Goal: Information Seeking & Learning: Learn about a topic

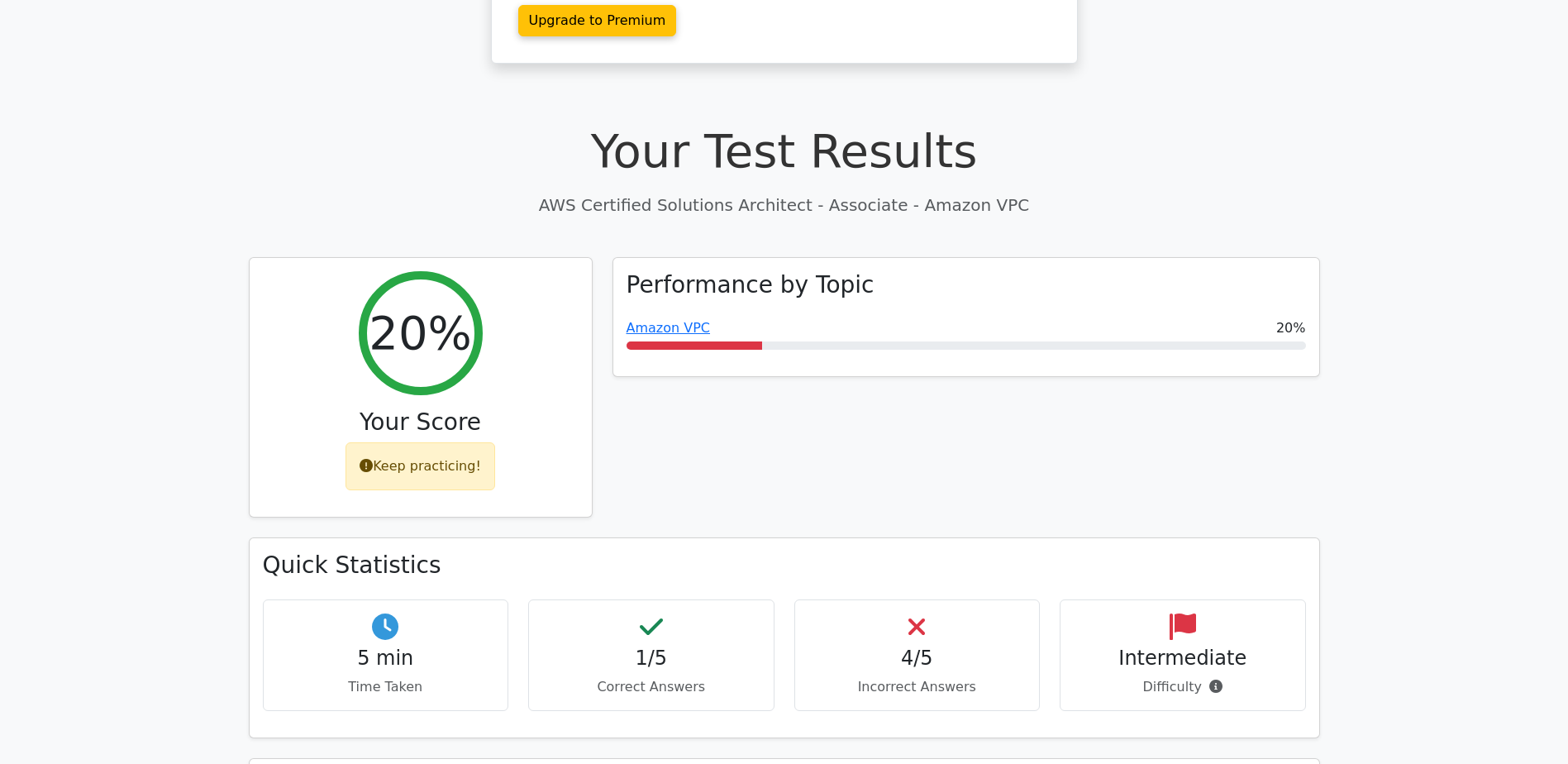
scroll to position [413, 0]
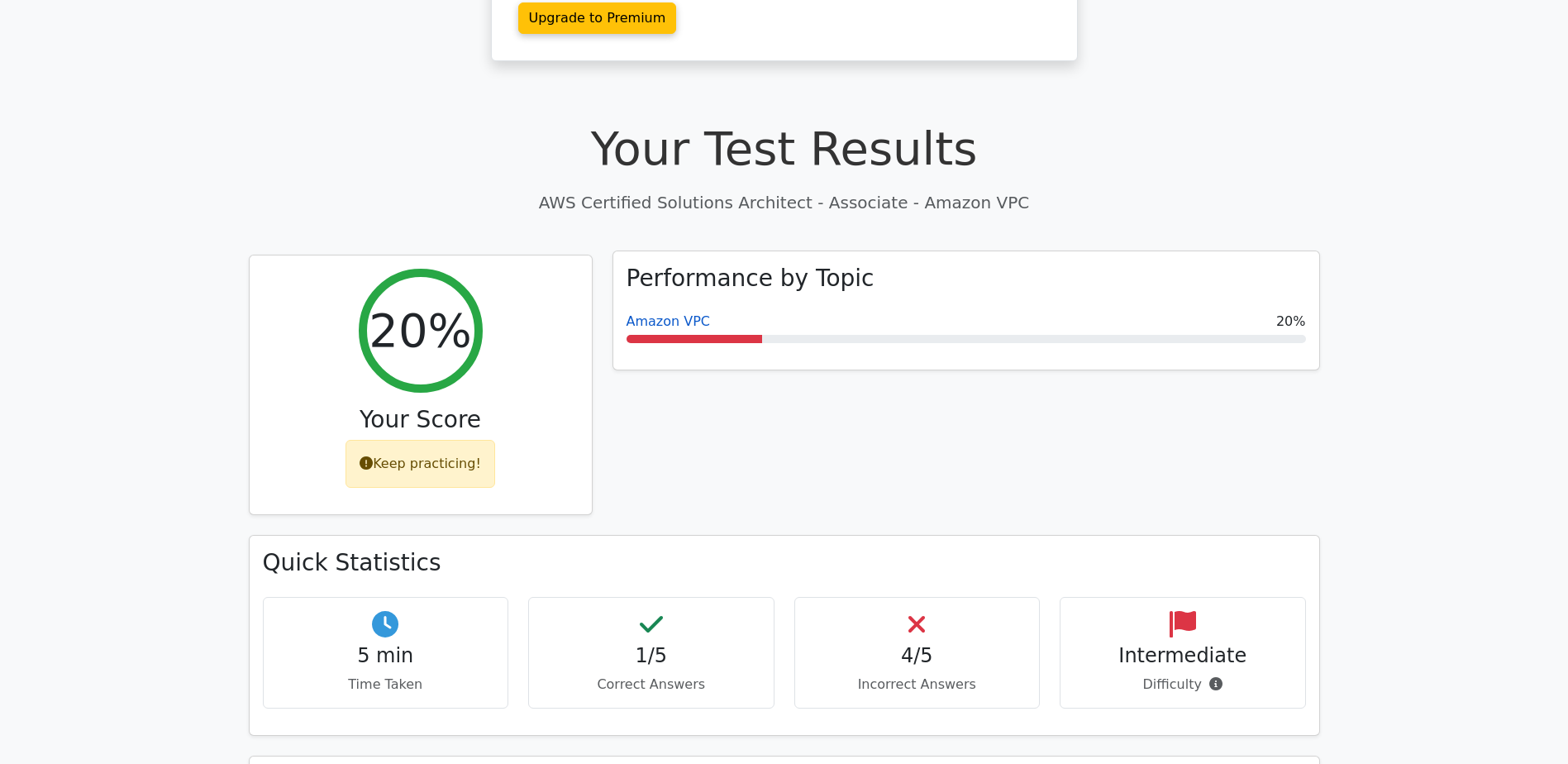
click at [663, 313] on link "Amazon VPC" at bounding box center [669, 321] width 84 height 16
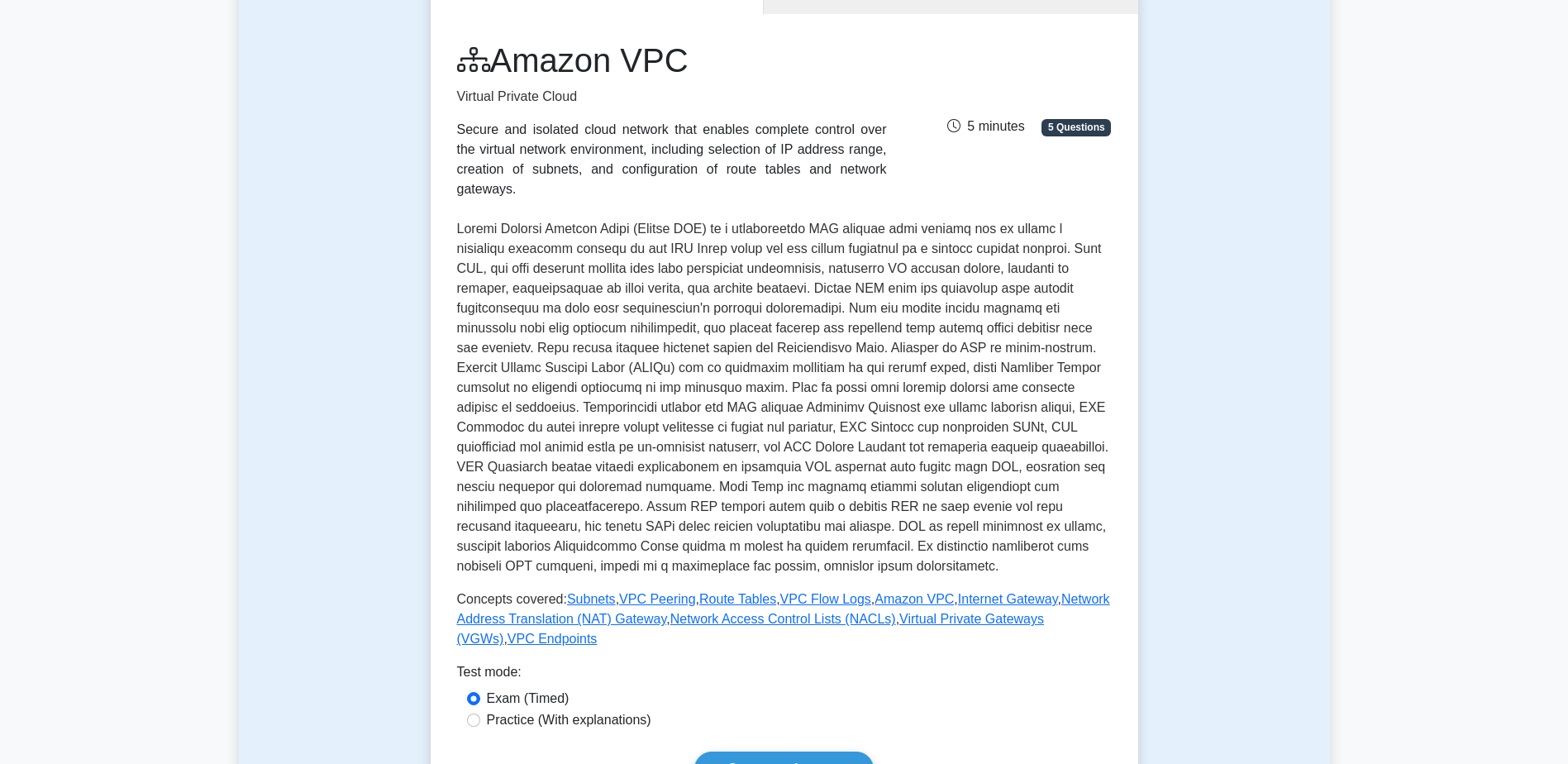
scroll to position [497, 0]
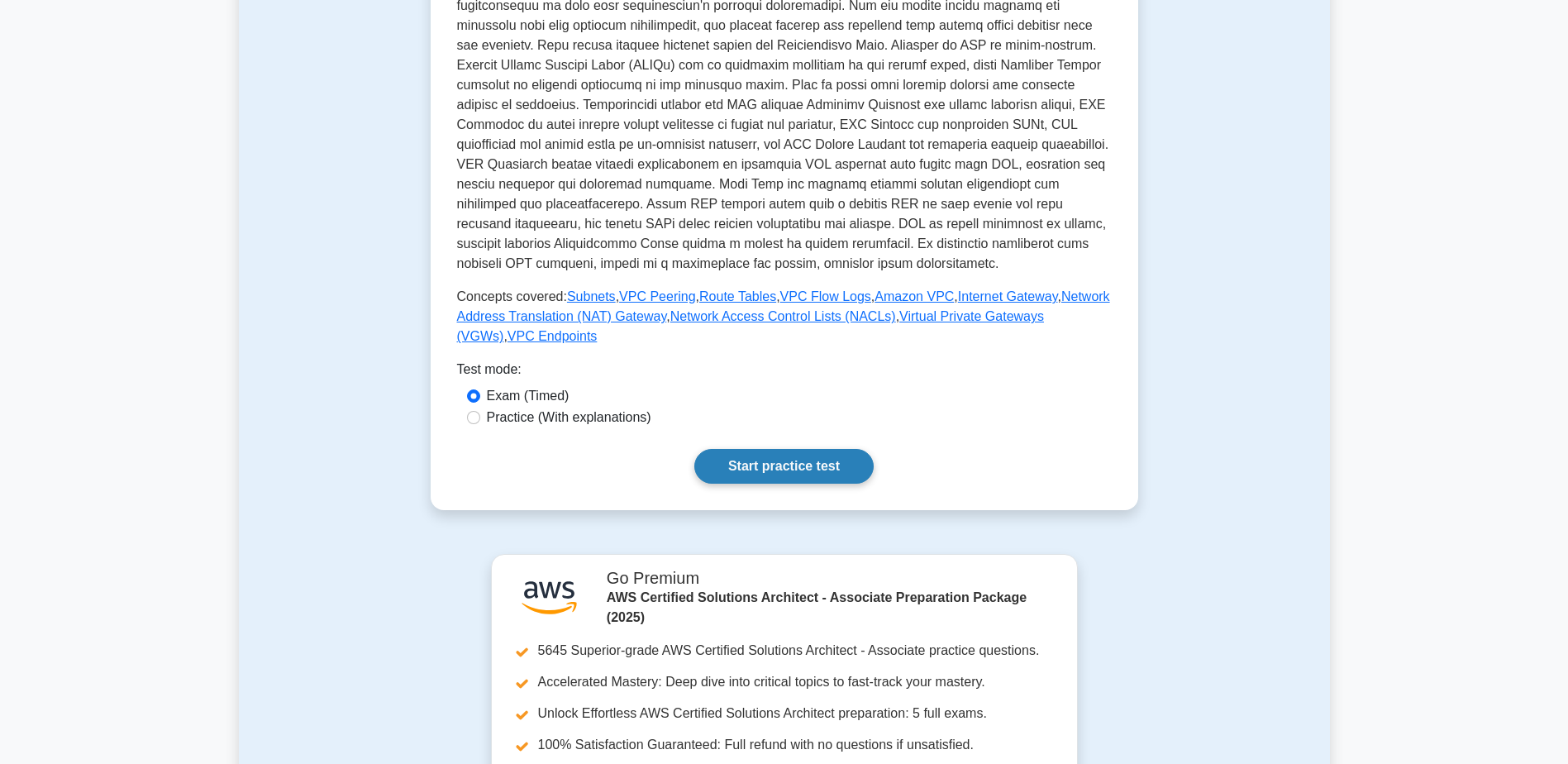
click at [744, 449] on link "Start practice test" at bounding box center [783, 466] width 179 height 35
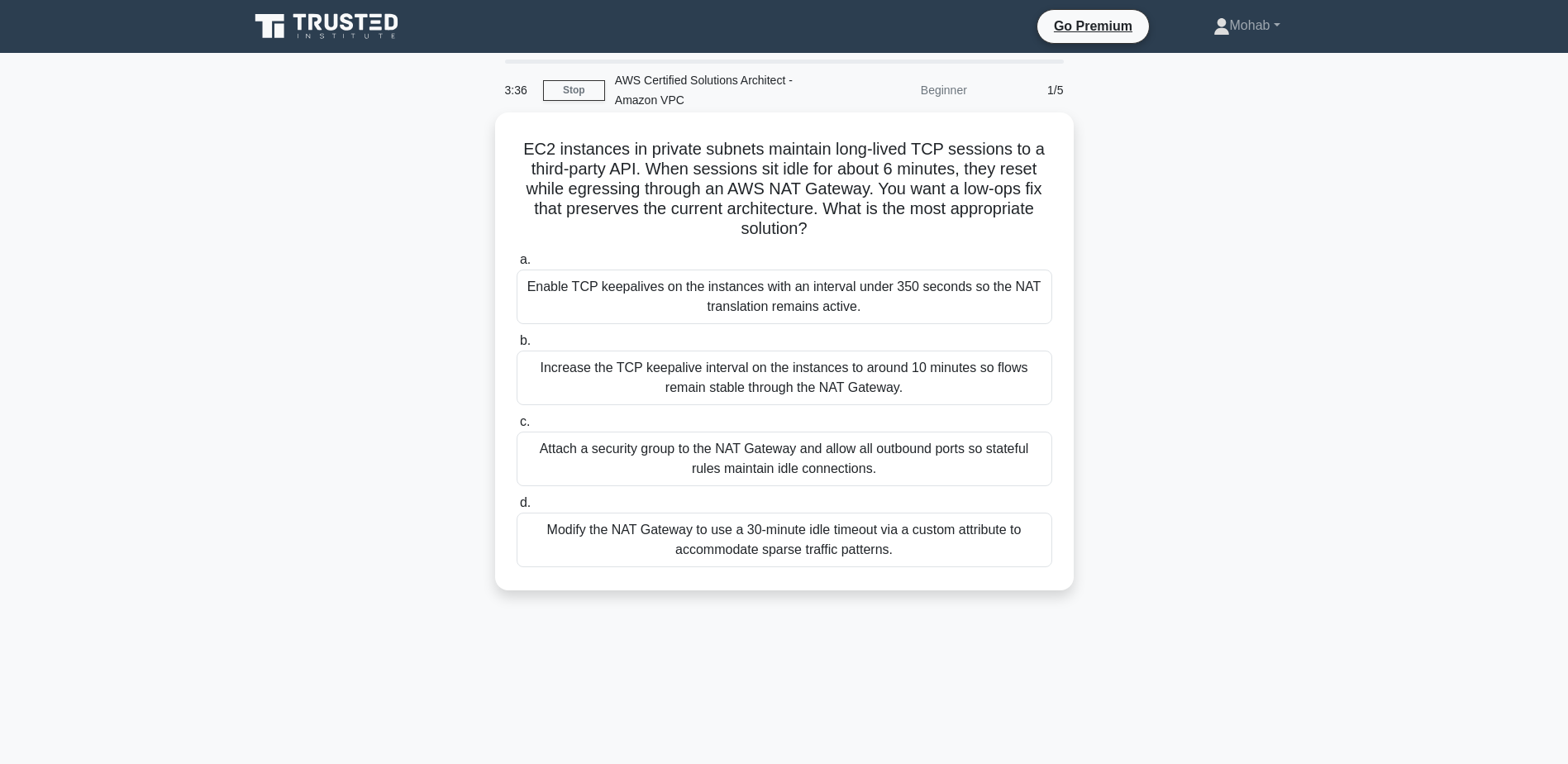
drag, startPoint x: 827, startPoint y: 232, endPoint x: 524, endPoint y: 142, distance: 316.1
click at [524, 142] on h5 "EC2 instances in private subnets maintain long-lived TCP sessions to a third-pa…" at bounding box center [784, 189] width 539 height 101
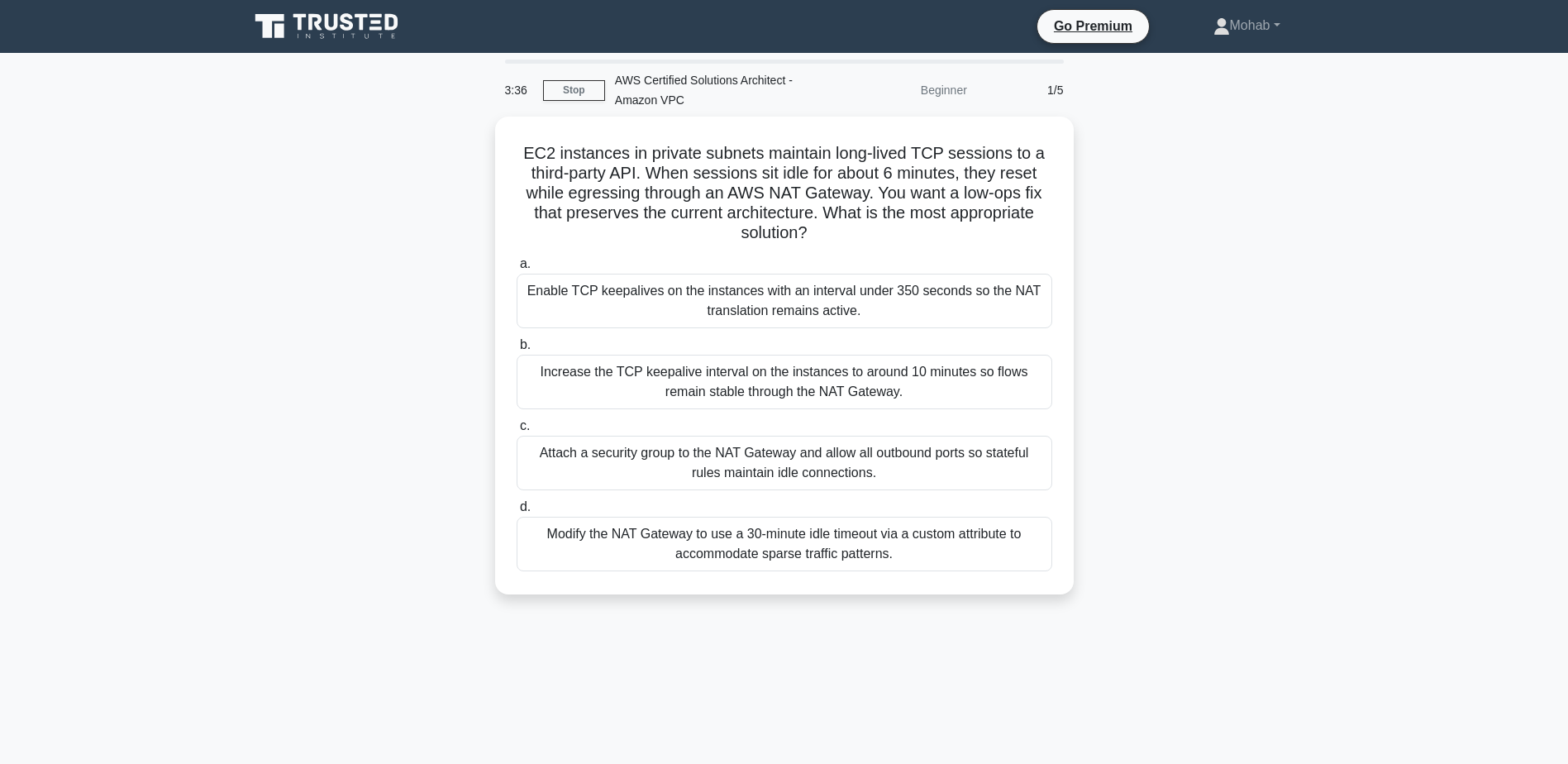
copy h5 "EC2 instances in private subnets maintain long-lived TCP sessions to a third-pa…"
click at [578, 87] on link "Stop" at bounding box center [574, 91] width 62 height 20
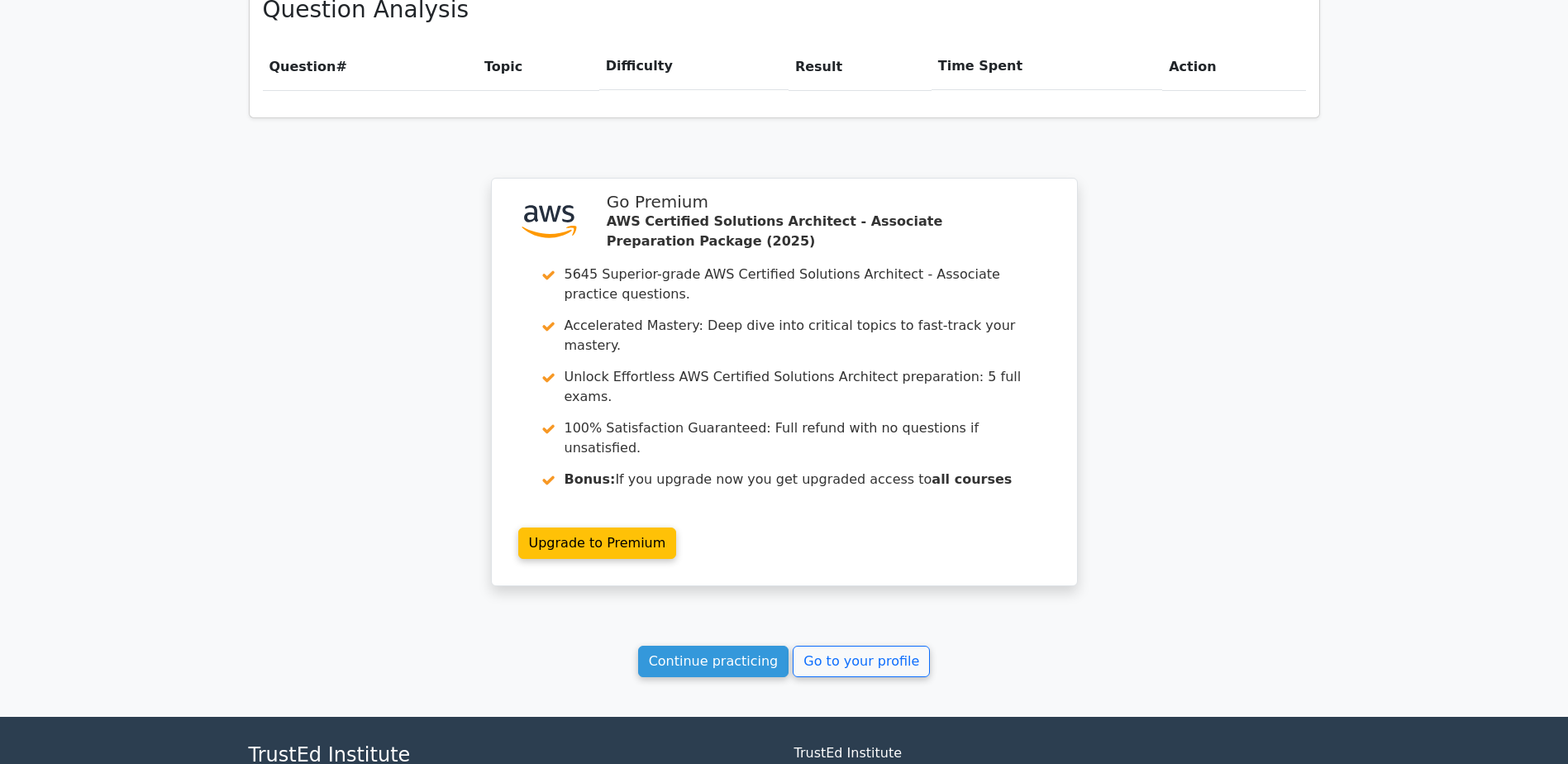
scroll to position [1217, 0]
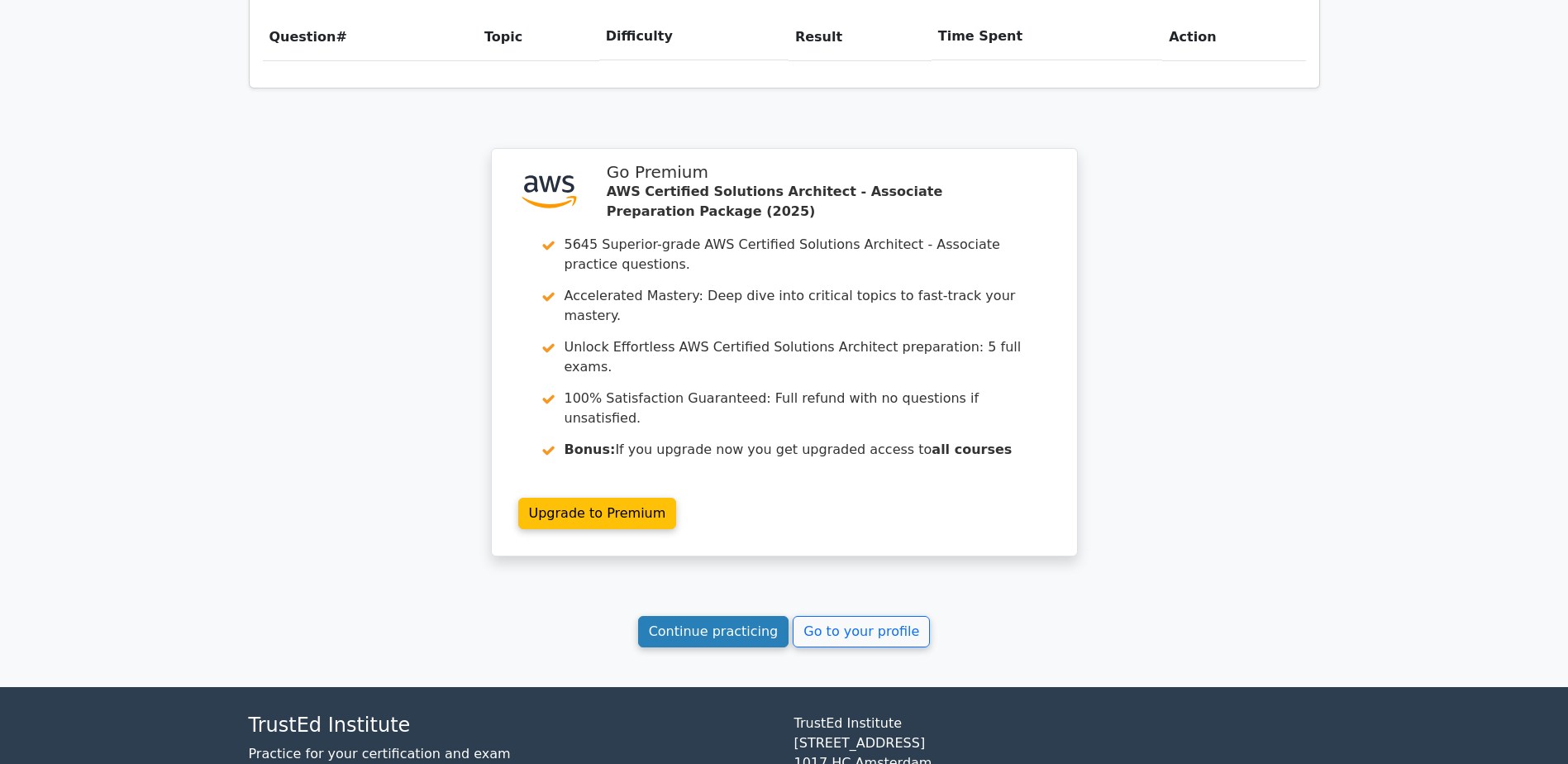
click at [758, 616] on link "Continue practicing" at bounding box center [714, 632] width 151 height 31
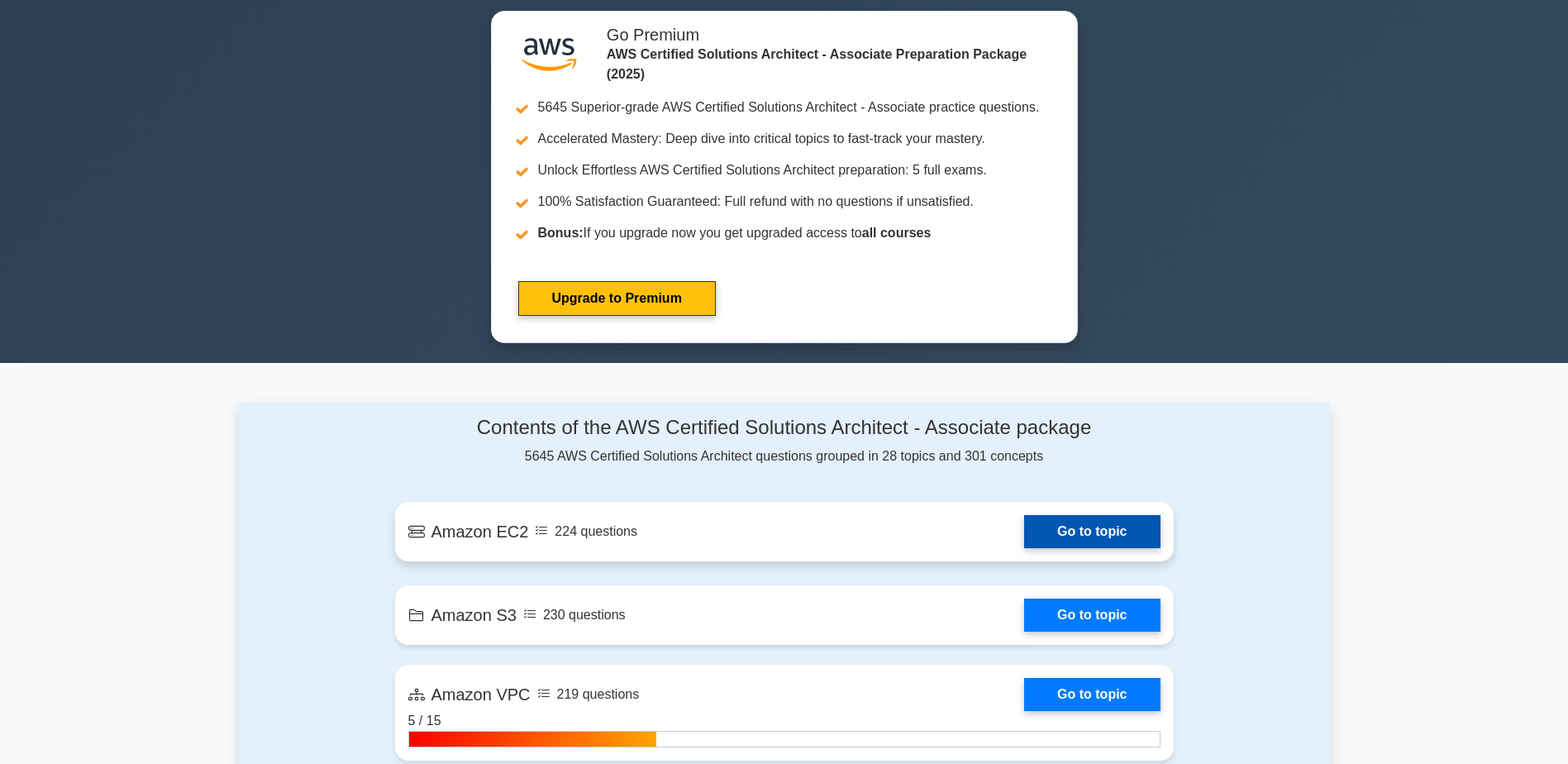
scroll to position [910, 0]
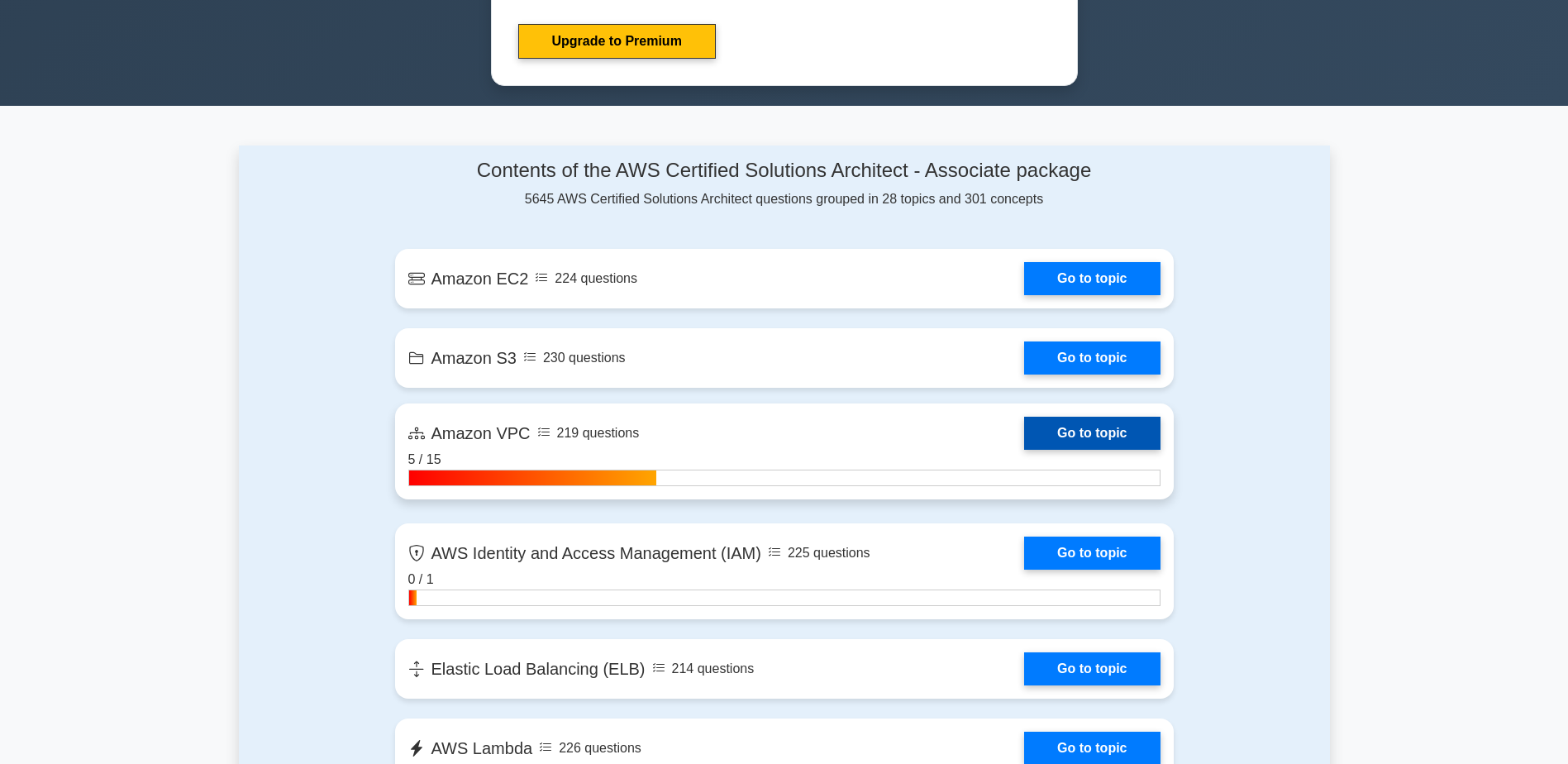
click at [1114, 423] on link "Go to topic" at bounding box center [1092, 433] width 136 height 33
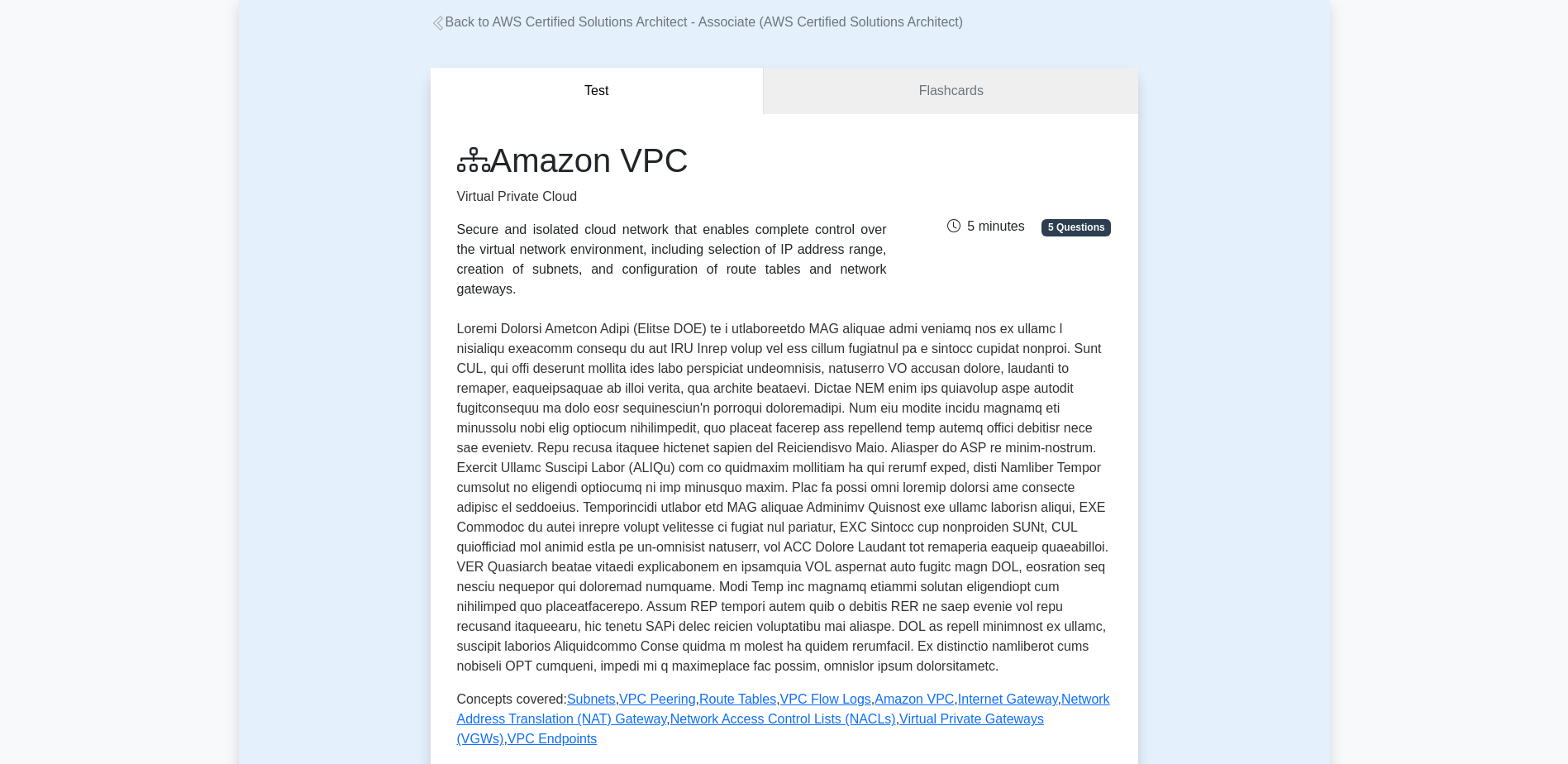
scroll to position [497, 0]
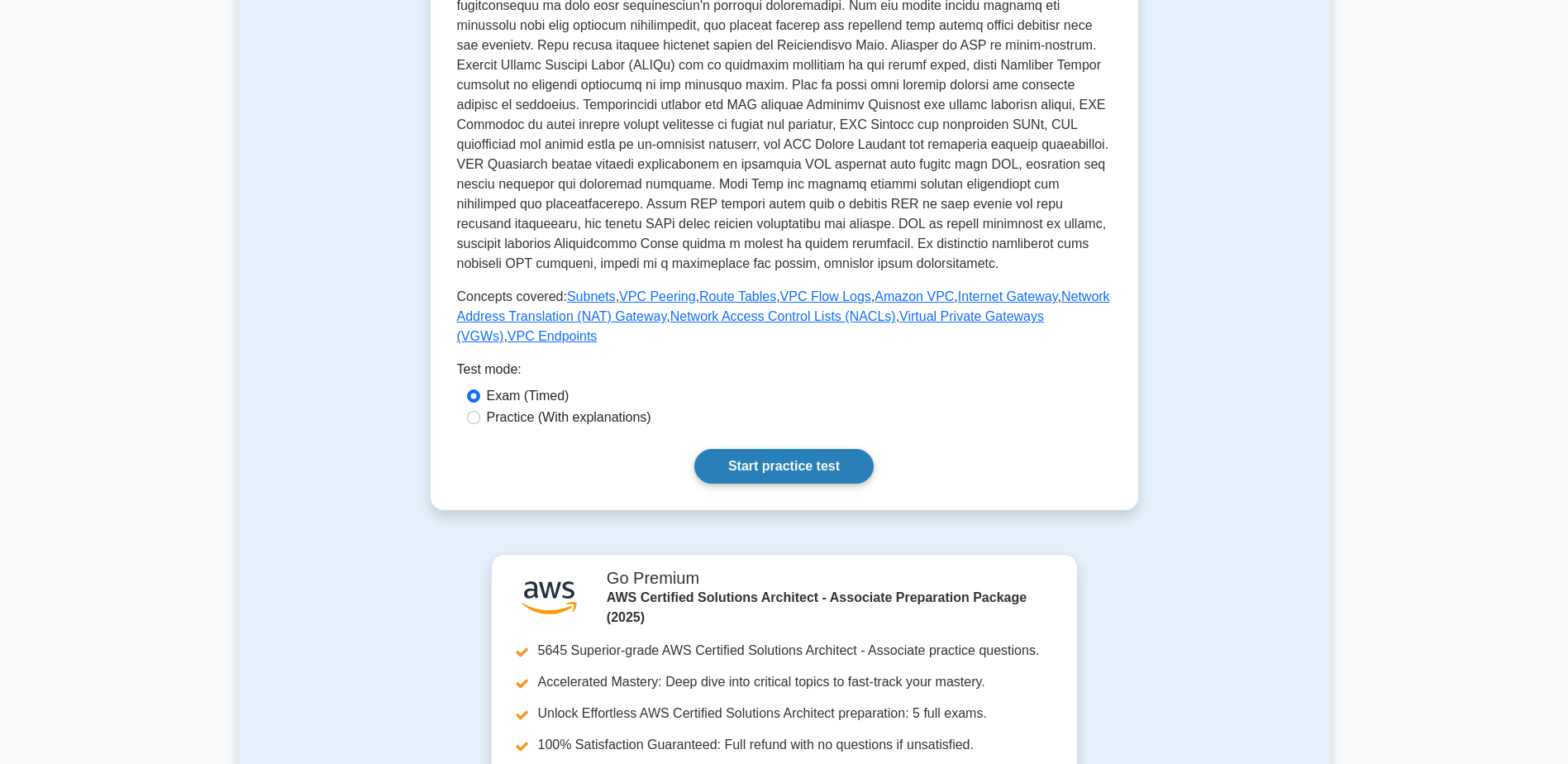
click at [790, 451] on link "Start practice test" at bounding box center [783, 466] width 179 height 35
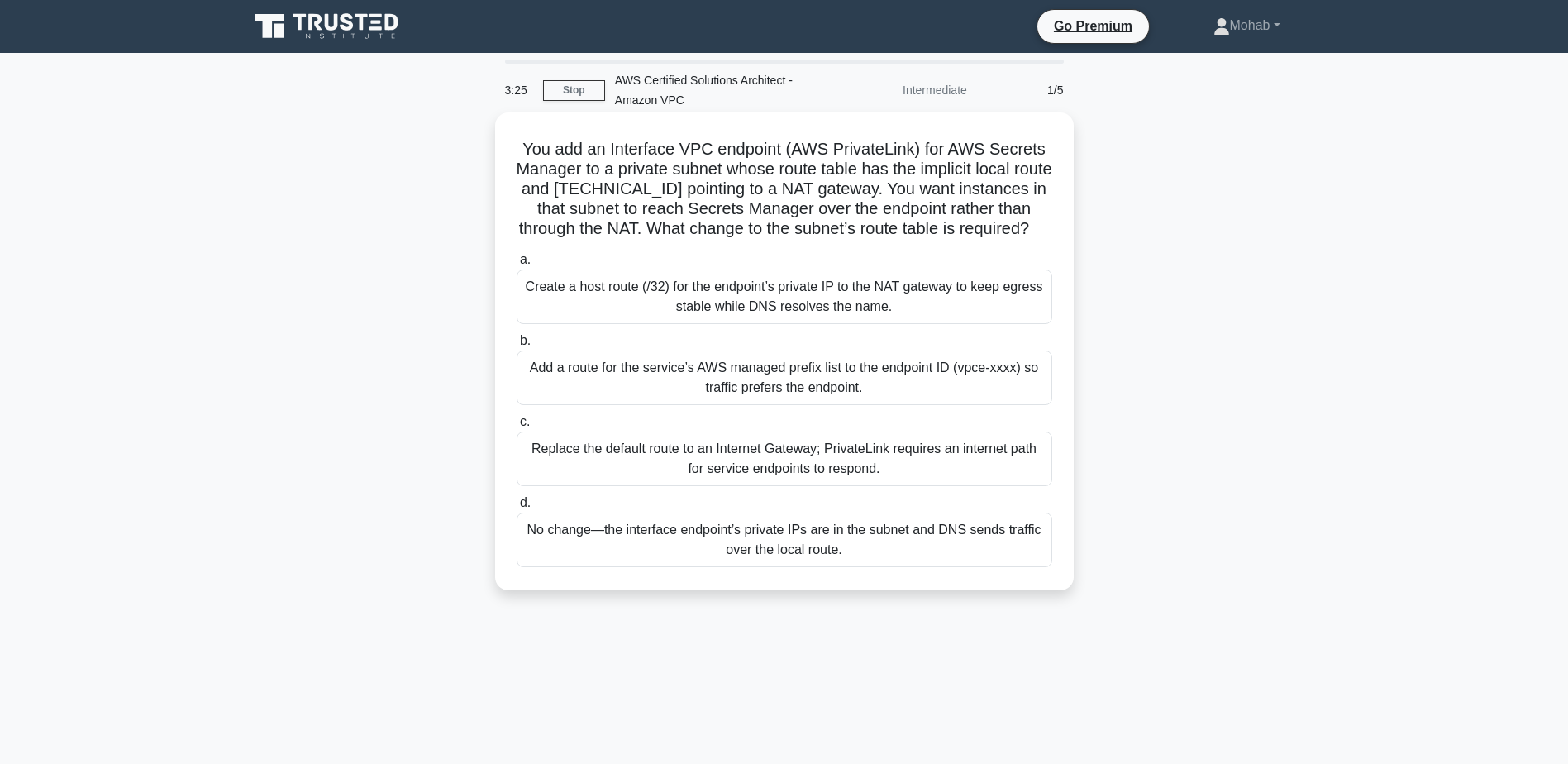
click at [911, 405] on div "Add a route for the service’s AWS managed prefix list to the endpoint ID (vpce-…" at bounding box center [784, 378] width 535 height 54
click at [517, 346] on input "b. Add a route for the service’s AWS managed prefix list to the endpoint ID (vp…" at bounding box center [517, 341] width 0 height 11
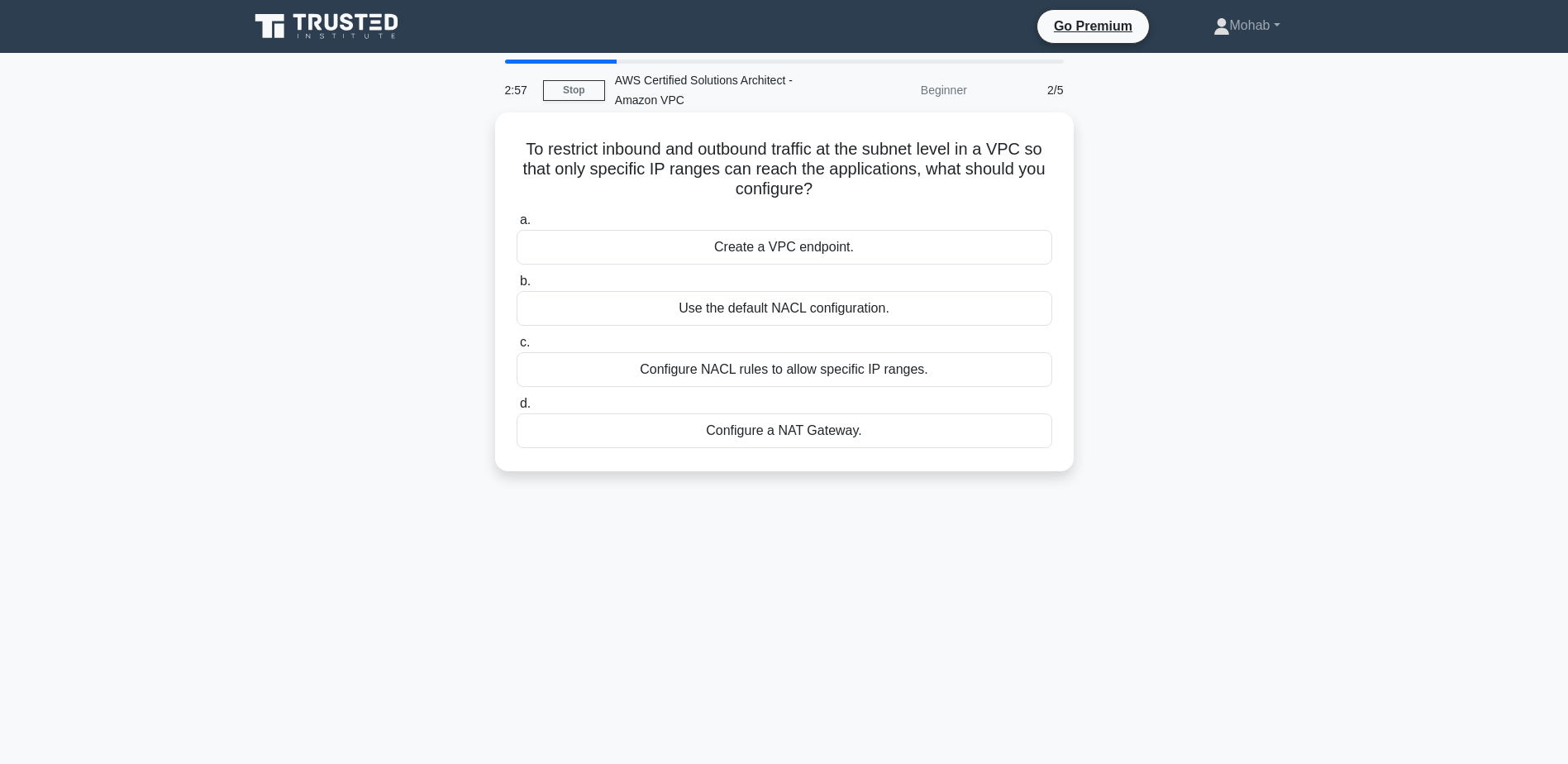
click at [810, 372] on div "Configure NACL rules to allow specific IP ranges." at bounding box center [784, 369] width 535 height 35
click at [517, 348] on input "c. Configure NACL rules to allow specific IP ranges." at bounding box center [517, 343] width 0 height 11
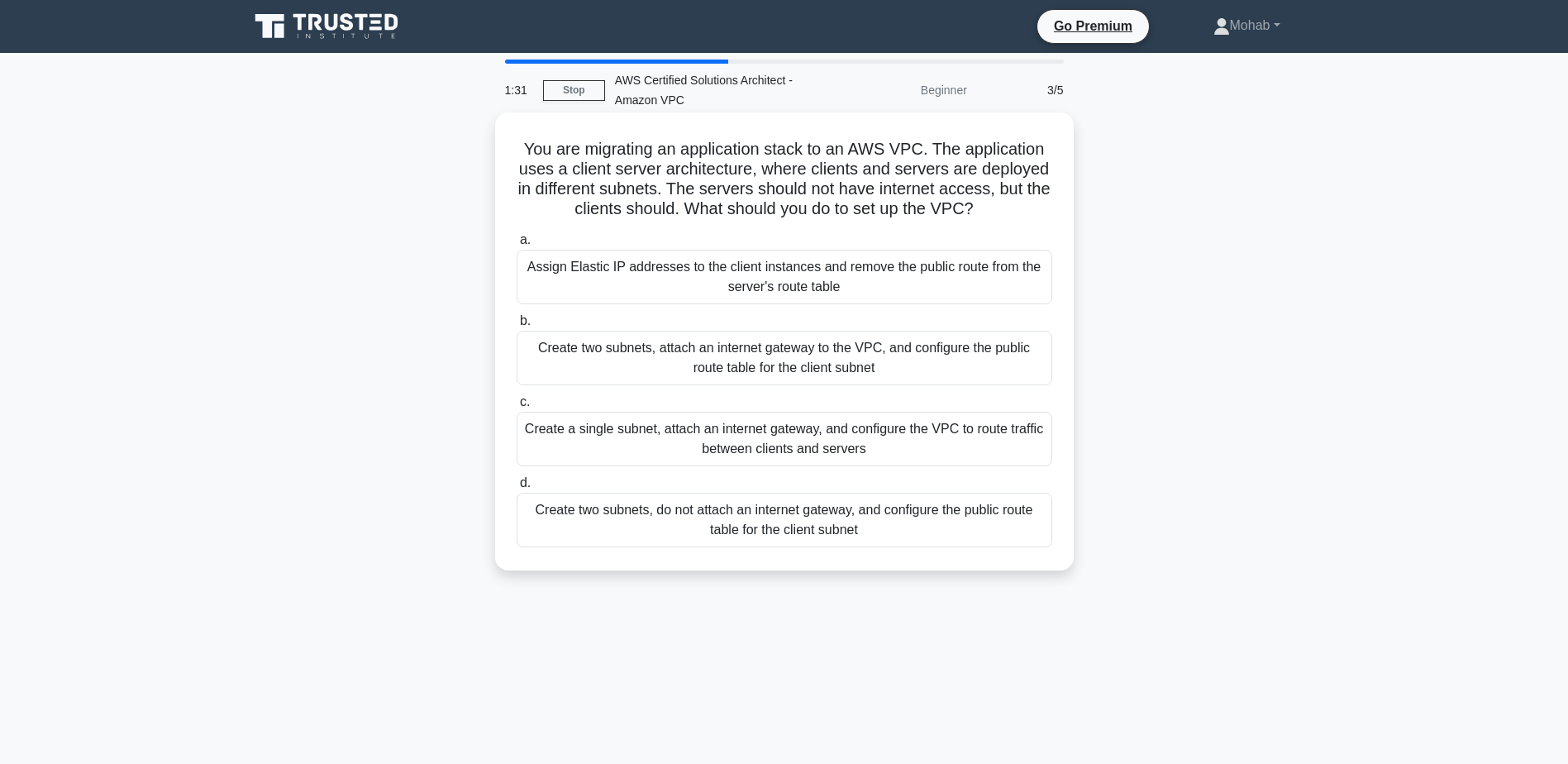
click at [908, 360] on div "Create two subnets, attach an internet gateway to the VPC, and configure the pu…" at bounding box center [784, 358] width 535 height 54
click at [517, 327] on input "b. Create two subnets, attach an internet gateway to the VPC, and configure the…" at bounding box center [517, 321] width 0 height 11
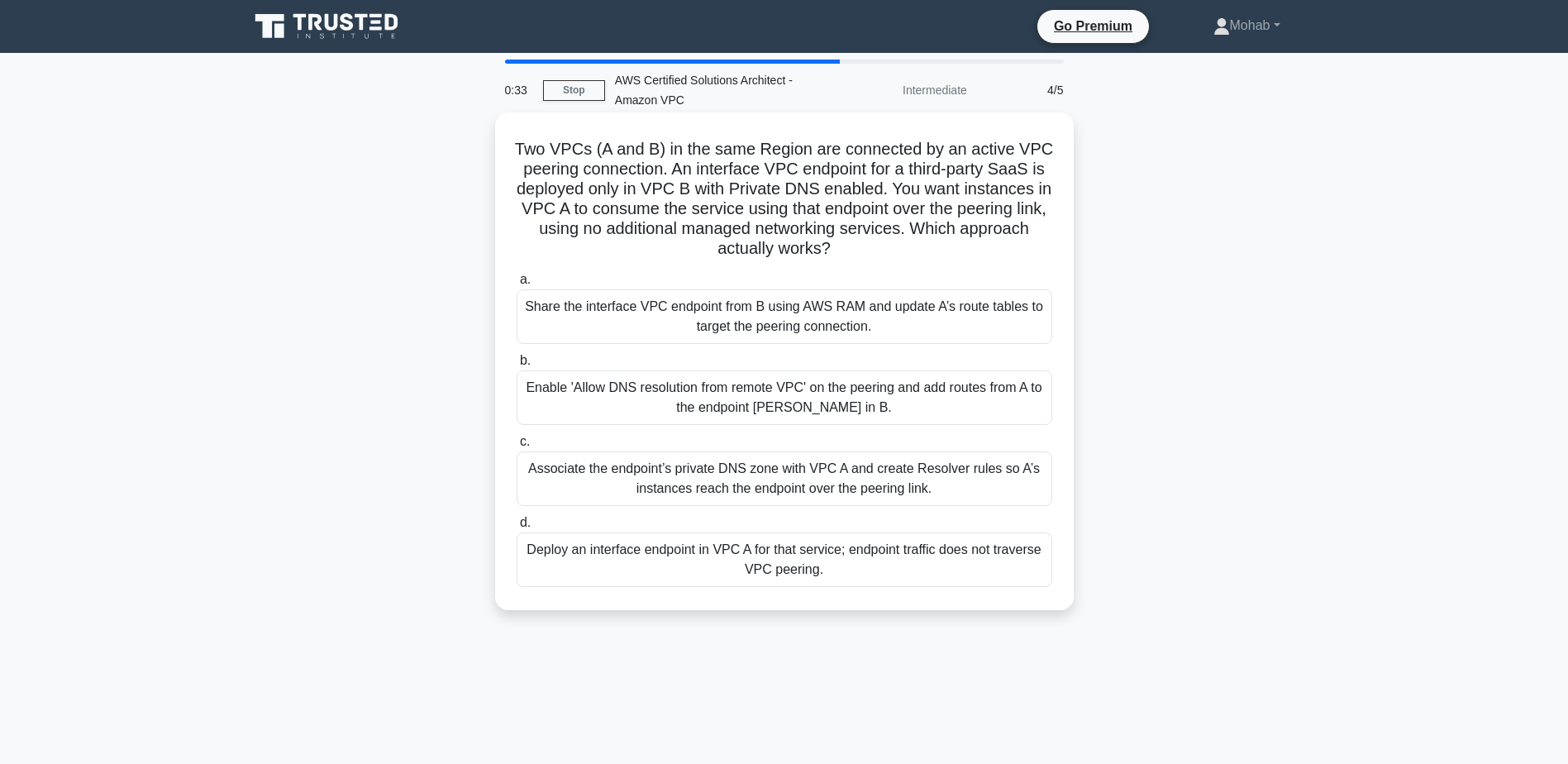
drag, startPoint x: 890, startPoint y: 243, endPoint x: 496, endPoint y: 138, distance: 407.8
click at [496, 138] on div "Two VPCs (A and B) in the same Region are connected by an active VPC peering co…" at bounding box center [785, 362] width 579 height 498
copy h5 "Two VPCs (A and B) in the same Region are connected by an active VPC peering co…"
click at [725, 389] on div "Enable 'Allow DNS resolution from remote VPC' on the peering and add routes fro…" at bounding box center [784, 398] width 535 height 54
click at [517, 367] on input "b. Enable 'Allow DNS resolution from remote VPC' on the peering and add routes …" at bounding box center [517, 361] width 0 height 11
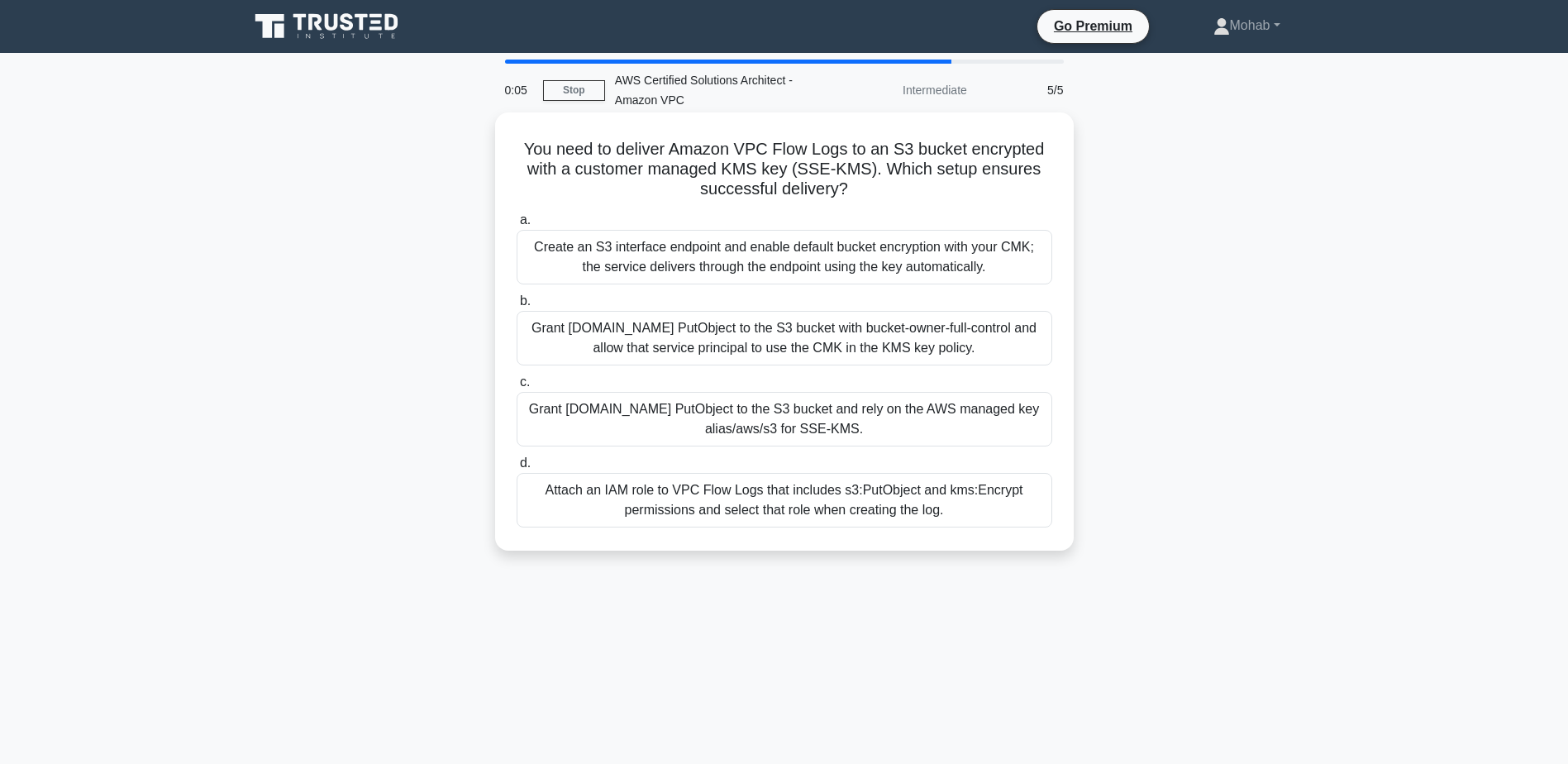
click at [865, 504] on div "Attach an IAM role to VPC Flow Logs that includes s3:PutObject and kms:Encrypt …" at bounding box center [784, 500] width 535 height 54
click at [517, 469] on input "d. Attach an IAM role to VPC Flow Logs that includes s3:PutObject and kms:Encry…" at bounding box center [517, 463] width 0 height 11
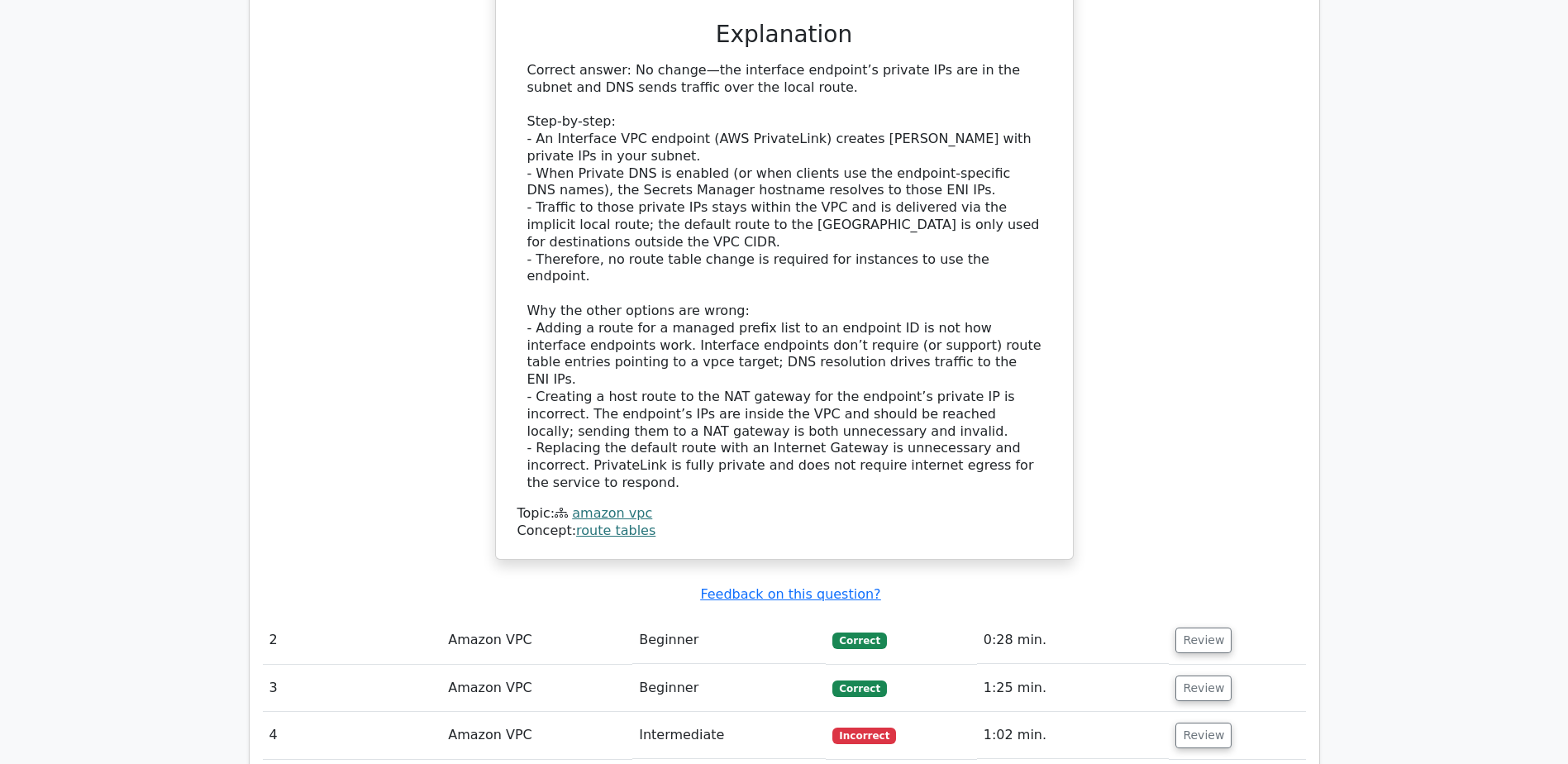
scroll to position [1902, 0]
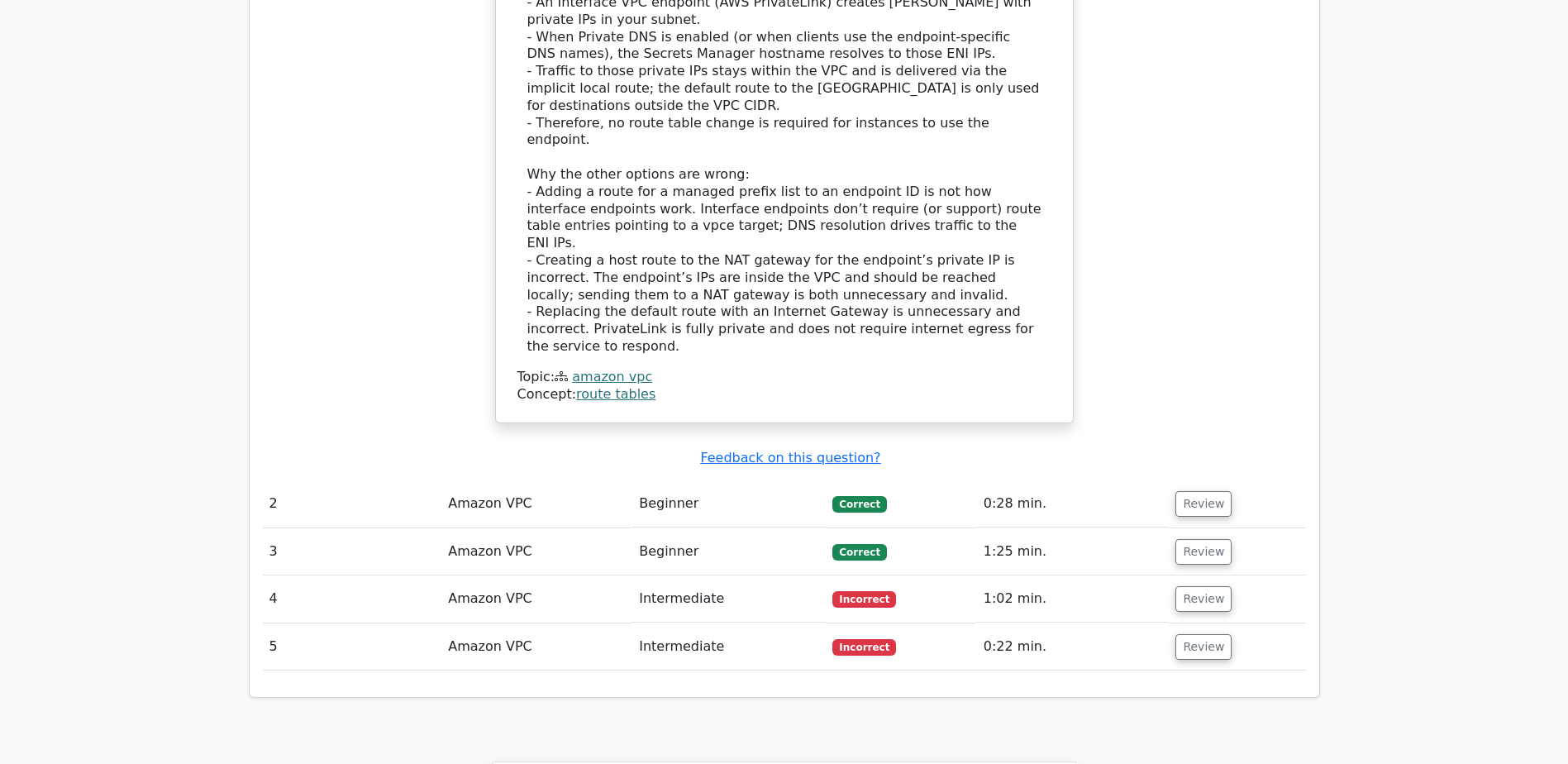
click at [1196, 480] on td "Review" at bounding box center [1237, 504] width 137 height 48
click at [1208, 492] on button "Review" at bounding box center [1204, 504] width 56 height 25
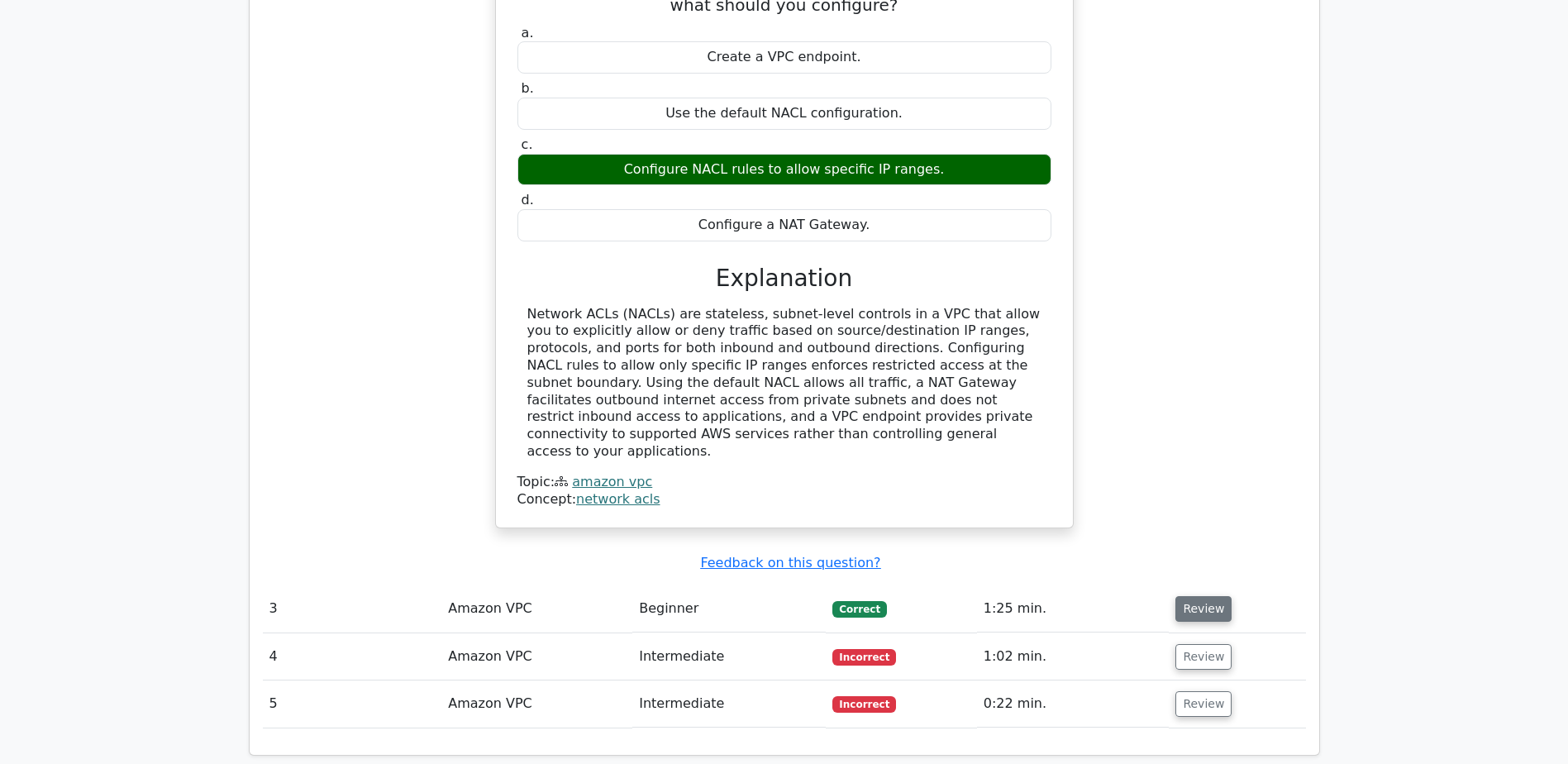
scroll to position [2564, 0]
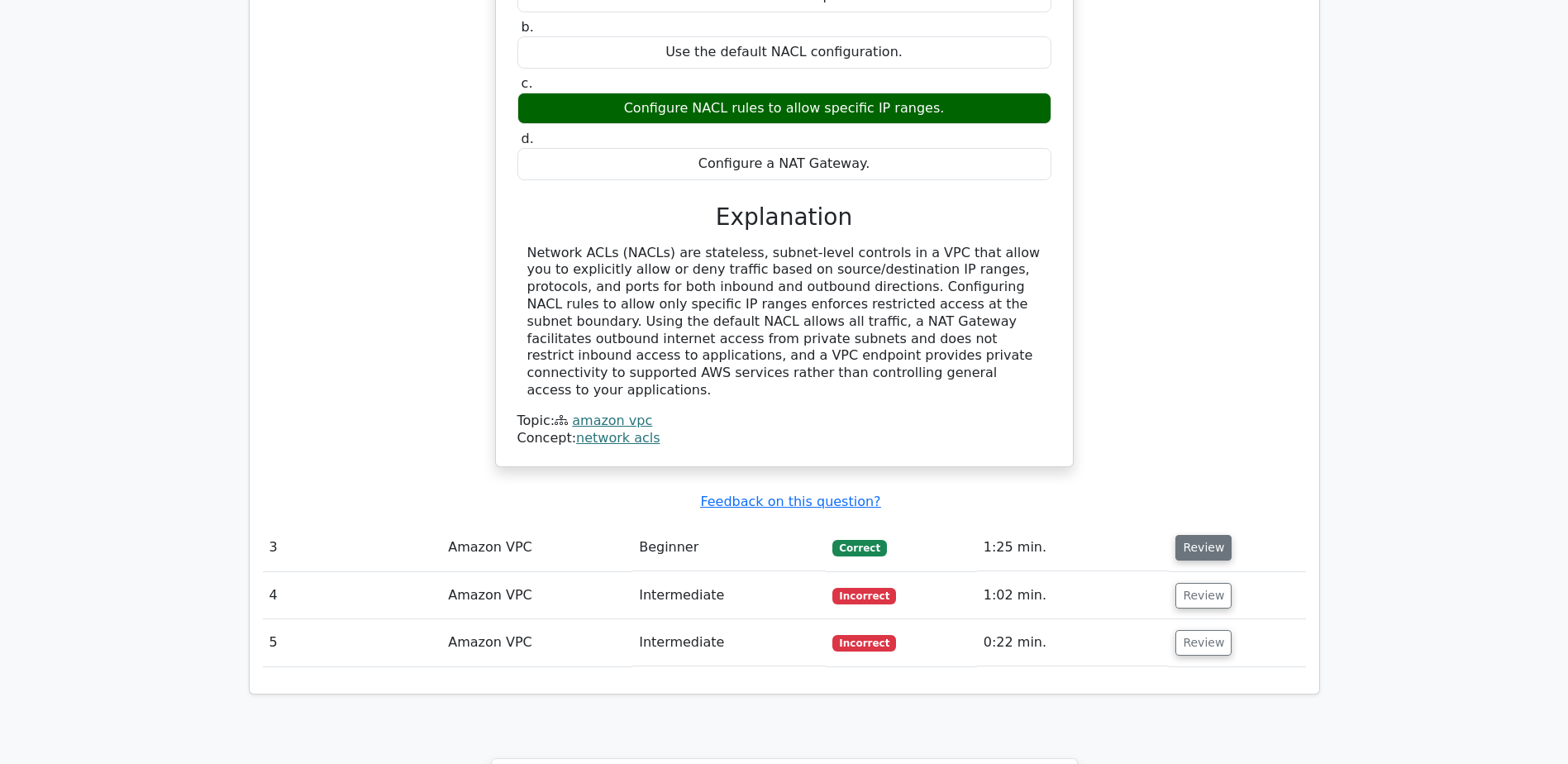
click at [1201, 535] on button "Review" at bounding box center [1204, 548] width 56 height 25
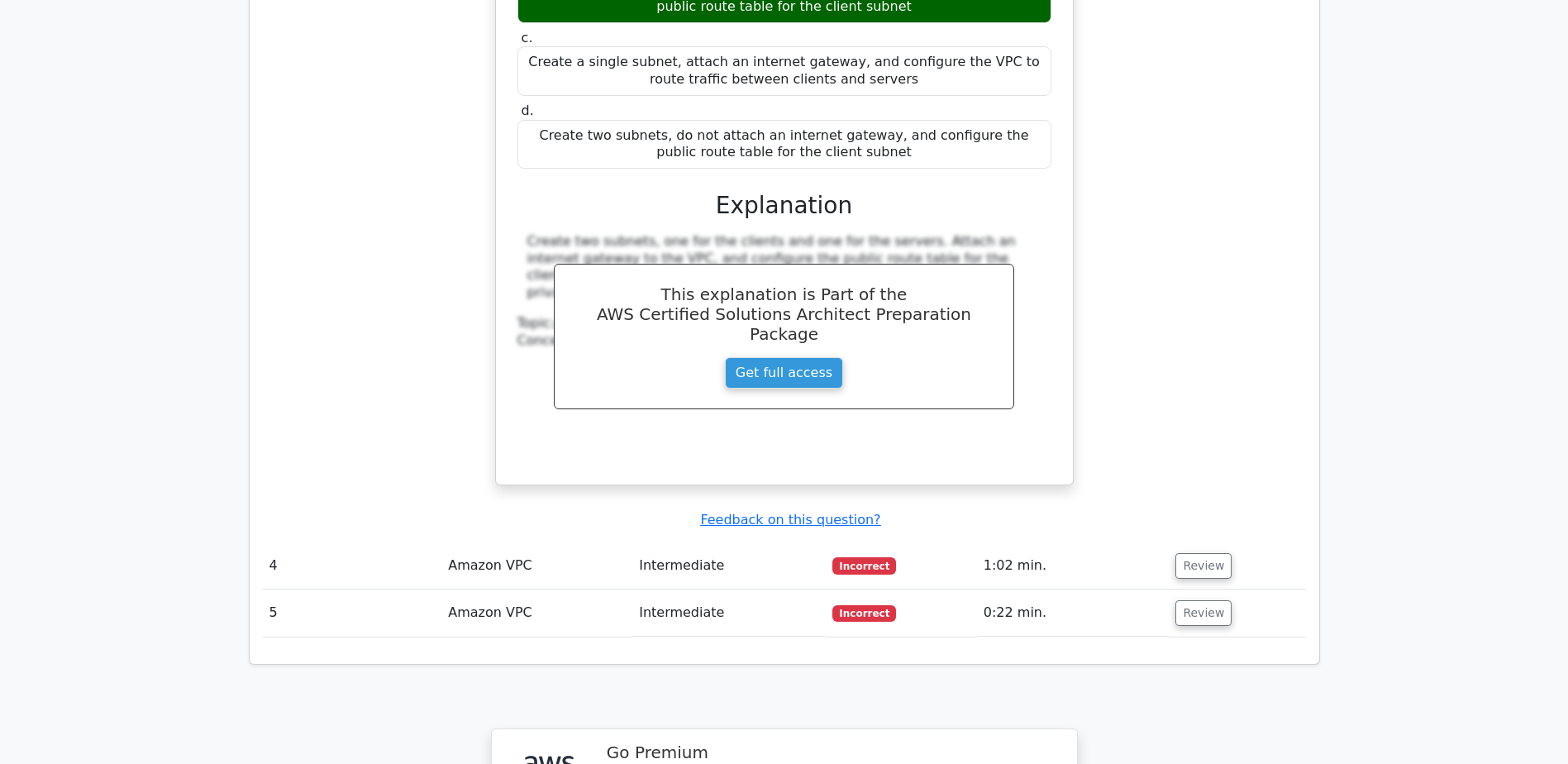
scroll to position [3391, 0]
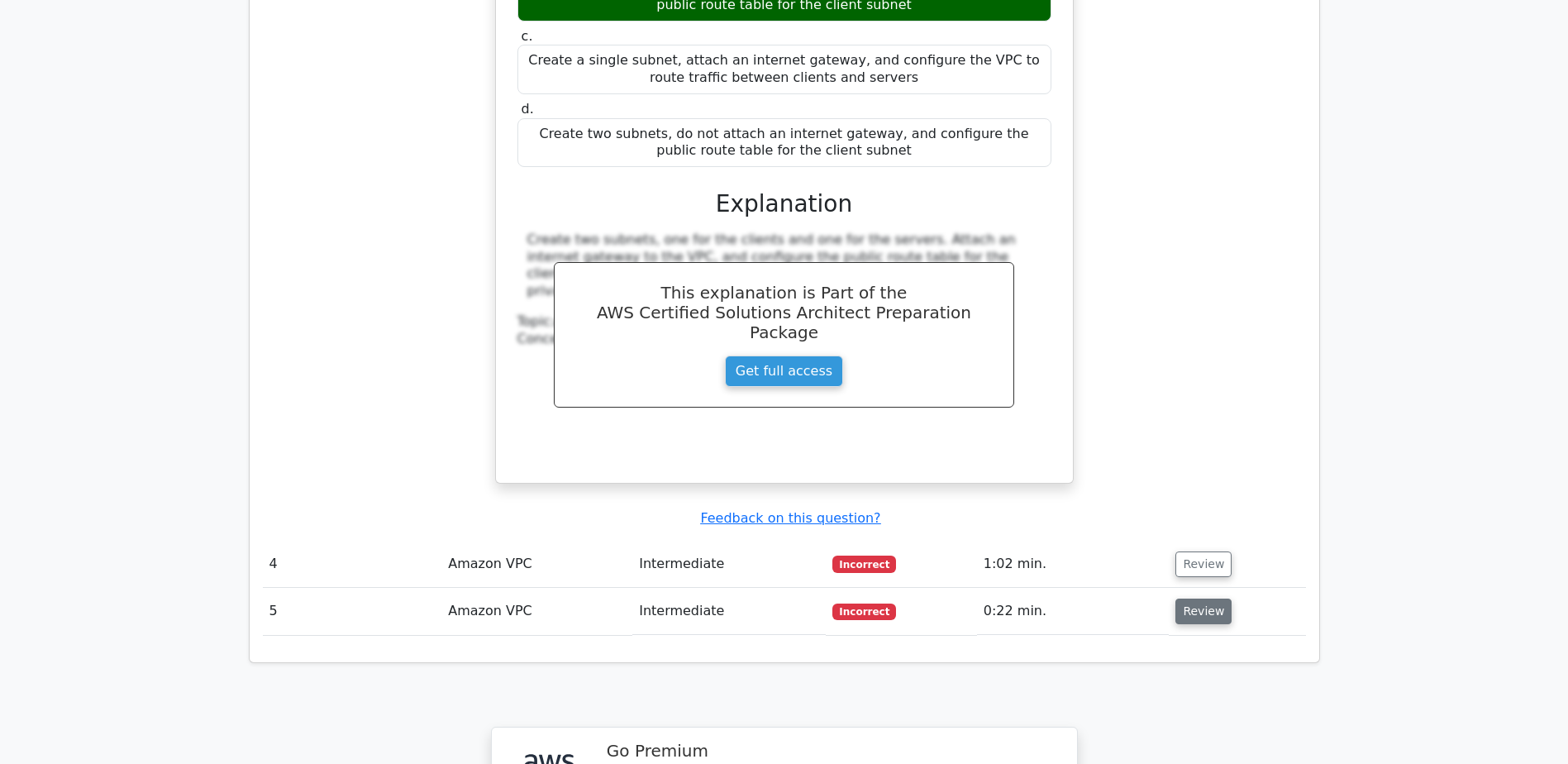
click at [1201, 598] on button "Review" at bounding box center [1204, 611] width 56 height 25
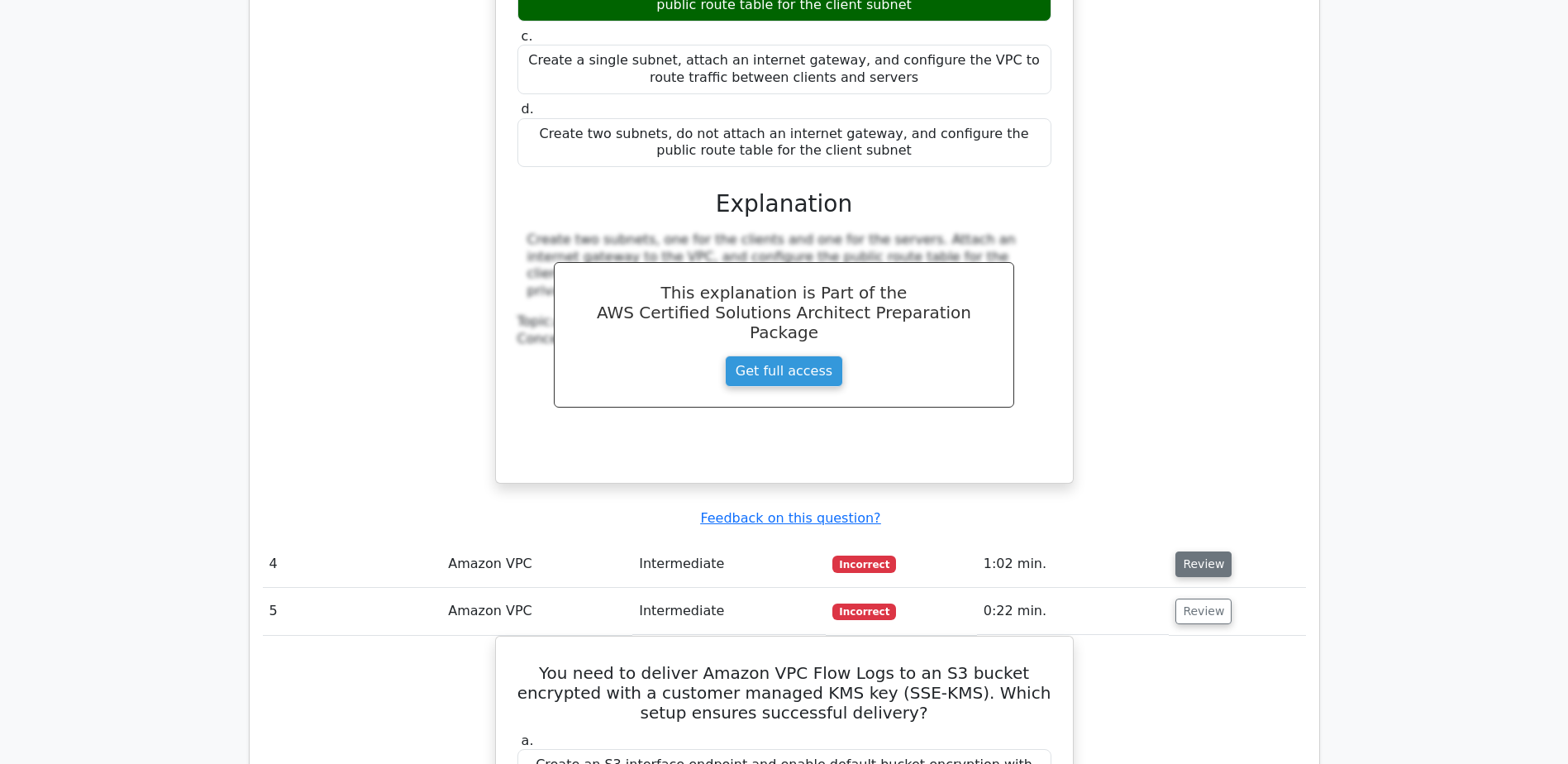
click at [1194, 552] on button "Review" at bounding box center [1204, 565] width 56 height 25
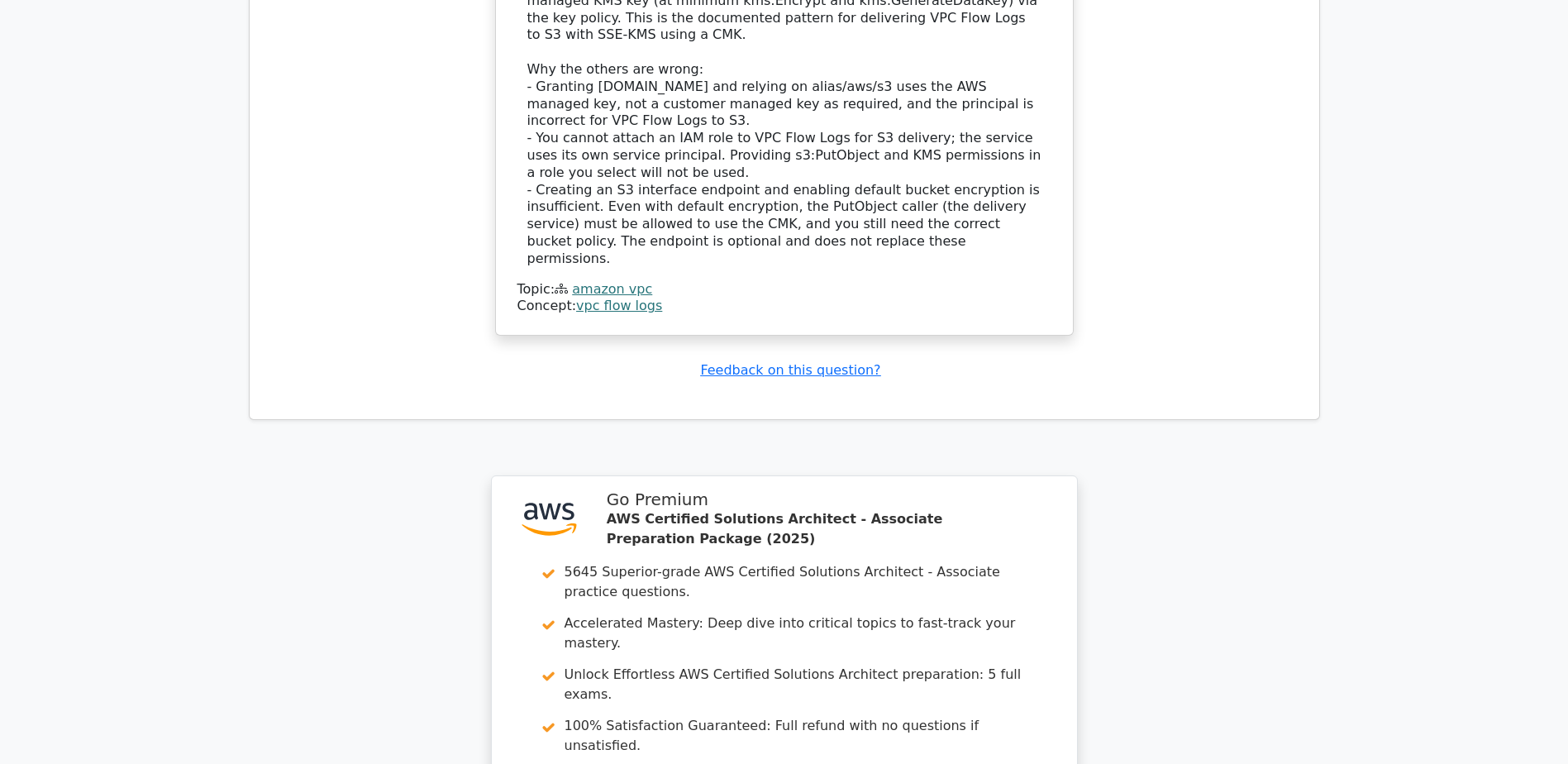
scroll to position [5707, 0]
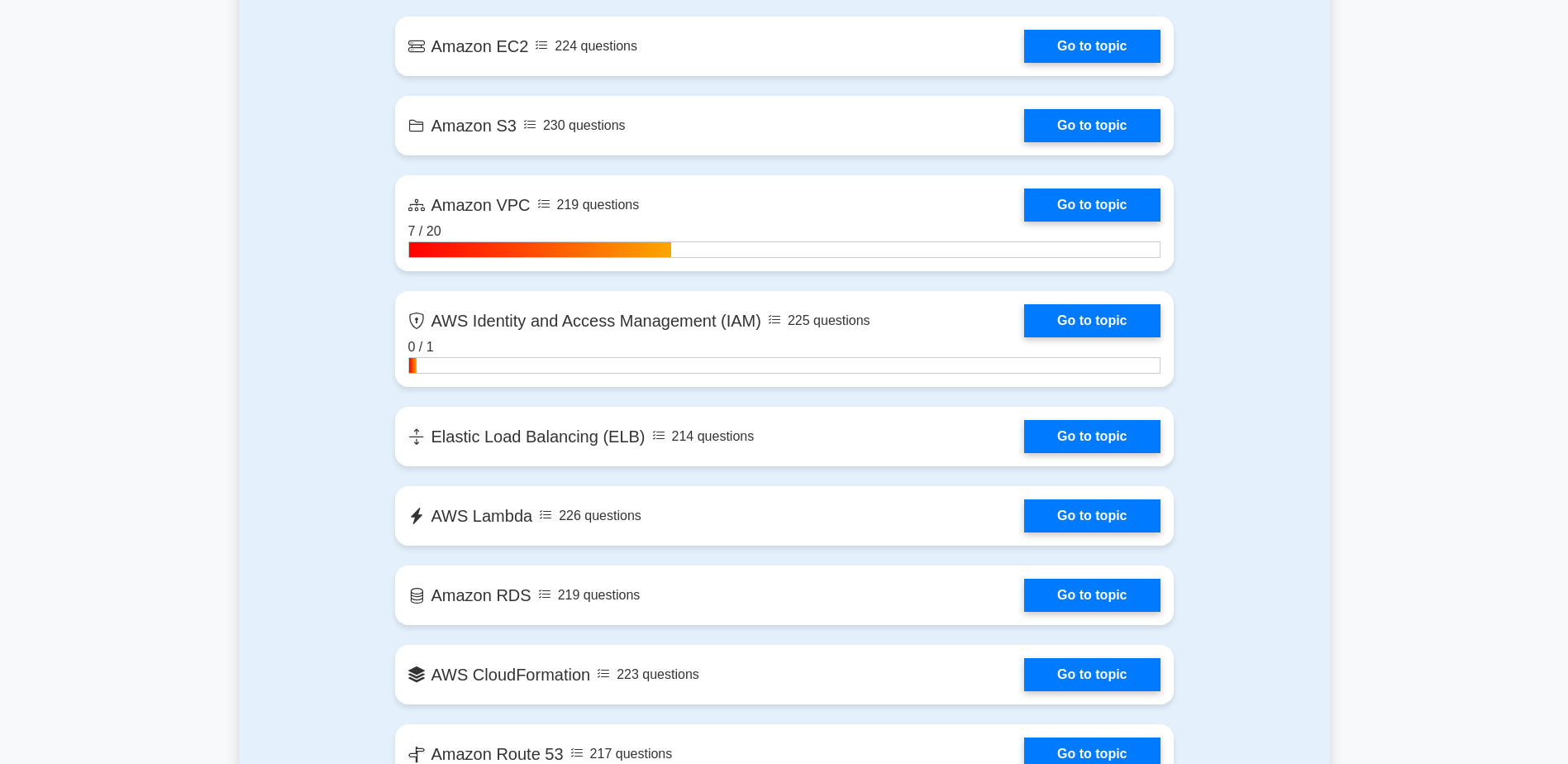
scroll to position [1076, 0]
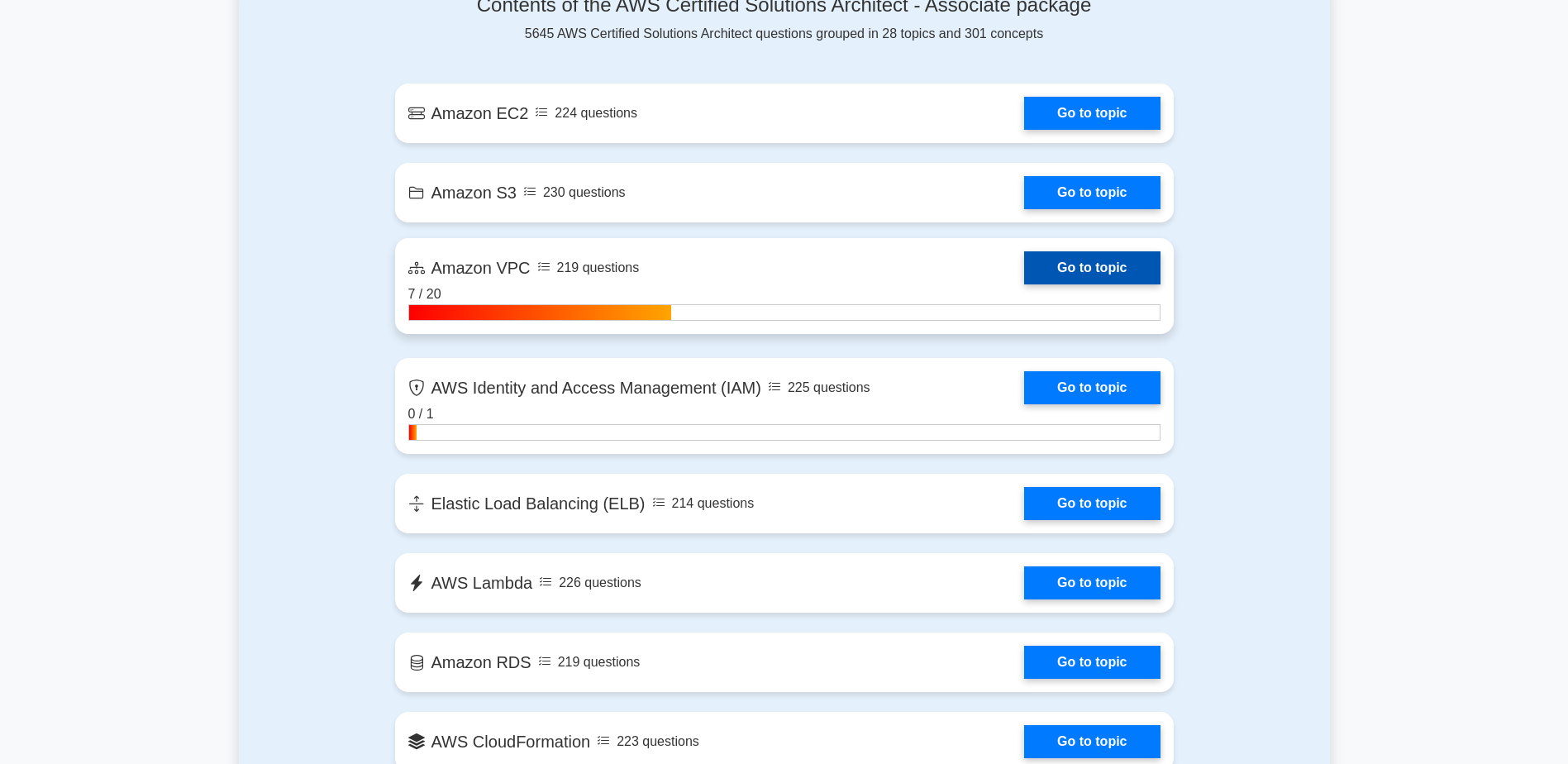
click at [1125, 270] on link "Go to topic" at bounding box center [1092, 267] width 136 height 33
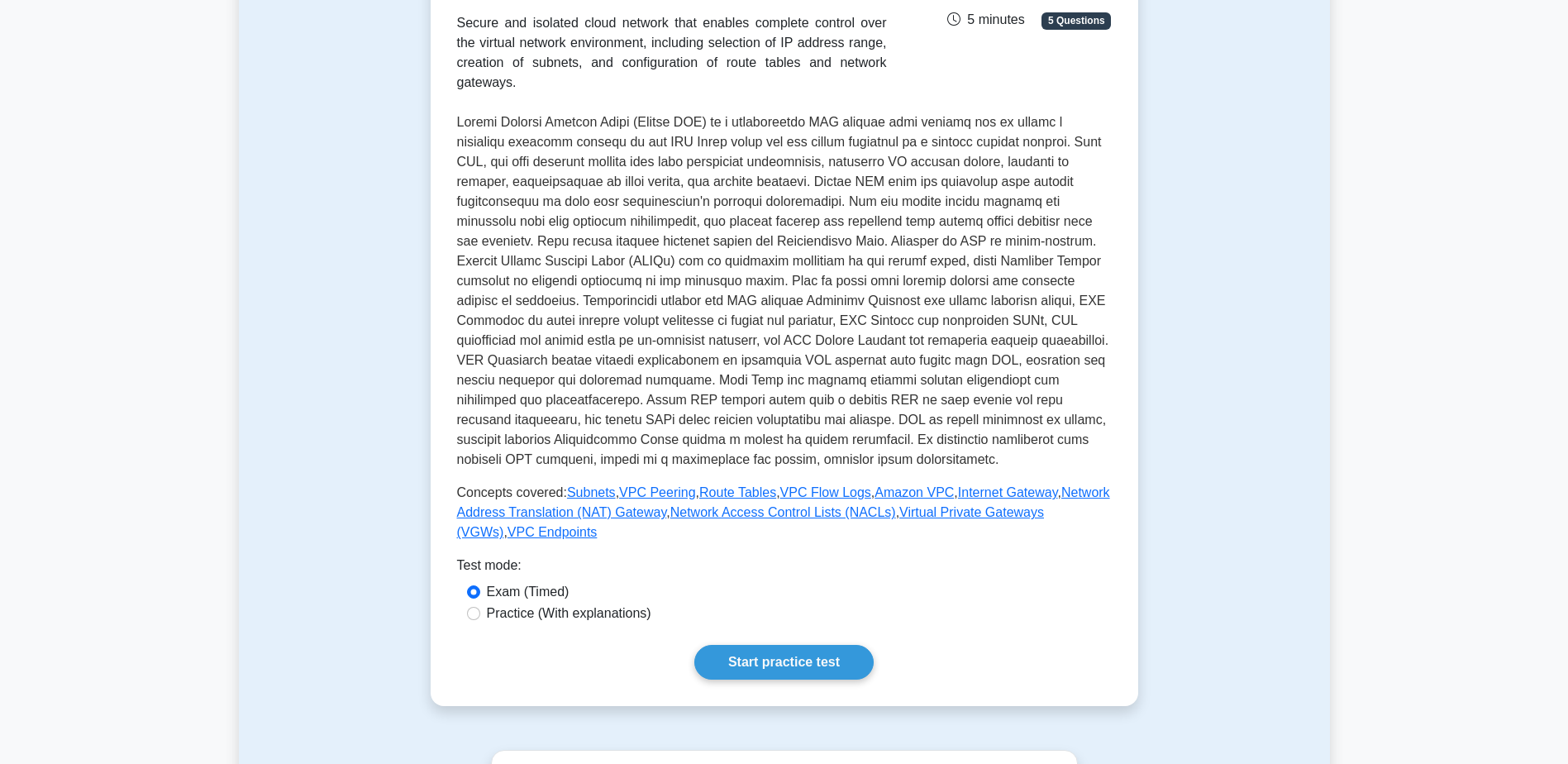
scroll to position [331, 0]
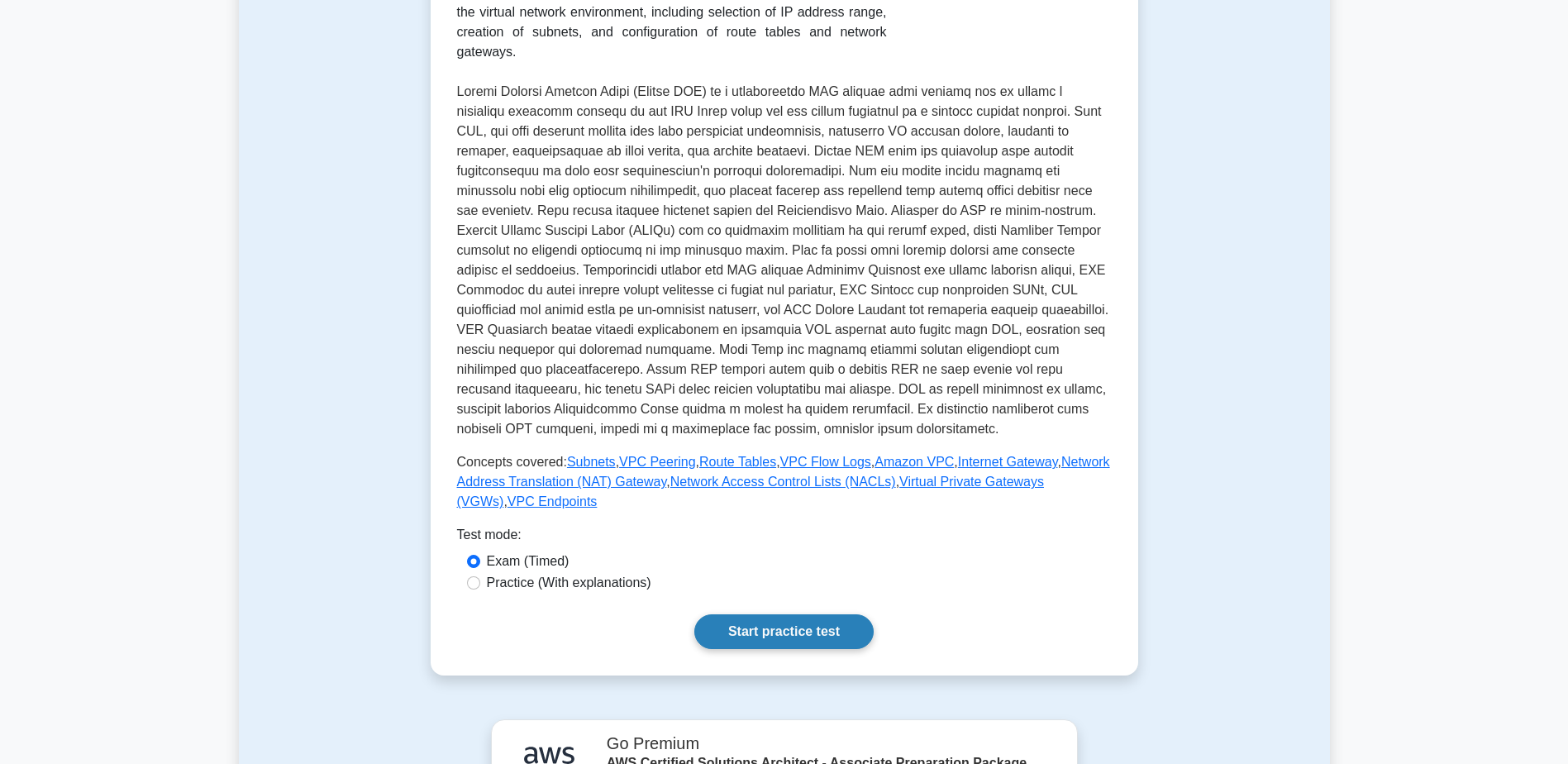
click at [852, 615] on link "Start practice test" at bounding box center [783, 632] width 179 height 35
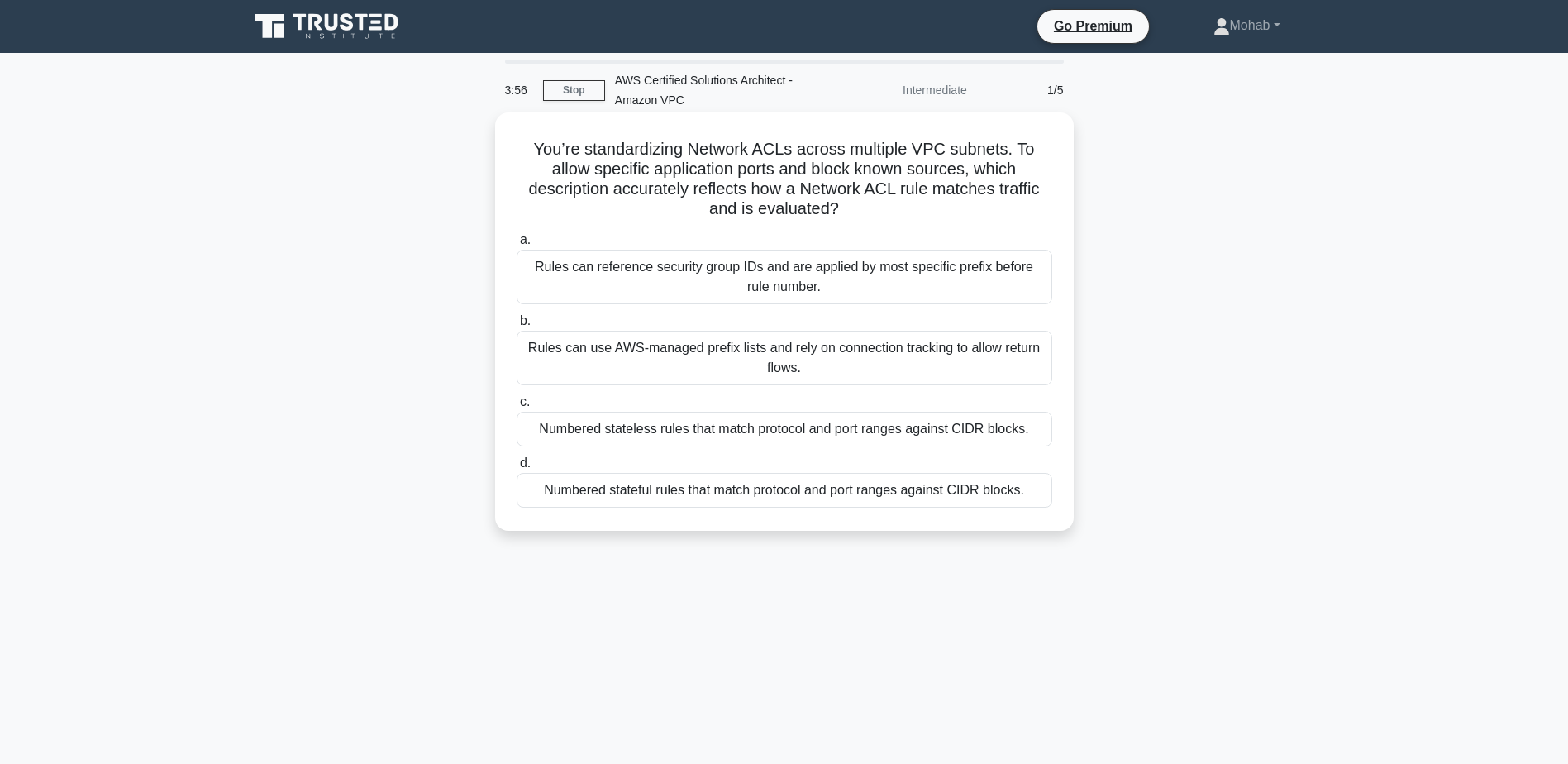
click at [792, 342] on div "Rules can use AWS-managed prefix lists and rely on connection tracking to allow…" at bounding box center [784, 358] width 535 height 54
click at [517, 327] on input "b. Rules can use AWS-managed prefix lists and rely on connection tracking to al…" at bounding box center [517, 321] width 0 height 11
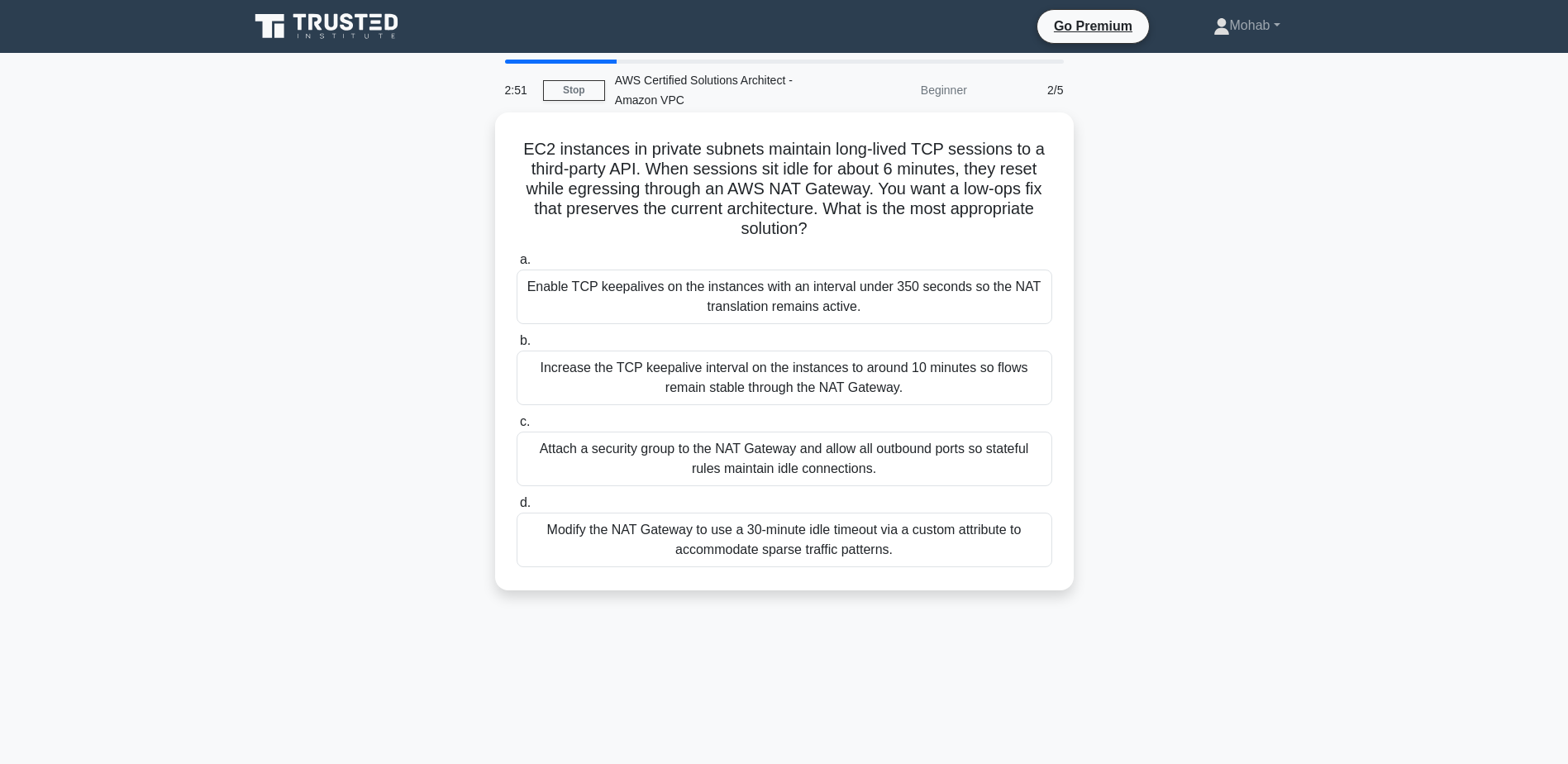
click at [944, 300] on div "Enable TCP keepalives on the instances with an interval under 350 seconds so th…" at bounding box center [784, 297] width 535 height 54
click at [517, 266] on input "a. Enable TCP keepalives on the instances with an interval under 350 seconds so…" at bounding box center [517, 260] width 0 height 11
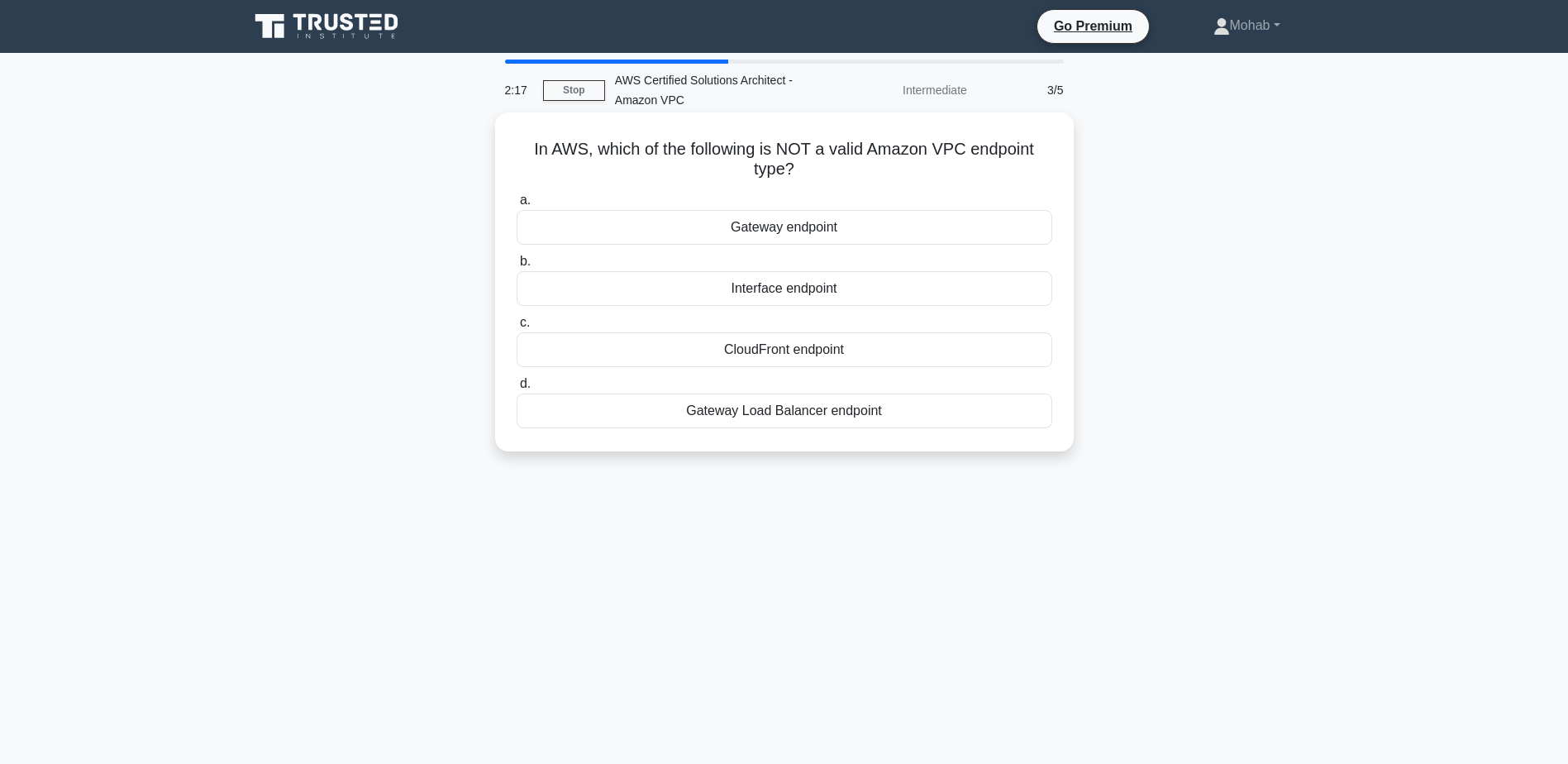
click at [898, 354] on div "CloudFront endpoint" at bounding box center [784, 350] width 535 height 35
click at [517, 329] on input "c. CloudFront endpoint" at bounding box center [517, 323] width 0 height 11
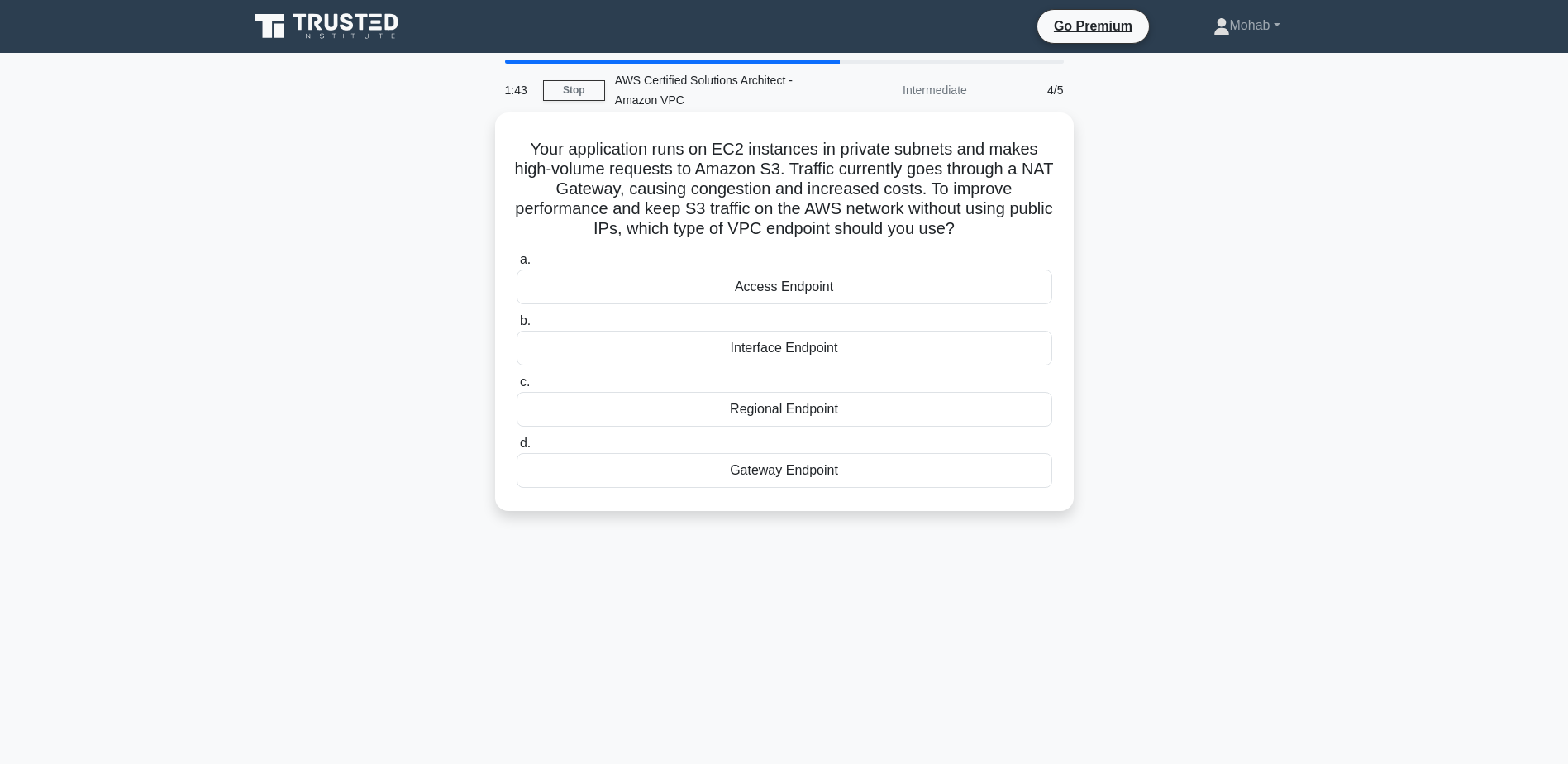
click at [821, 474] on div "Gateway Endpoint" at bounding box center [784, 470] width 535 height 35
click at [517, 449] on input "d. [GEOGRAPHIC_DATA]" at bounding box center [517, 443] width 0 height 11
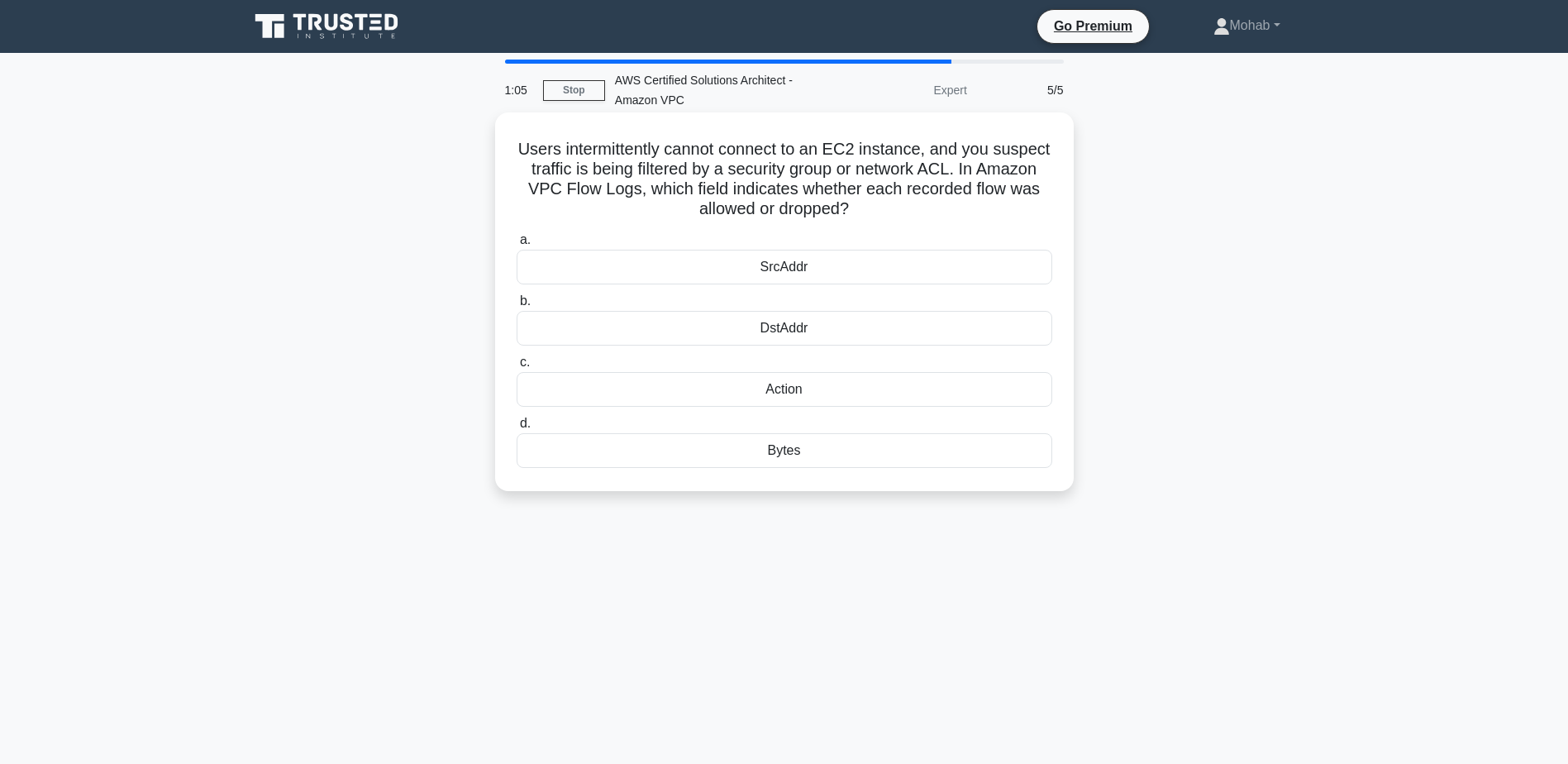
click at [879, 262] on div "SrcAddr" at bounding box center [784, 267] width 535 height 35
click at [517, 245] on input "a. SrcAddr" at bounding box center [517, 240] width 0 height 11
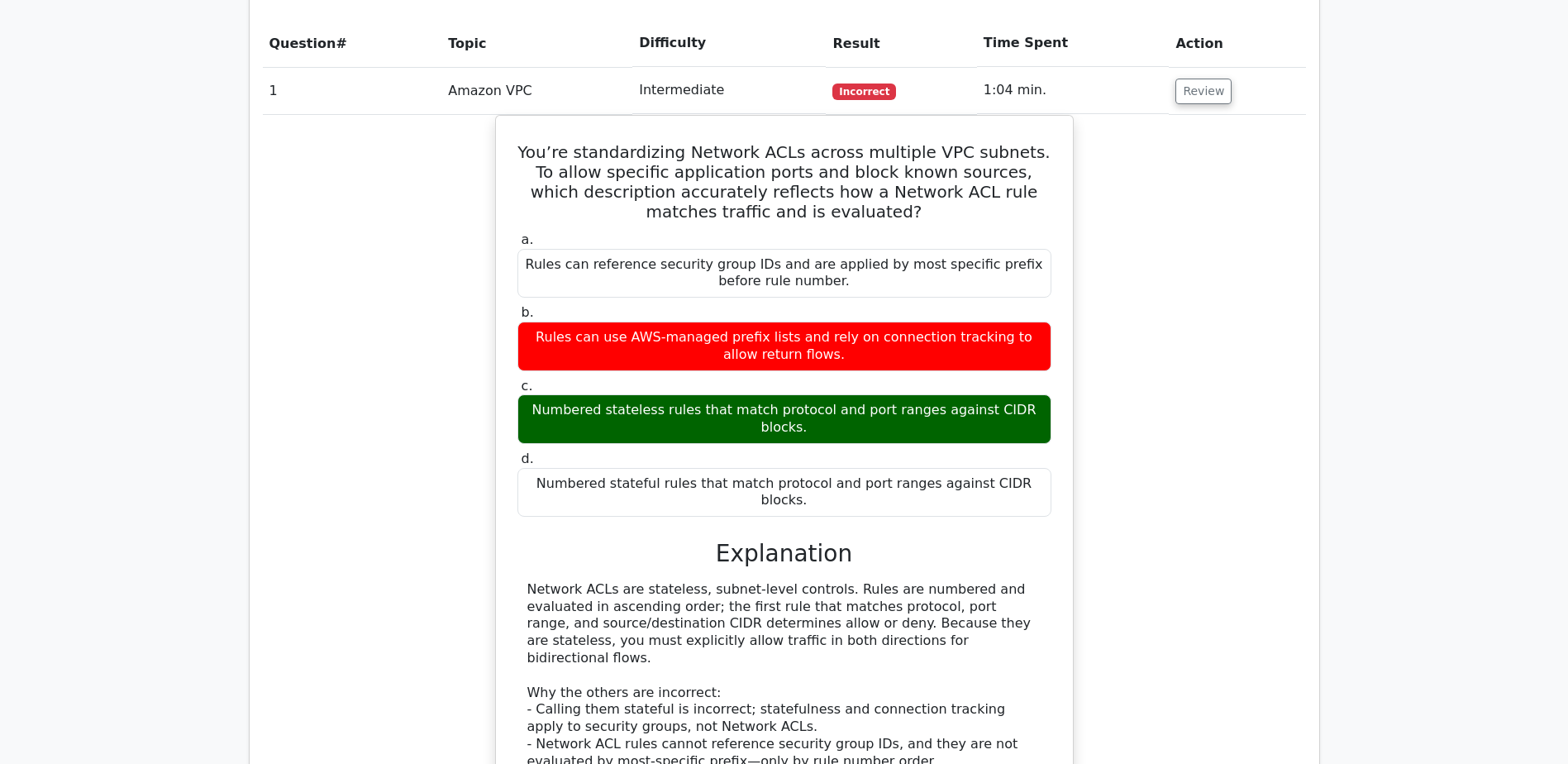
scroll to position [1571, 0]
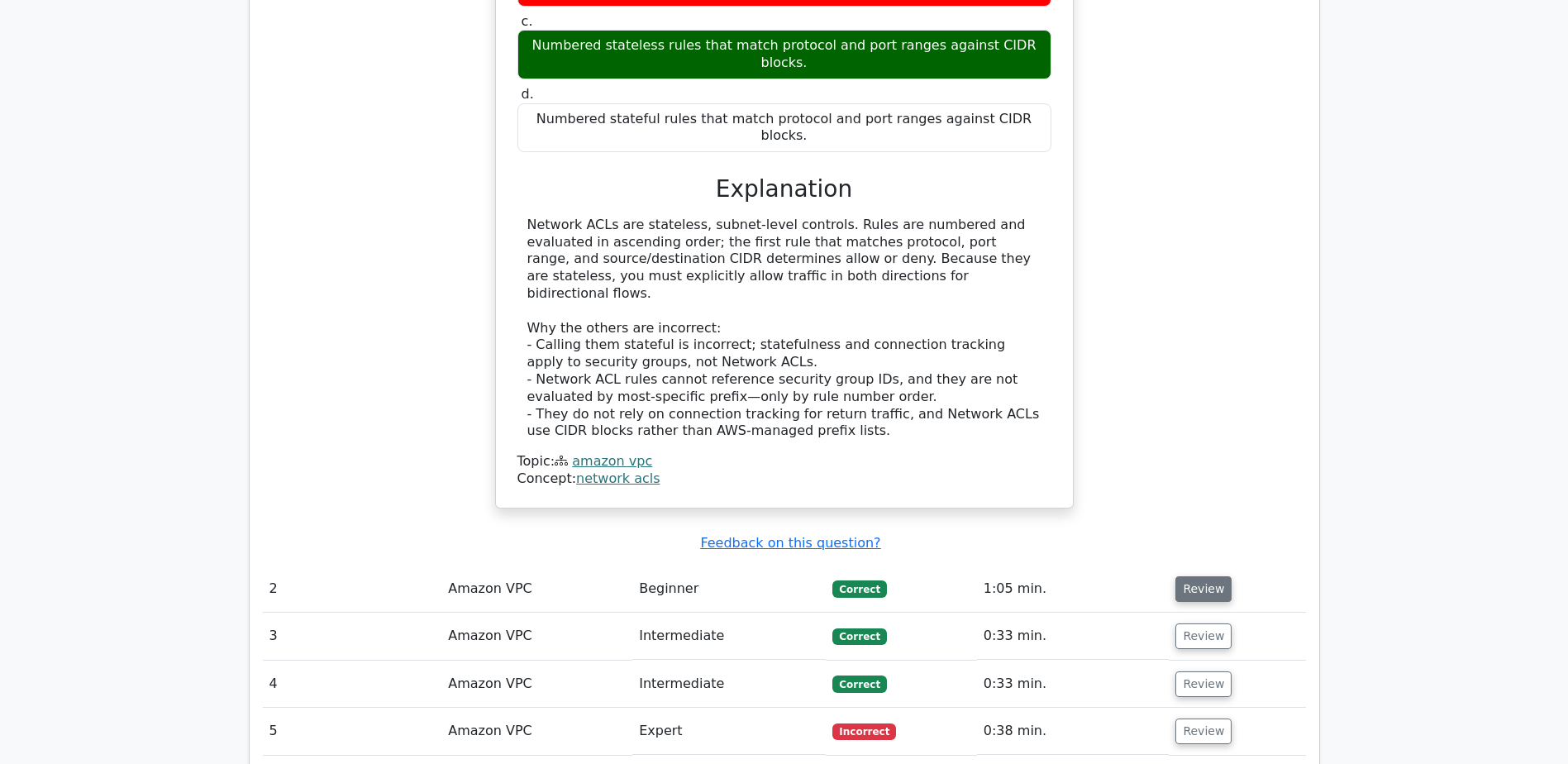
click at [1193, 576] on button "Review" at bounding box center [1204, 589] width 56 height 25
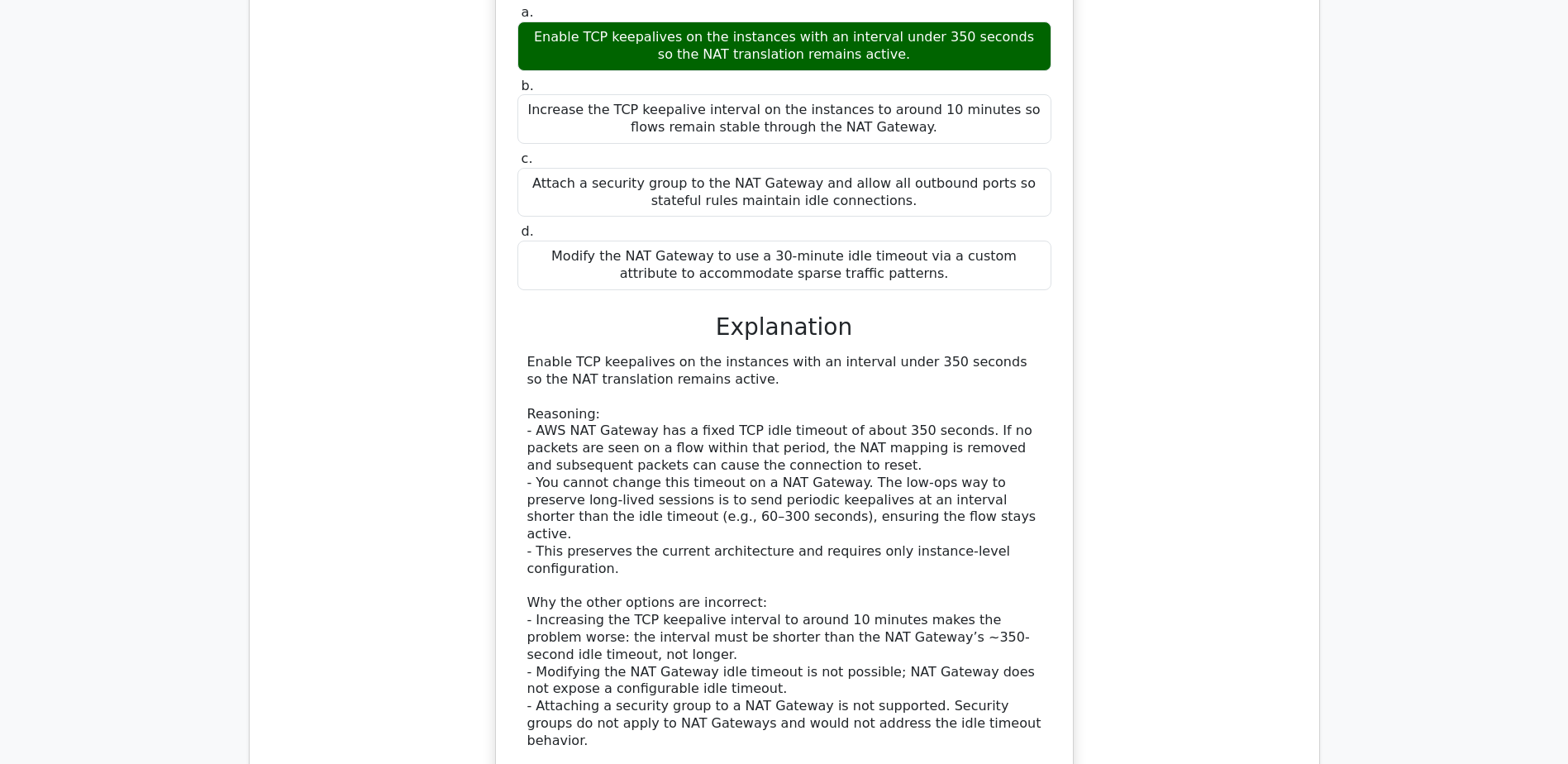
scroll to position [2647, 0]
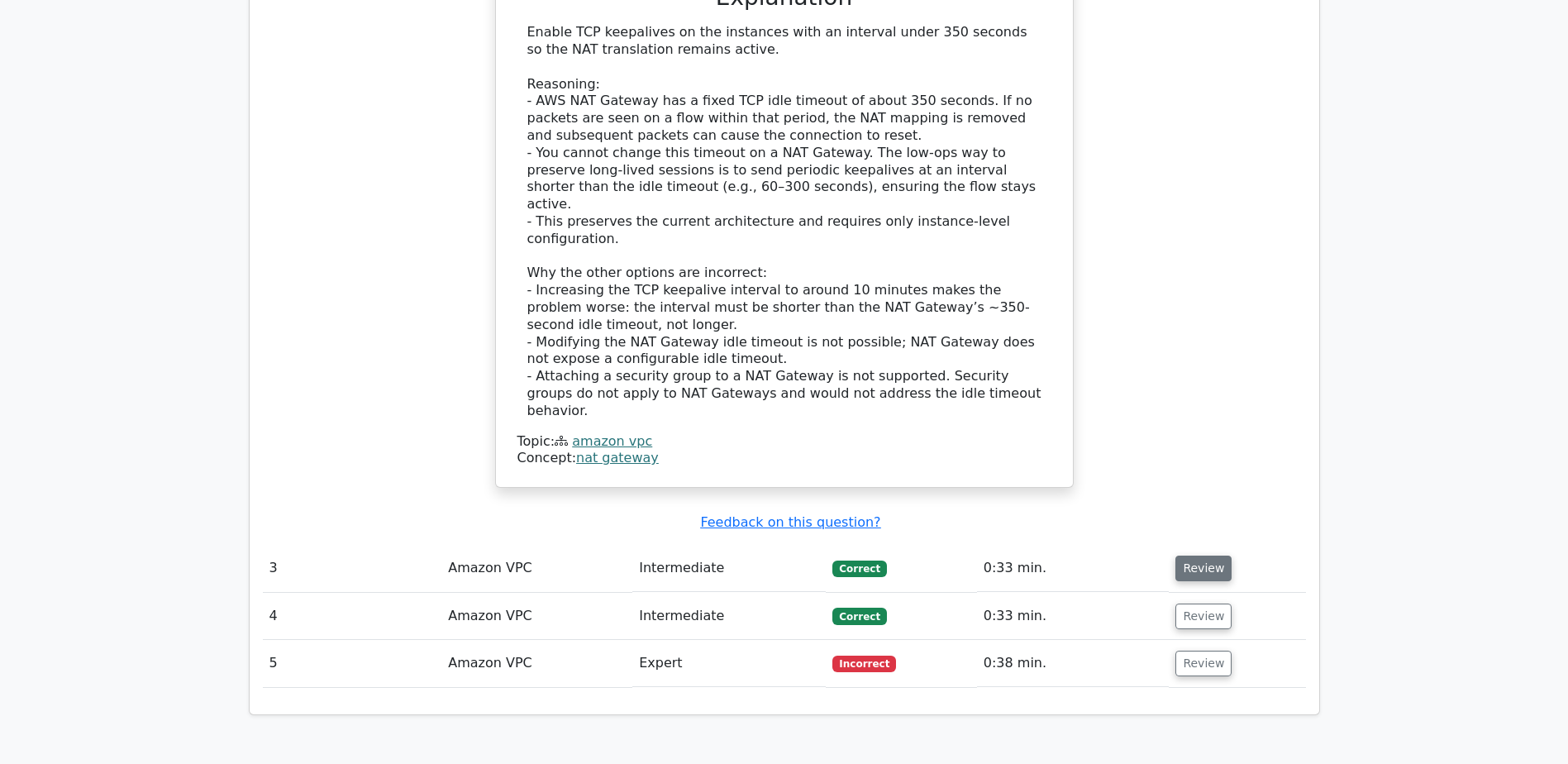
click at [1196, 556] on button "Review" at bounding box center [1204, 569] width 56 height 25
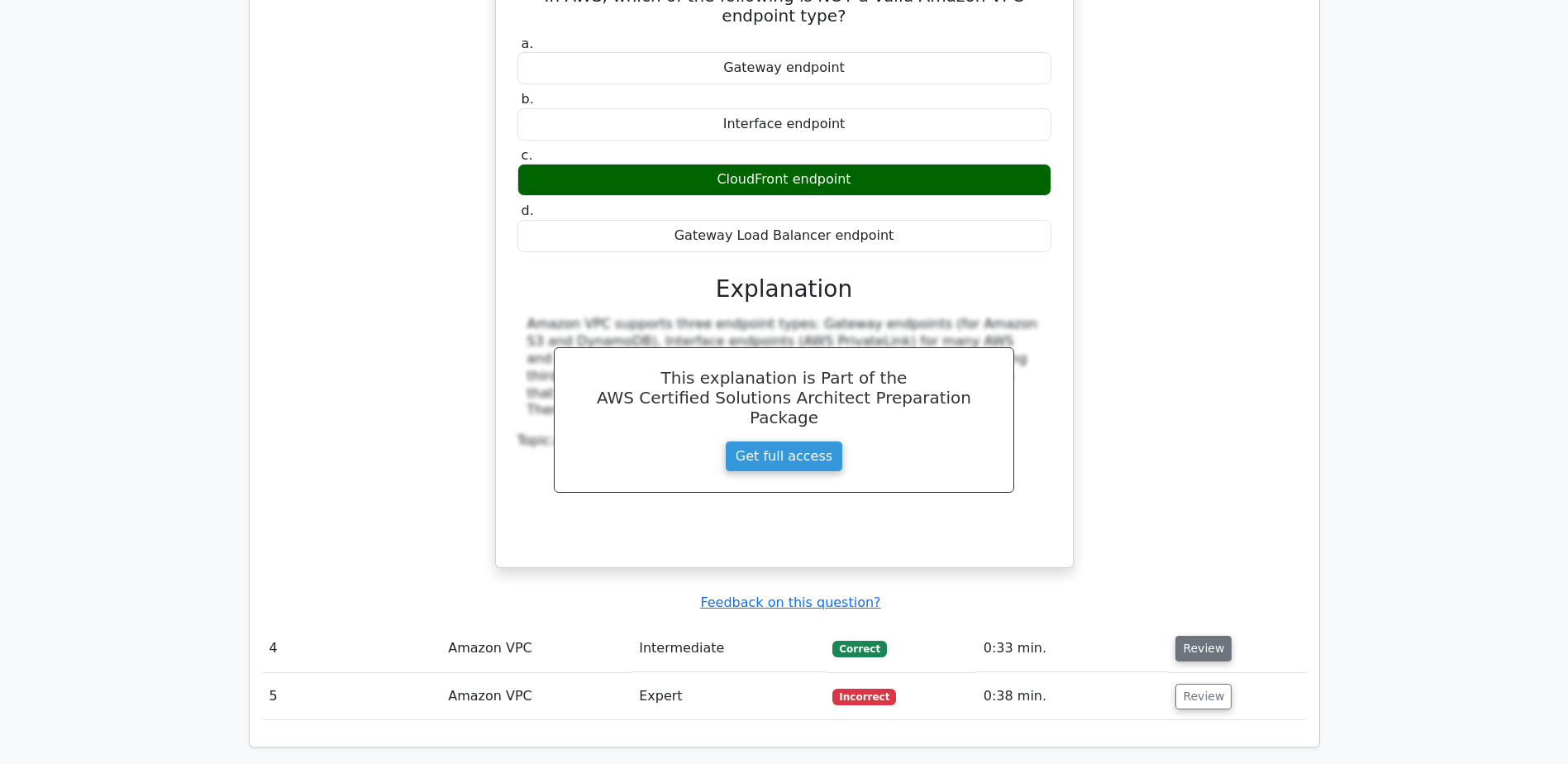
scroll to position [3474, 0]
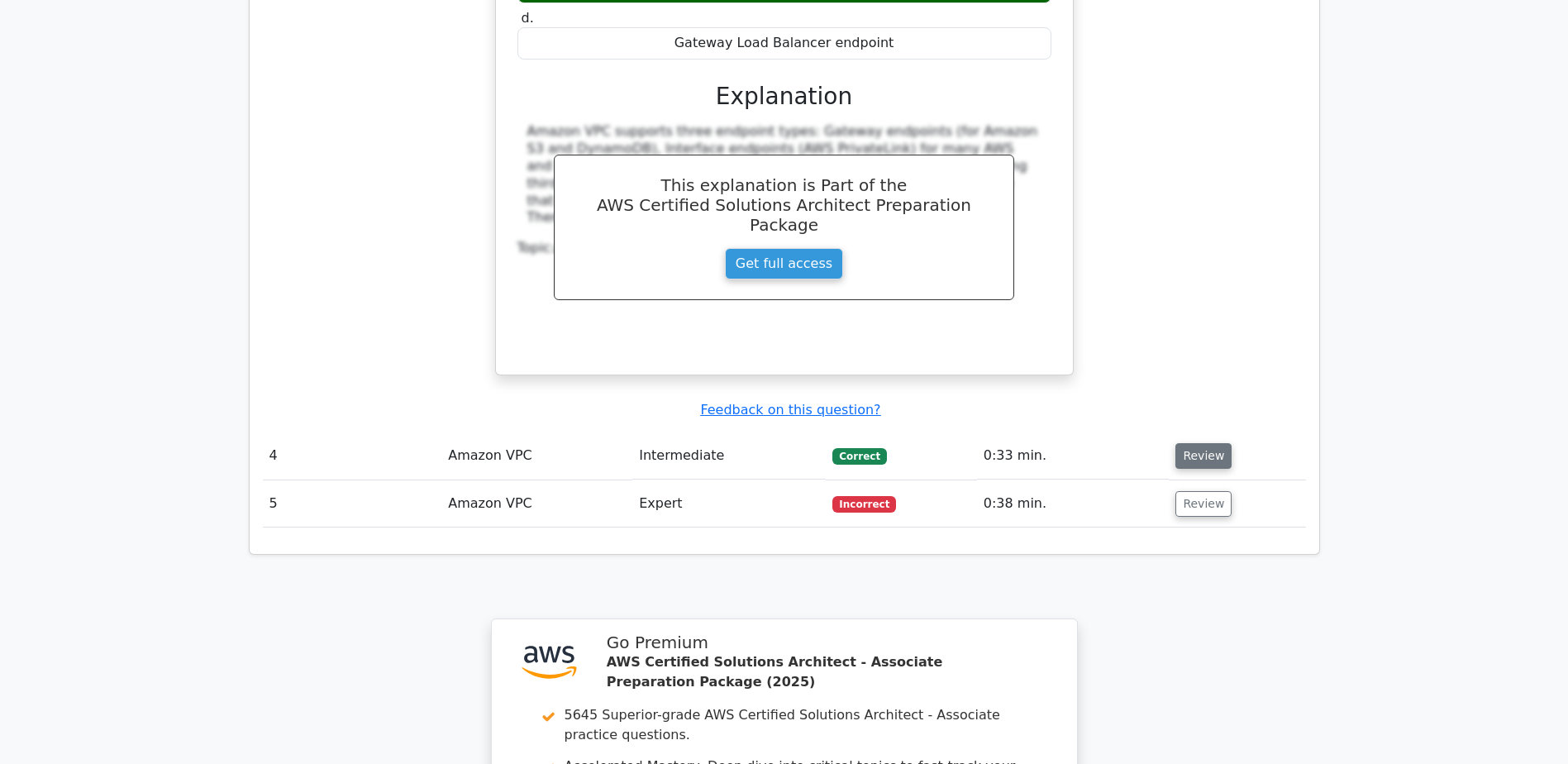
click at [1211, 443] on button "Review" at bounding box center [1204, 456] width 56 height 25
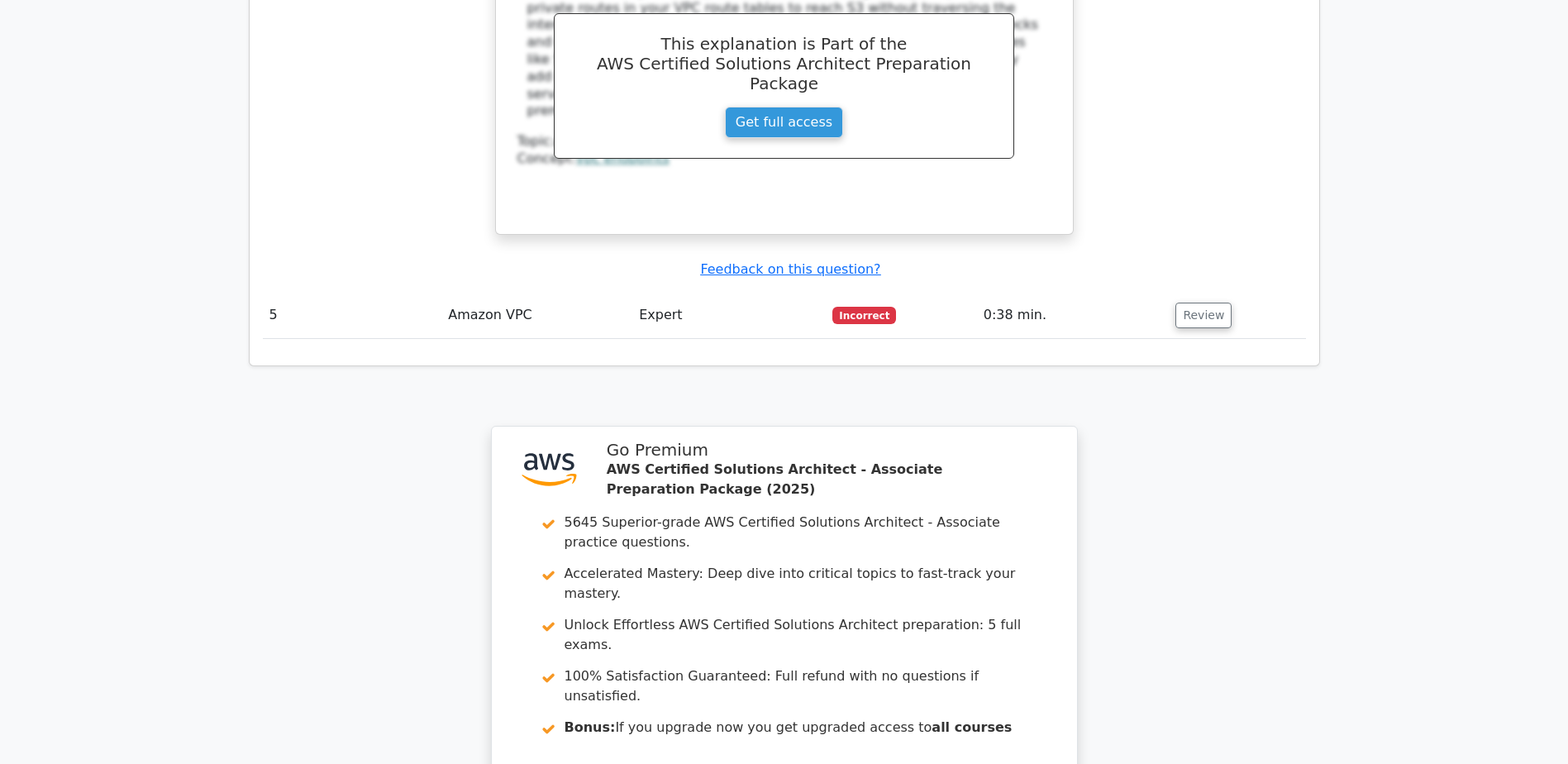
scroll to position [4581, 0]
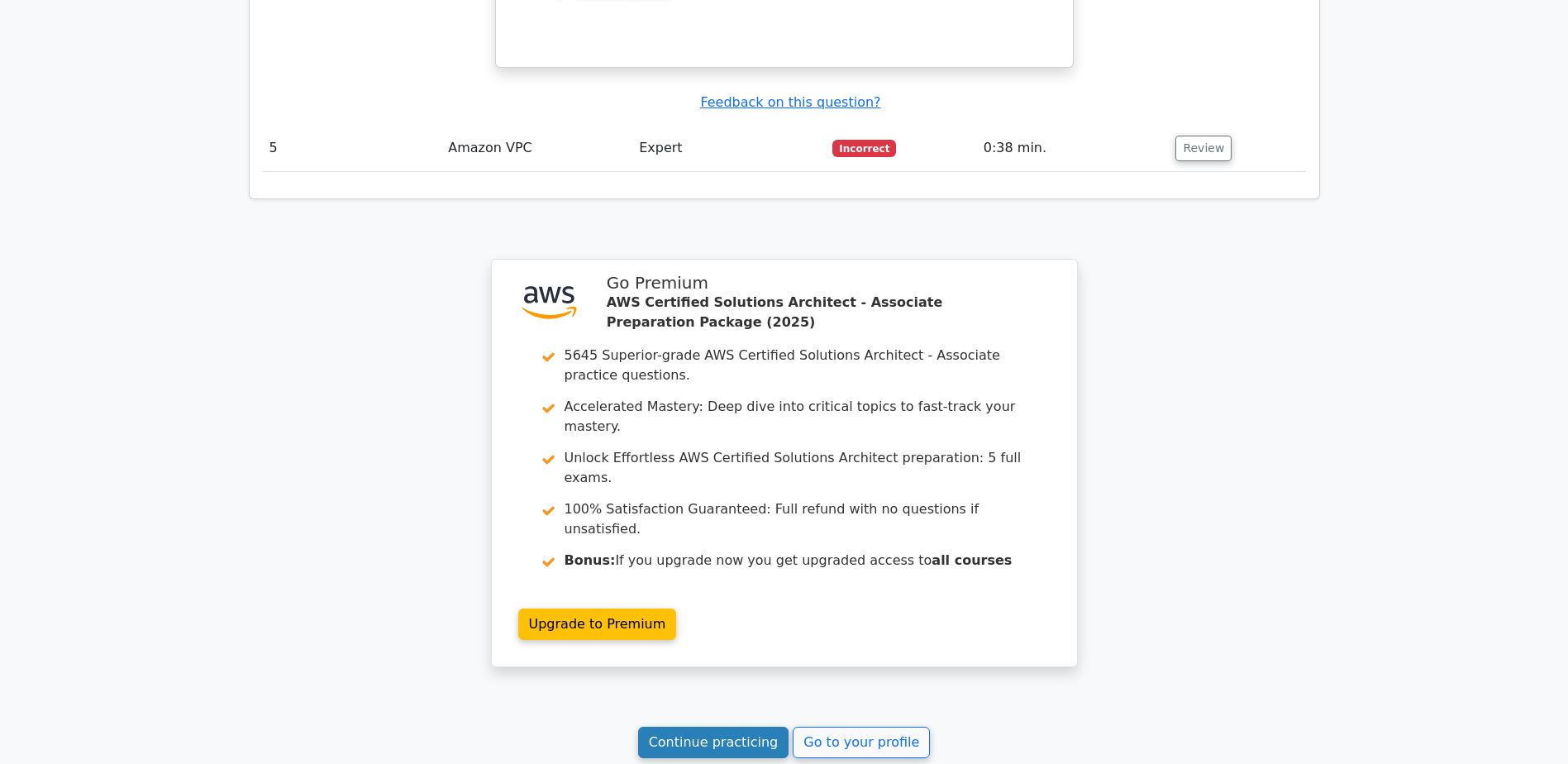
click at [727, 727] on link "Continue practicing" at bounding box center [714, 742] width 151 height 31
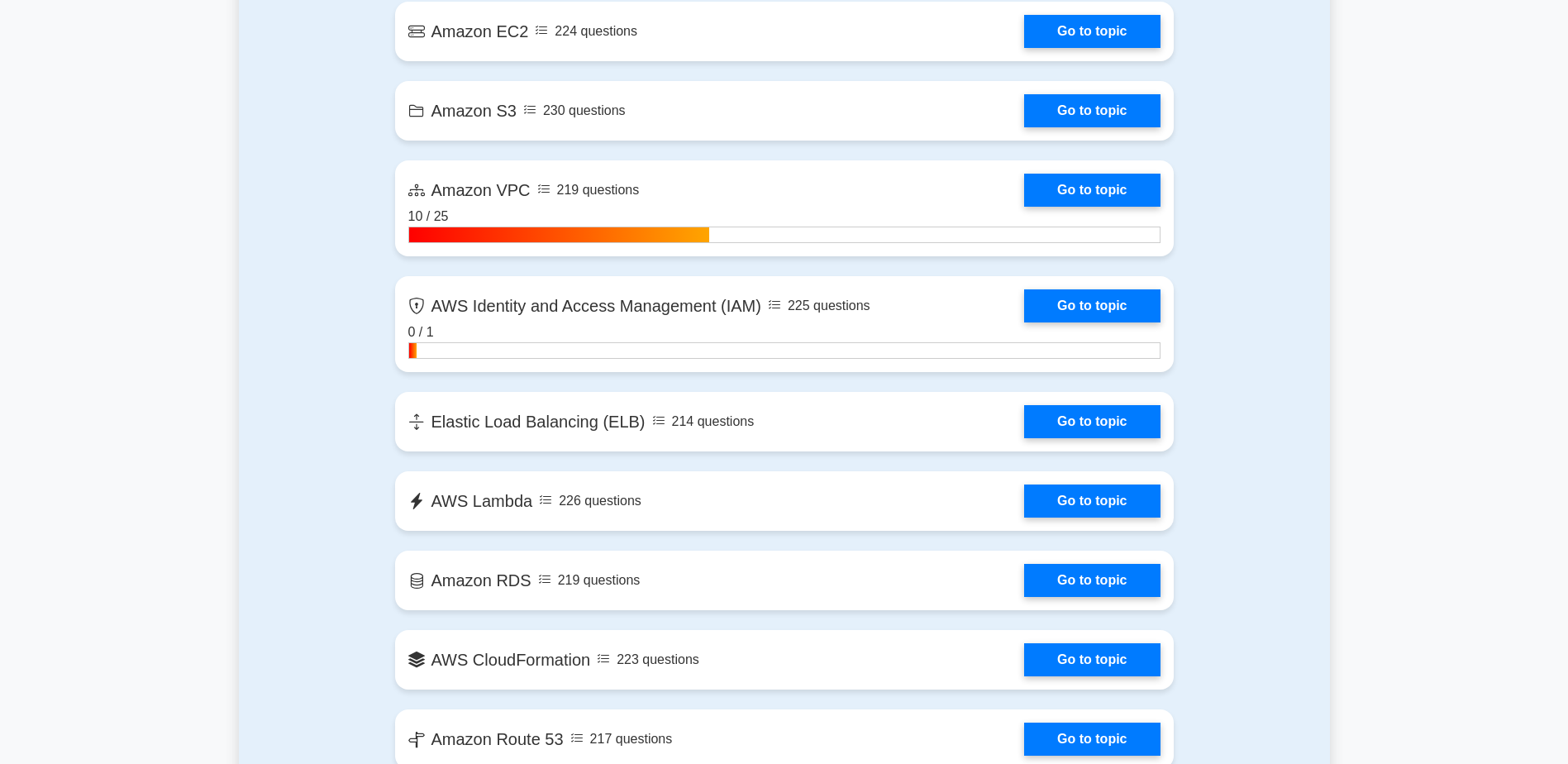
scroll to position [1158, 0]
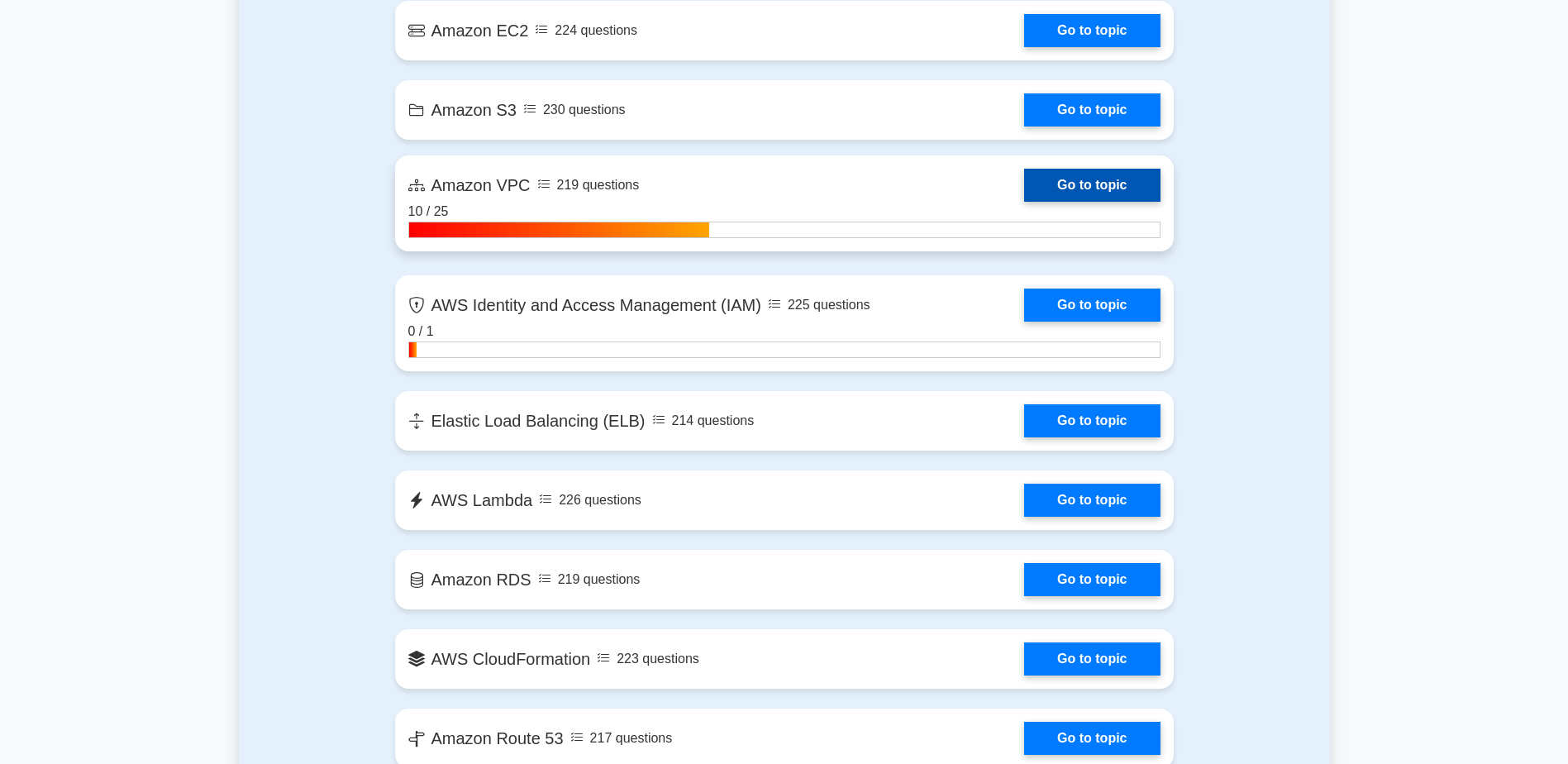
click at [1111, 182] on link "Go to topic" at bounding box center [1092, 185] width 136 height 33
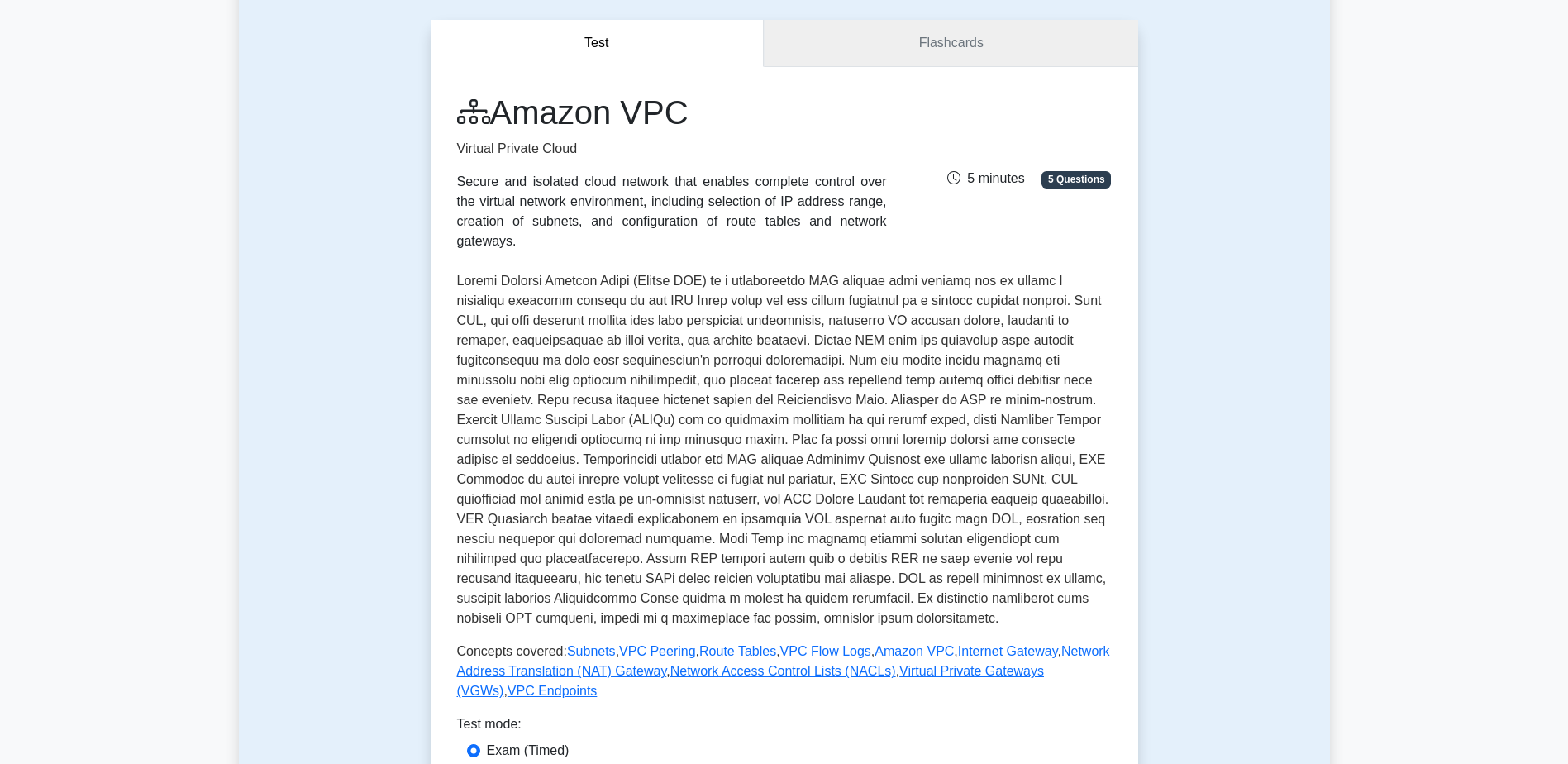
scroll to position [497, 0]
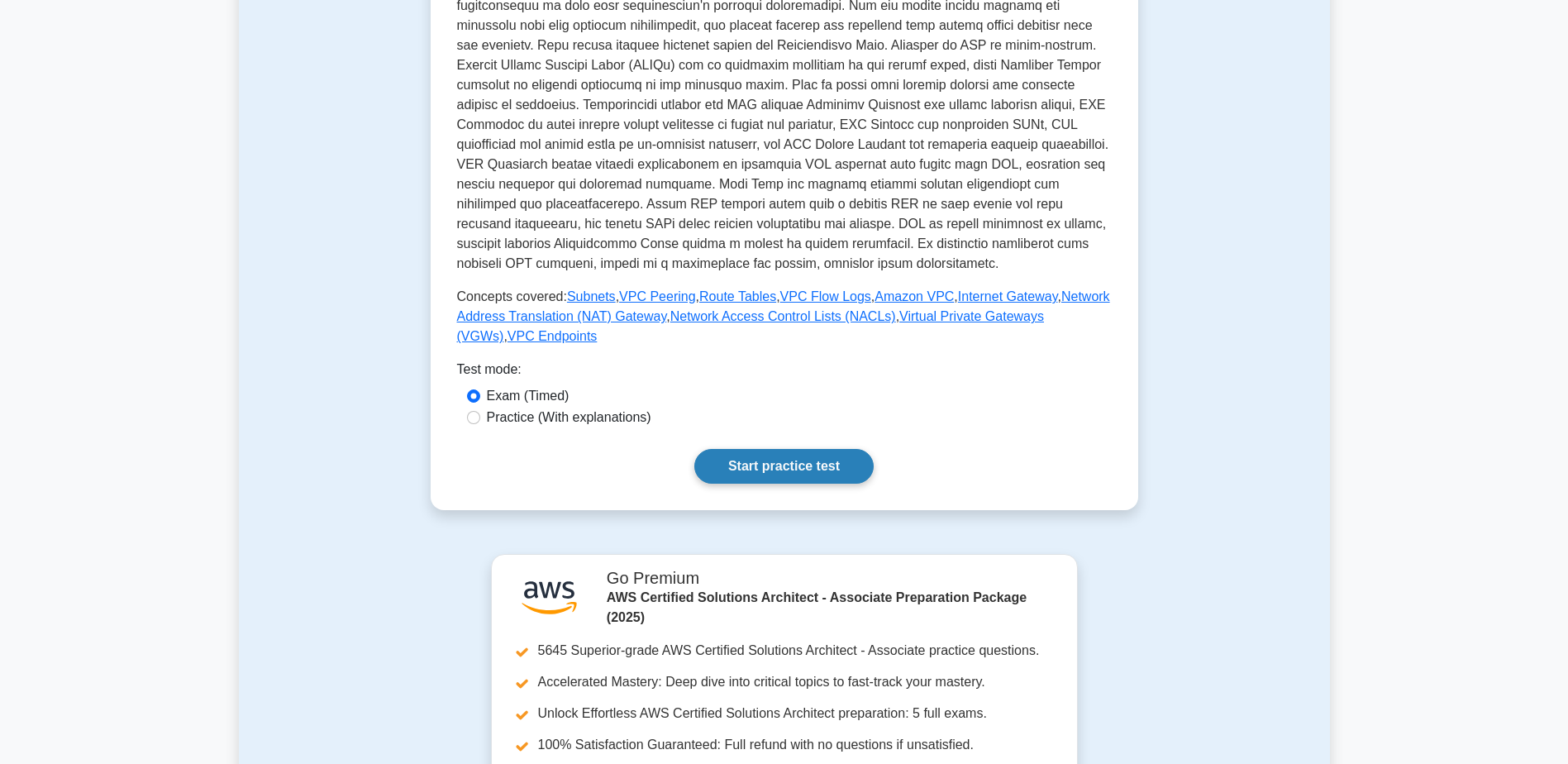
click at [806, 449] on link "Start practice test" at bounding box center [783, 466] width 179 height 35
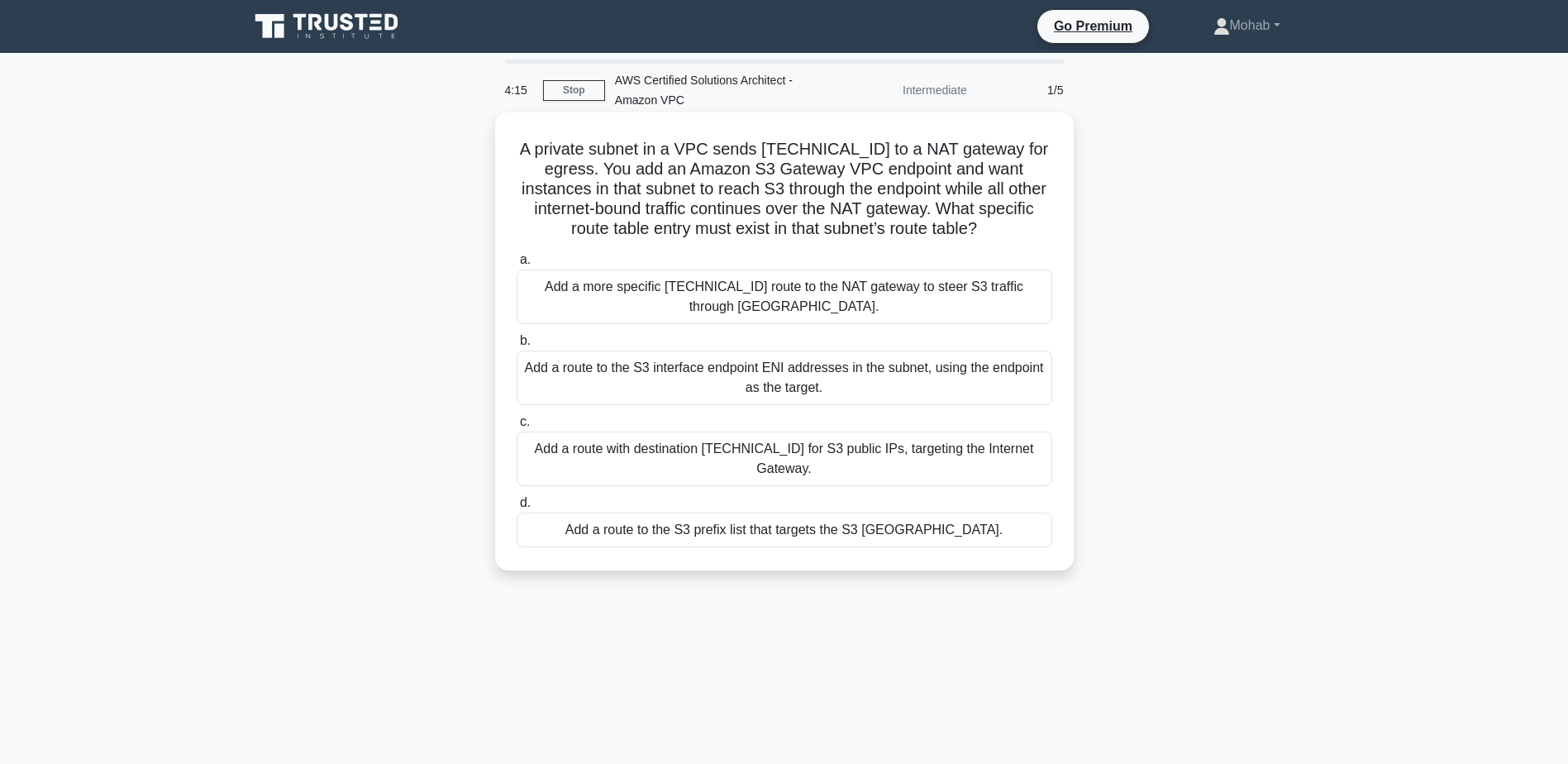
click at [940, 371] on div "Add a route to the S3 interface endpoint ENI addresses in the subnet, using the…" at bounding box center [784, 378] width 535 height 54
click at [517, 346] on input "b. Add a route to the S3 interface endpoint ENI addresses in the subnet, using …" at bounding box center [517, 341] width 0 height 11
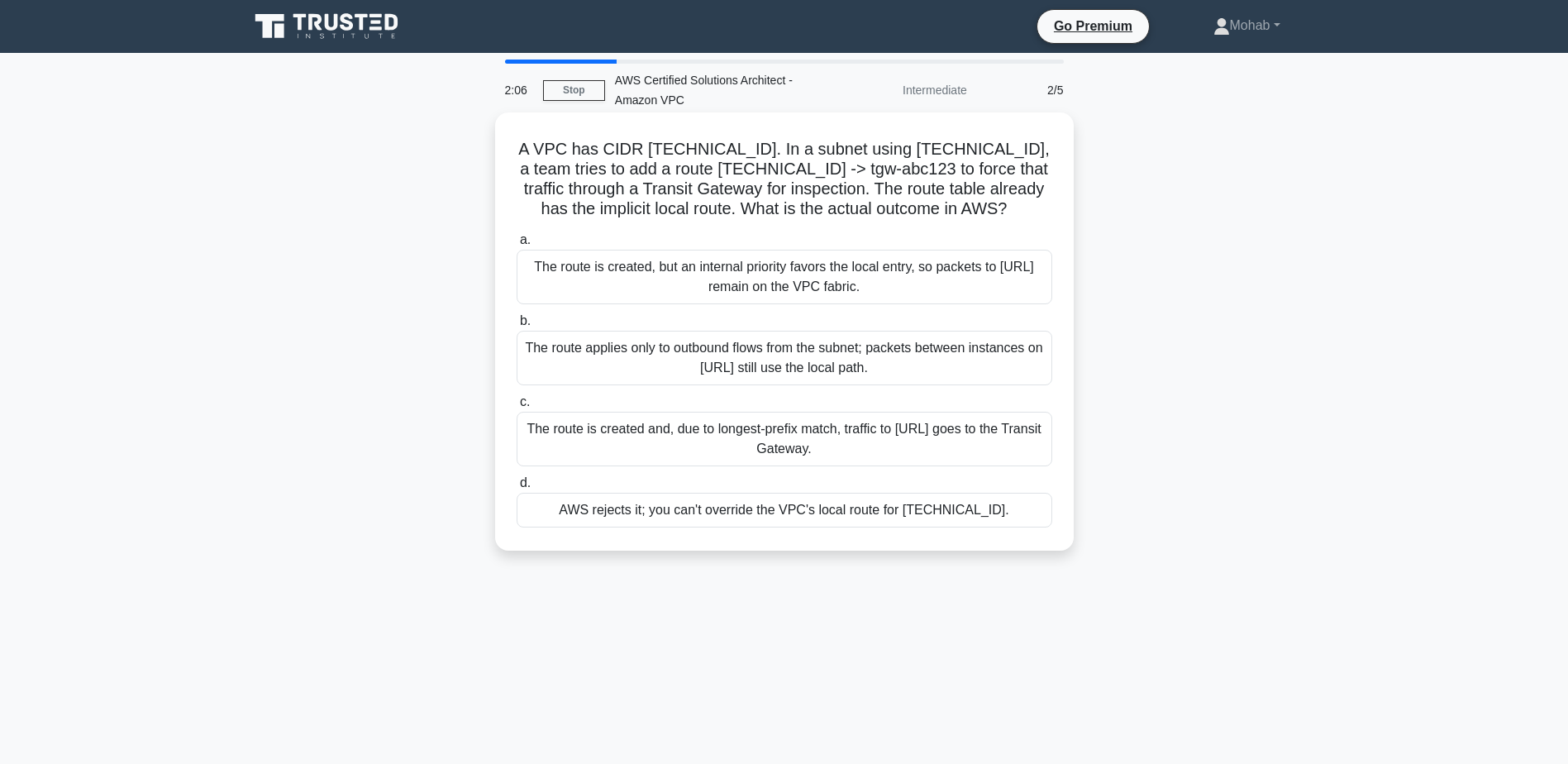
click at [893, 371] on div "The route applies only to outbound flows from the subnet; packets between insta…" at bounding box center [784, 358] width 535 height 54
click at [517, 327] on input "b. The route applies only to outbound flows from the subnet; packets between in…" at bounding box center [517, 321] width 0 height 11
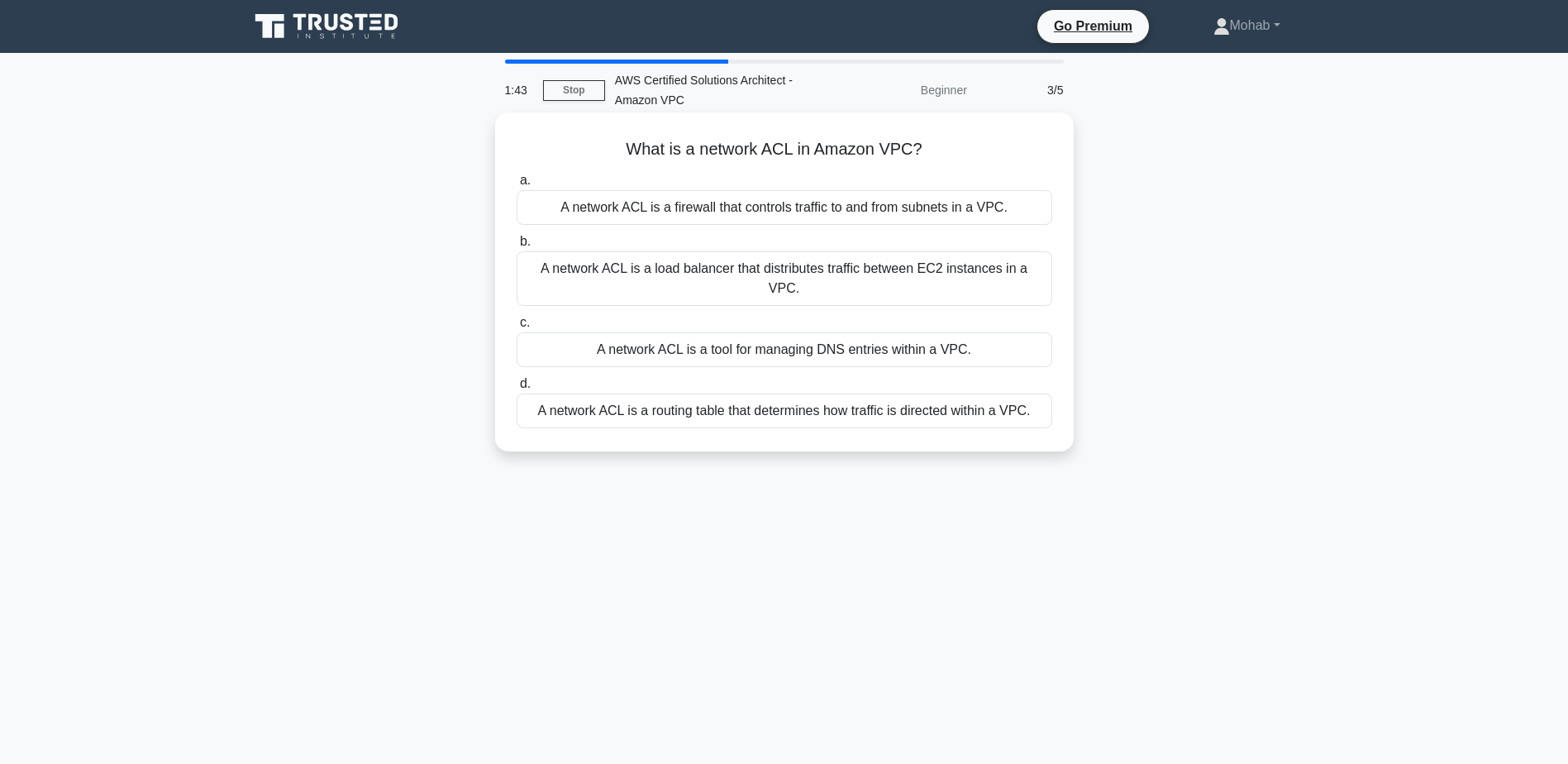
click at [907, 211] on div "A network ACL is a firewall that controls traffic to and from subnets in a VPC." at bounding box center [784, 207] width 535 height 35
click at [517, 186] on input "a. A network ACL is a firewall that controls traffic to and from subnets in a V…" at bounding box center [517, 181] width 0 height 11
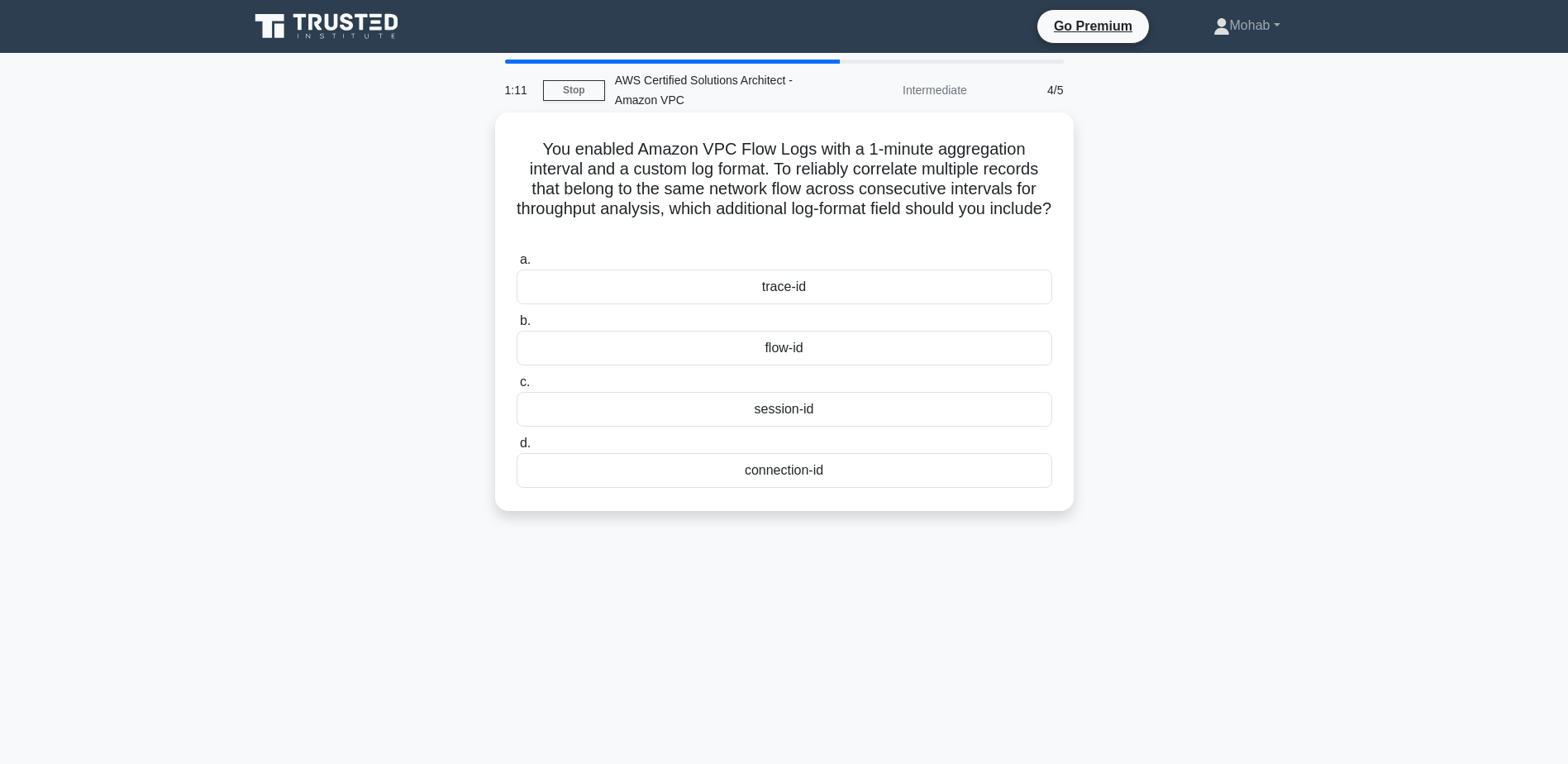
click at [820, 294] on div "trace-id" at bounding box center [784, 287] width 535 height 35
click at [517, 266] on input "a. trace-id" at bounding box center [517, 260] width 0 height 11
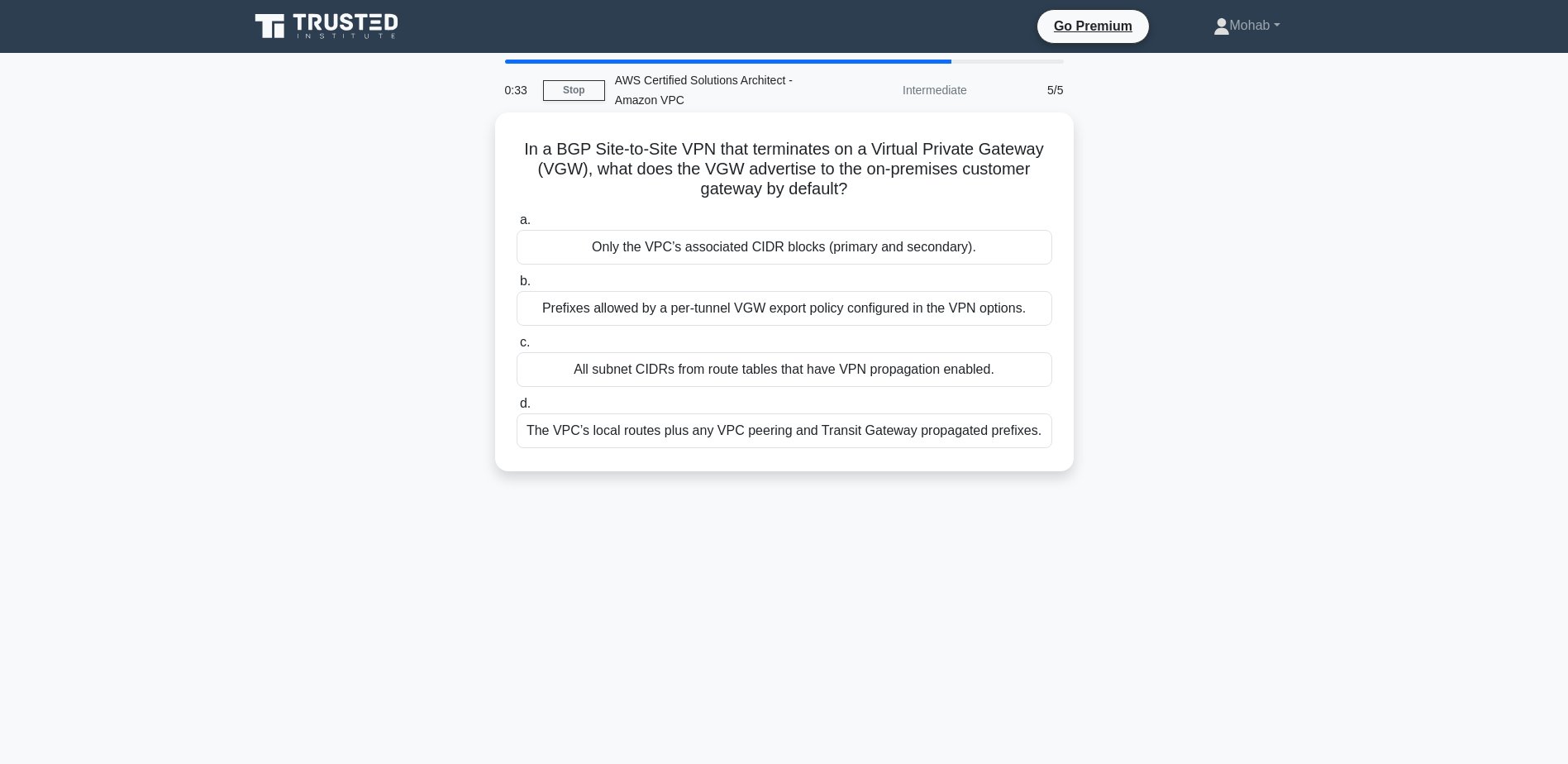
drag, startPoint x: 860, startPoint y: 193, endPoint x: 517, endPoint y: 147, distance: 346.1
click at [517, 147] on h5 "In a BGP Site-to-Site VPN that terminates on a Virtual Private Gateway (VGW), w…" at bounding box center [784, 170] width 539 height 61
copy h5 "In a BGP Site-to-Site VPN that terminates on a Virtual Private Gateway (VGW), w…"
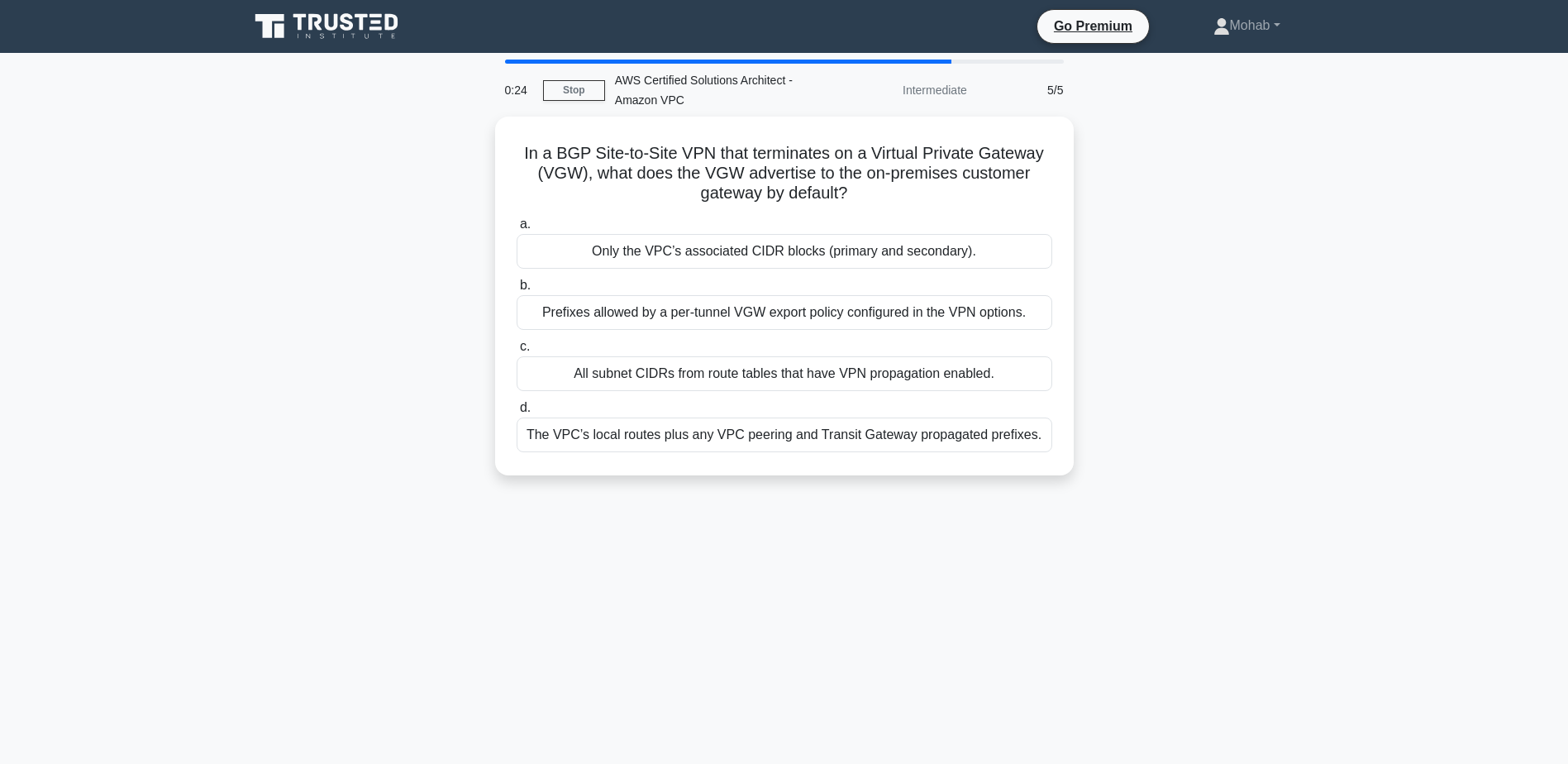
click at [1266, 315] on div "In a BGP Site-to-Site VPN that terminates on a Virtual Private Gateway (VGW), w…" at bounding box center [785, 306] width 1091 height 379
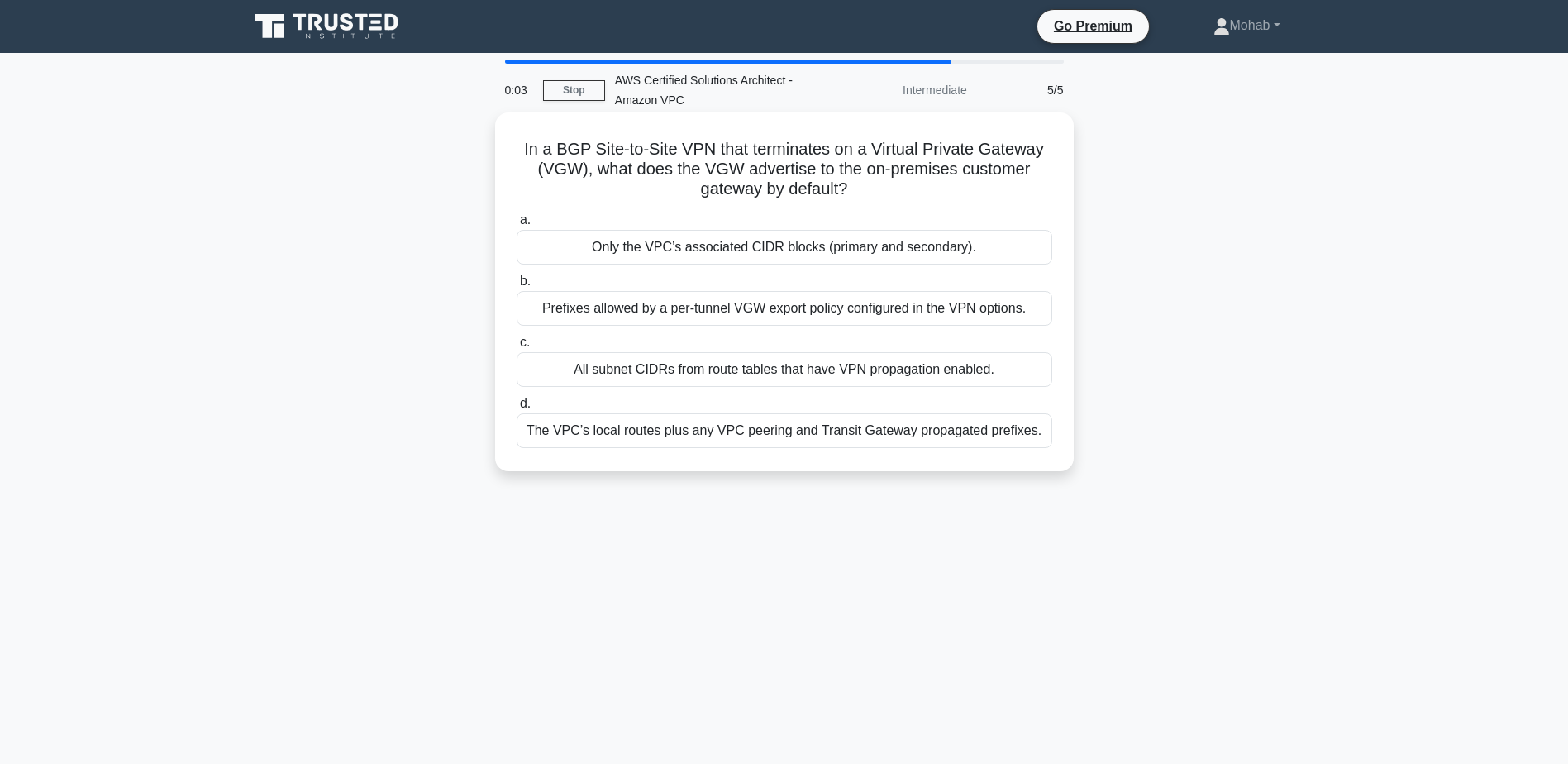
click at [922, 307] on div "Prefixes allowed by a per-tunnel VGW export policy configured in the VPN option…" at bounding box center [784, 308] width 535 height 35
click at [517, 287] on input "b. Prefixes allowed by a per-tunnel VGW export policy configured in the VPN opt…" at bounding box center [517, 281] width 0 height 11
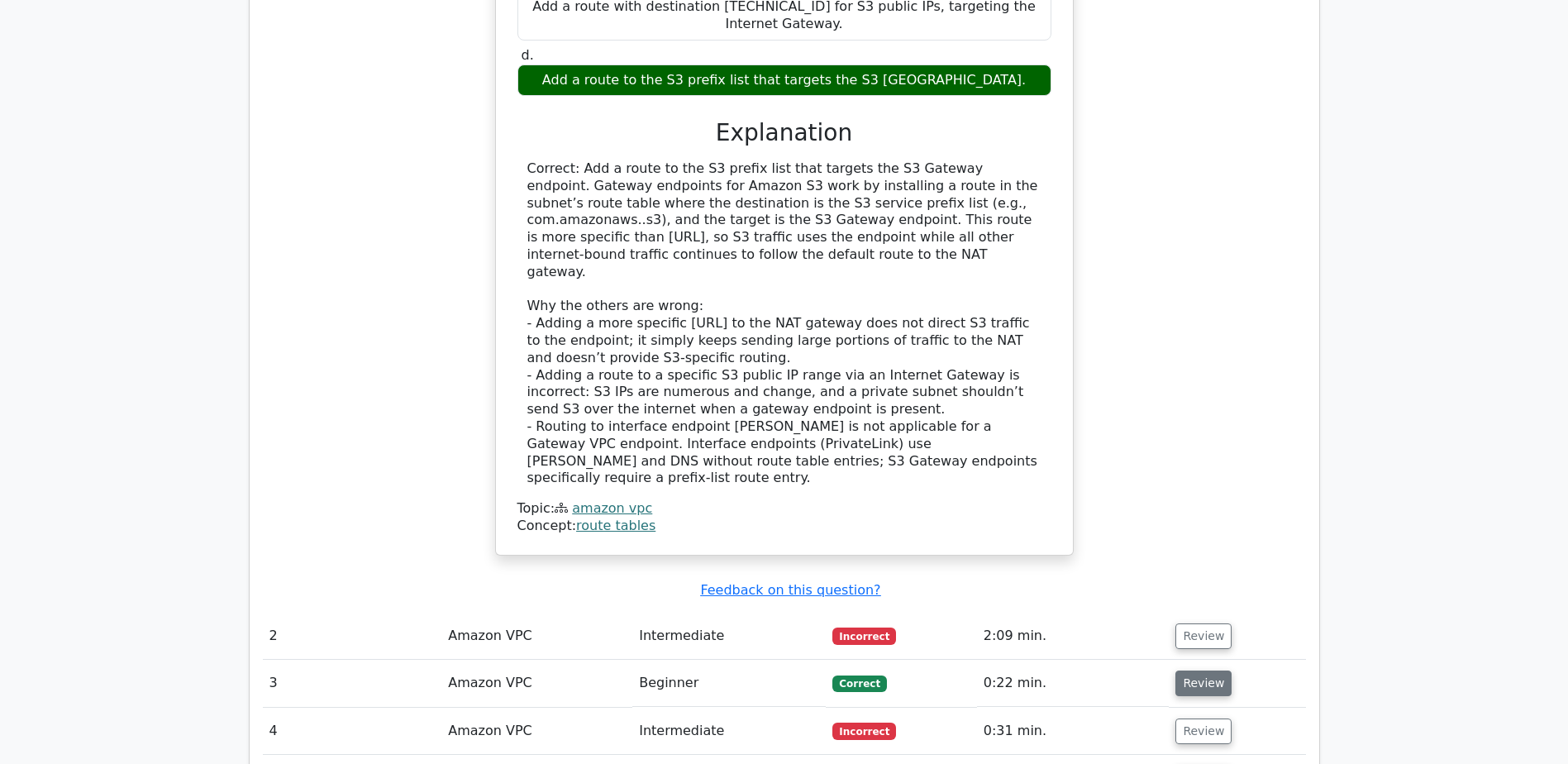
scroll to position [1654, 0]
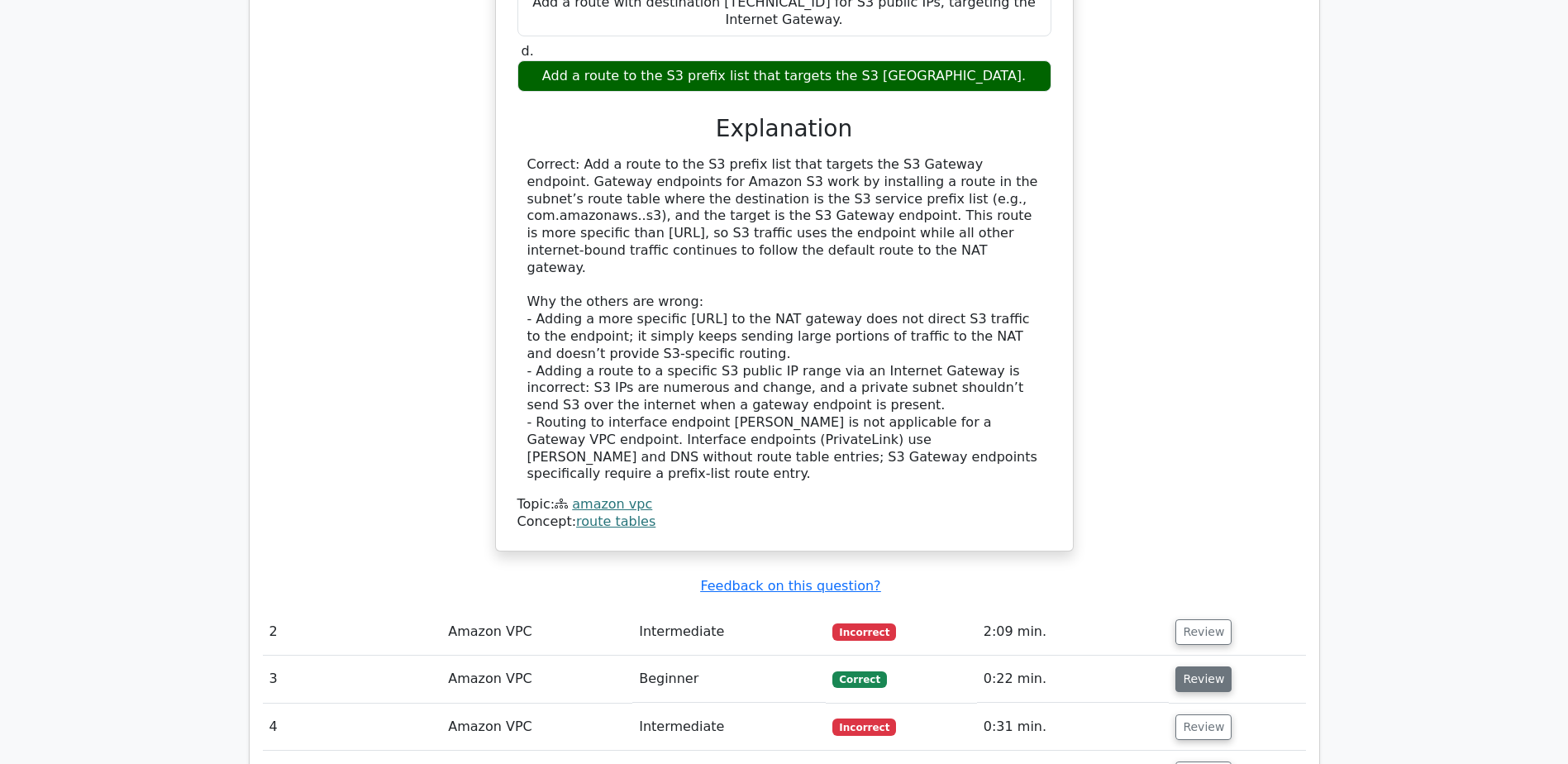
click at [1190, 666] on button "Review" at bounding box center [1204, 679] width 56 height 25
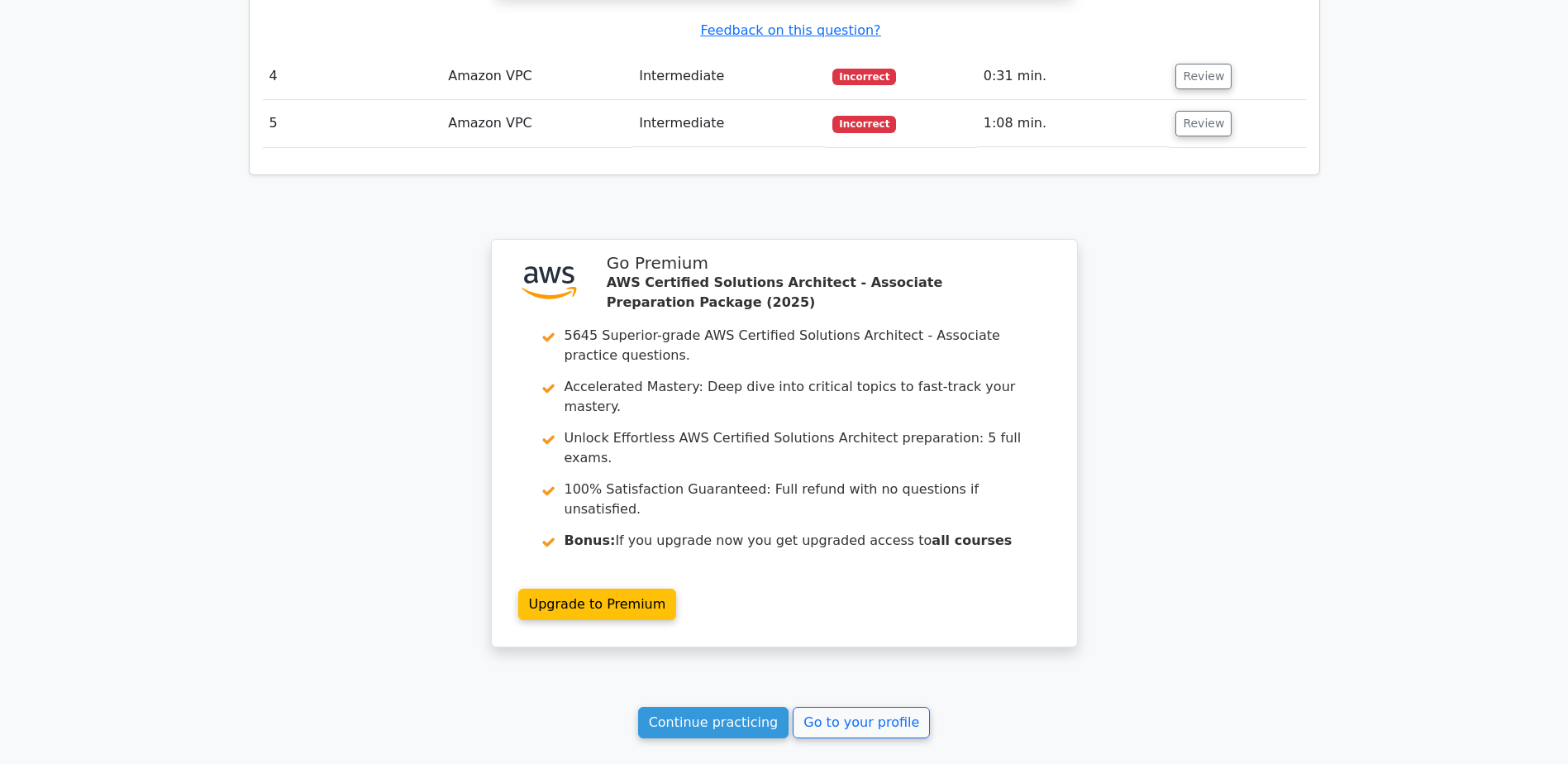
scroll to position [3002, 0]
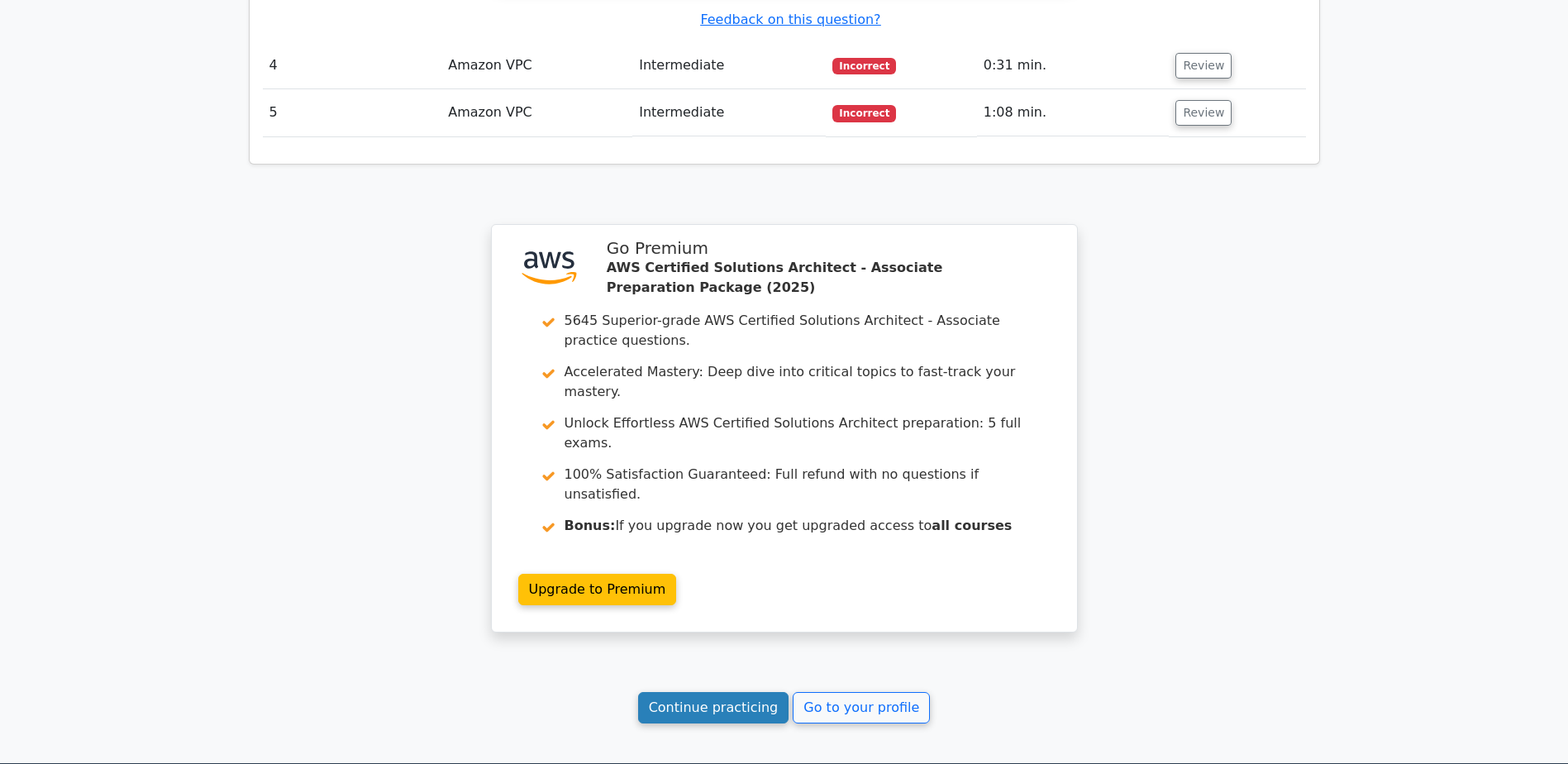
click at [722, 693] on link "Continue practicing" at bounding box center [714, 708] width 151 height 31
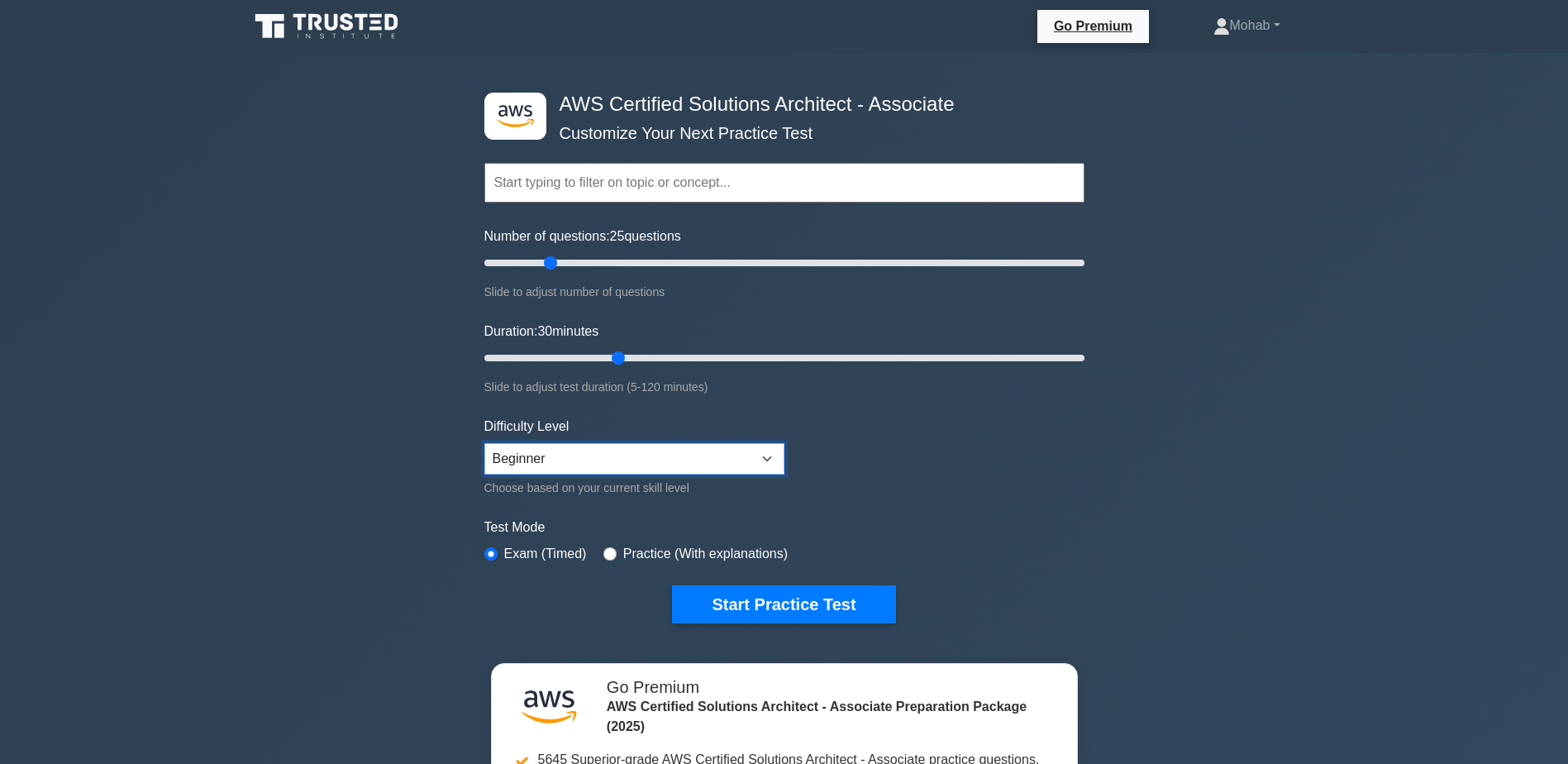
click at [701, 448] on select "Beginner Intermediate Expert" at bounding box center [635, 458] width 300 height 31
select select "intermediate"
click at [484, 443] on select "Beginner Intermediate Expert" at bounding box center [635, 458] width 300 height 31
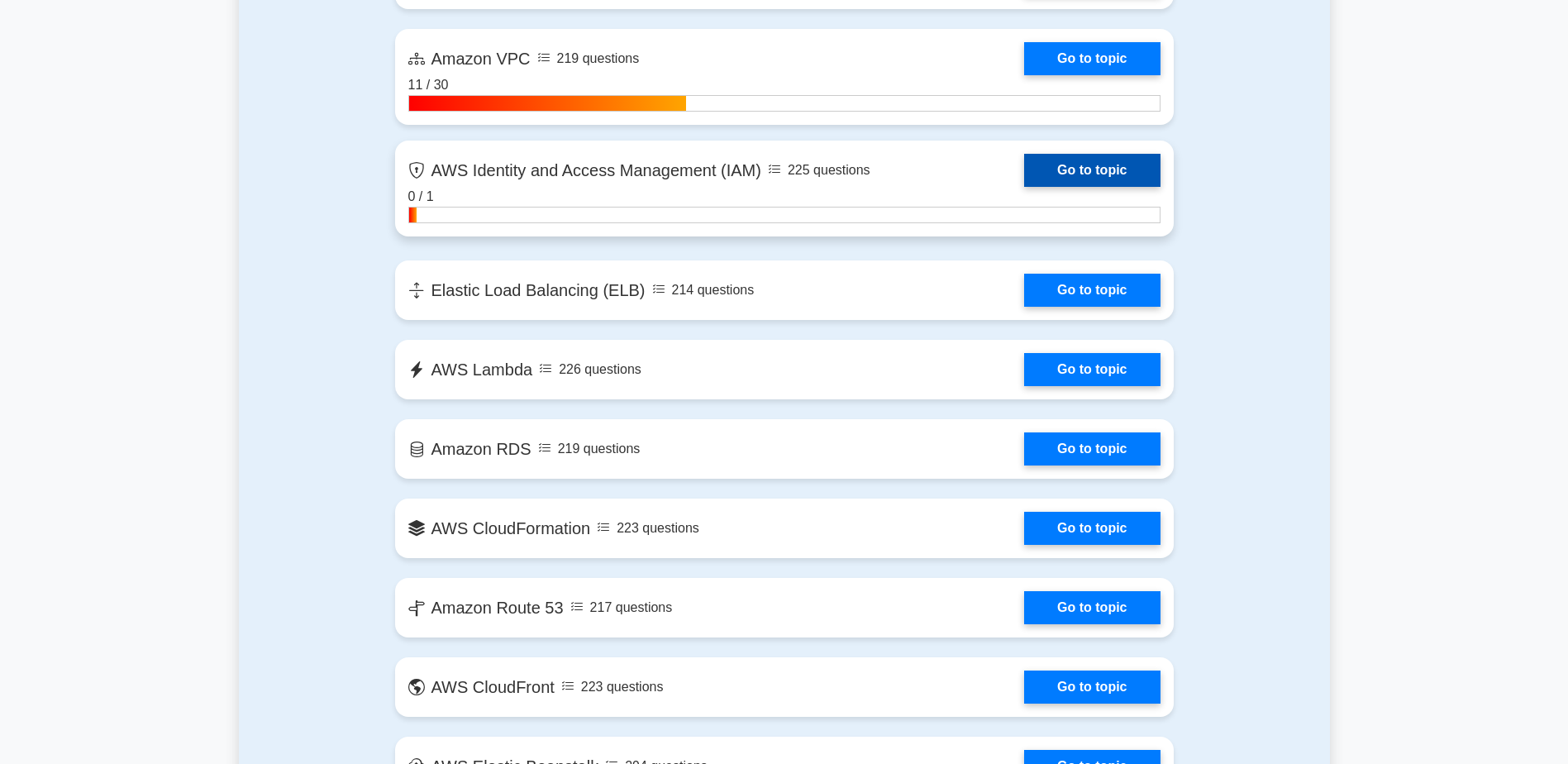
scroll to position [1241, 0]
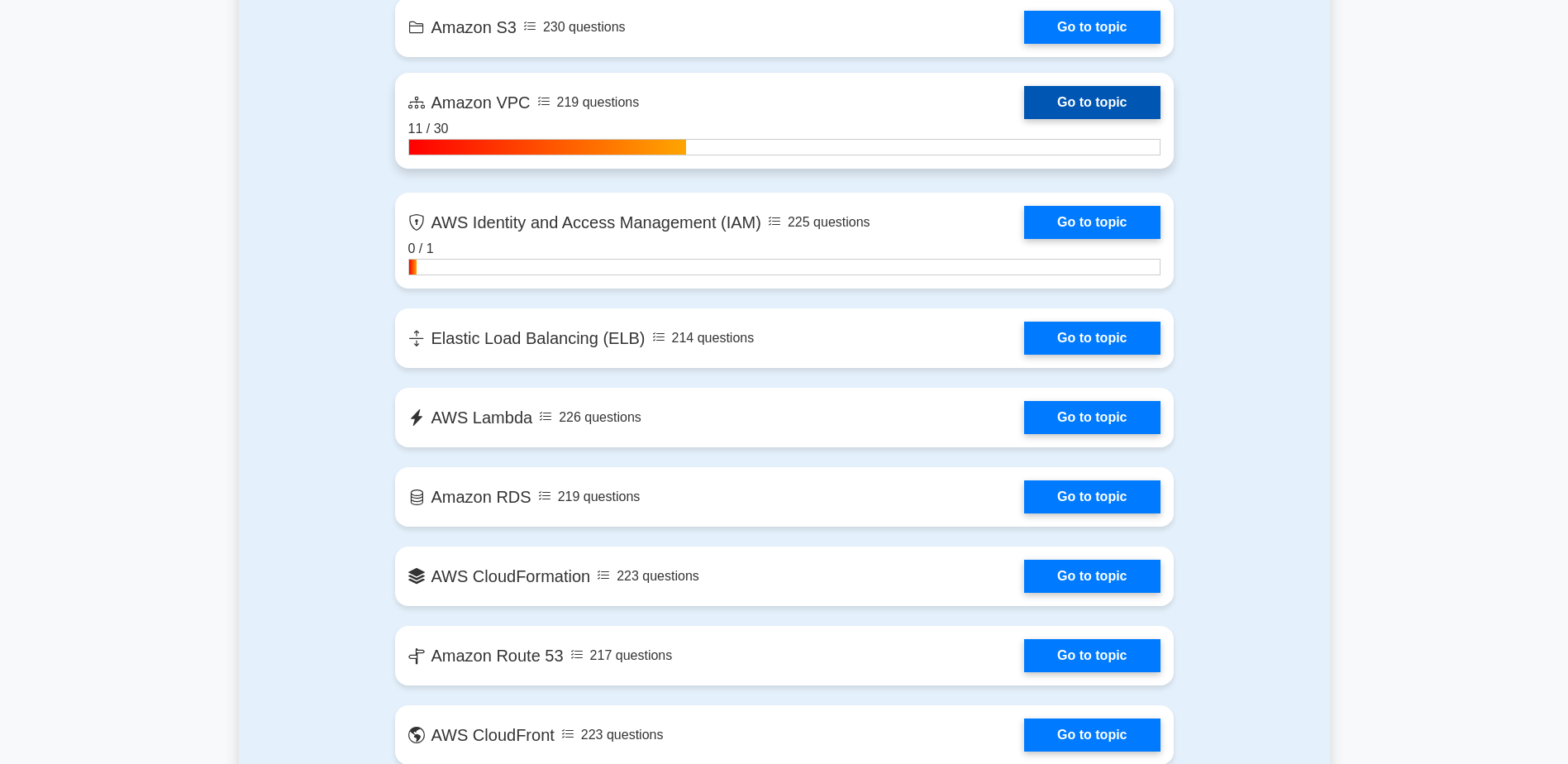
click at [1093, 101] on link "Go to topic" at bounding box center [1092, 102] width 136 height 33
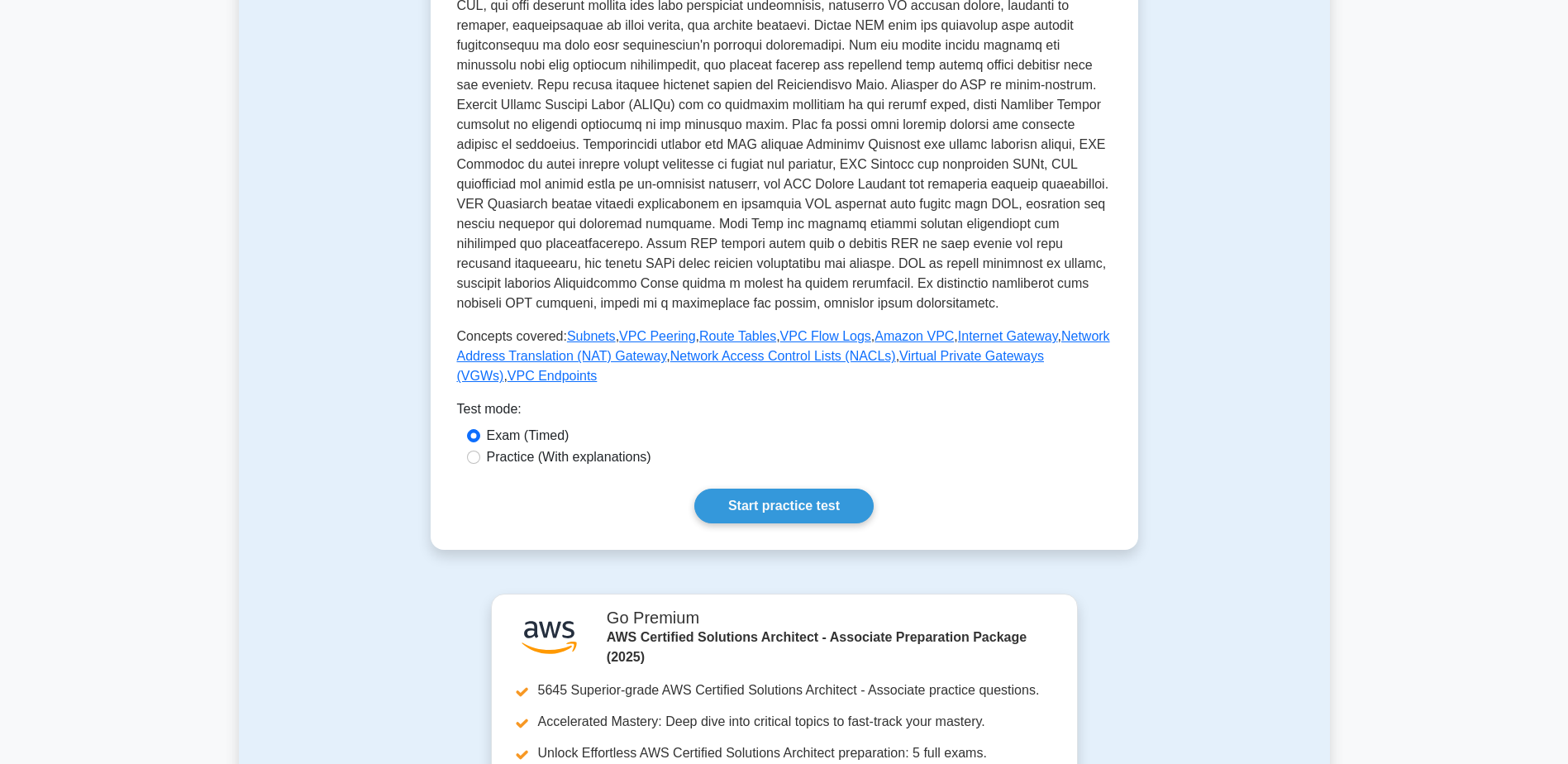
scroll to position [579, 0]
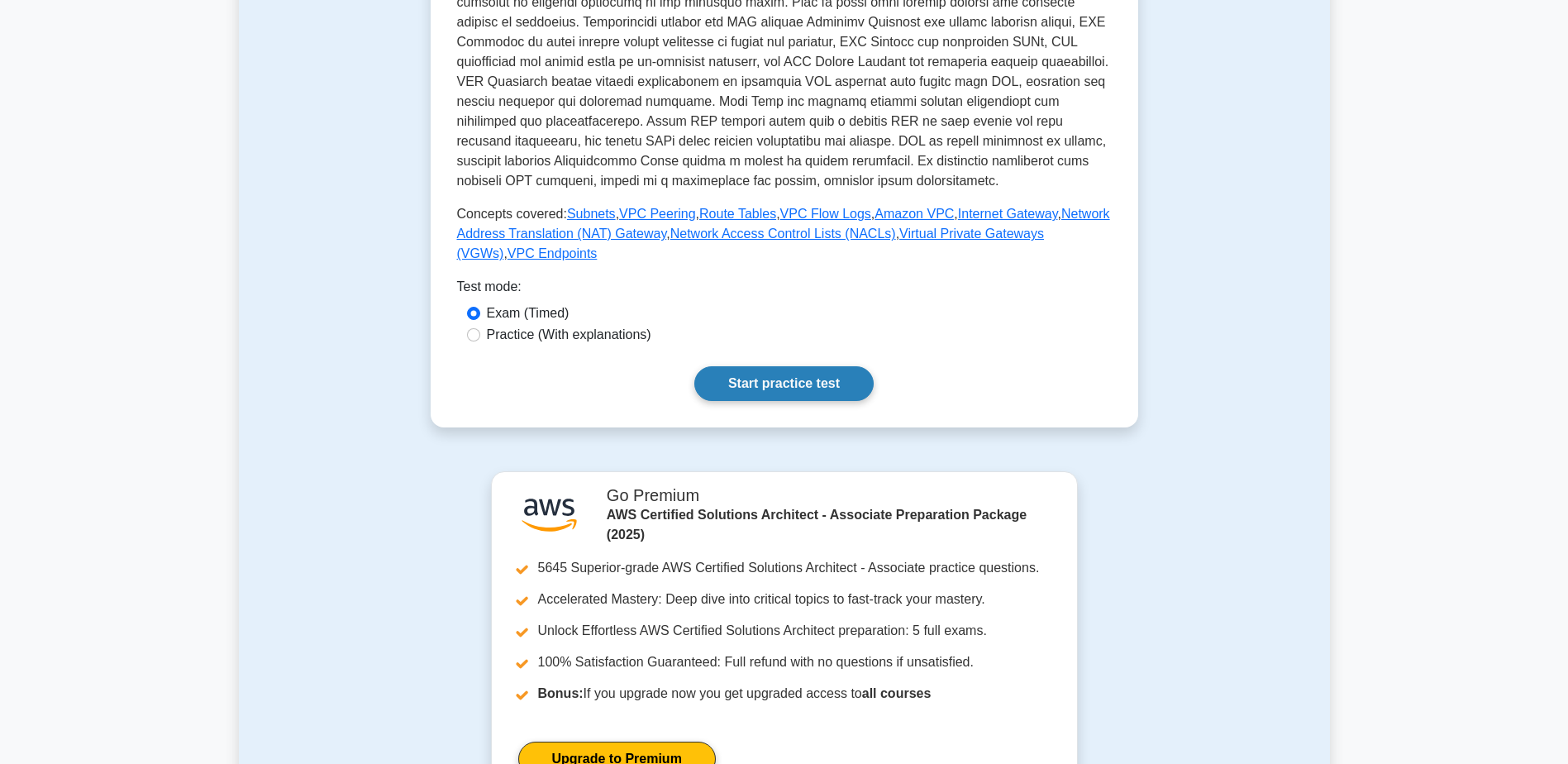
click at [795, 367] on link "Start practice test" at bounding box center [783, 384] width 179 height 35
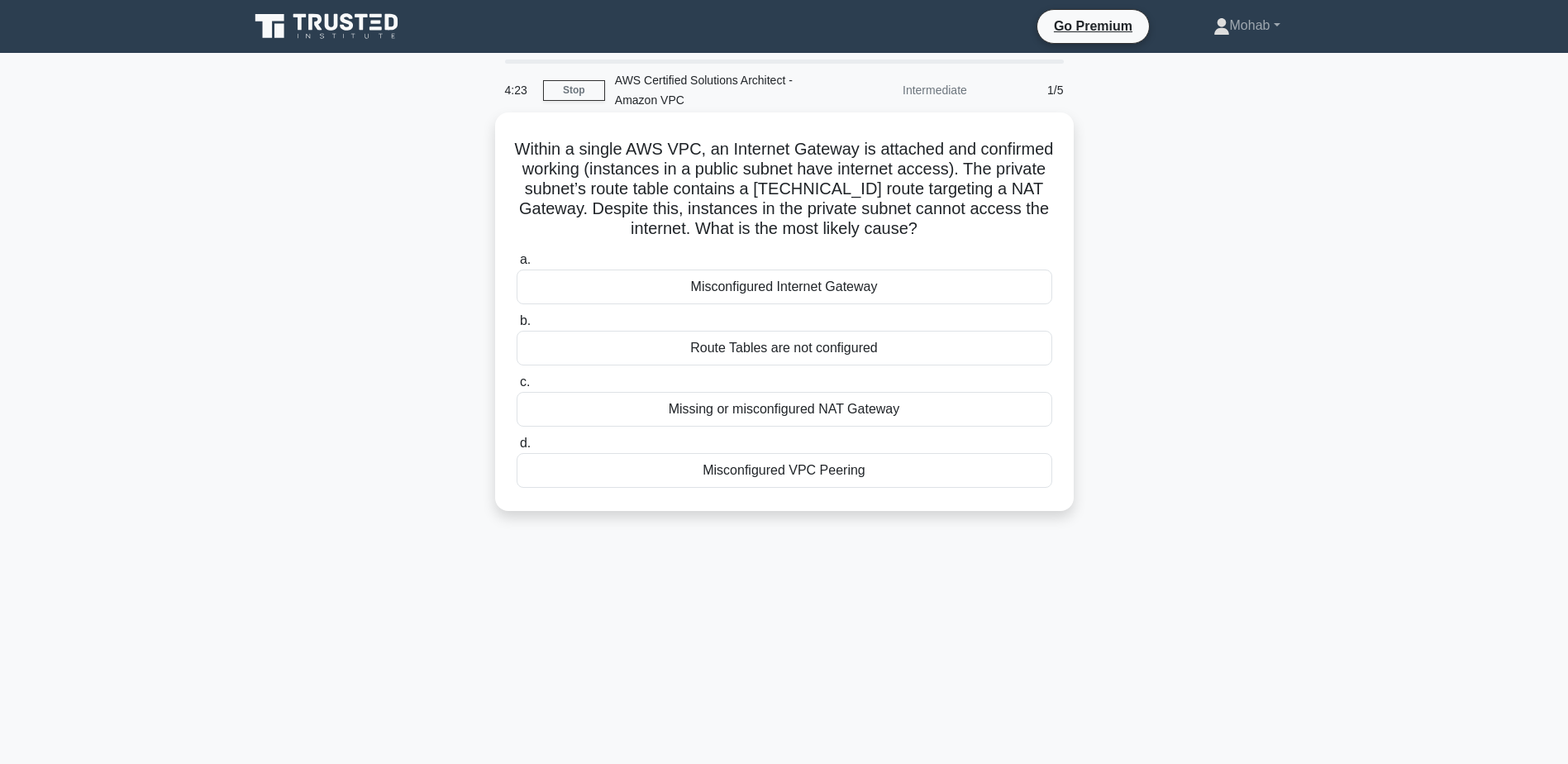
click at [679, 217] on h5 "Within a single AWS VPC, an Internet Gateway is attached and confirmed working …" at bounding box center [784, 189] width 539 height 101
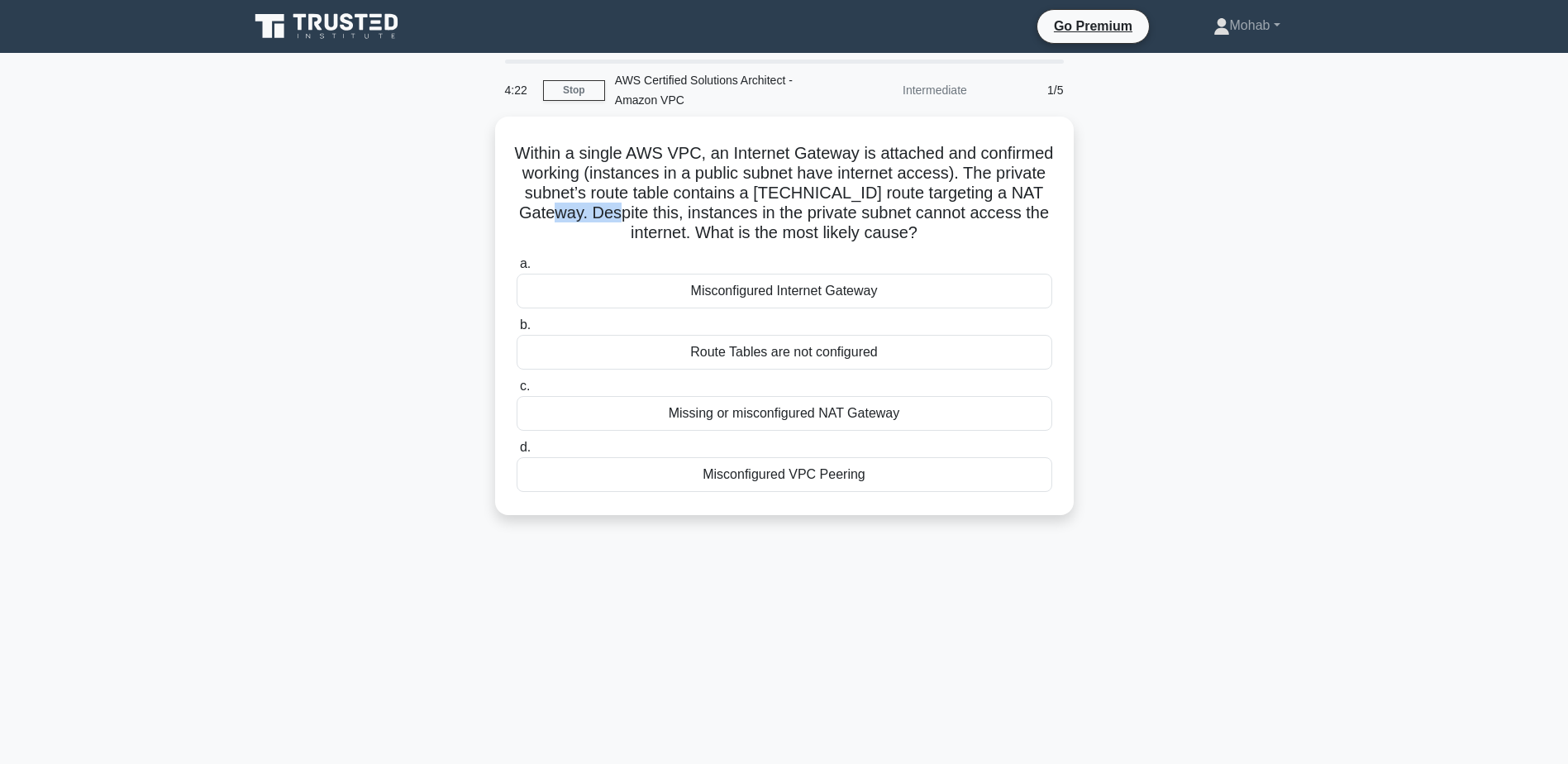
copy h5 "Despite"
click at [1111, 304] on div "Within a single AWS VPC, an Internet Gateway is attached and confirmed working …" at bounding box center [785, 325] width 1091 height 419
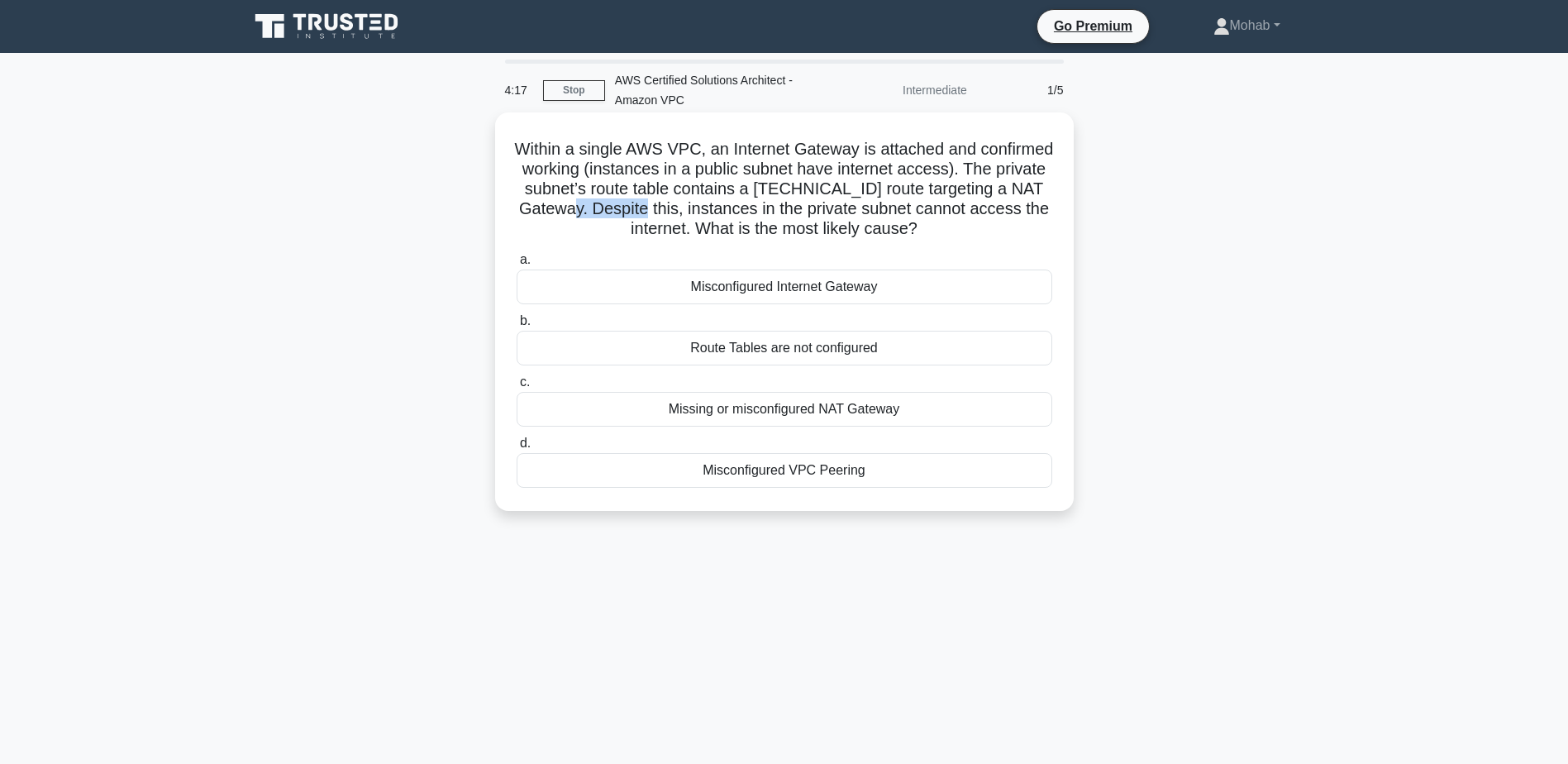
drag, startPoint x: 733, startPoint y: 211, endPoint x: 668, endPoint y: 211, distance: 65.0
click at [668, 211] on h5 "Within a single AWS VPC, an Internet Gateway is attached and confirmed working …" at bounding box center [784, 189] width 539 height 101
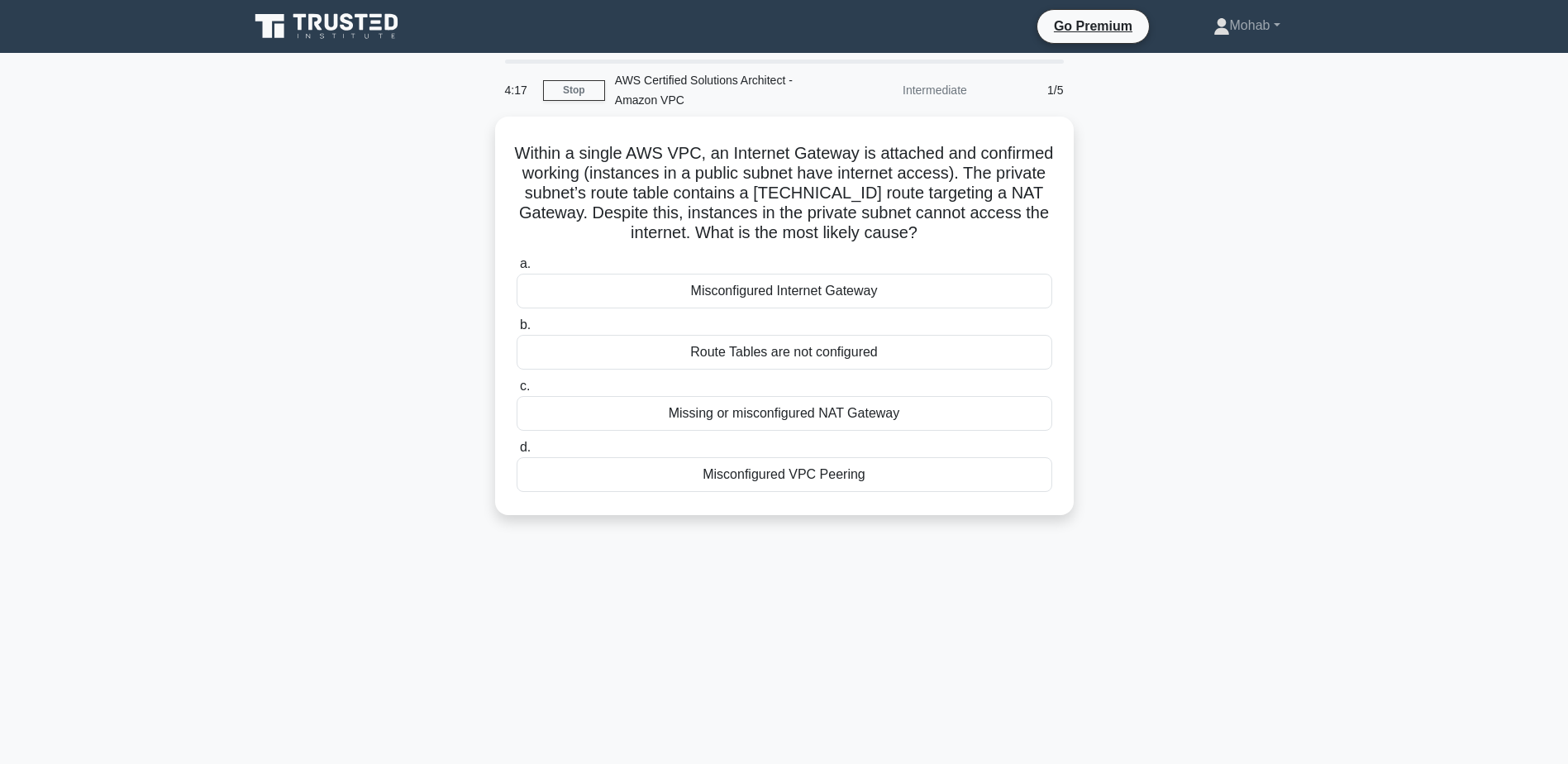
drag, startPoint x: 668, startPoint y: 211, endPoint x: 1277, endPoint y: 287, distance: 613.7
click at [1278, 286] on div "Within a single AWS VPC, an Internet Gateway is attached and confirmed working …" at bounding box center [785, 325] width 1091 height 419
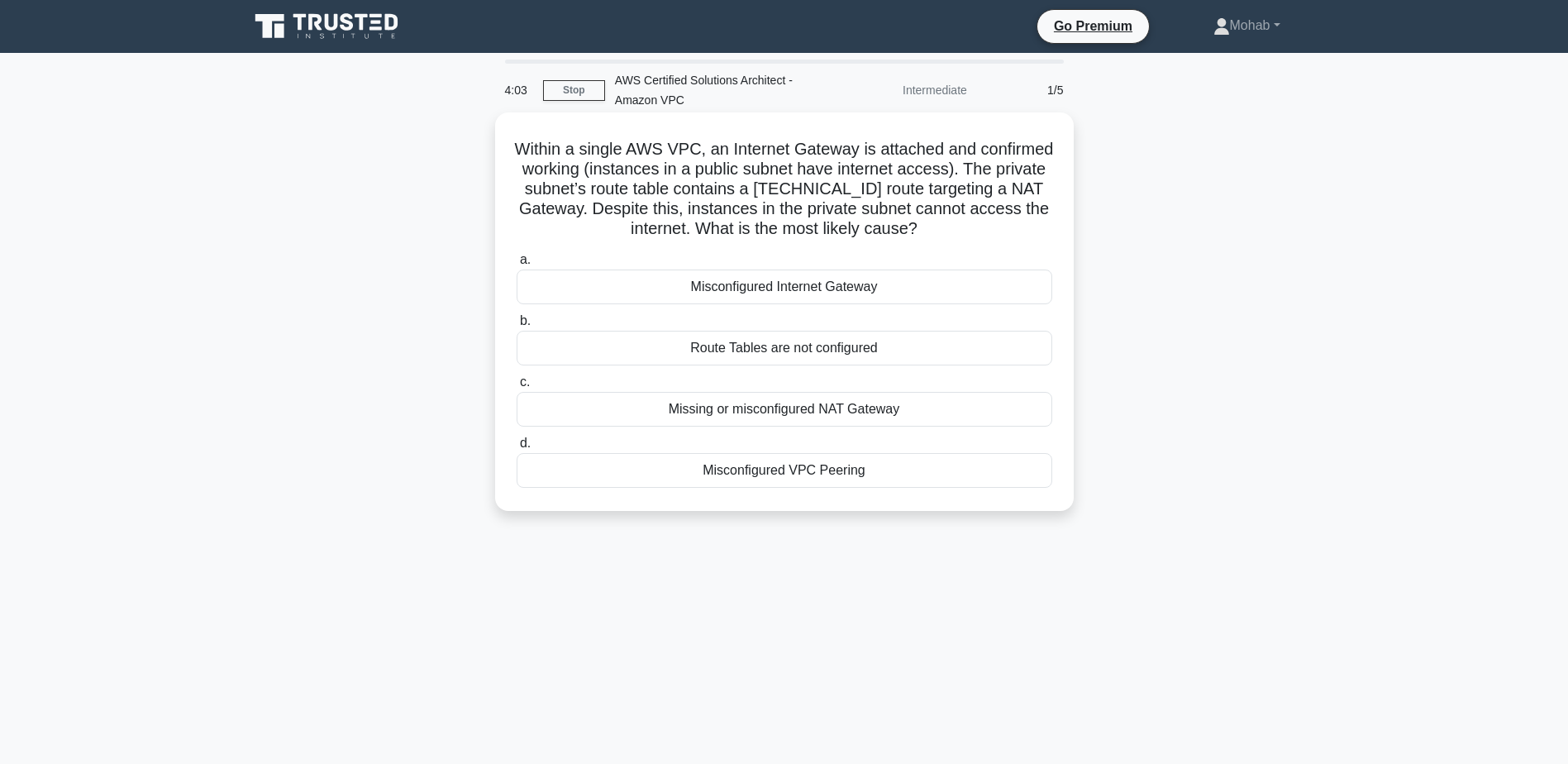
click at [793, 344] on div "Route Tables are not configured" at bounding box center [784, 348] width 535 height 35
click at [517, 327] on input "b. Route Tables are not configured" at bounding box center [517, 321] width 0 height 11
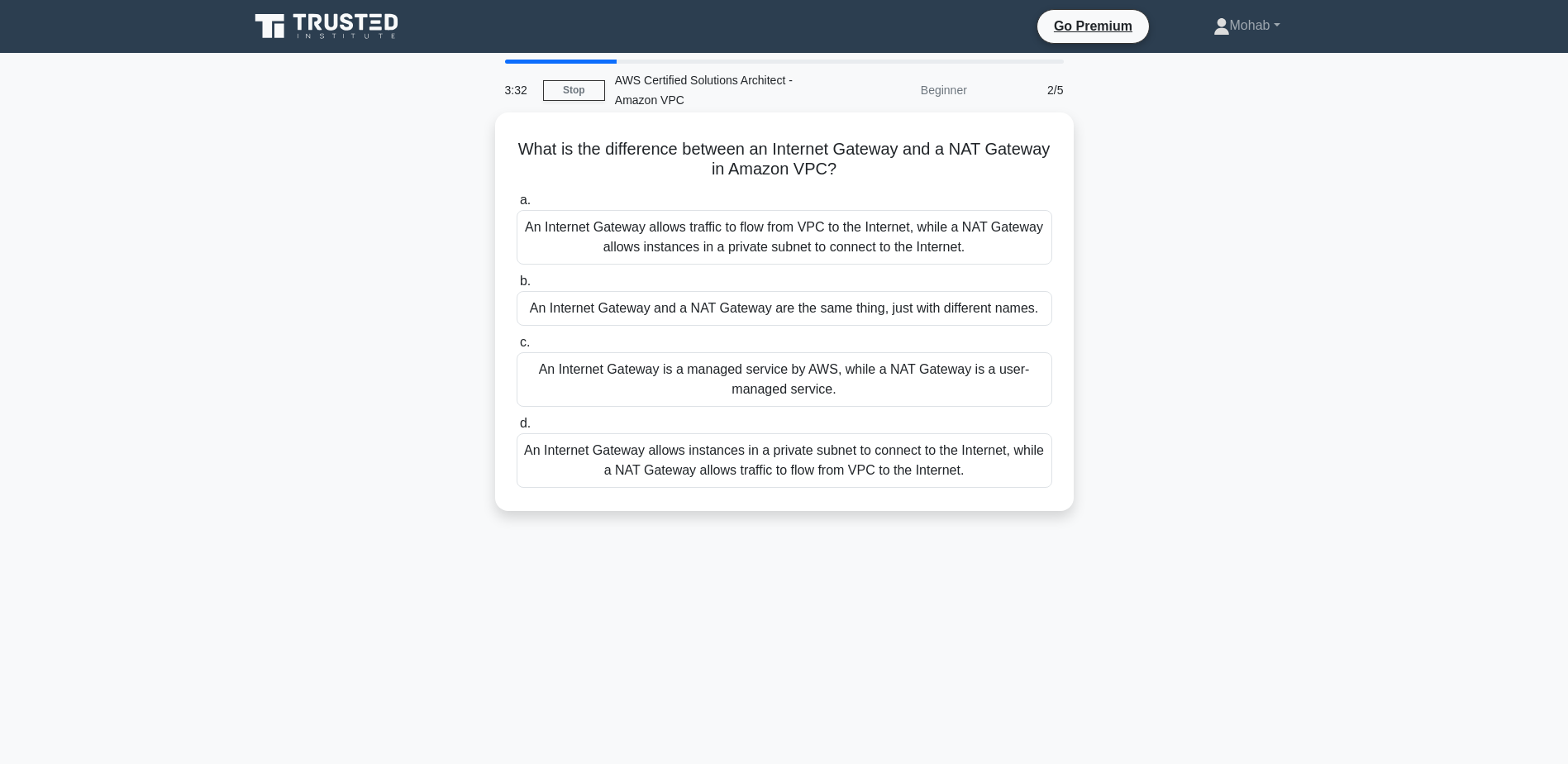
click at [883, 235] on div "An Internet Gateway allows traffic to flow from VPC to the Internet, while a NA…" at bounding box center [784, 237] width 535 height 54
click at [517, 206] on input "a. An Internet Gateway allows traffic to flow from VPC to the Internet, while a…" at bounding box center [517, 200] width 0 height 11
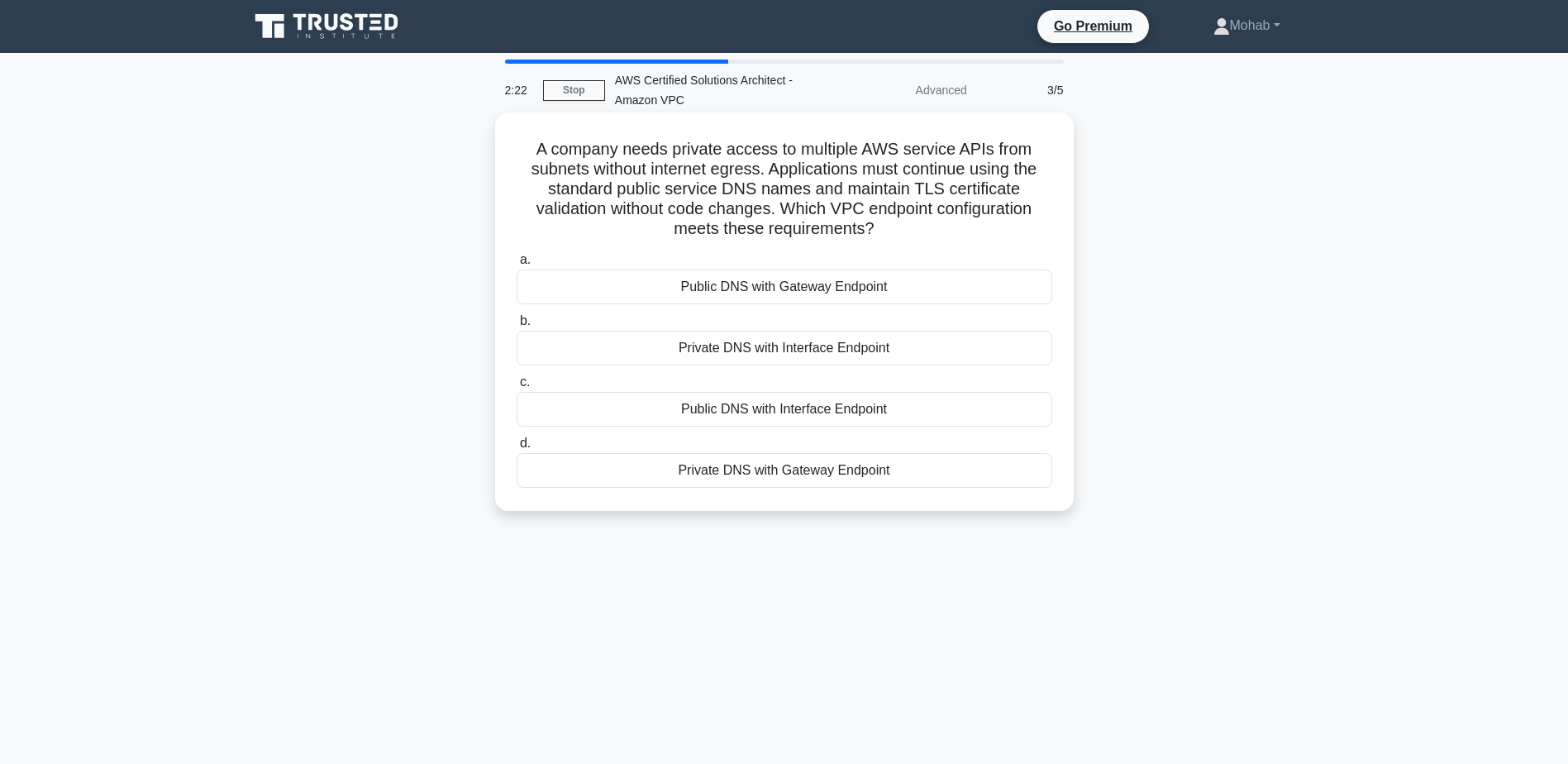
click at [726, 351] on div "Private DNS with Interface Endpoint" at bounding box center [784, 348] width 535 height 35
click at [517, 327] on input "b. Private DNS with Interface Endpoint" at bounding box center [517, 321] width 0 height 11
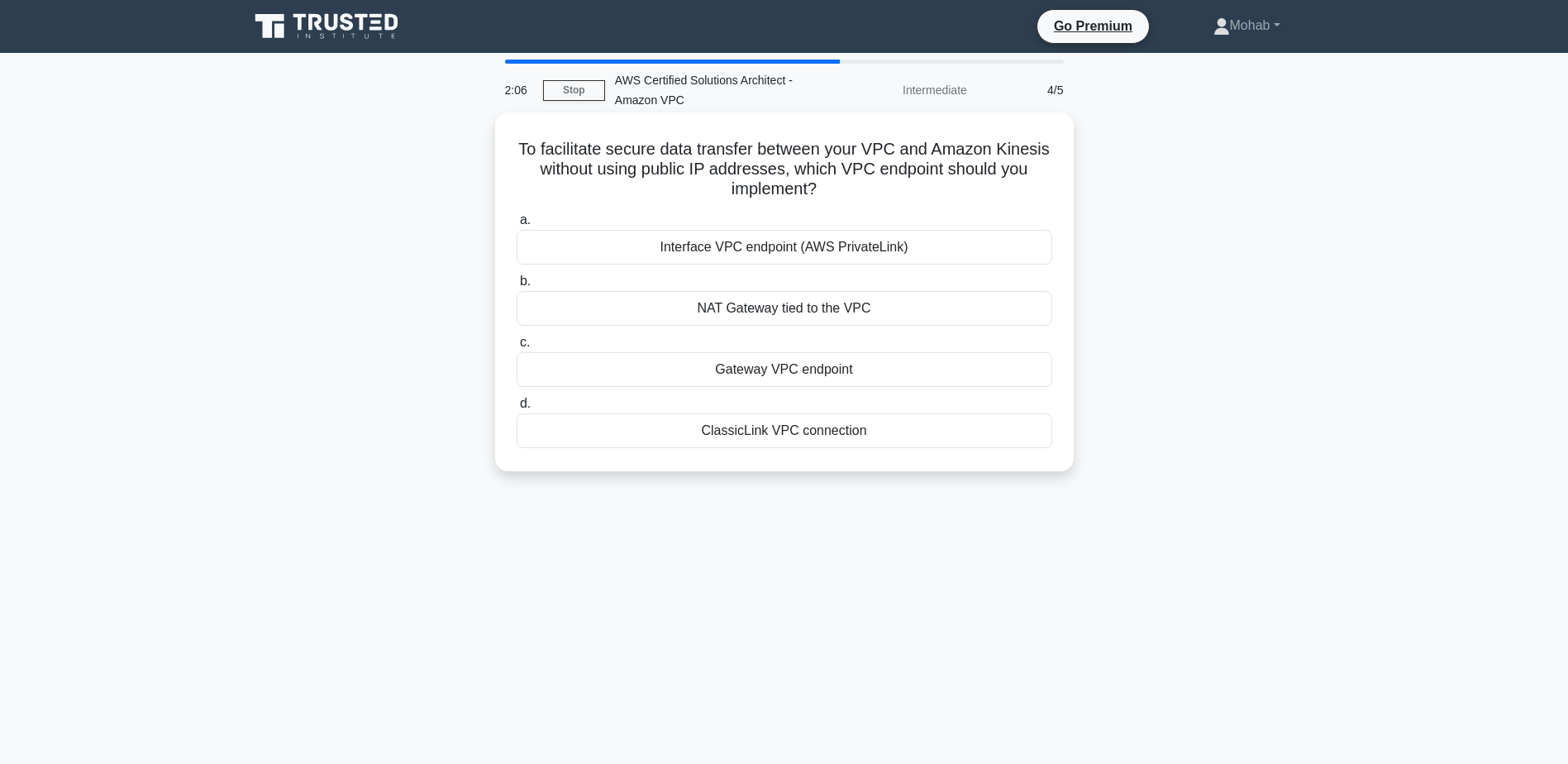
click at [560, 143] on h5 "To facilitate secure data transfer between your VPC and Amazon Kinesis without …" at bounding box center [784, 170] width 539 height 61
copy h5 "facilitate"
click at [1298, 317] on div "To facilitate secure data transfer between your VPC and Amazon Kinesis without …" at bounding box center [785, 306] width 1091 height 379
click at [839, 245] on div "Interface VPC endpoint (AWS PrivateLink)" at bounding box center [784, 247] width 535 height 35
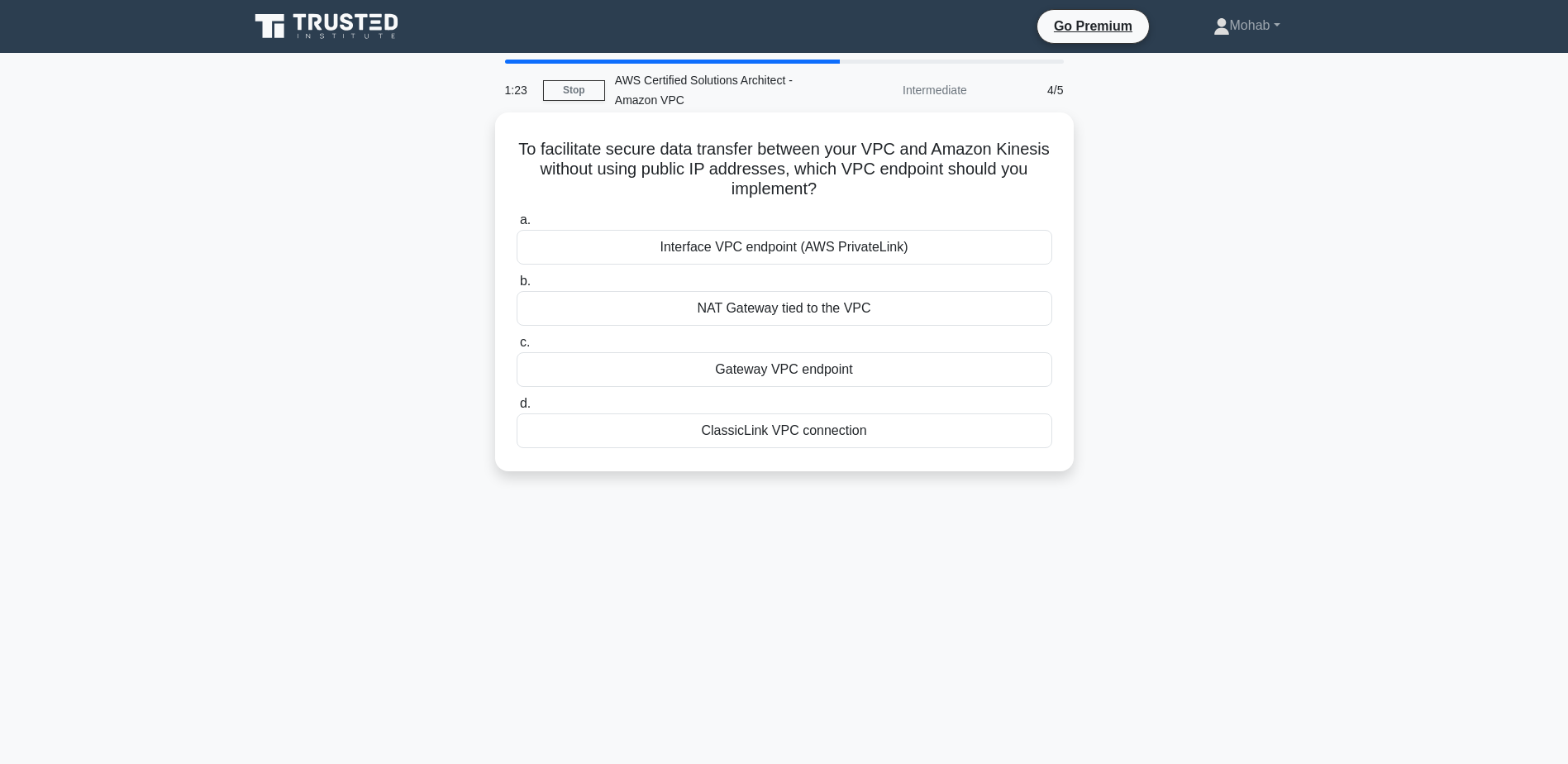
click at [517, 226] on input "a. Interface VPC endpoint (AWS PrivateLink)" at bounding box center [517, 220] width 0 height 11
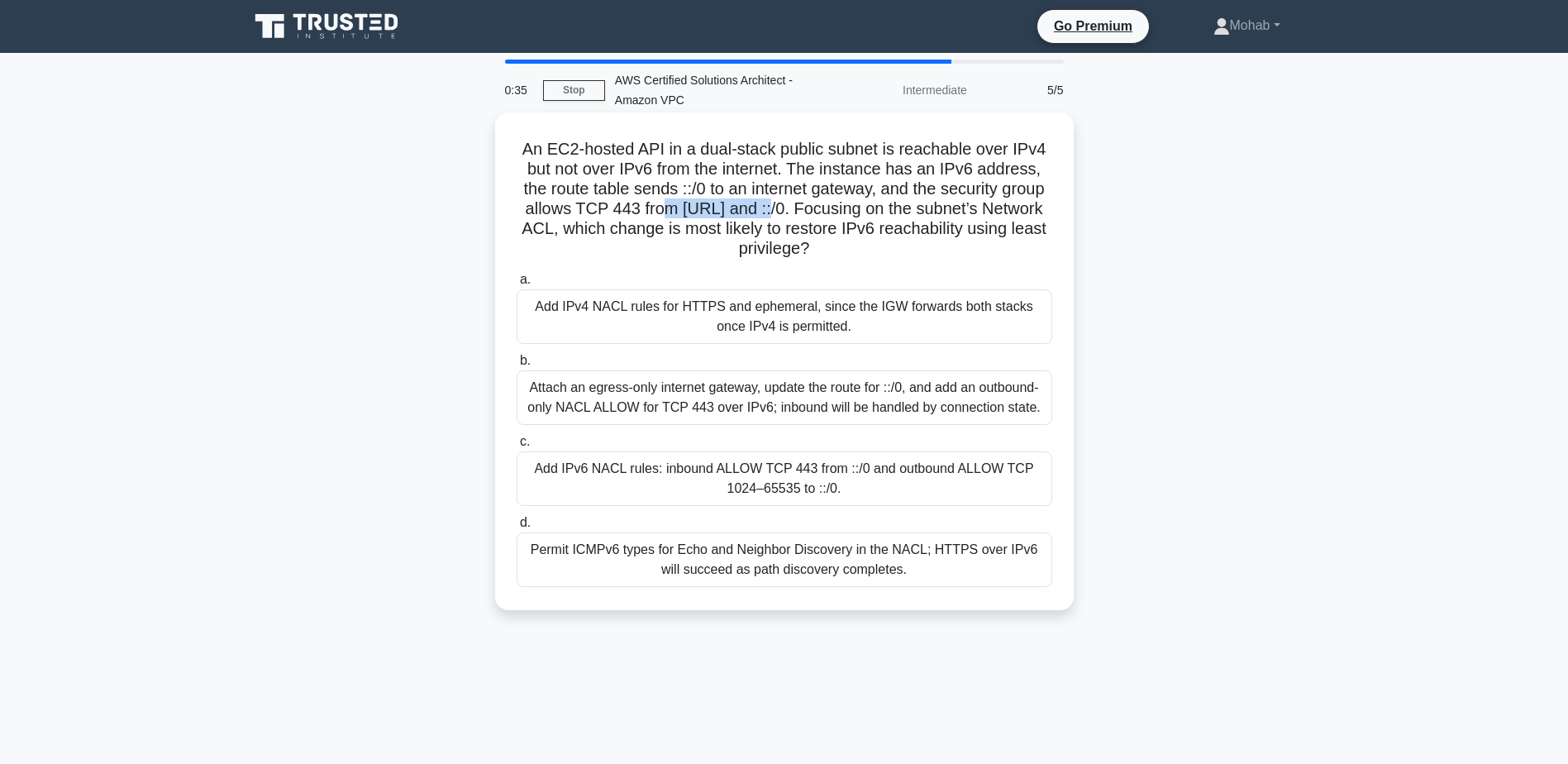
drag, startPoint x: 687, startPoint y: 202, endPoint x: 792, endPoint y: 201, distance: 105.0
click at [792, 201] on h5 "An EC2-hosted API in a dual-stack public subnet is reachable over IPv4 but not …" at bounding box center [784, 199] width 539 height 121
drag, startPoint x: 792, startPoint y: 201, endPoint x: 764, endPoint y: 202, distance: 28.0
click at [764, 202] on h5 "An EC2-hosted API in a dual-stack public subnet is reachable over IPv4 but not …" at bounding box center [784, 199] width 539 height 121
drag, startPoint x: 748, startPoint y: 194, endPoint x: 894, endPoint y: 195, distance: 146.0
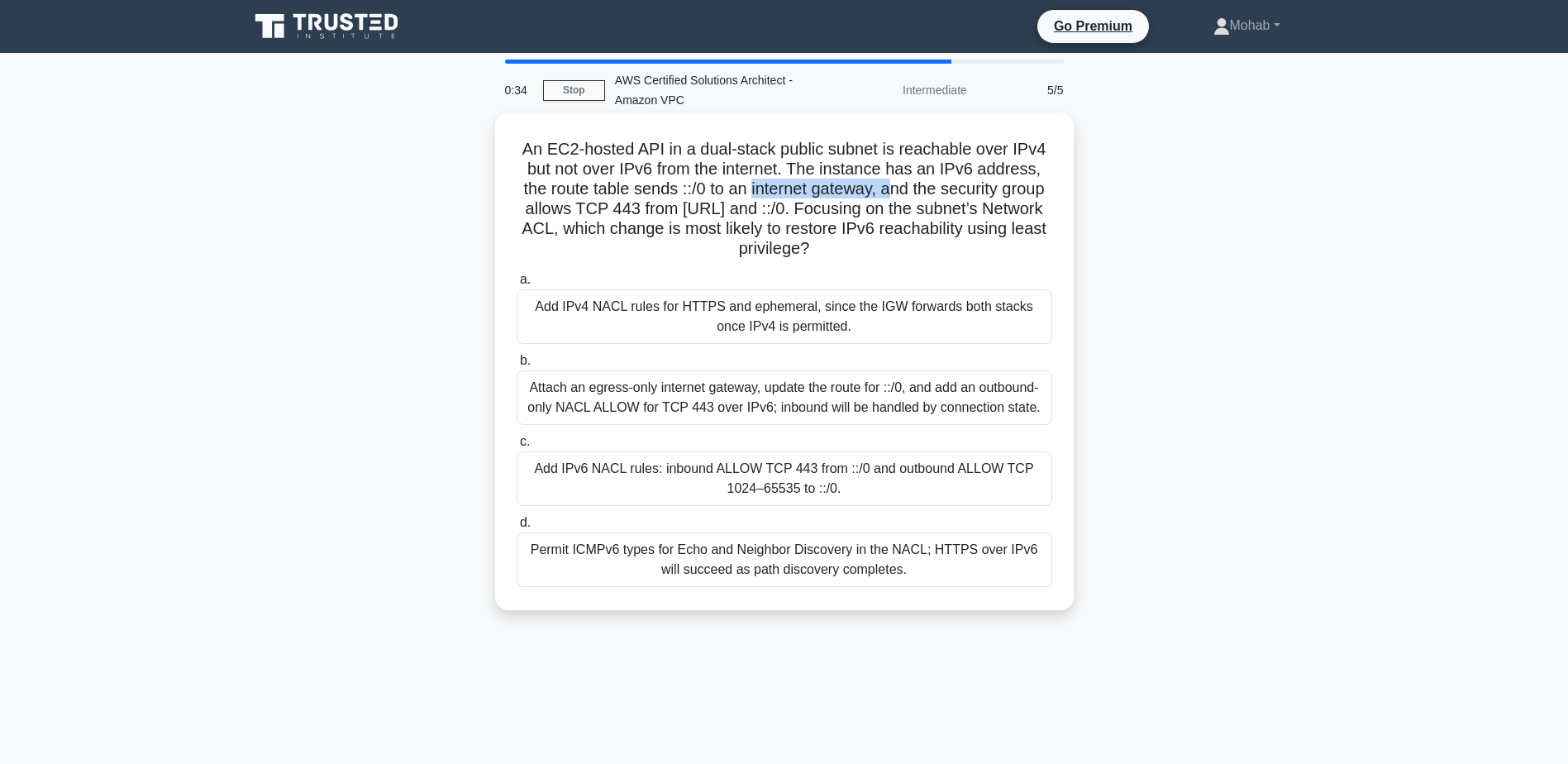
click at [894, 195] on h5 "An EC2-hosted API in a dual-stack public subnet is reachable over IPv4 but not …" at bounding box center [784, 199] width 539 height 121
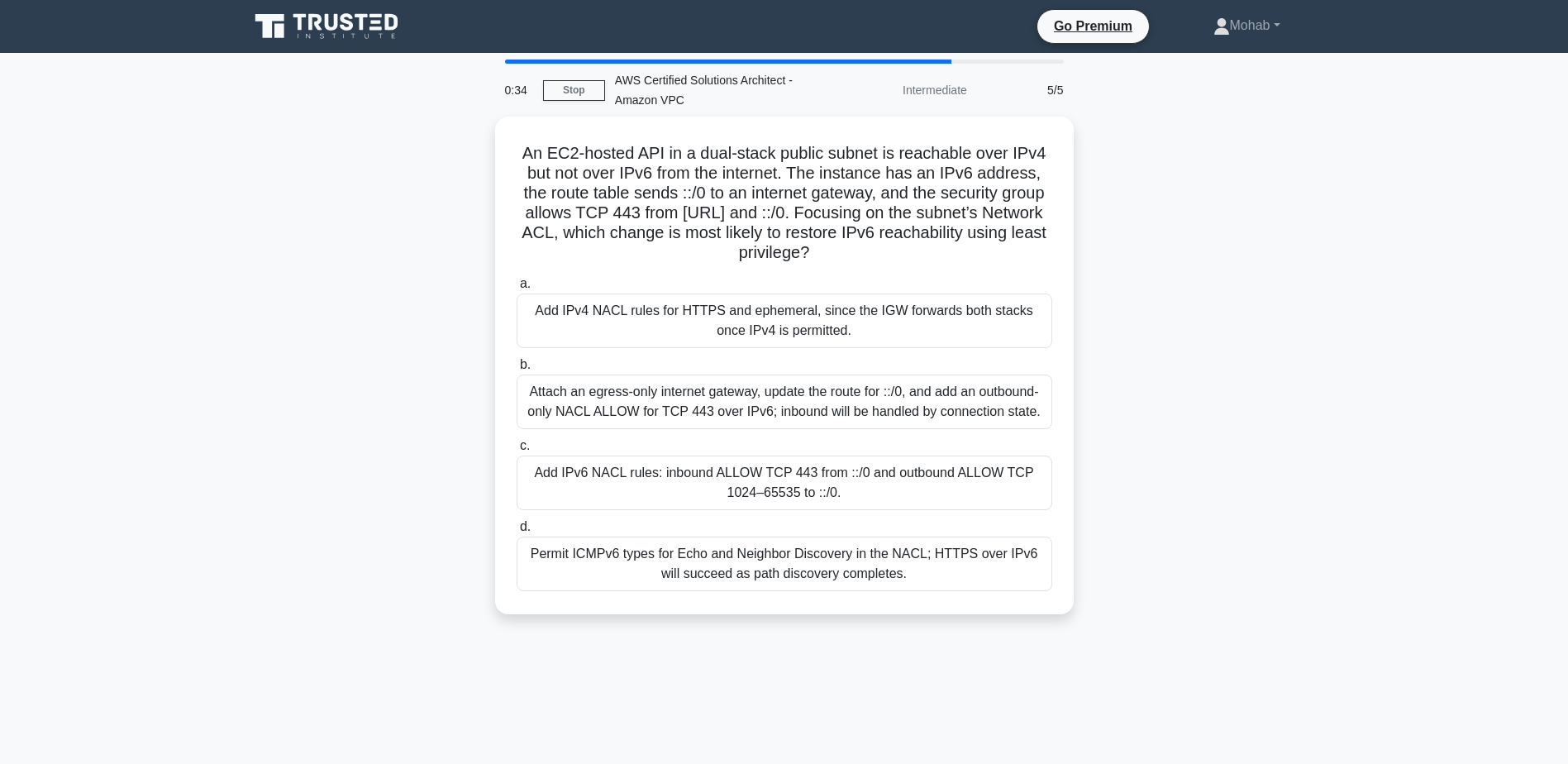
drag, startPoint x: 894, startPoint y: 195, endPoint x: 1222, endPoint y: 247, distance: 332.1
click at [1222, 247] on div "An EC2-hosted API in a dual-stack public subnet is reachable over IPv4 but not …" at bounding box center [785, 375] width 1091 height 518
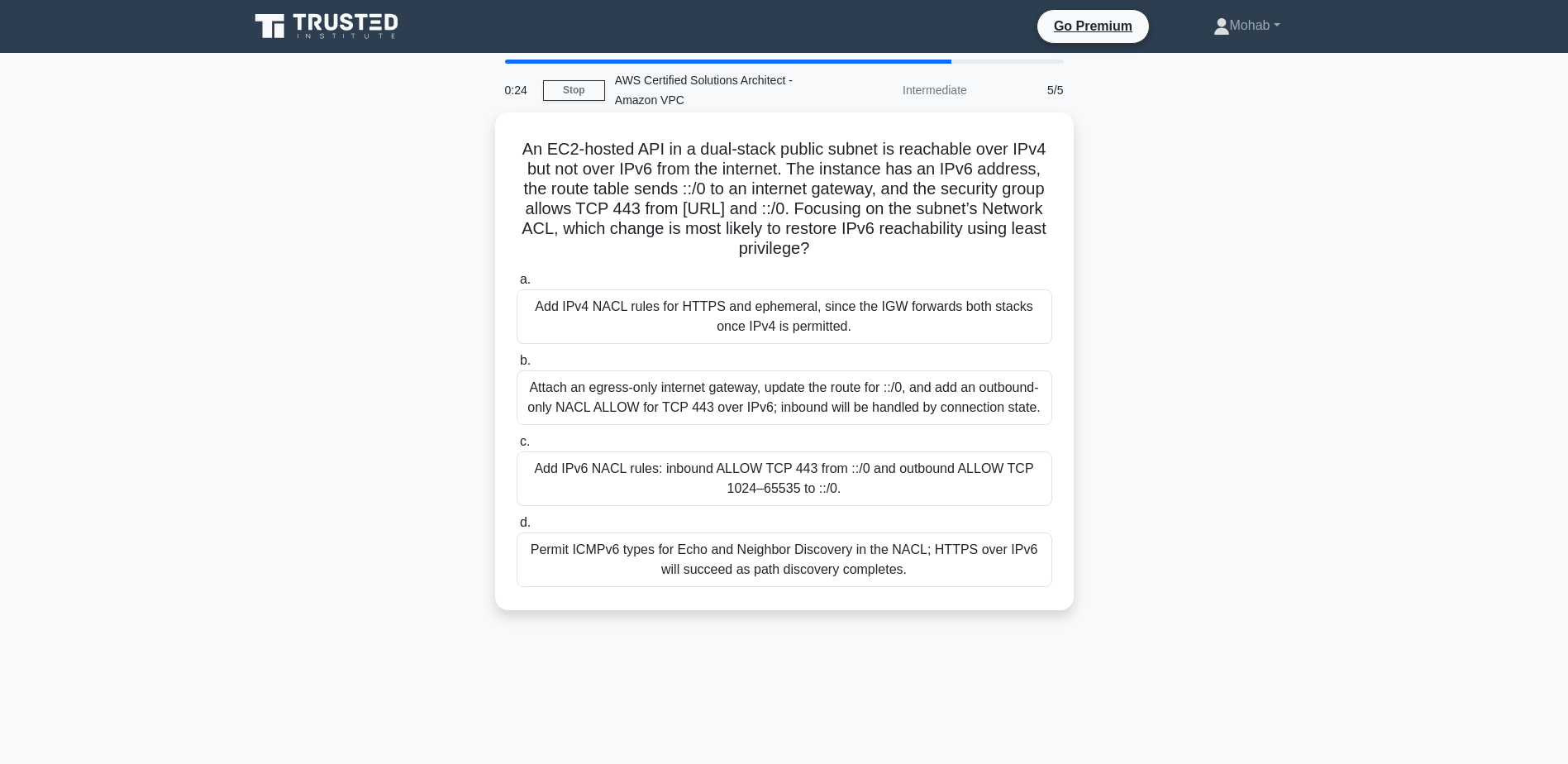
click at [687, 397] on div "Attach an egress-only internet gateway, update the route for ::/0, and add an o…" at bounding box center [784, 398] width 535 height 54
click at [517, 367] on input "b. Attach an egress-only internet gateway, update the route for ::/0, and add a…" at bounding box center [517, 361] width 0 height 11
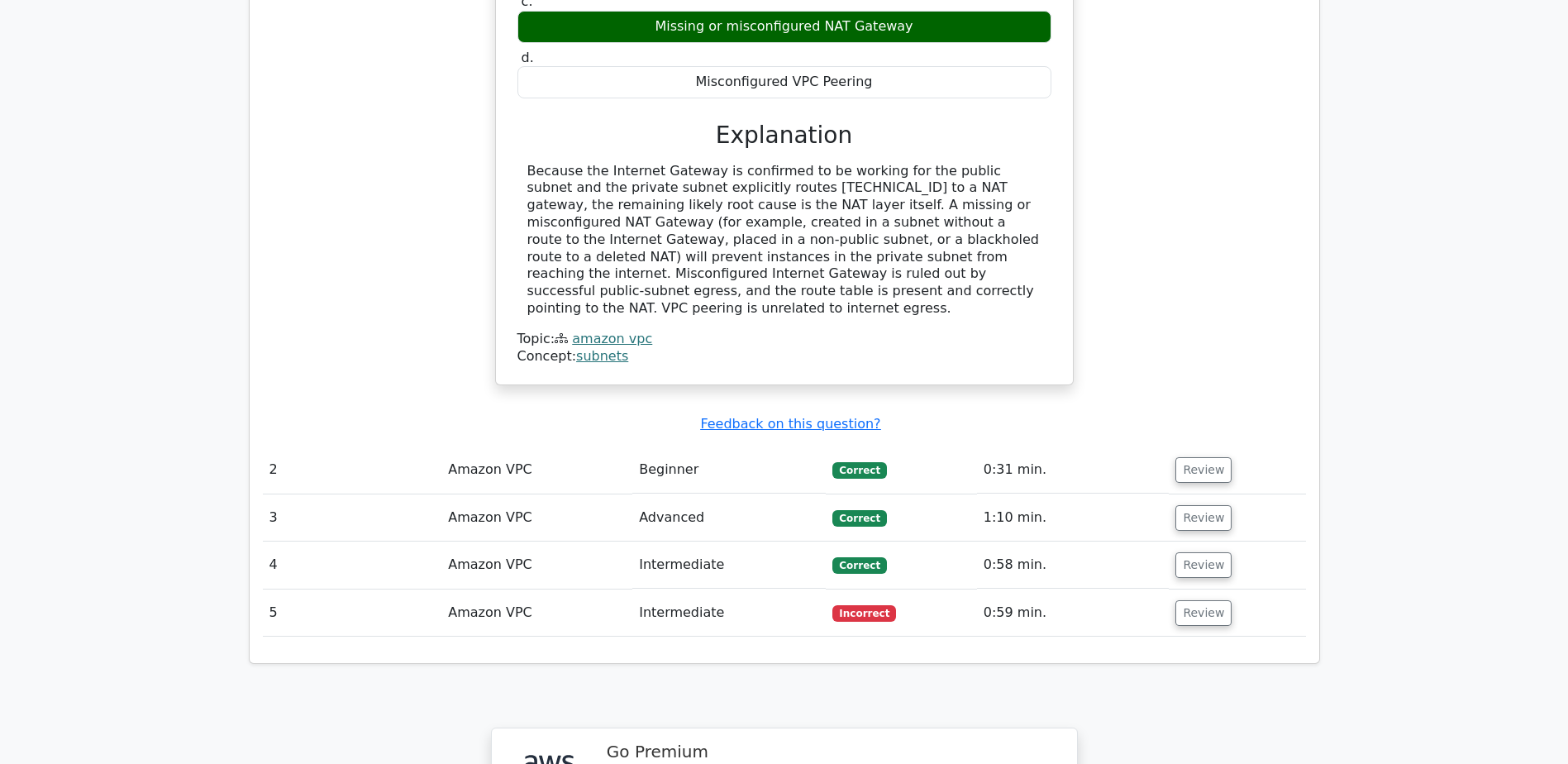
scroll to position [1737, 0]
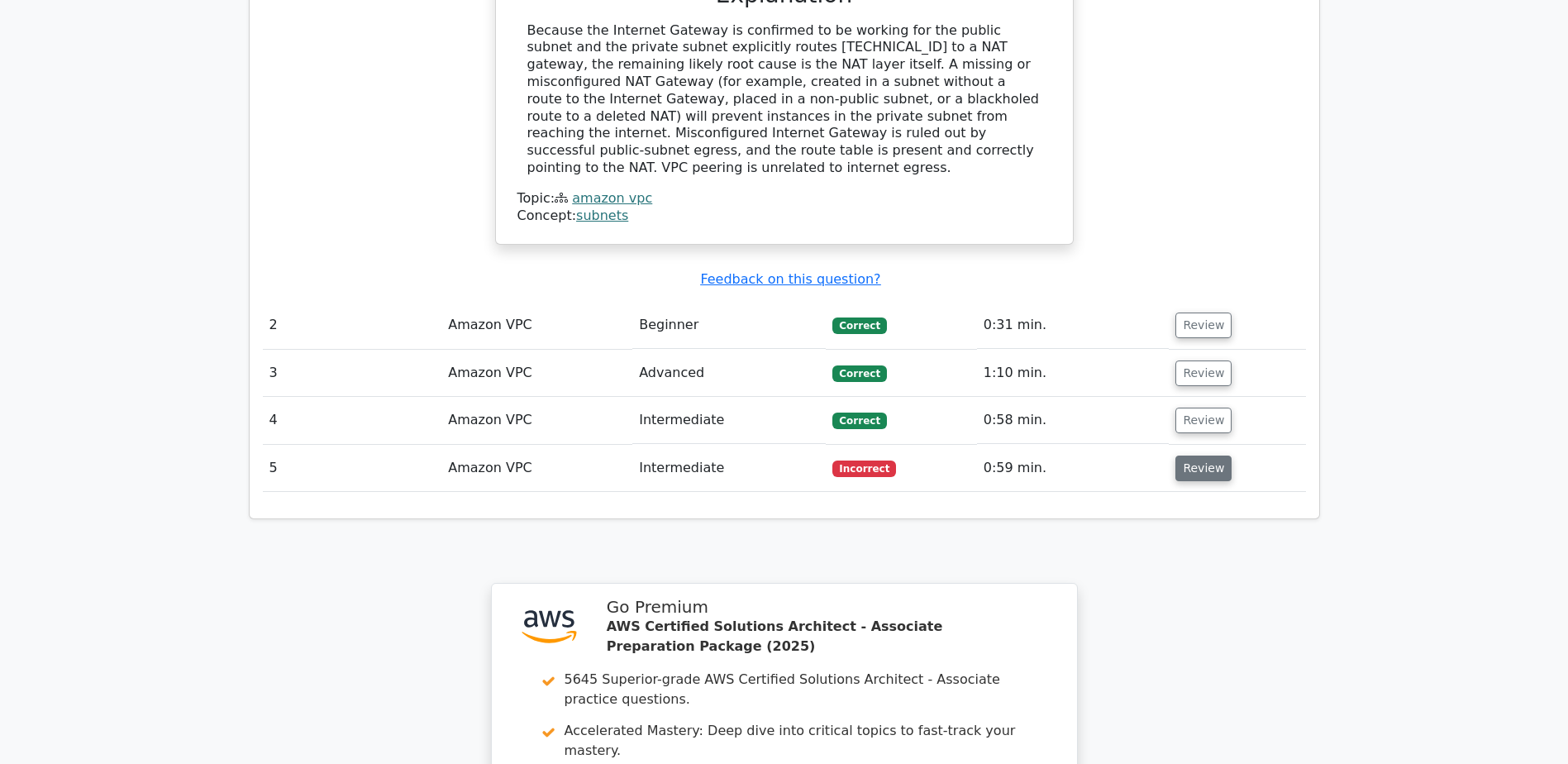
click at [1188, 456] on button "Review" at bounding box center [1204, 469] width 56 height 25
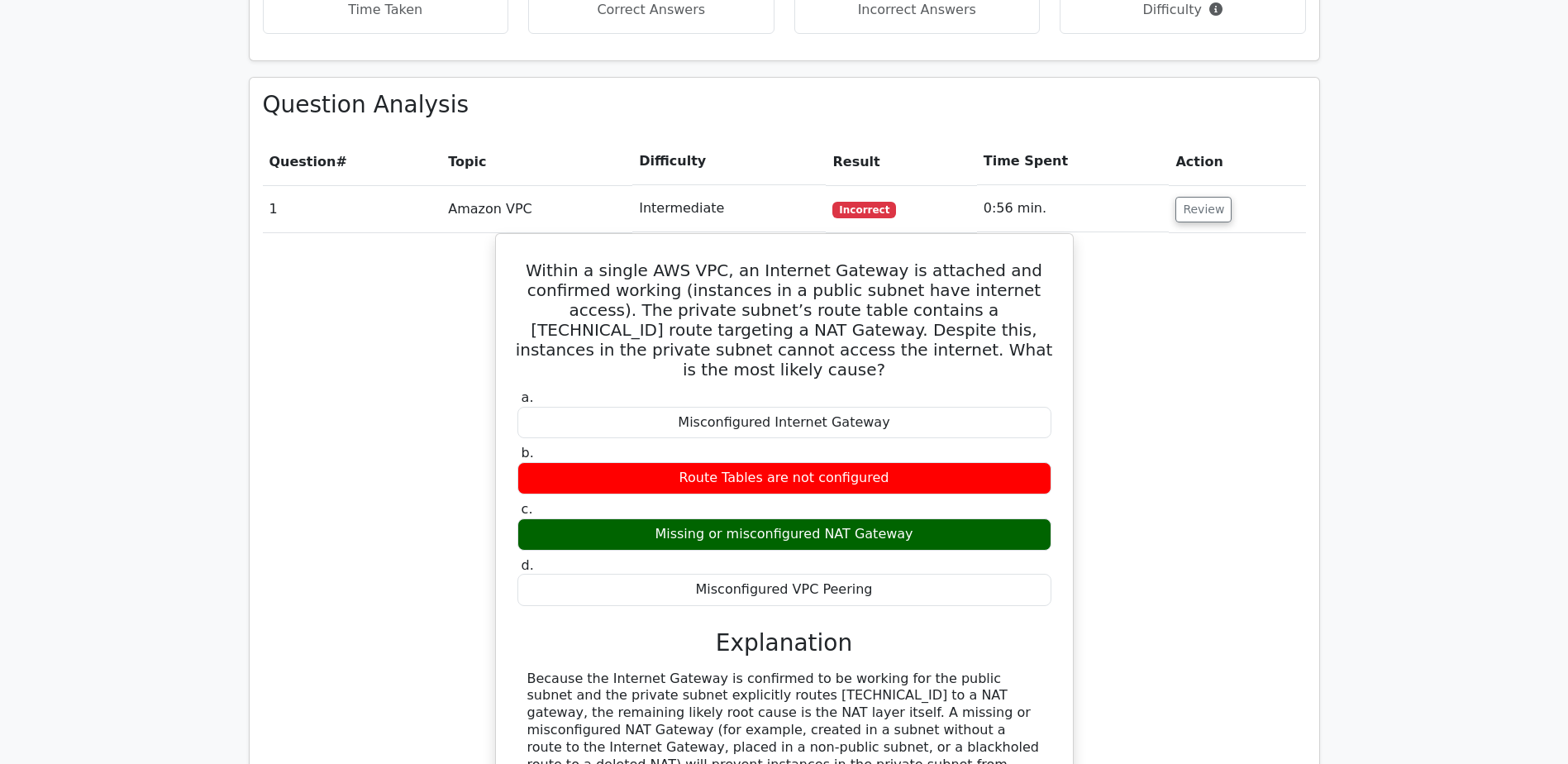
scroll to position [1086, 0]
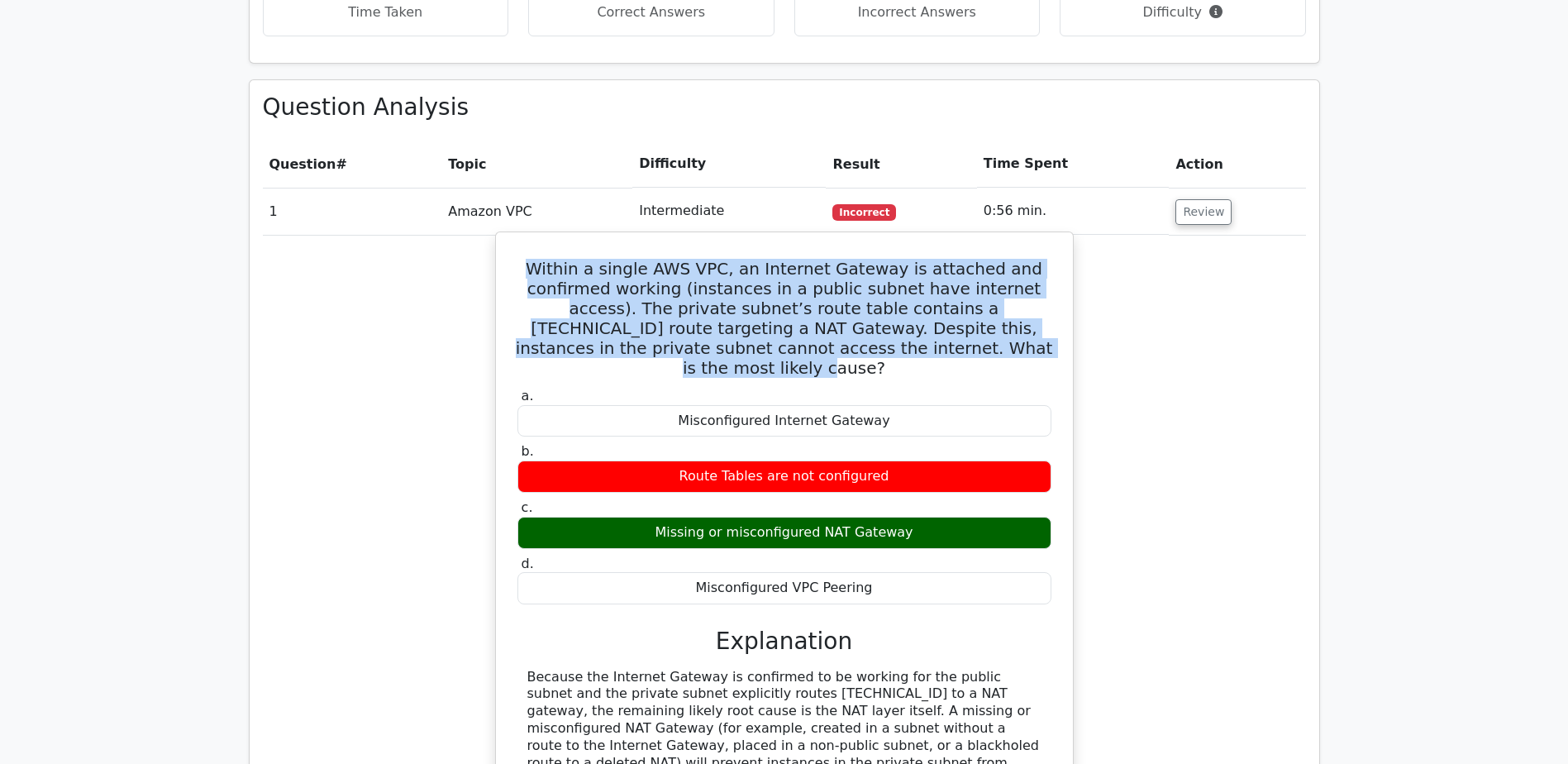
drag, startPoint x: 975, startPoint y: 294, endPoint x: 500, endPoint y: 191, distance: 486.0
click at [500, 232] on div "Within a single AWS VPC, an Internet Gateway is attached and confirmed working …" at bounding box center [785, 562] width 579 height 661
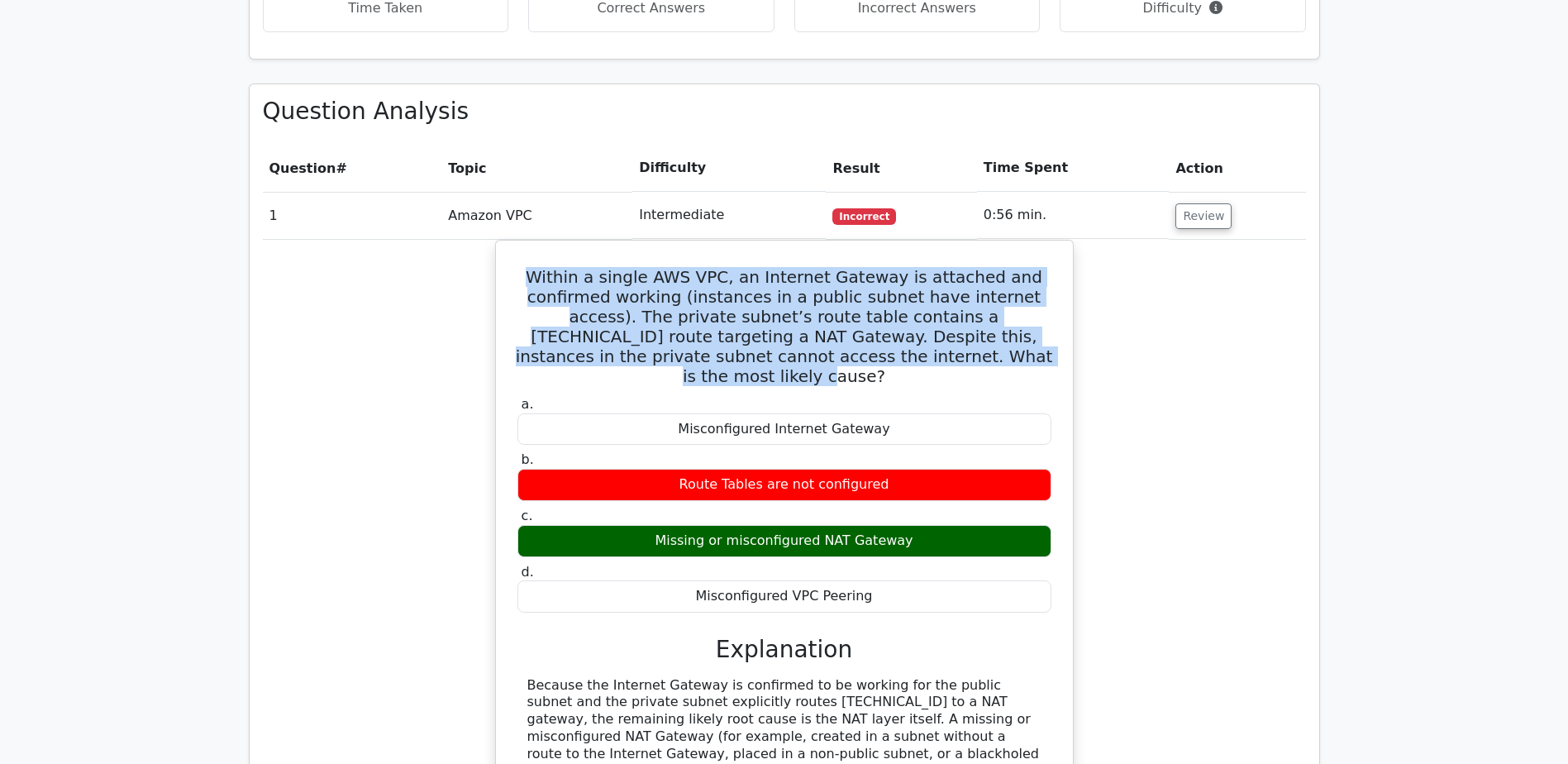
copy h5 "Within a single AWS VPC, an Internet Gateway is attached and confirmed working …"
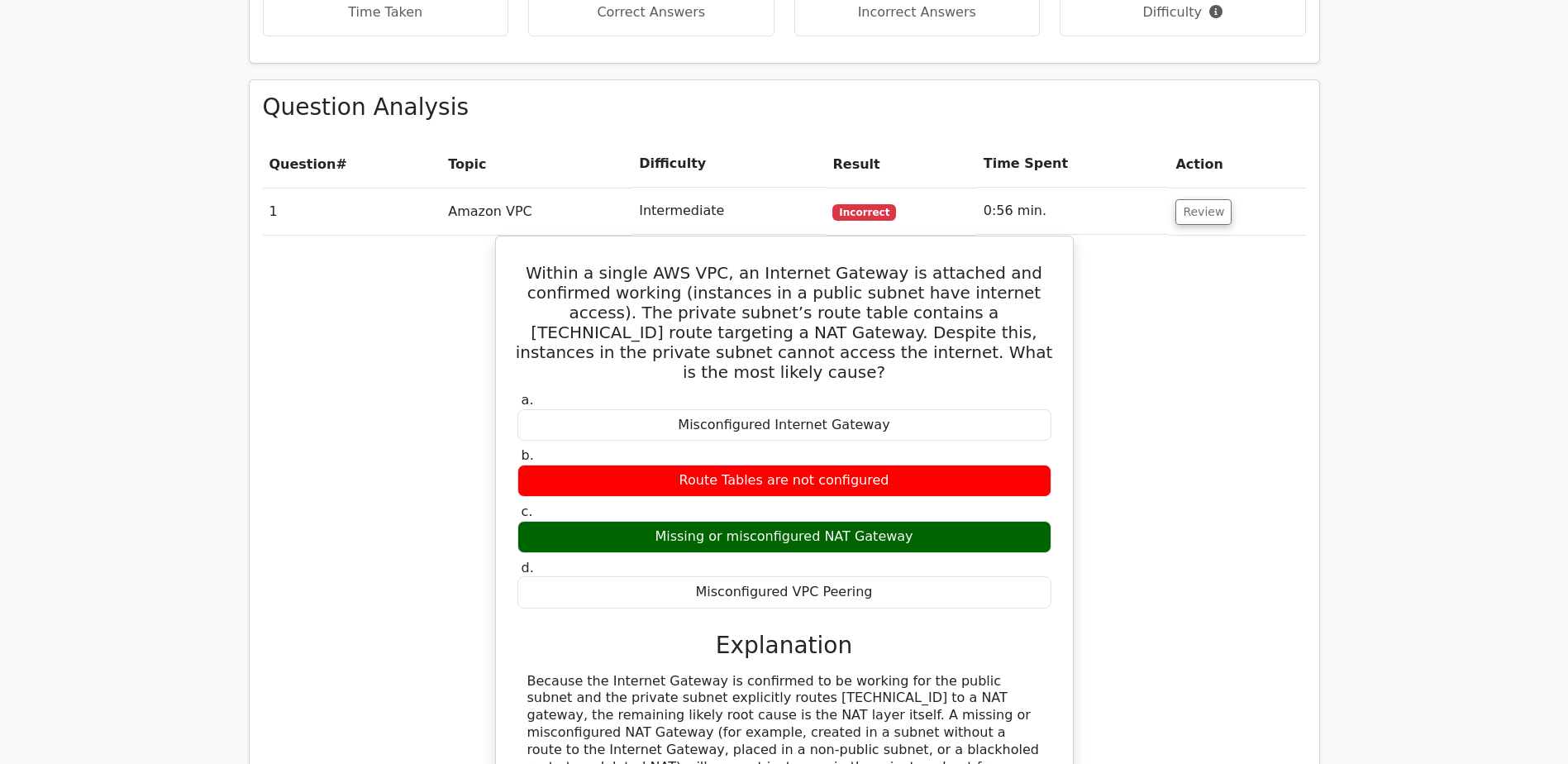
click at [1245, 445] on div "Within a single AWS VPC, an Internet Gateway is attached and confirmed working …" at bounding box center [785, 576] width 1044 height 681
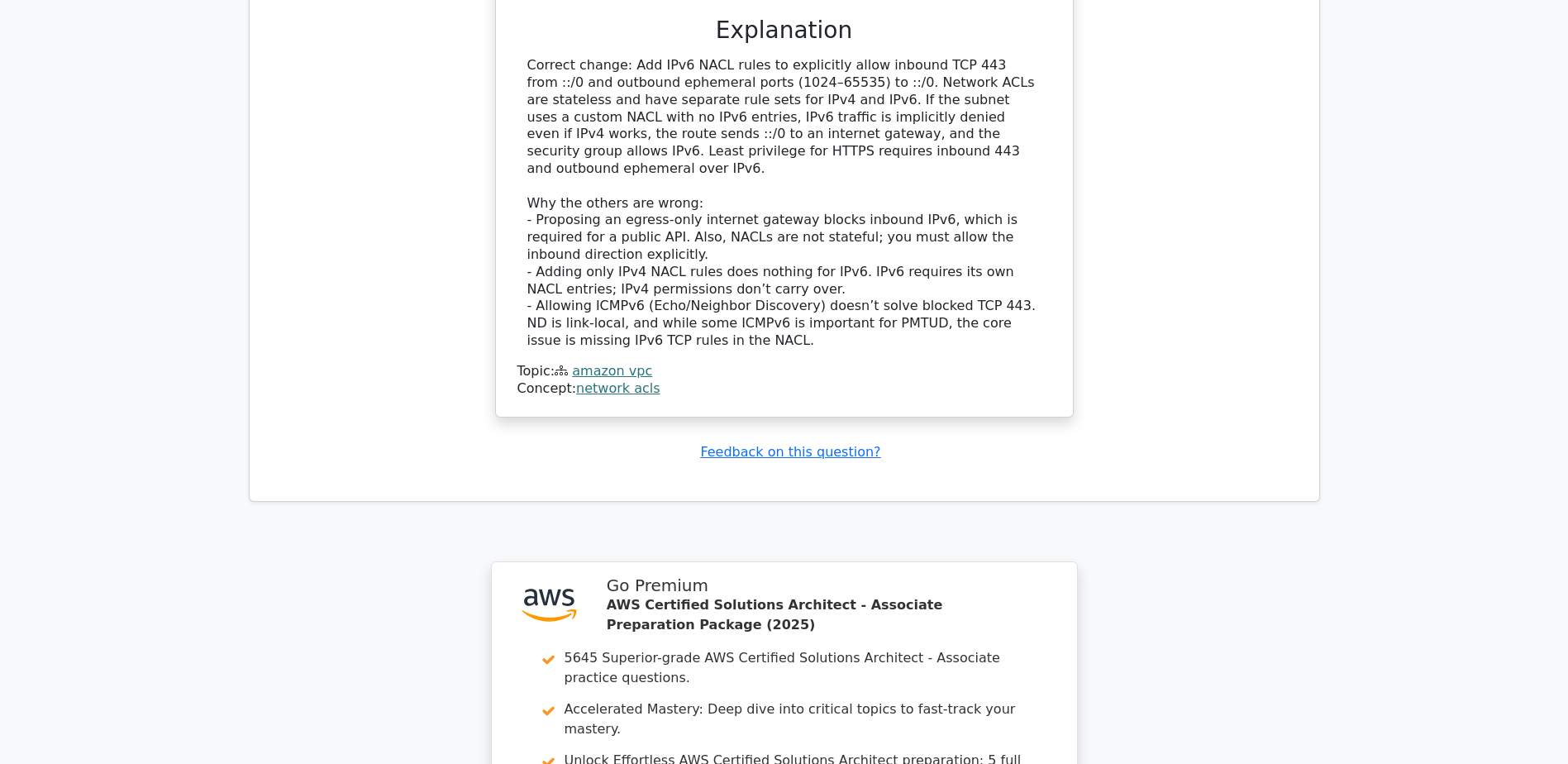
scroll to position [3071, 0]
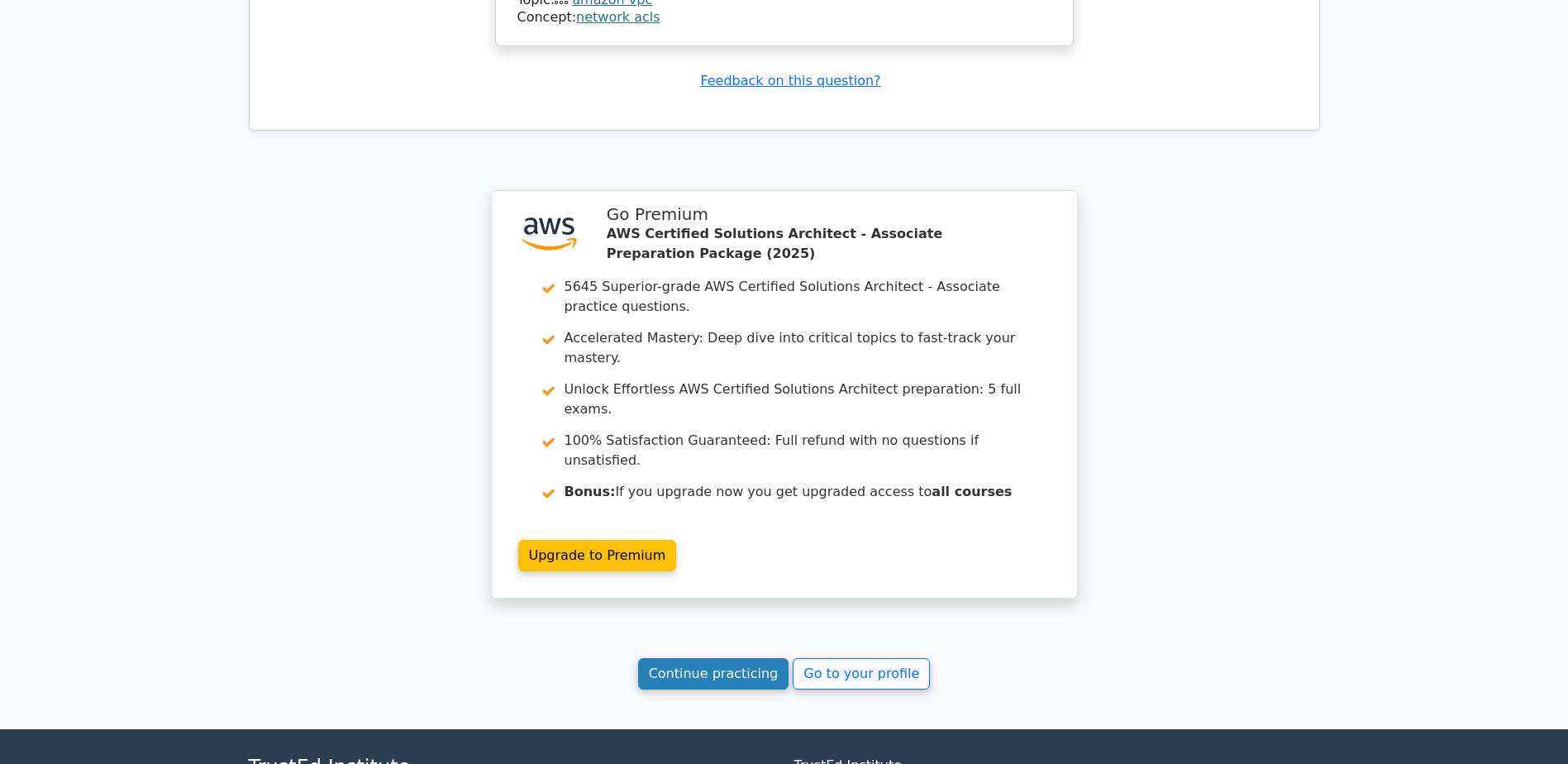
click at [745, 659] on link "Continue practicing" at bounding box center [714, 674] width 151 height 31
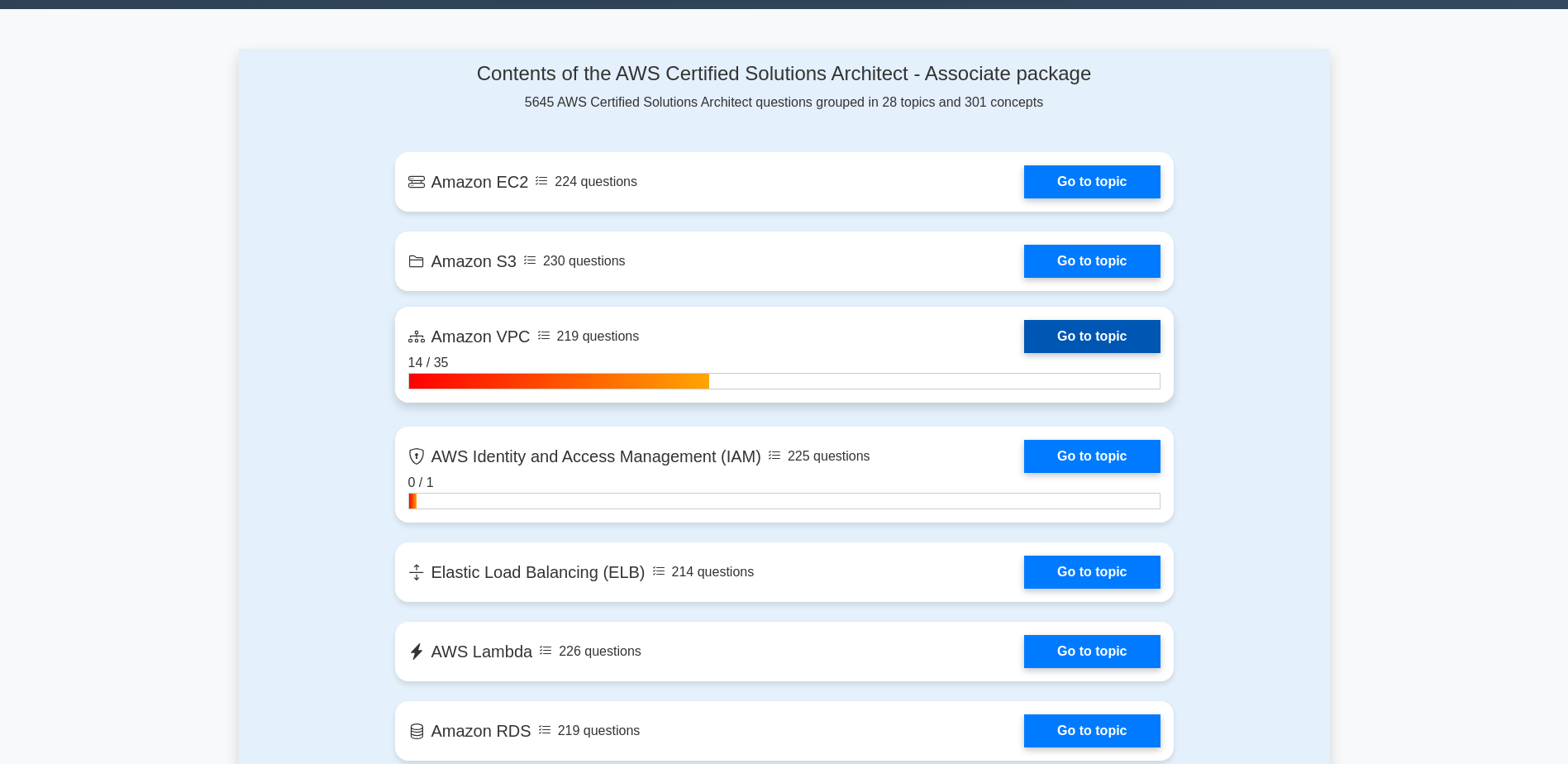
scroll to position [1158, 0]
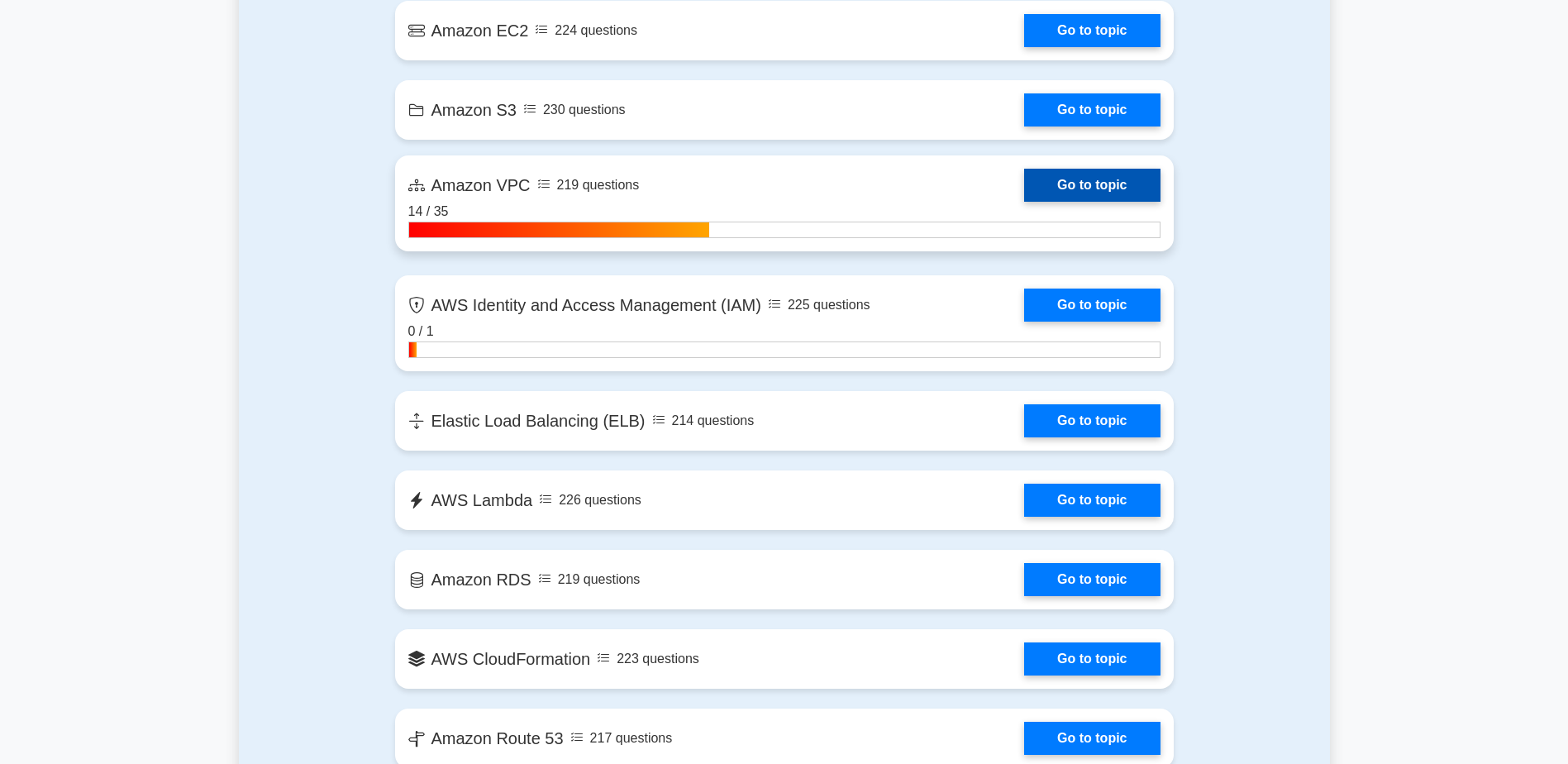
click at [1110, 181] on link "Go to topic" at bounding box center [1092, 185] width 136 height 33
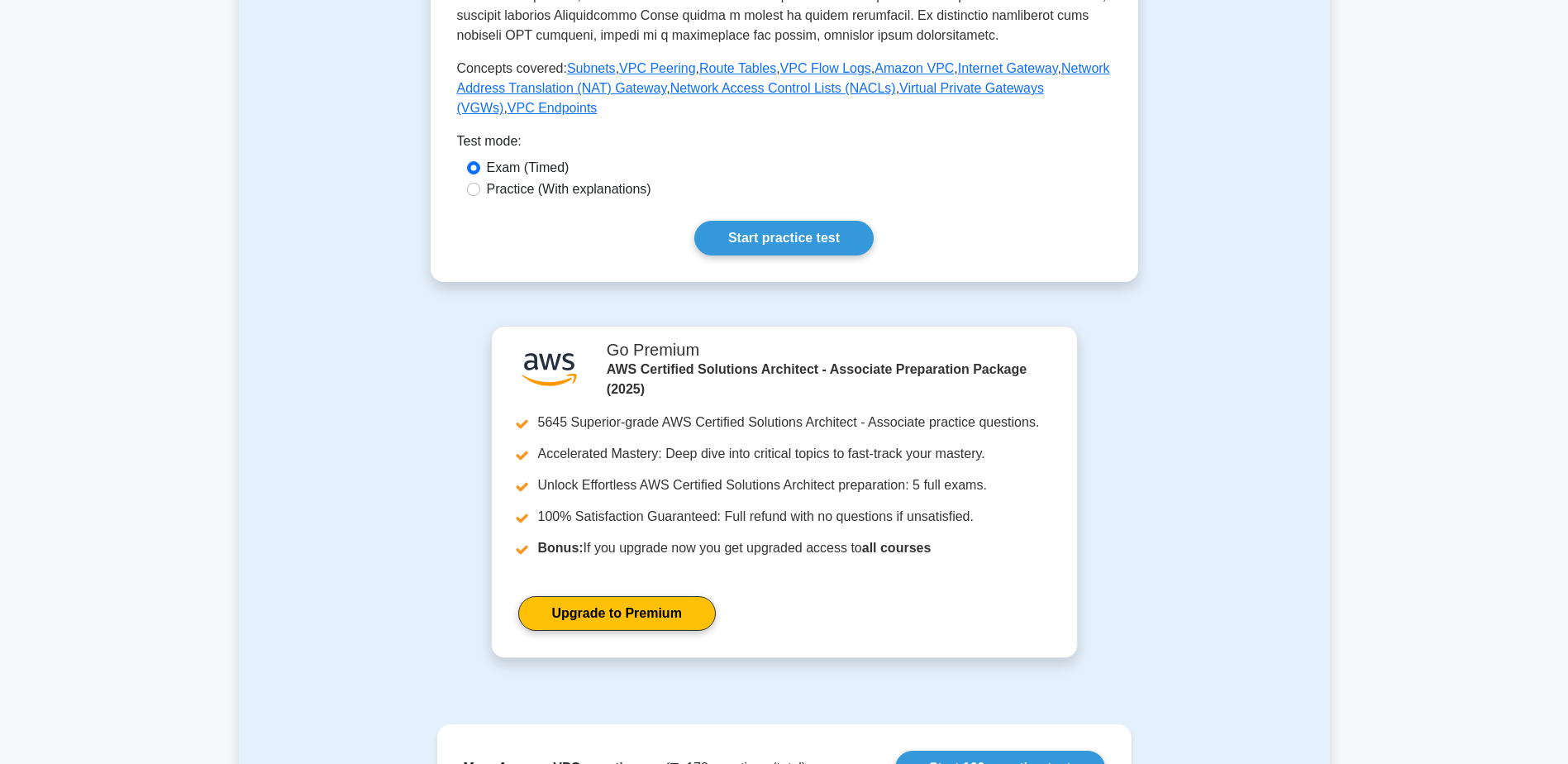
scroll to position [744, 0]
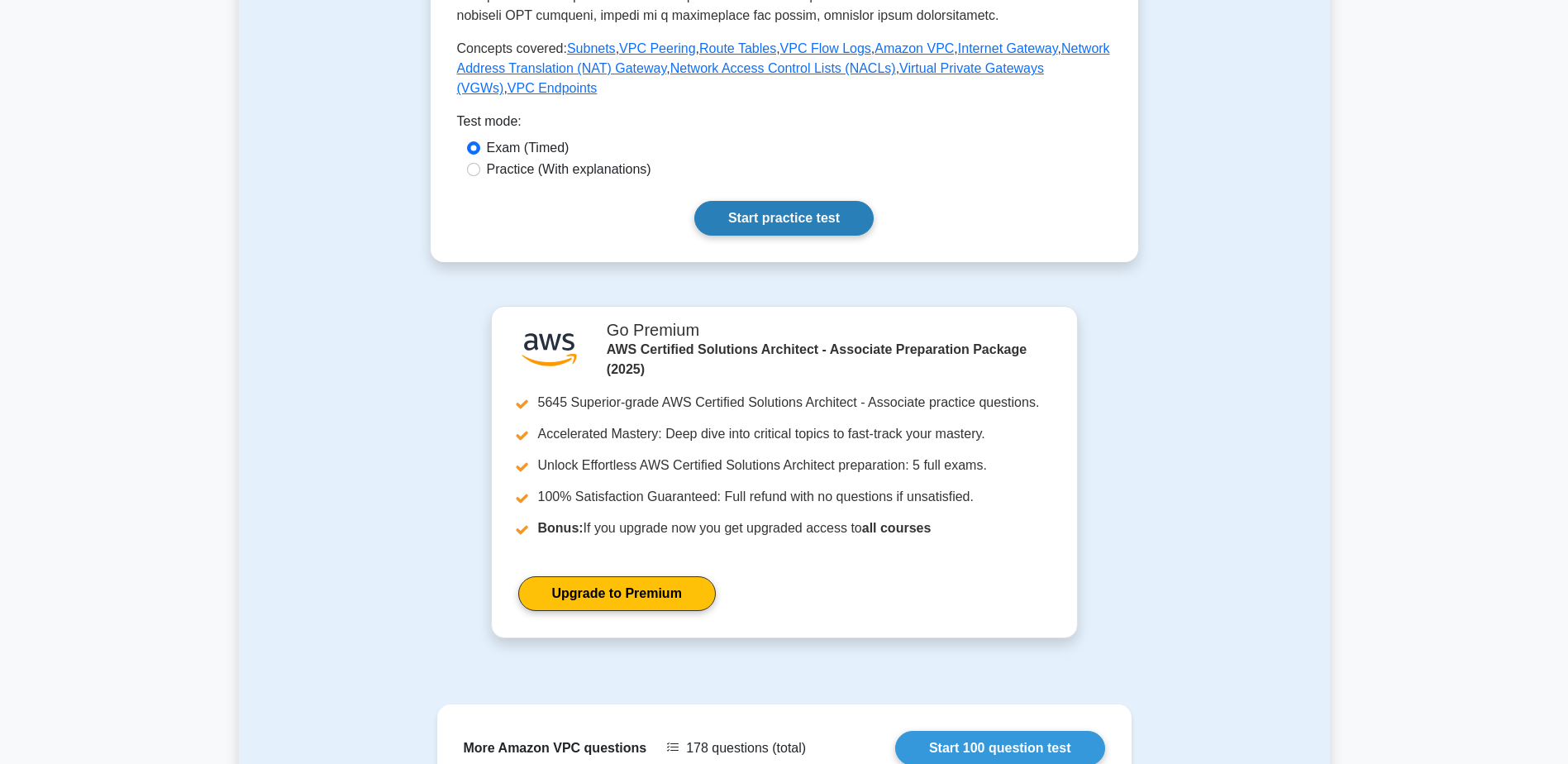
click at [760, 201] on link "Start practice test" at bounding box center [783, 218] width 179 height 35
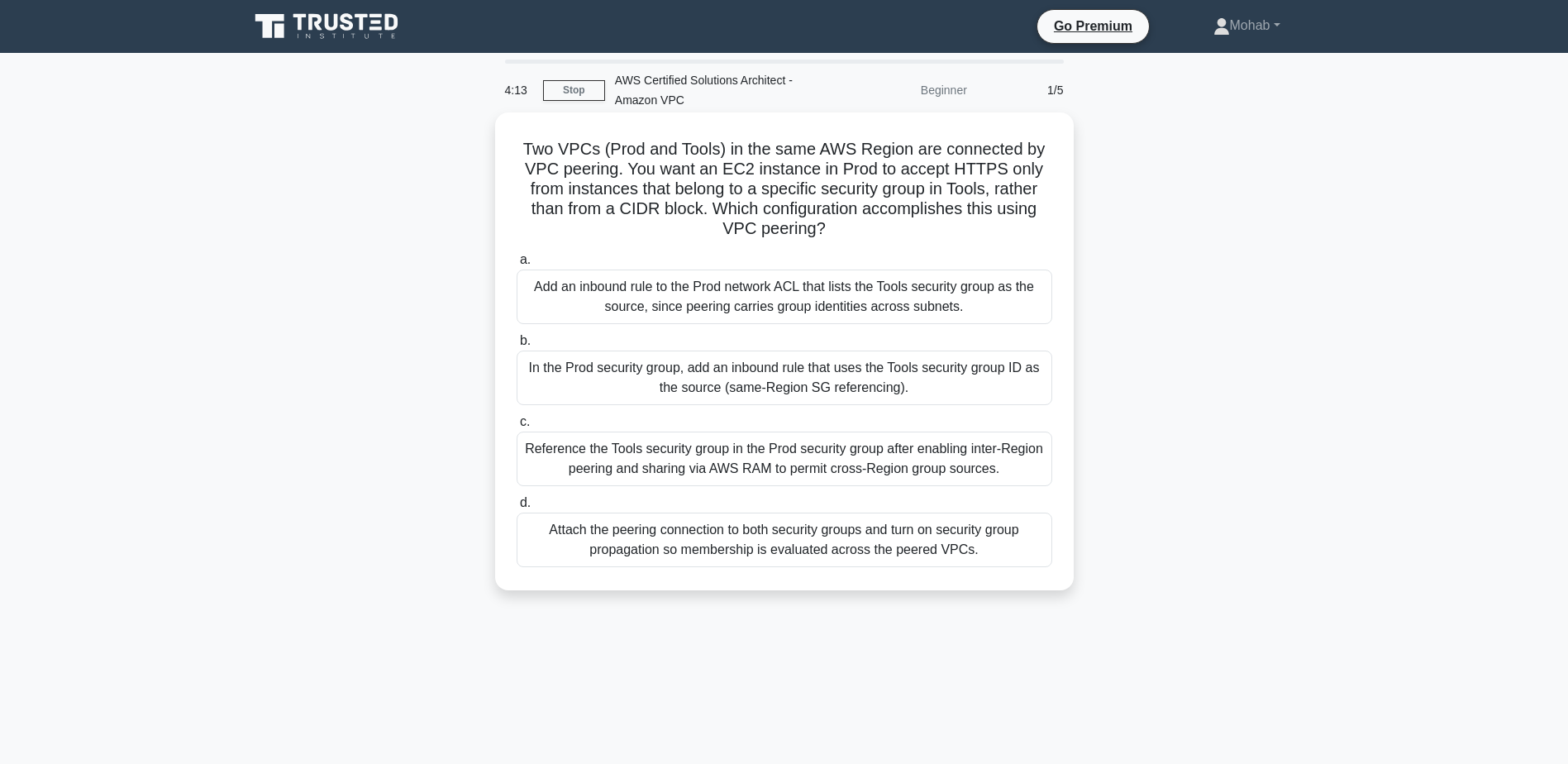
drag, startPoint x: 867, startPoint y: 229, endPoint x: 626, endPoint y: 171, distance: 247.9
click at [626, 171] on h5 "Two VPCs (Prod and Tools) in the same AWS Region are connected by VPC peering. …" at bounding box center [784, 189] width 539 height 101
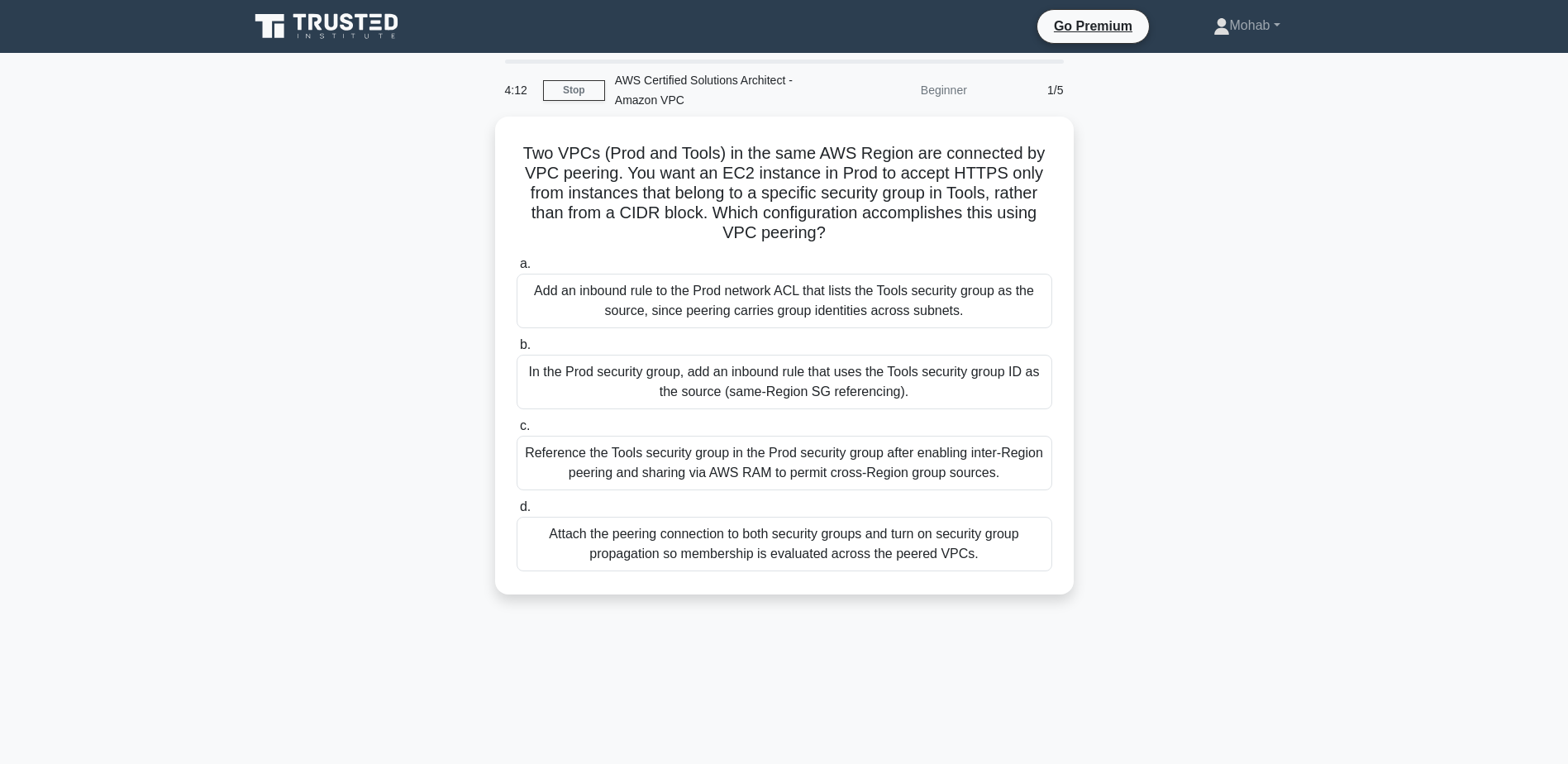
copy h5 "You want an EC2 instance in Prod to accept HTTPS only from instances that belon…"
click at [1298, 396] on div "Two VPCs (Prod and Tools) in the same AWS Region are connected by VPC peering. …" at bounding box center [785, 365] width 1091 height 498
drag, startPoint x: 988, startPoint y: 306, endPoint x: 490, endPoint y: 284, distance: 498.5
click at [490, 284] on div "Two VPCs (Prod and Tools) in the same AWS Region are connected by VPC peering. …" at bounding box center [785, 365] width 1091 height 498
drag, startPoint x: 490, startPoint y: 284, endPoint x: 352, endPoint y: 295, distance: 138.4
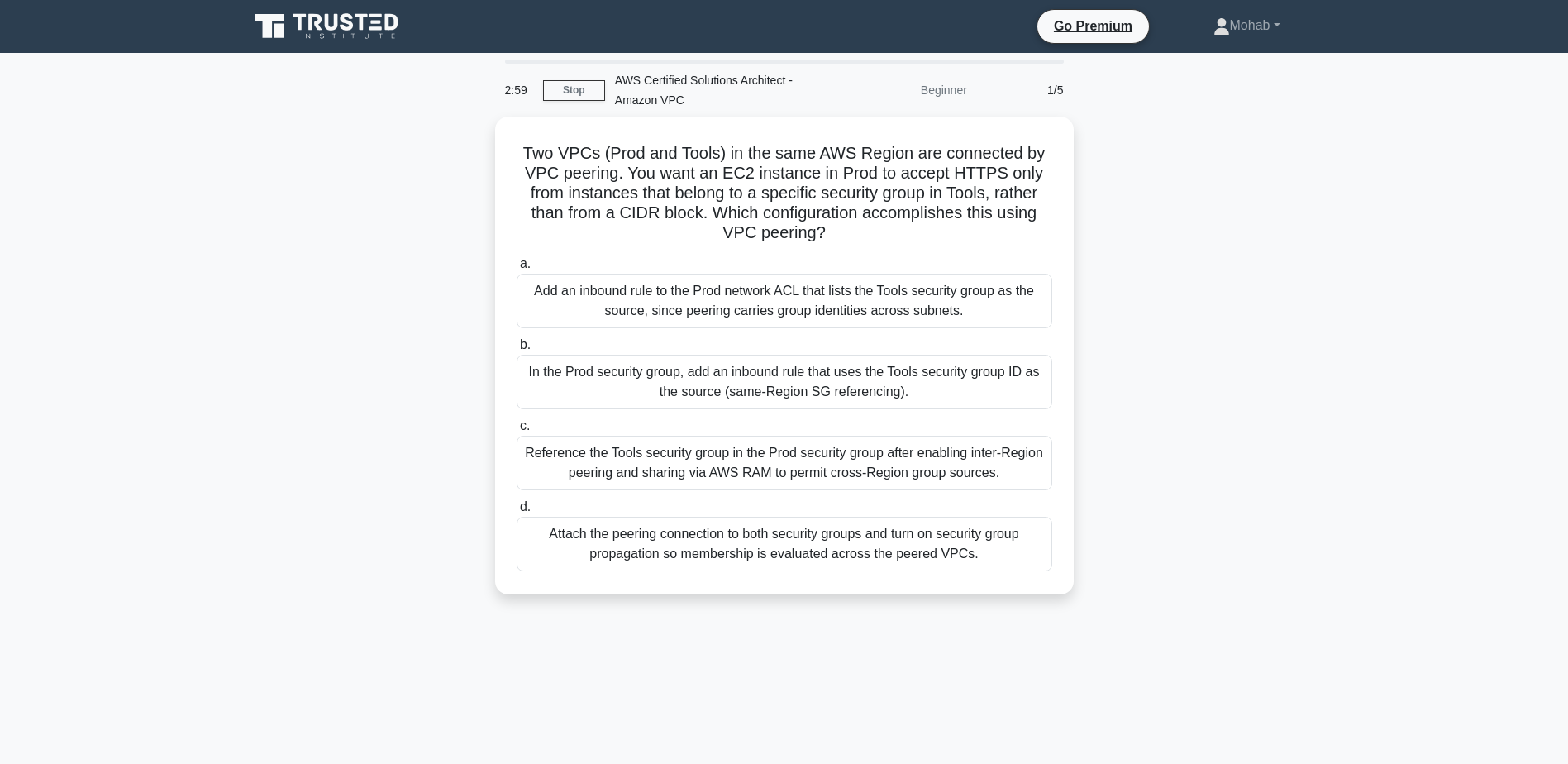
click at [352, 295] on div "Two VPCs (Prod and Tools) in the same AWS Region are connected by VPC peering. …" at bounding box center [785, 365] width 1091 height 498
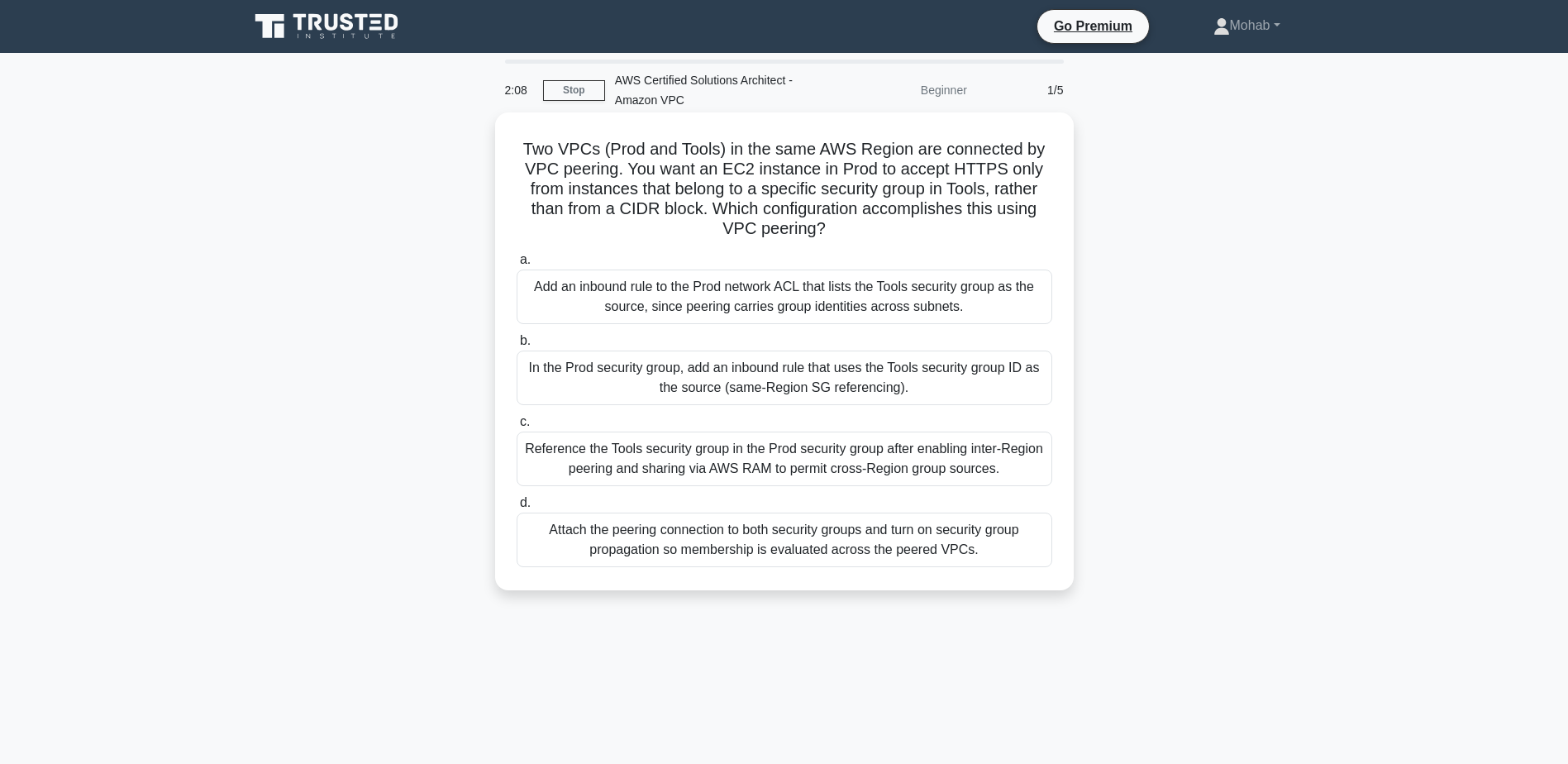
click at [840, 282] on div "Add an inbound rule to the Prod network ACL that lists the Tools security group…" at bounding box center [784, 297] width 535 height 54
click at [517, 266] on input "a. Add an inbound rule to the Prod network ACL that lists the Tools security gr…" at bounding box center [517, 260] width 0 height 11
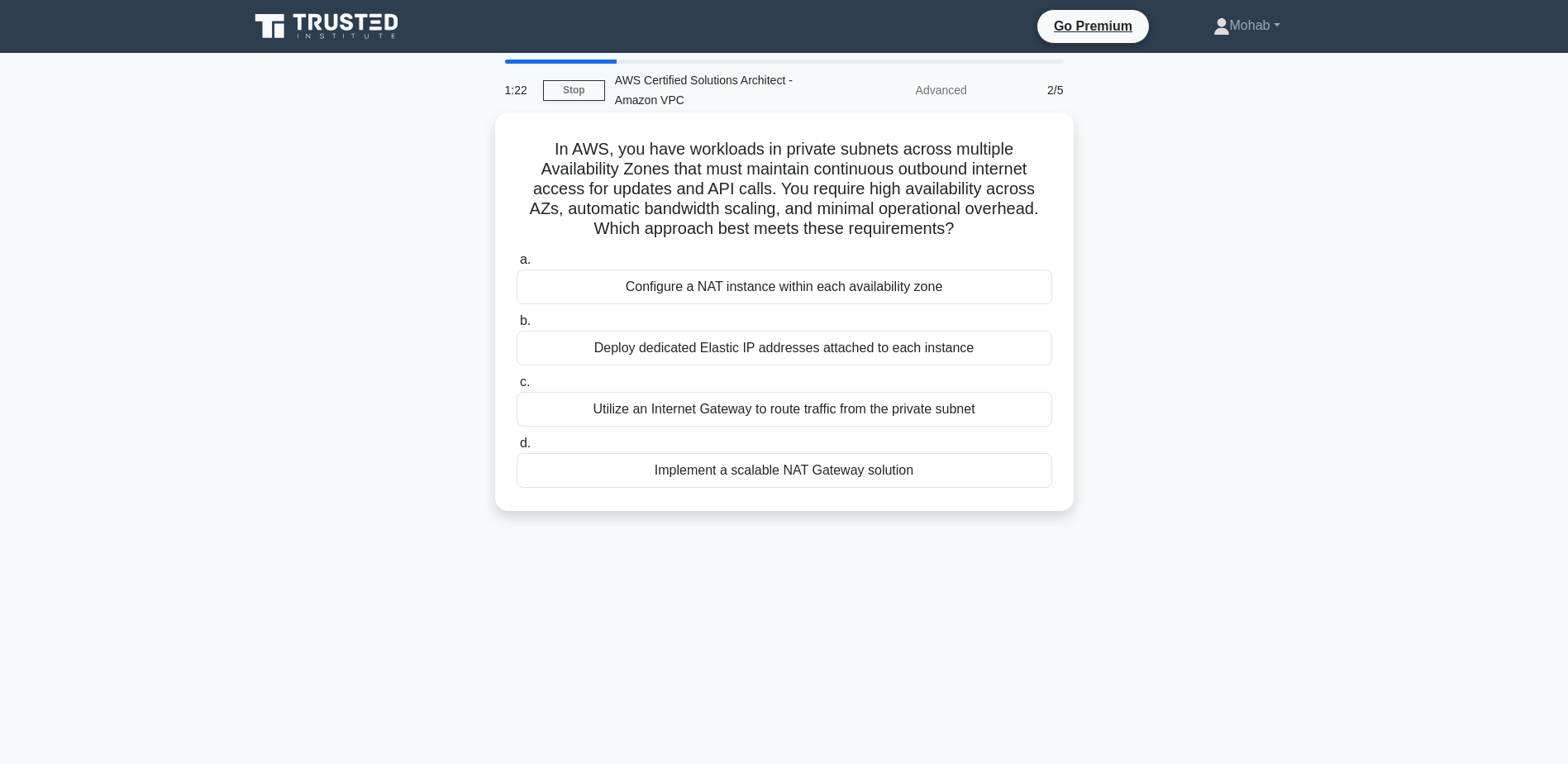
click at [727, 478] on div "Implement a scalable NAT Gateway solution" at bounding box center [784, 470] width 535 height 35
click at [517, 449] on input "d. Implement a scalable NAT Gateway solution" at bounding box center [517, 443] width 0 height 11
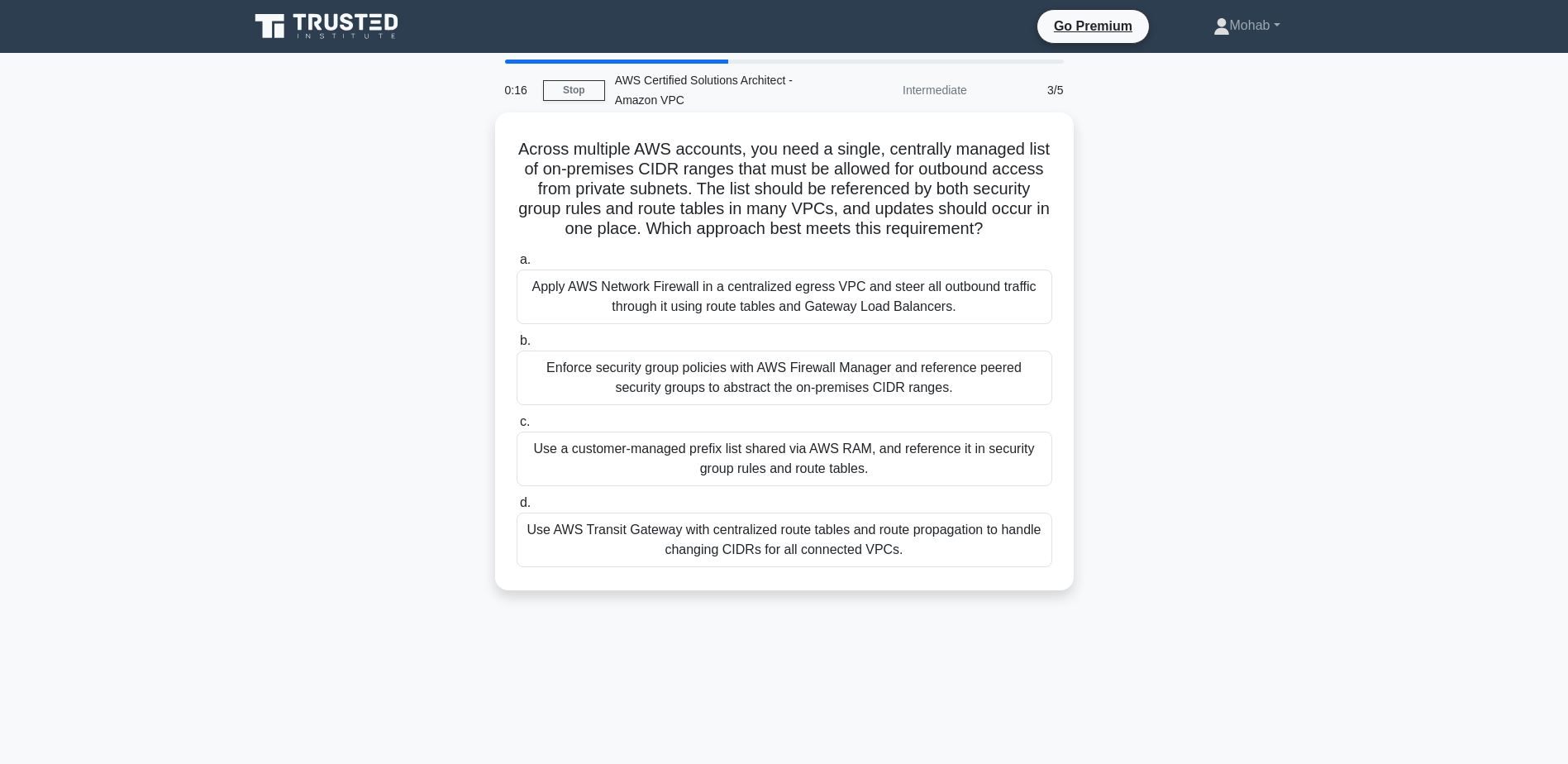
click at [737, 555] on div "Use AWS Transit Gateway with centralized route tables and route propagation to …" at bounding box center [784, 540] width 535 height 54
click at [517, 508] on input "d. Use AWS Transit Gateway with centralized route tables and route propagation …" at bounding box center [517, 503] width 0 height 11
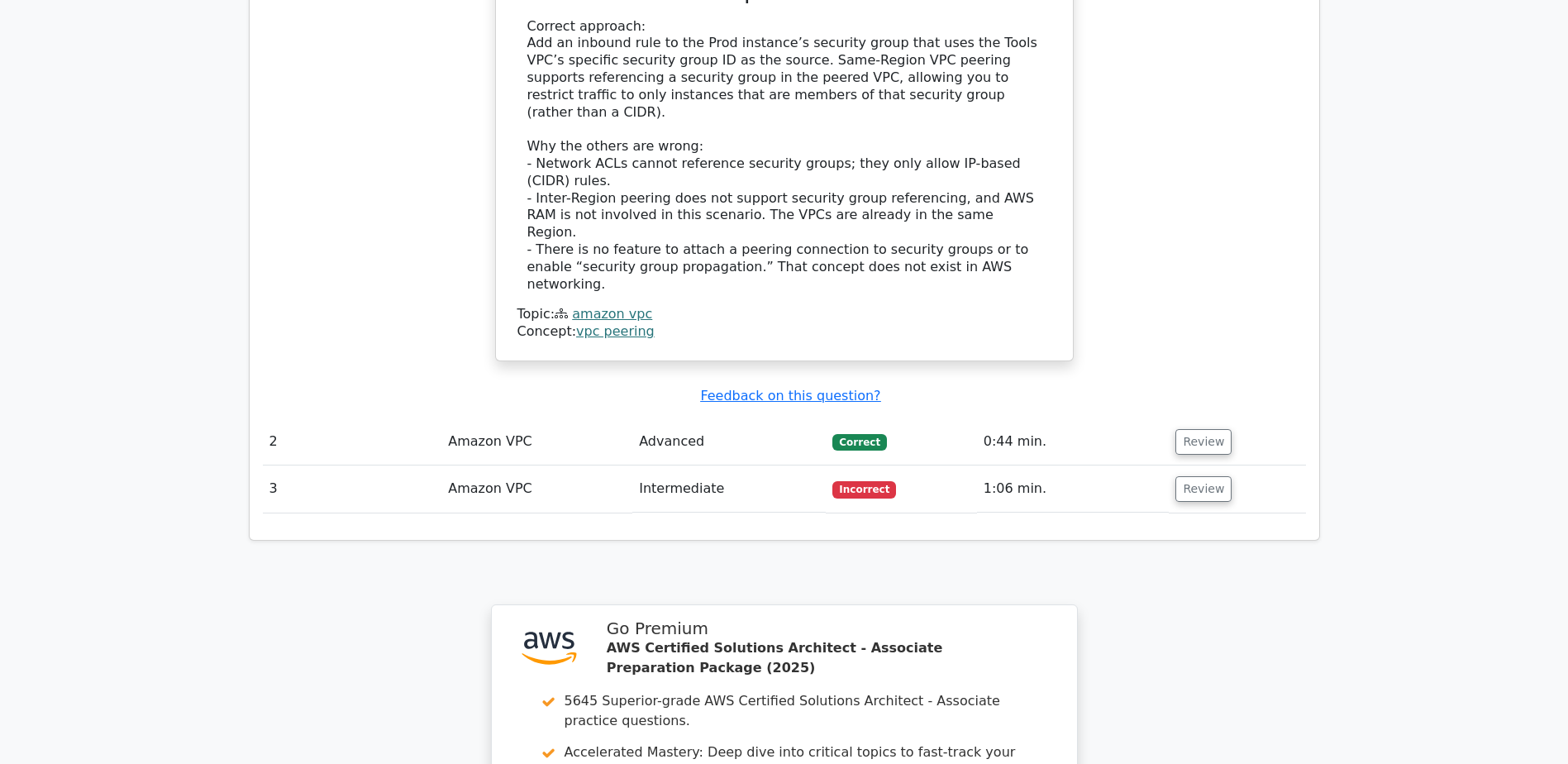
scroll to position [1820, 0]
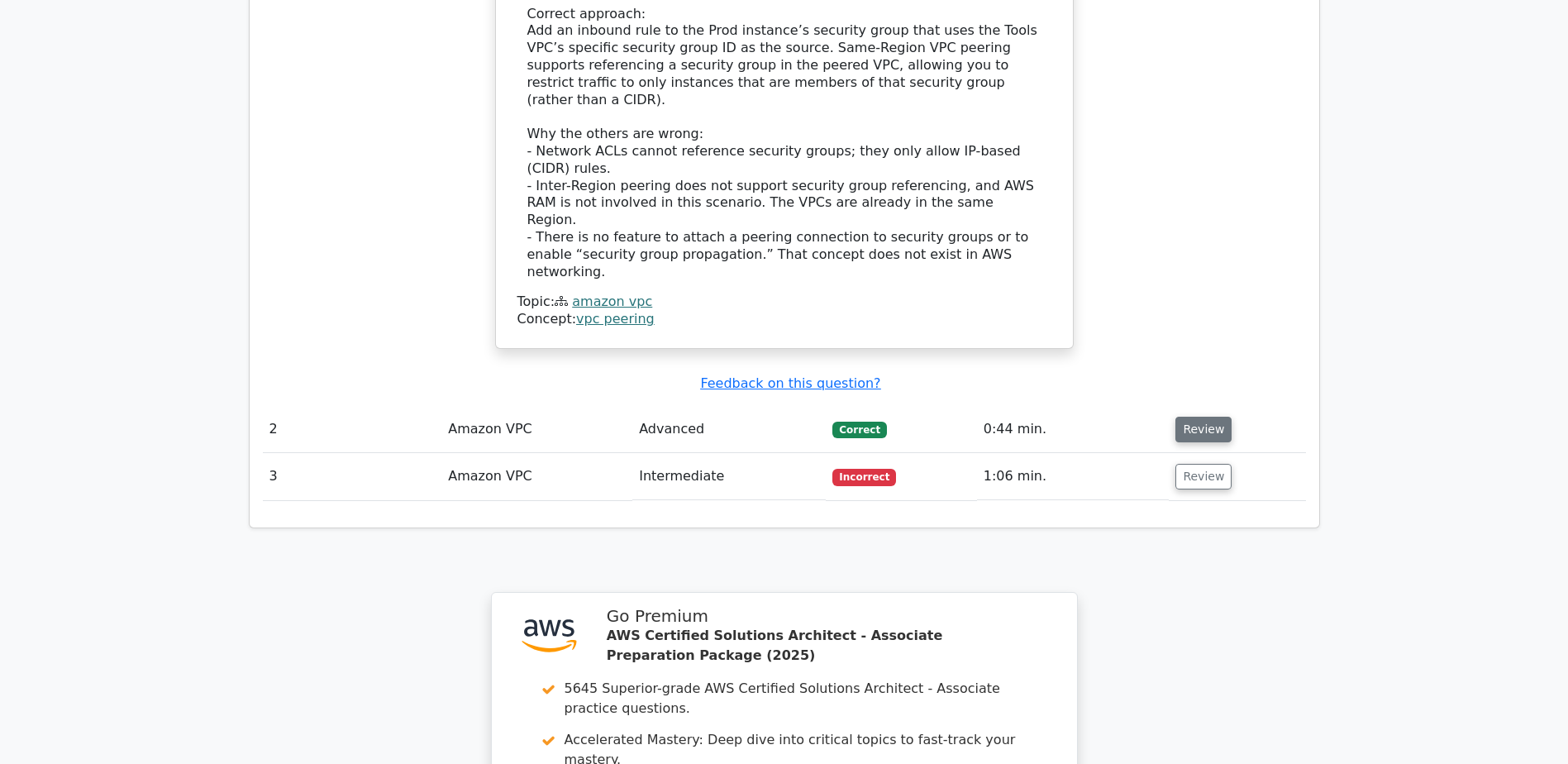
click at [1201, 417] on button "Review" at bounding box center [1204, 430] width 56 height 25
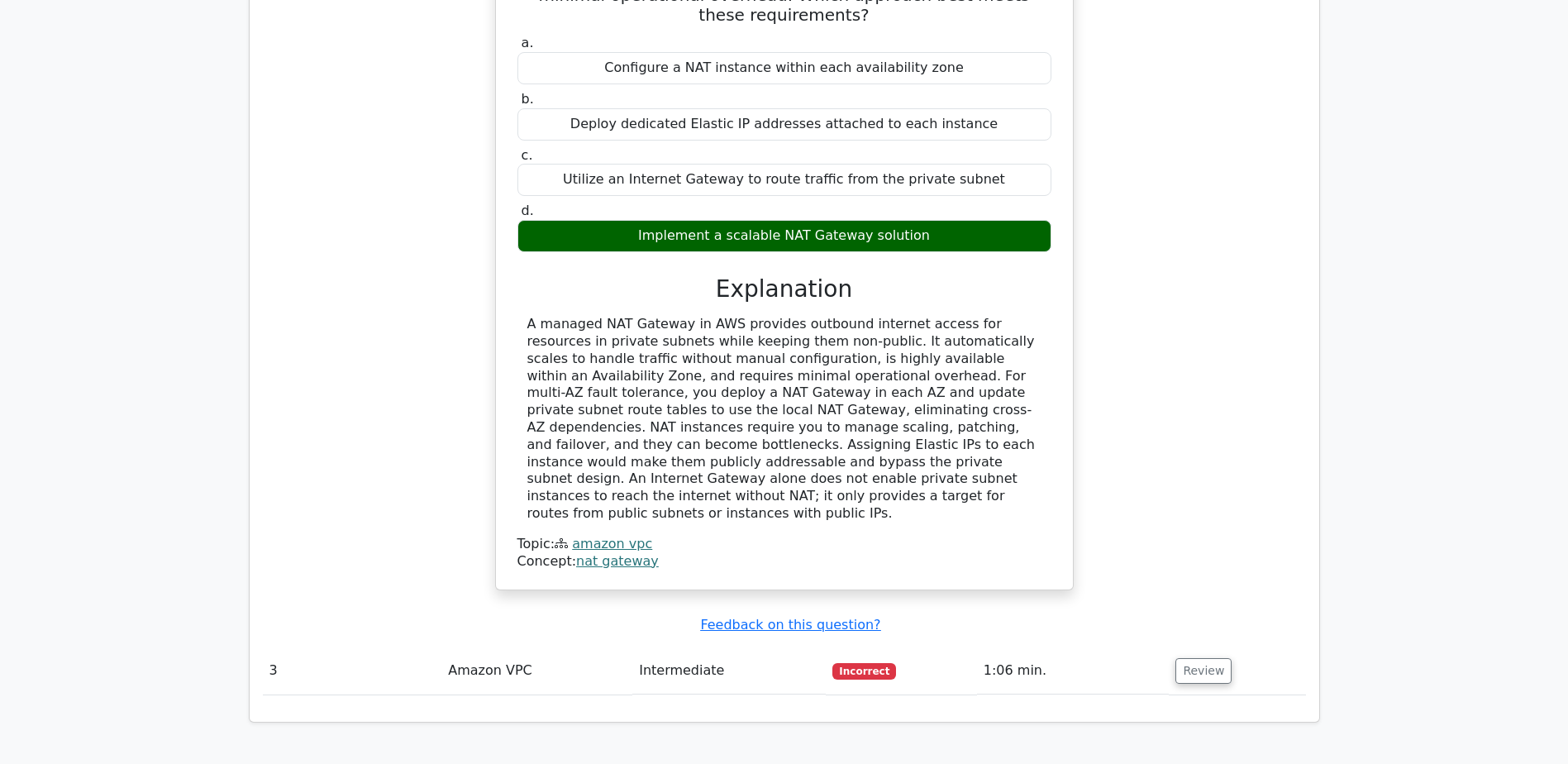
scroll to position [2895, 0]
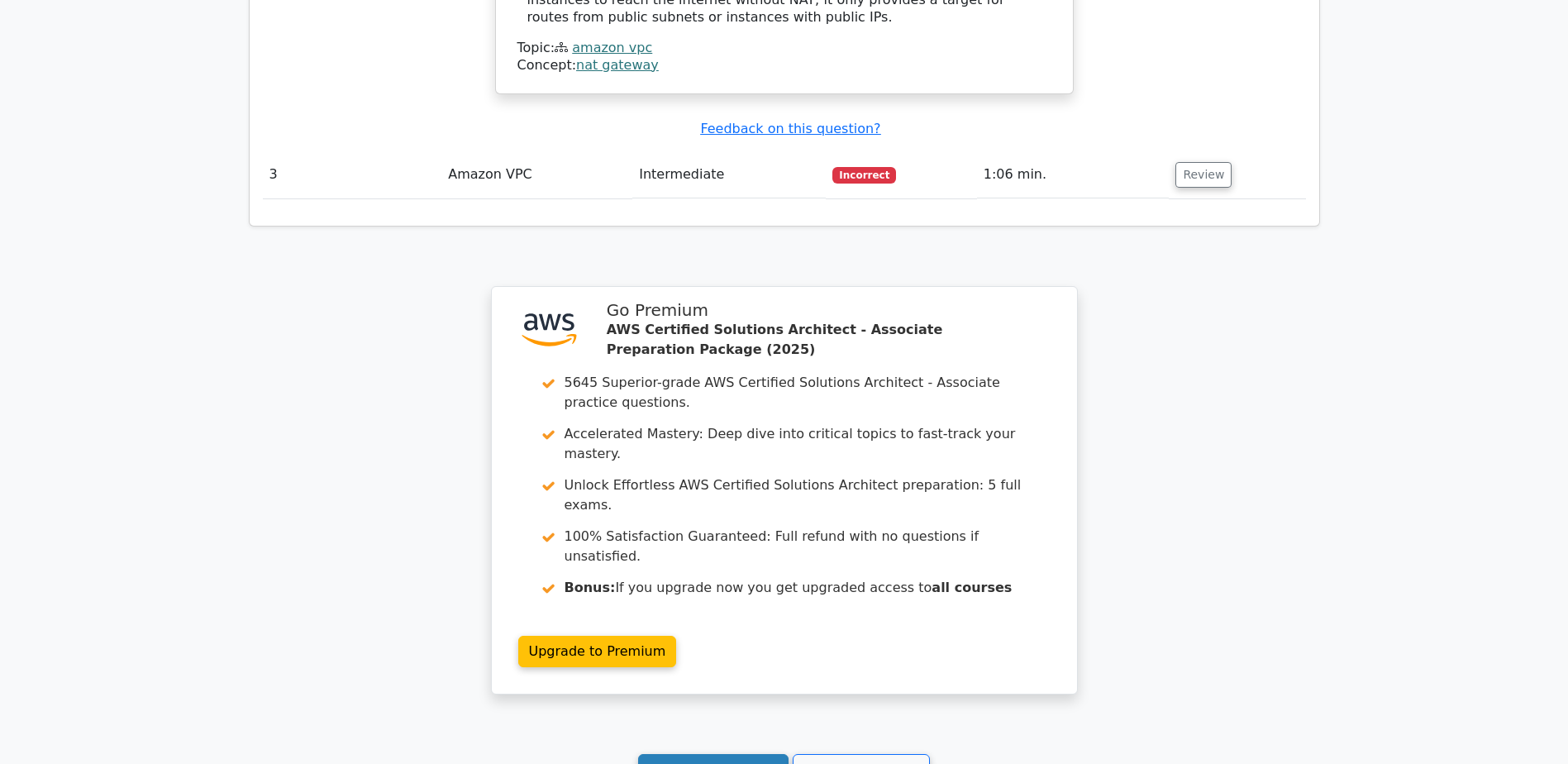
click at [734, 755] on link "Continue practicing" at bounding box center [714, 770] width 151 height 31
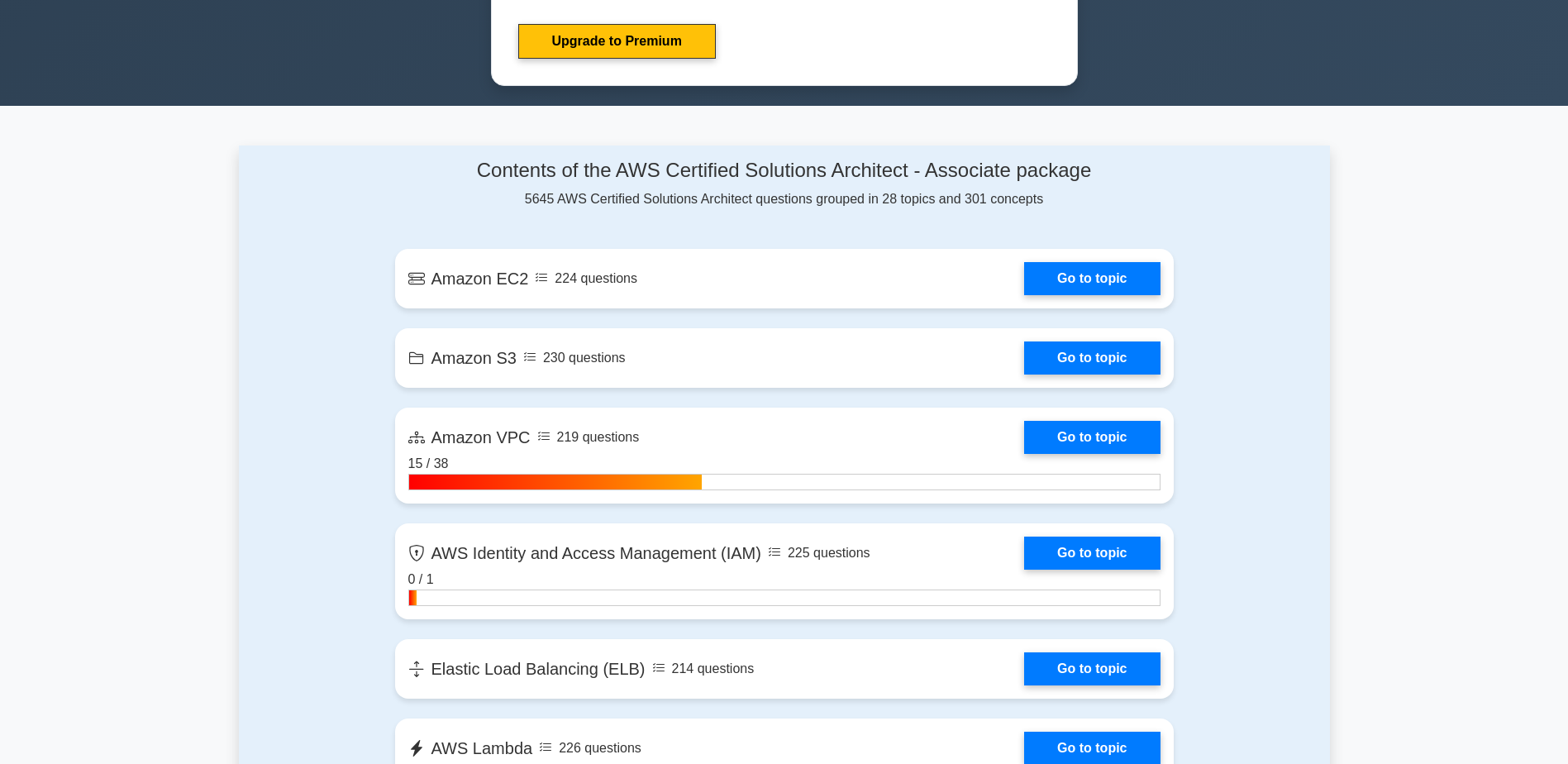
scroll to position [1406, 0]
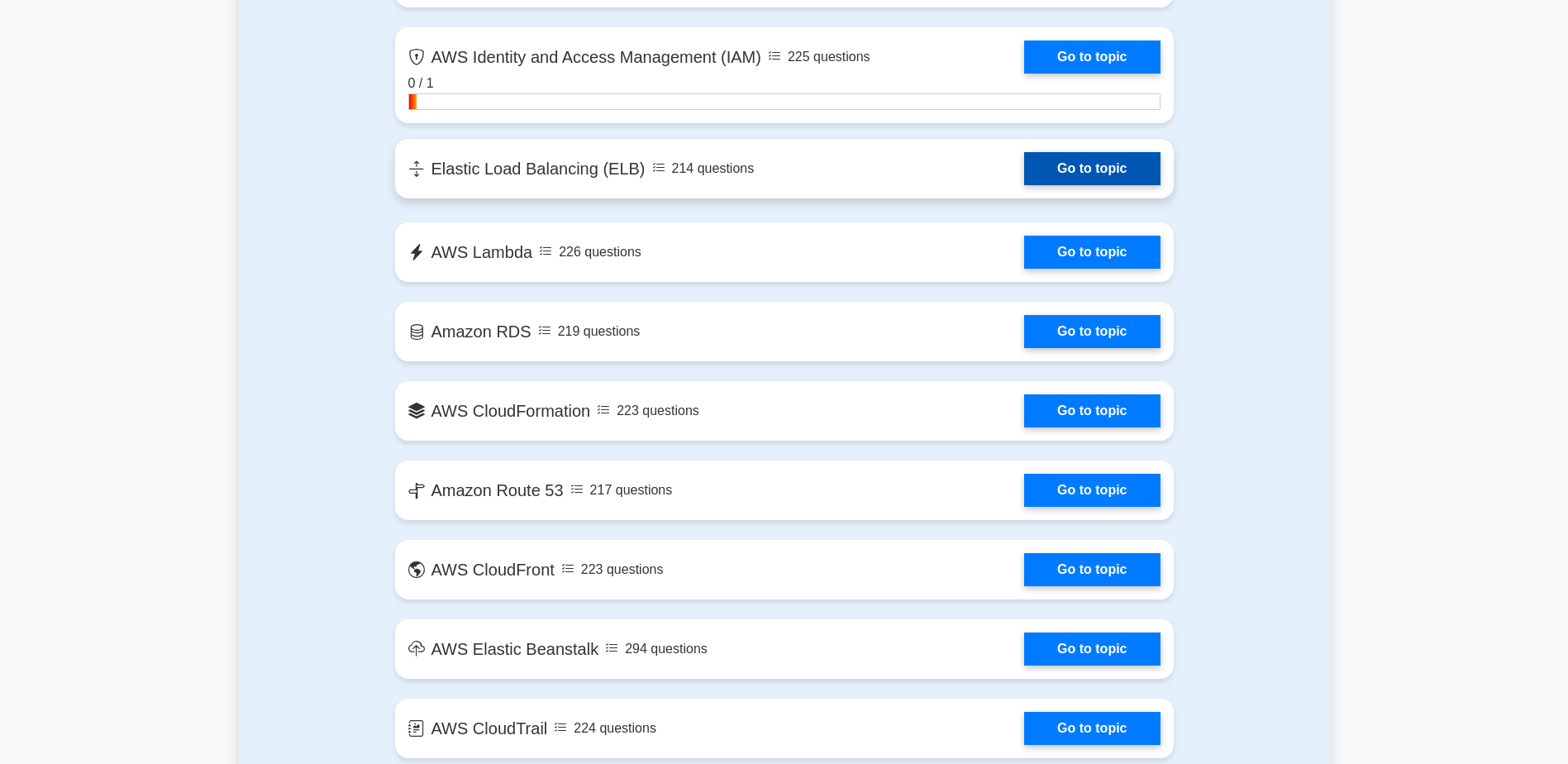
click at [1088, 173] on link "Go to topic" at bounding box center [1092, 168] width 136 height 33
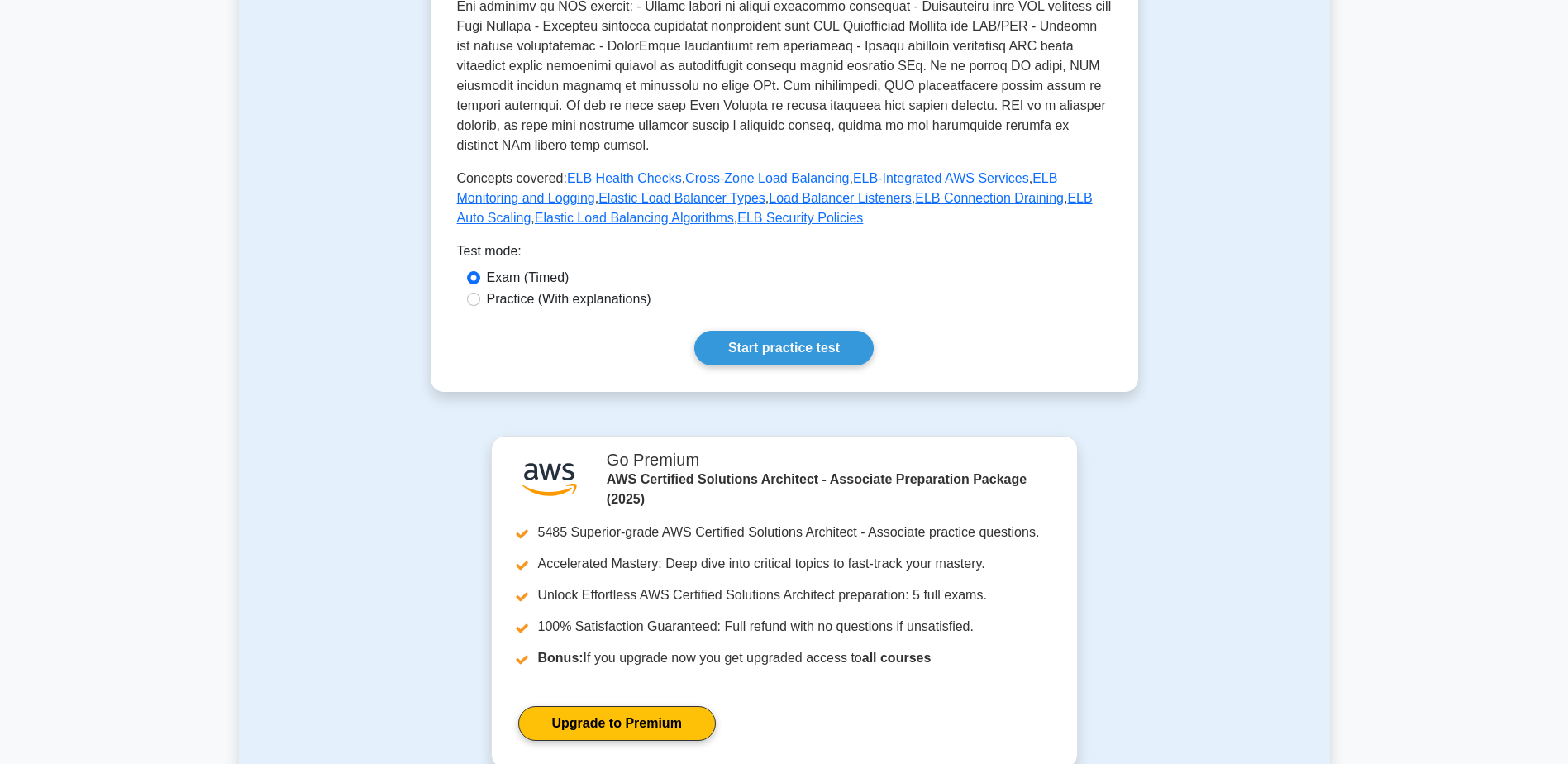
scroll to position [661, 0]
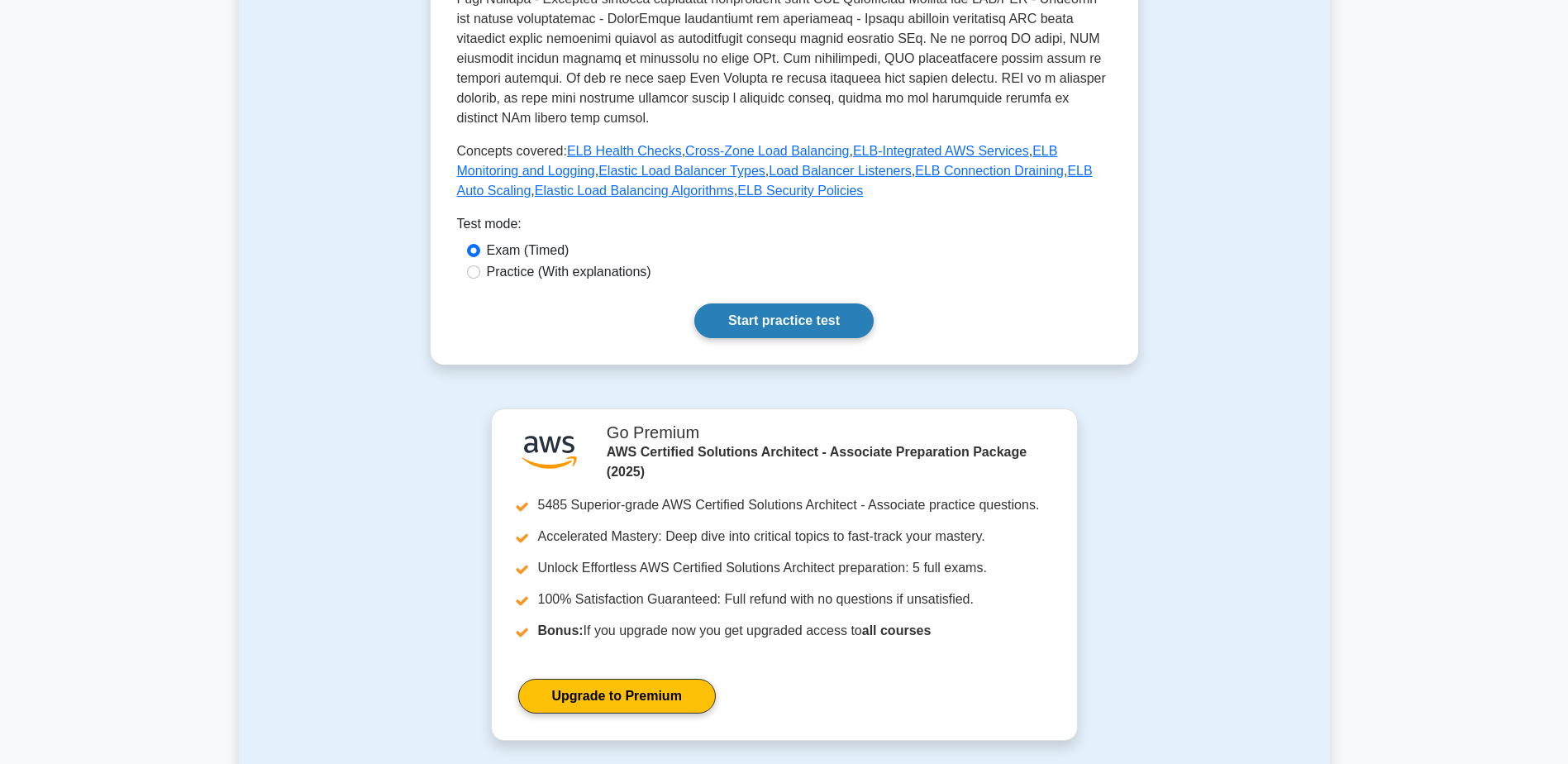
click at [836, 304] on link "Start practice test" at bounding box center [783, 321] width 179 height 35
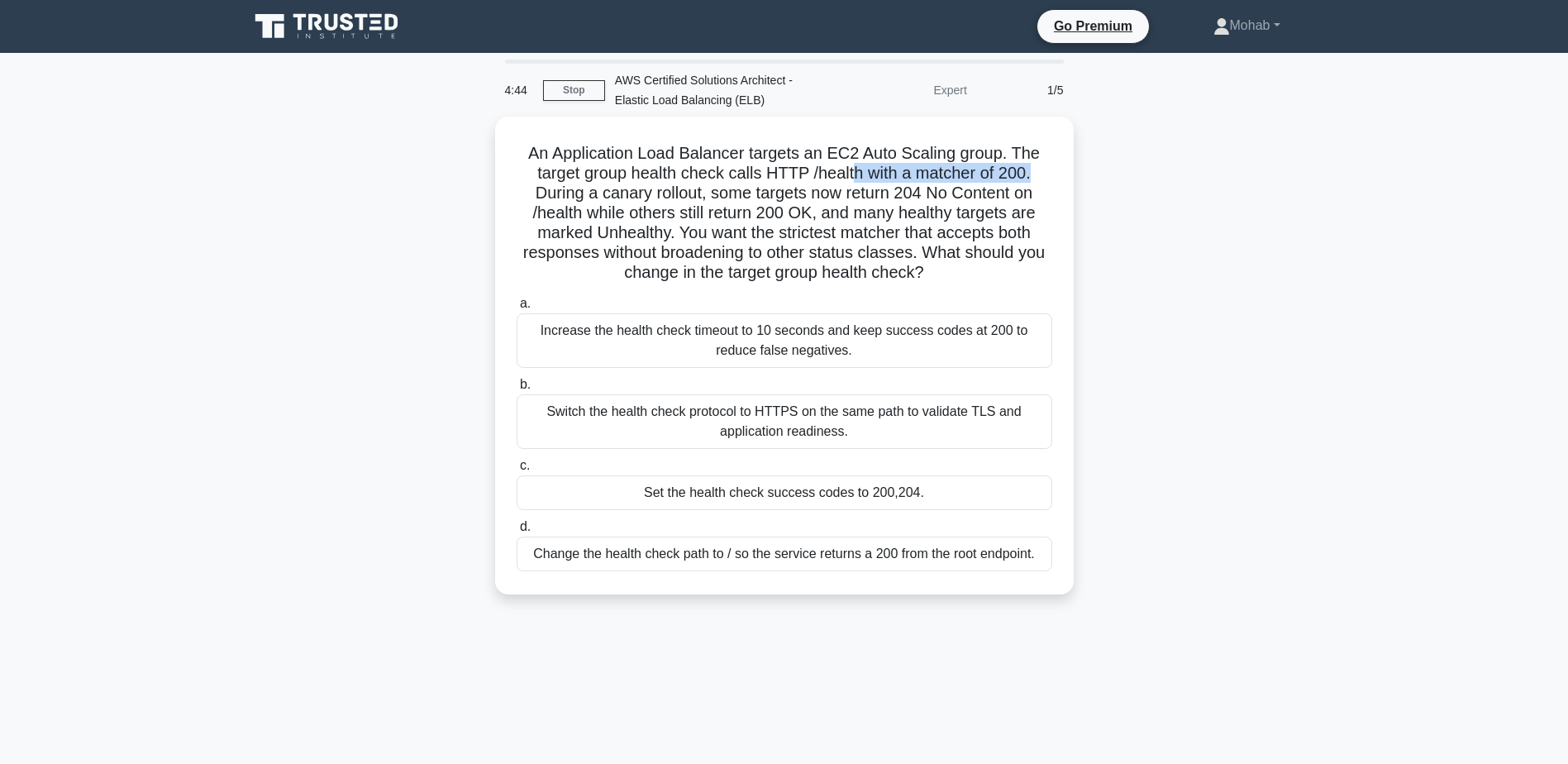
drag, startPoint x: 855, startPoint y: 172, endPoint x: 1117, endPoint y: 169, distance: 262.0
click at [1117, 169] on div "An Application Load Balancer targets an EC2 Auto Scaling group. The target grou…" at bounding box center [785, 365] width 1091 height 498
drag, startPoint x: 1117, startPoint y: 169, endPoint x: 1182, endPoint y: 216, distance: 80.2
click at [1182, 216] on div "An Application Load Balancer targets an EC2 Auto Scaling group. The target grou…" at bounding box center [785, 365] width 1091 height 498
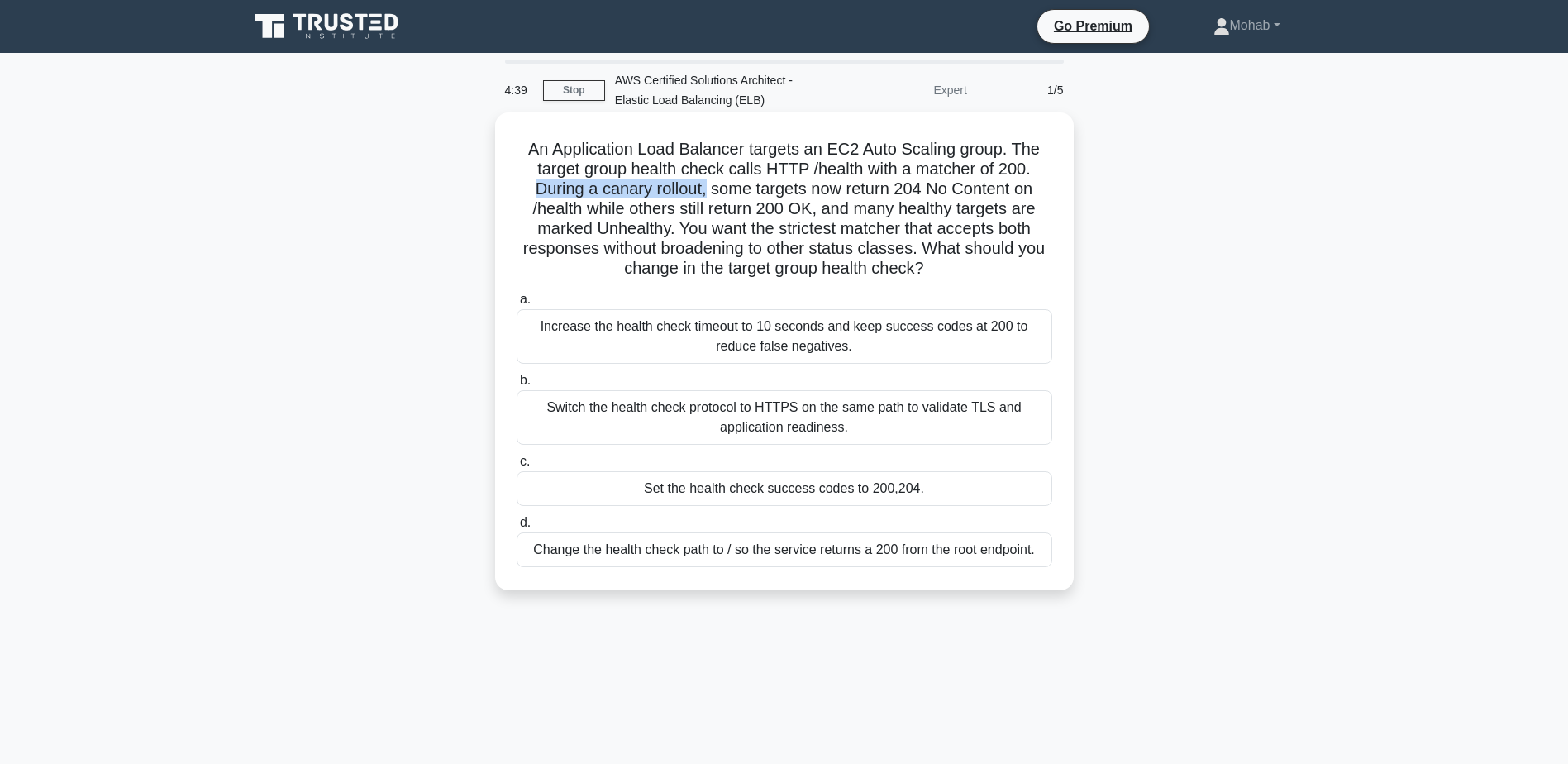
drag, startPoint x: 523, startPoint y: 192, endPoint x: 704, endPoint y: 192, distance: 181.0
click at [704, 192] on h5 "An Application Load Balancer targets an EC2 Auto Scaling group. The target grou…" at bounding box center [784, 210] width 539 height 141
drag, startPoint x: 704, startPoint y: 192, endPoint x: 735, endPoint y: 204, distance: 33.2
click at [735, 204] on h5 "An Application Load Balancer targets an EC2 Auto Scaling group. The target grou…" at bounding box center [784, 210] width 539 height 141
drag, startPoint x: 856, startPoint y: 193, endPoint x: 954, endPoint y: 194, distance: 98.0
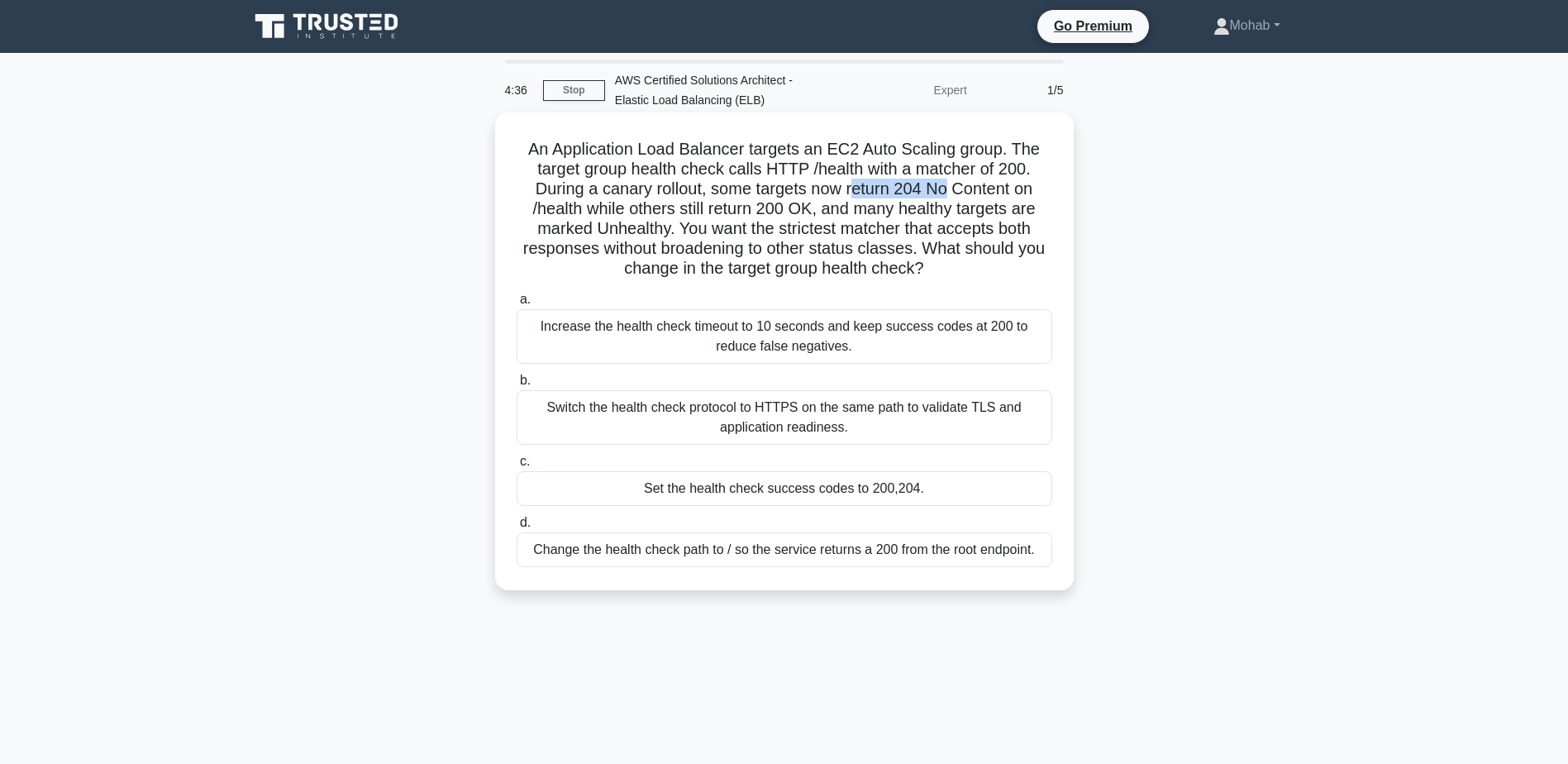
click at [954, 194] on h5 "An Application Load Balancer targets an EC2 Auto Scaling group. The target grou…" at bounding box center [784, 210] width 539 height 141
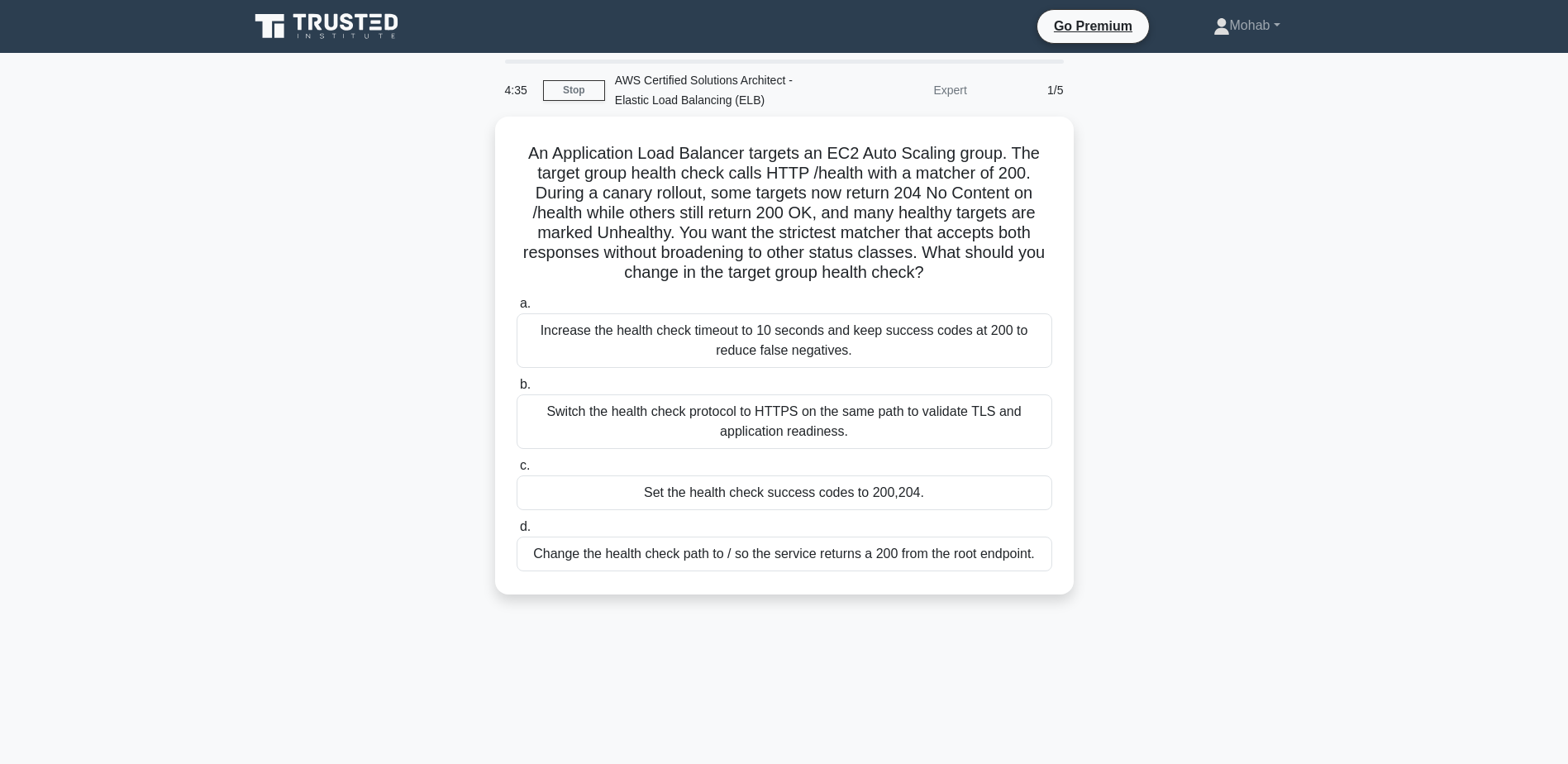
drag, startPoint x: 954, startPoint y: 194, endPoint x: 1197, endPoint y: 208, distance: 243.4
click at [1197, 208] on div "An Application Load Balancer targets an EC2 Auto Scaling group. The target grou…" at bounding box center [785, 365] width 1091 height 498
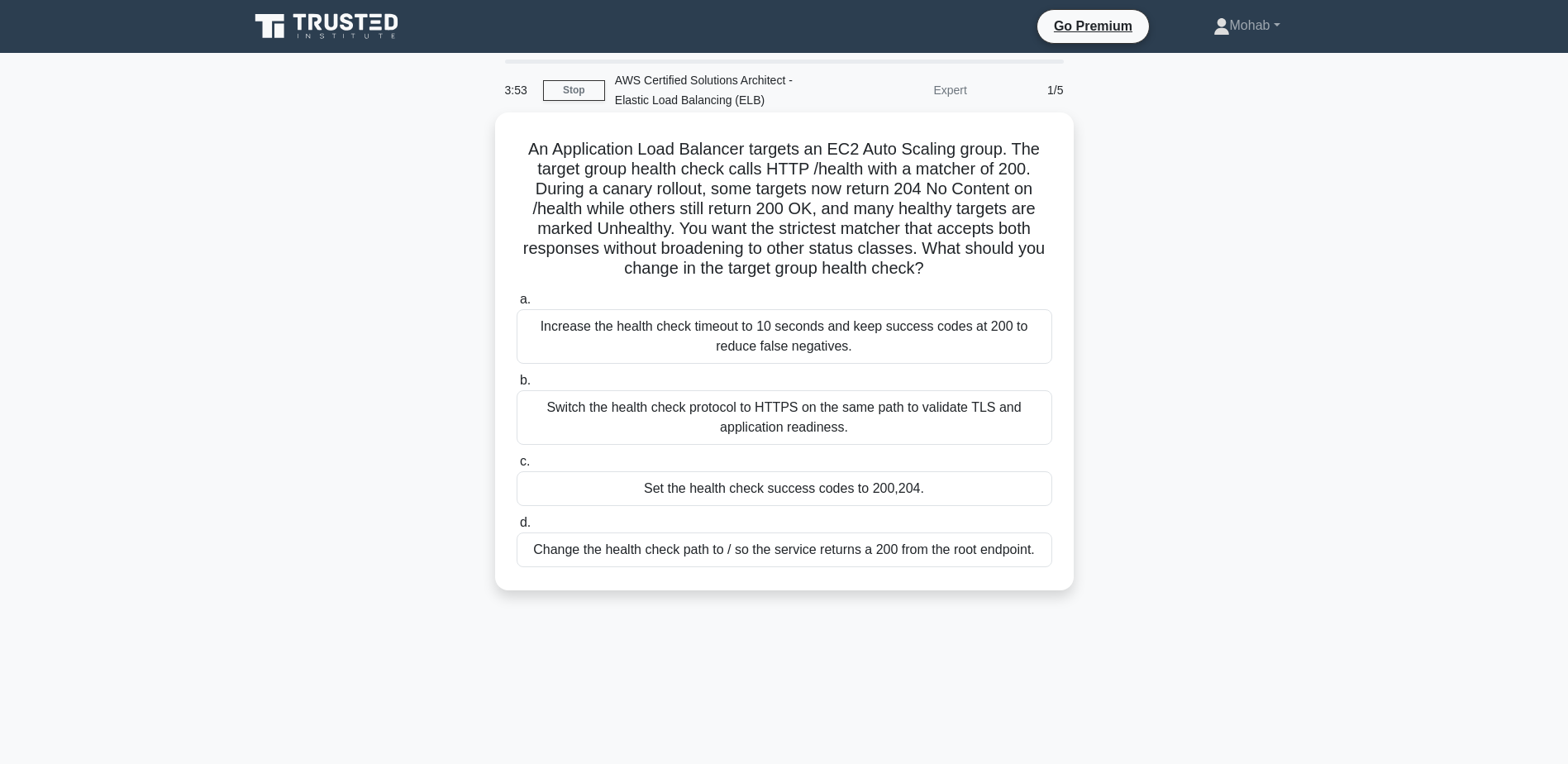
click at [850, 494] on div "Set the health check success codes to 200,204." at bounding box center [784, 488] width 535 height 35
click at [517, 468] on input "c. Set the health check success codes to 200,204." at bounding box center [517, 462] width 0 height 11
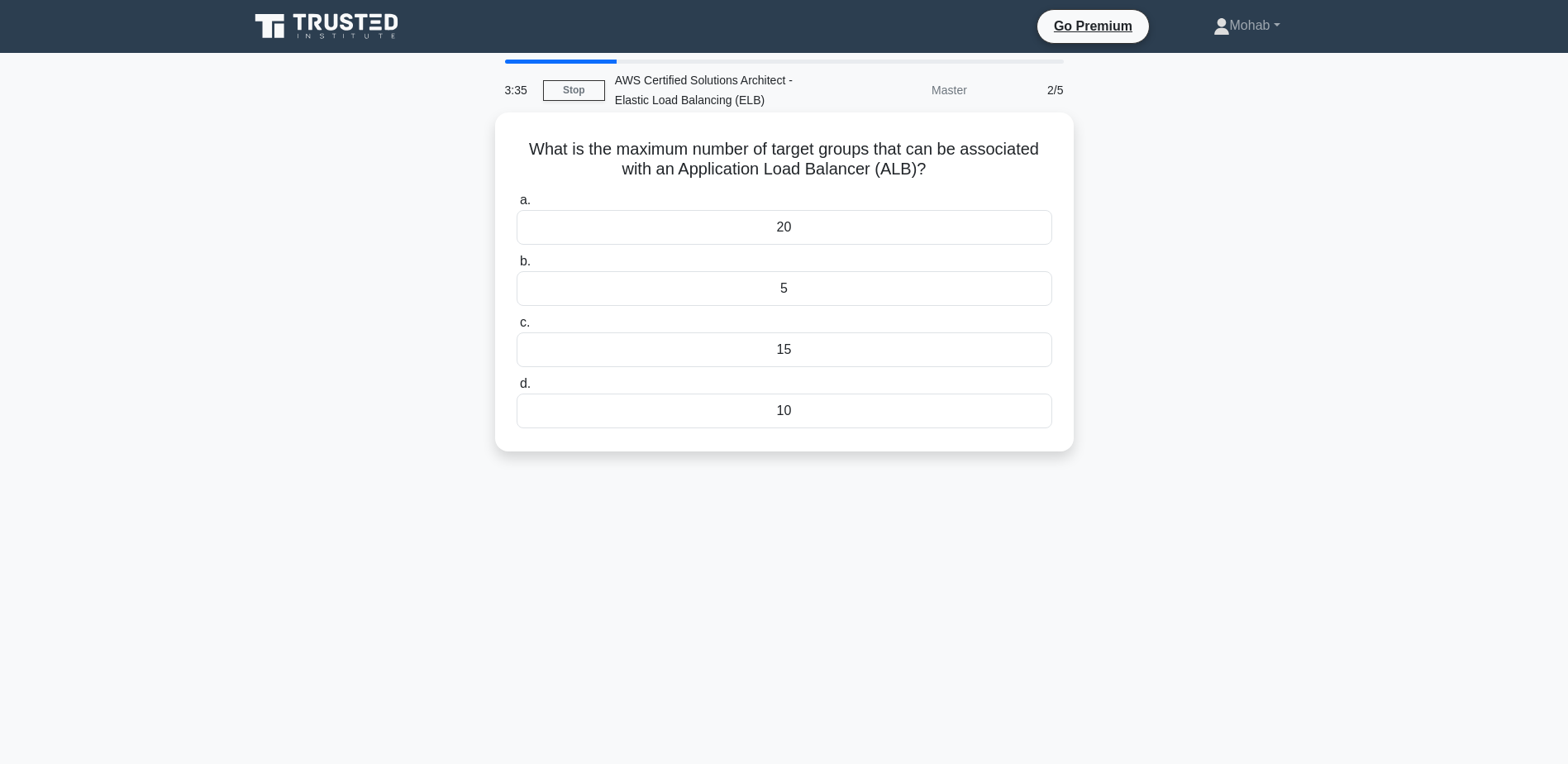
click at [789, 421] on div "10" at bounding box center [784, 411] width 535 height 35
click at [517, 390] on input "d. 10" at bounding box center [517, 384] width 0 height 11
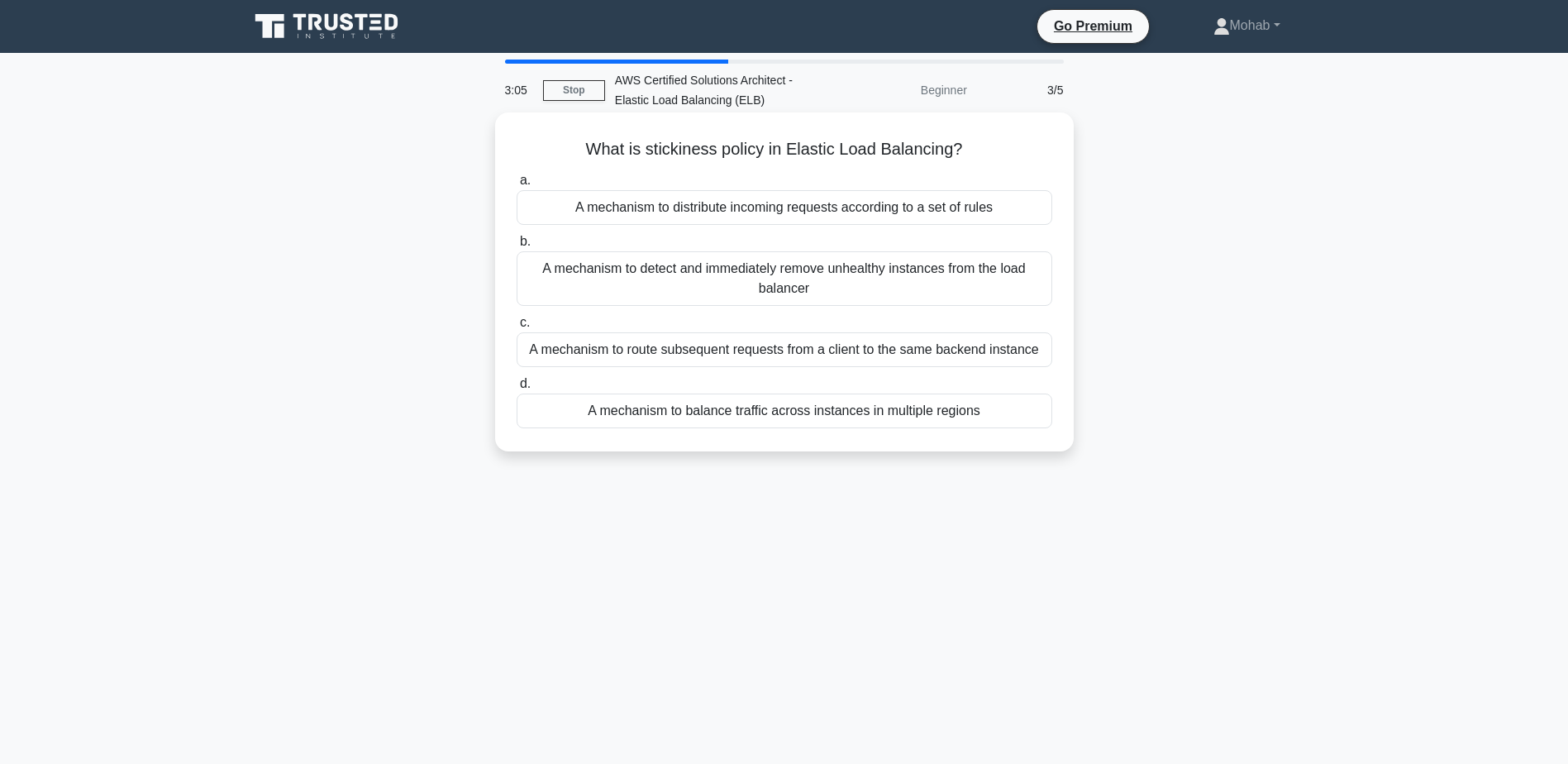
drag, startPoint x: 978, startPoint y: 147, endPoint x: 582, endPoint y: 134, distance: 396.2
click at [582, 134] on div "What is stickiness policy in Elastic Load Balancing? .spinner_0XTQ{transform-or…" at bounding box center [784, 282] width 565 height 326
copy h5 "What is stickiness policy in Elastic Load Balancing?"
click at [1153, 312] on div "What is stickiness policy in Elastic Load Balancing? .spinner_0XTQ{transform-or…" at bounding box center [785, 295] width 1091 height 359
click at [960, 295] on div "A mechanism to detect and immediately remove unhealthy instances from the load …" at bounding box center [784, 278] width 535 height 54
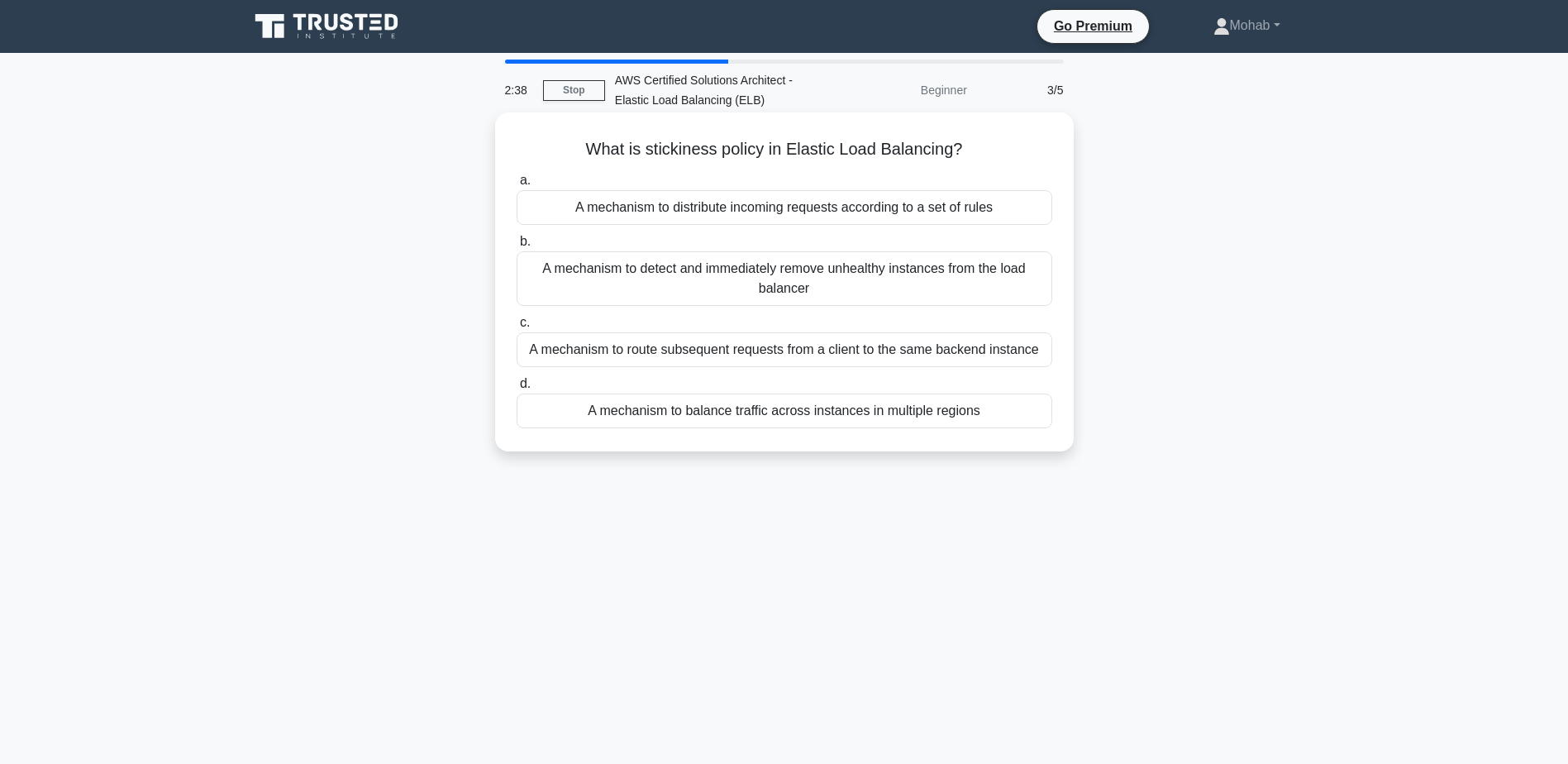
click at [517, 247] on input "b. A mechanism to detect and immediately remove unhealthy instances from the lo…" at bounding box center [517, 242] width 0 height 11
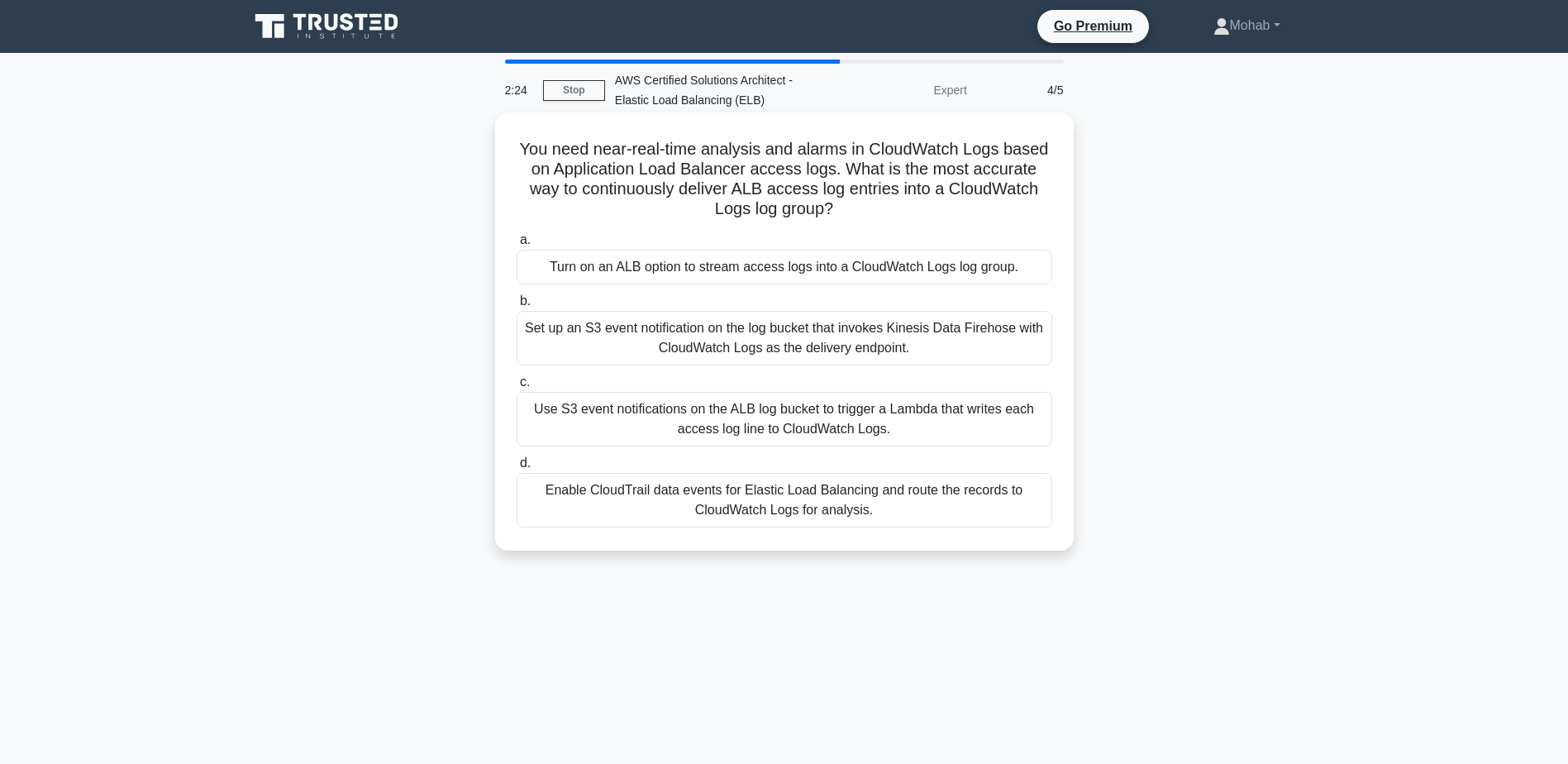
click at [581, 267] on div "Turn on an ALB option to stream access logs into a CloudWatch Logs log group." at bounding box center [784, 267] width 535 height 35
click at [517, 245] on input "a. Turn on an ALB option to stream access logs into a CloudWatch Logs log group." at bounding box center [517, 240] width 0 height 11
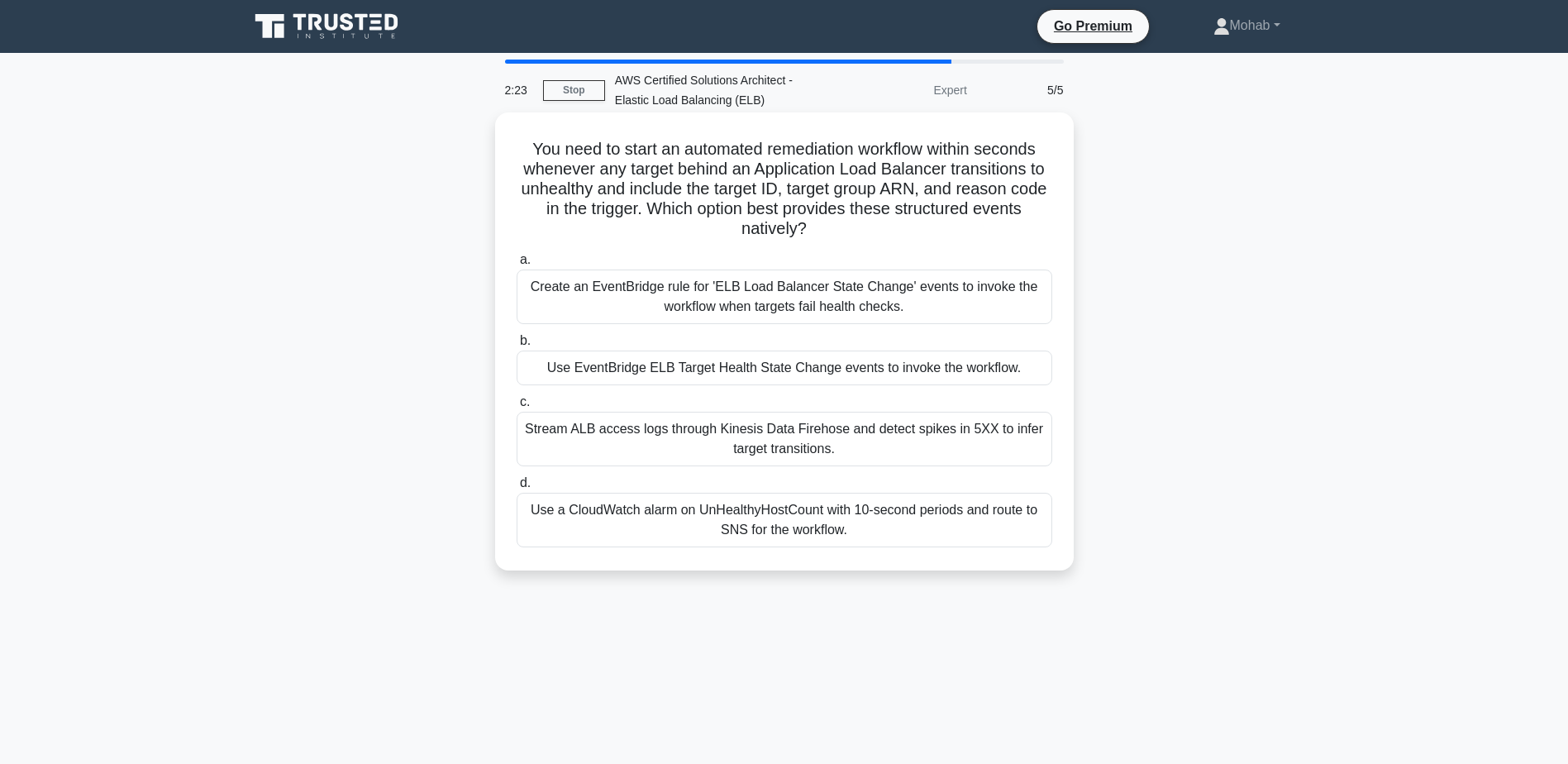
click at [770, 397] on label "c. Stream ALB access logs through Kinesis Data Firehose and detect spikes in 5X…" at bounding box center [784, 430] width 535 height 75
click at [517, 397] on input "c. Stream ALB access logs through Kinesis Data Firehose and detect spikes in 5X…" at bounding box center [517, 402] width 0 height 11
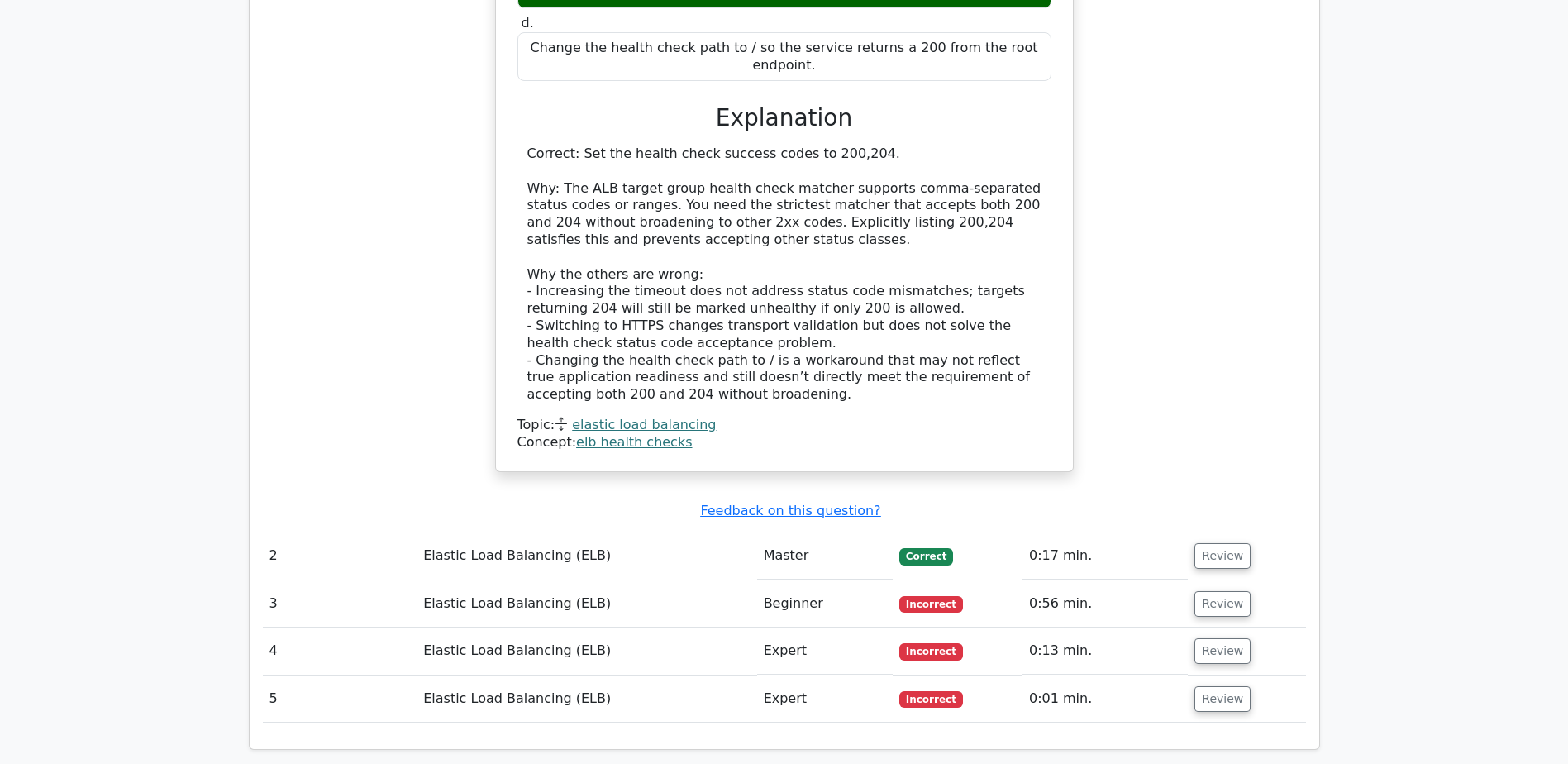
scroll to position [1737, 0]
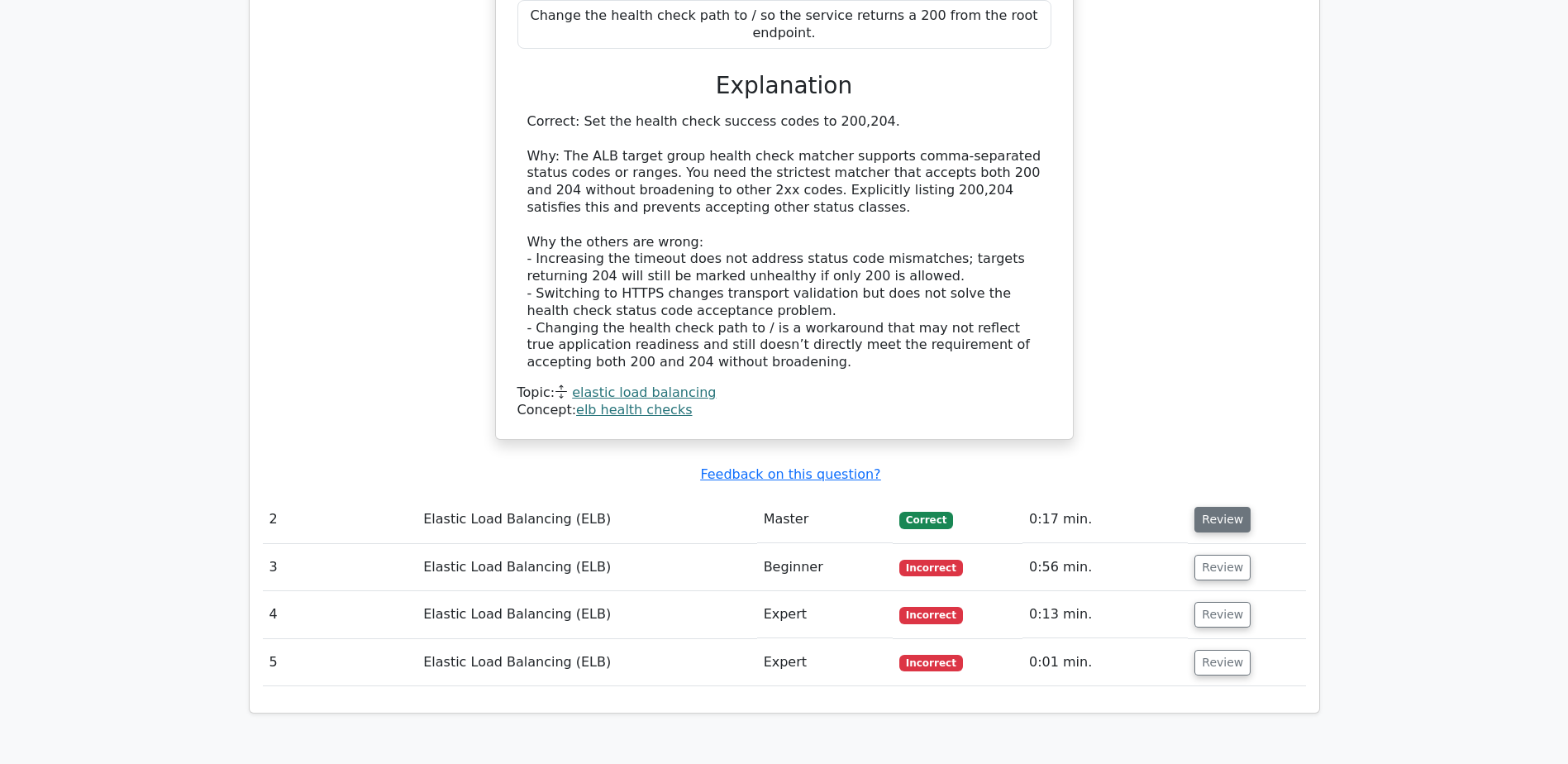
click at [1224, 507] on button "Review" at bounding box center [1223, 520] width 56 height 25
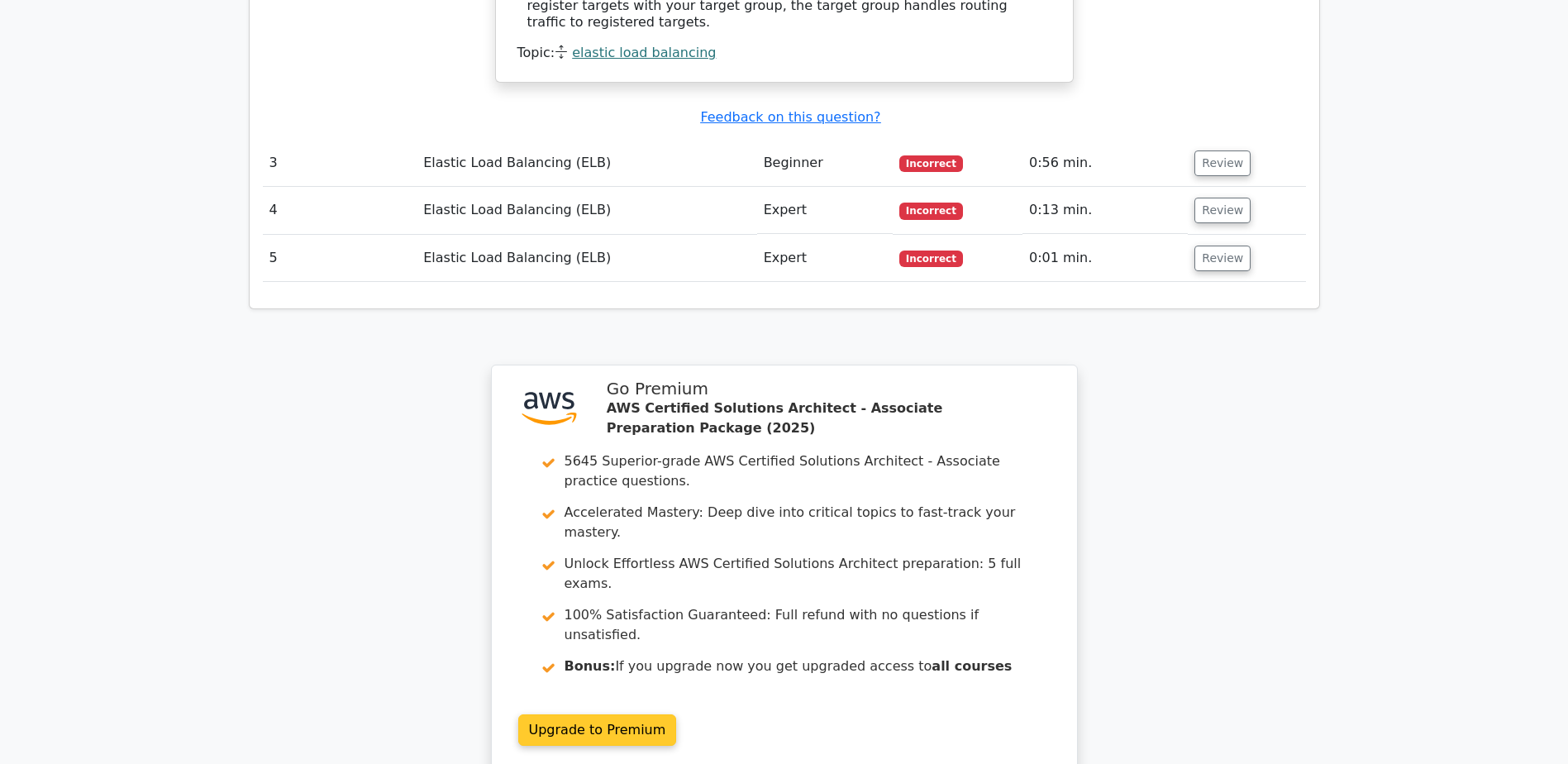
scroll to position [2859, 0]
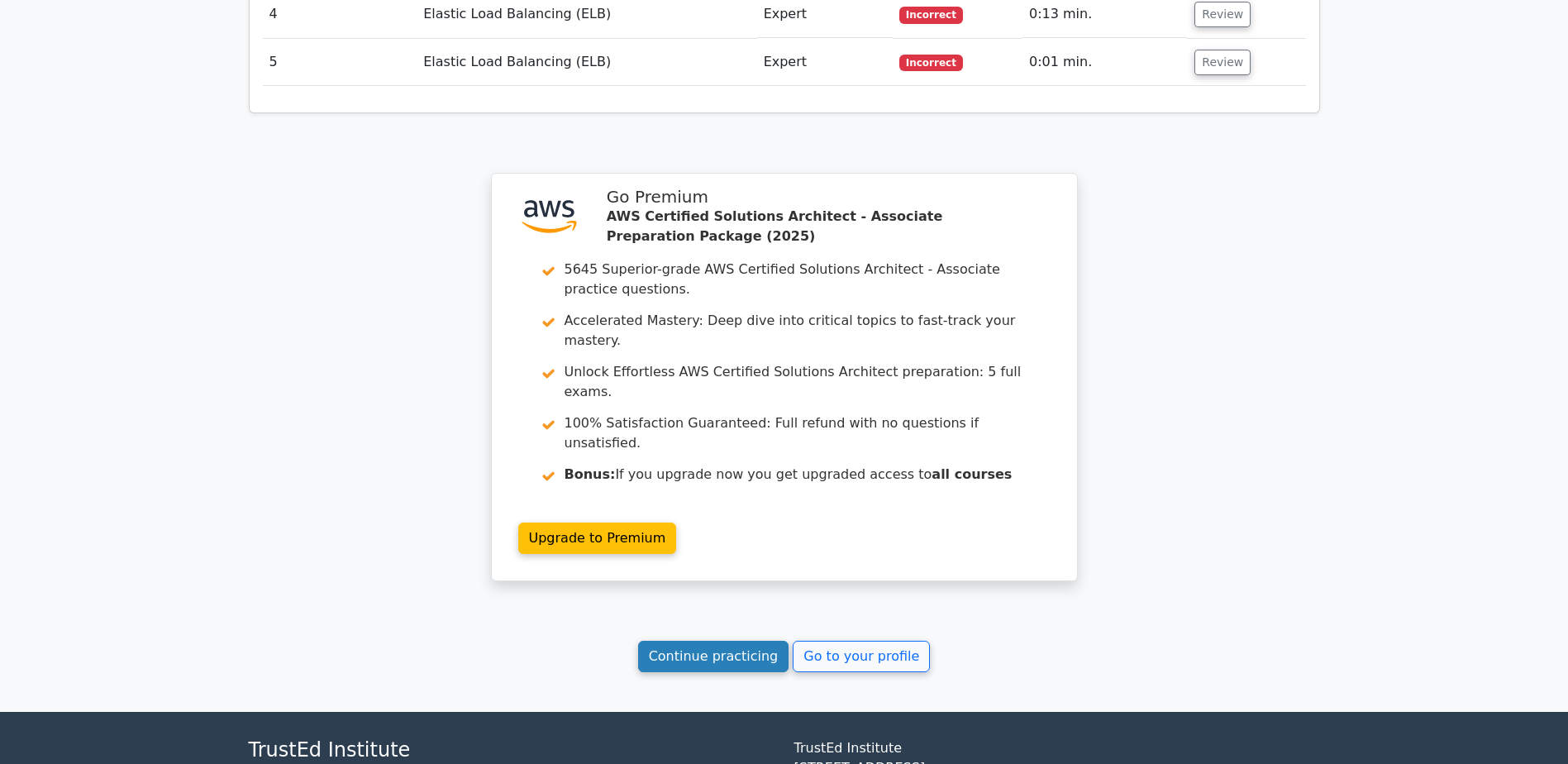
click at [726, 641] on link "Continue practicing" at bounding box center [714, 656] width 151 height 31
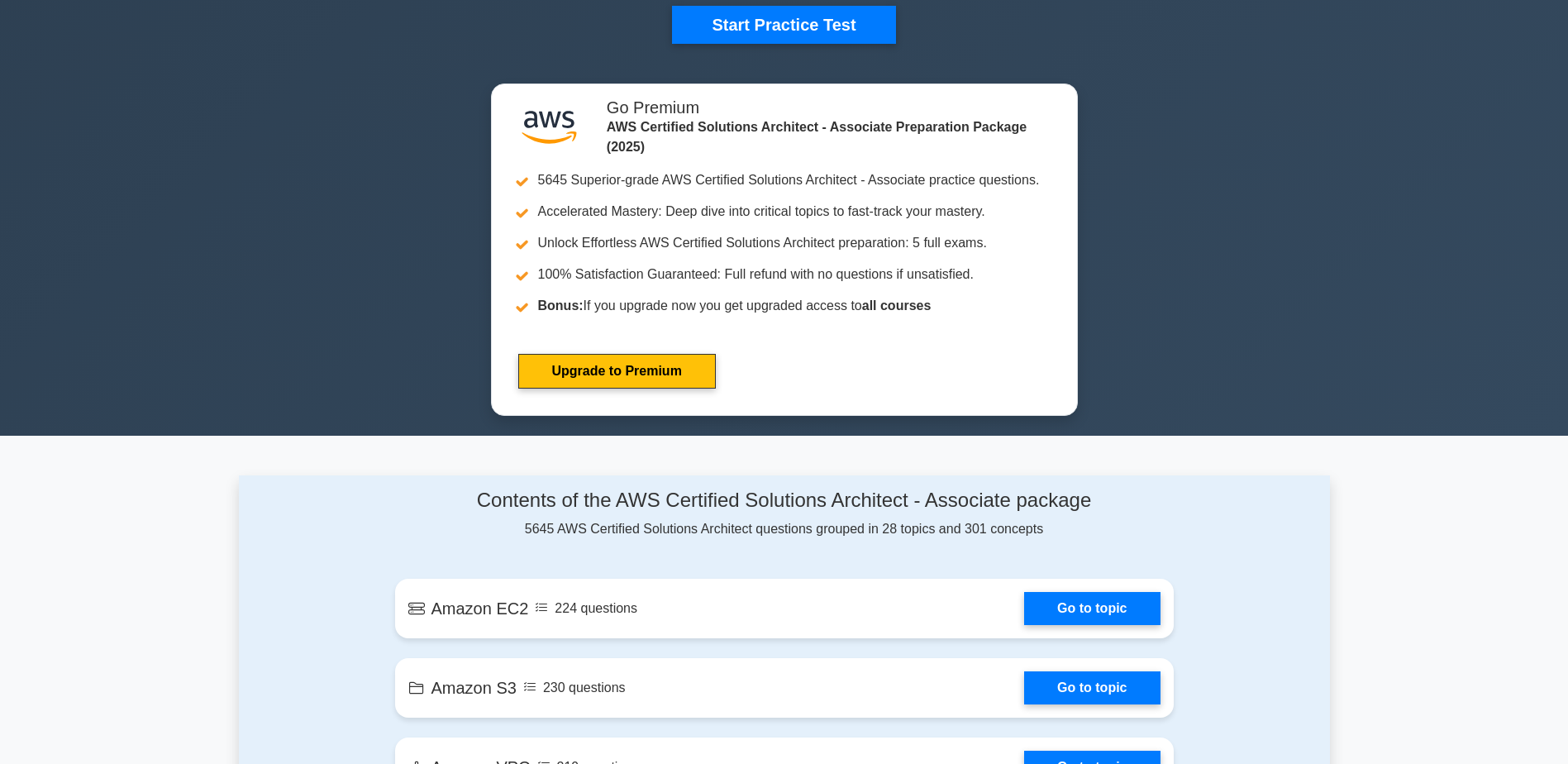
scroll to position [1076, 0]
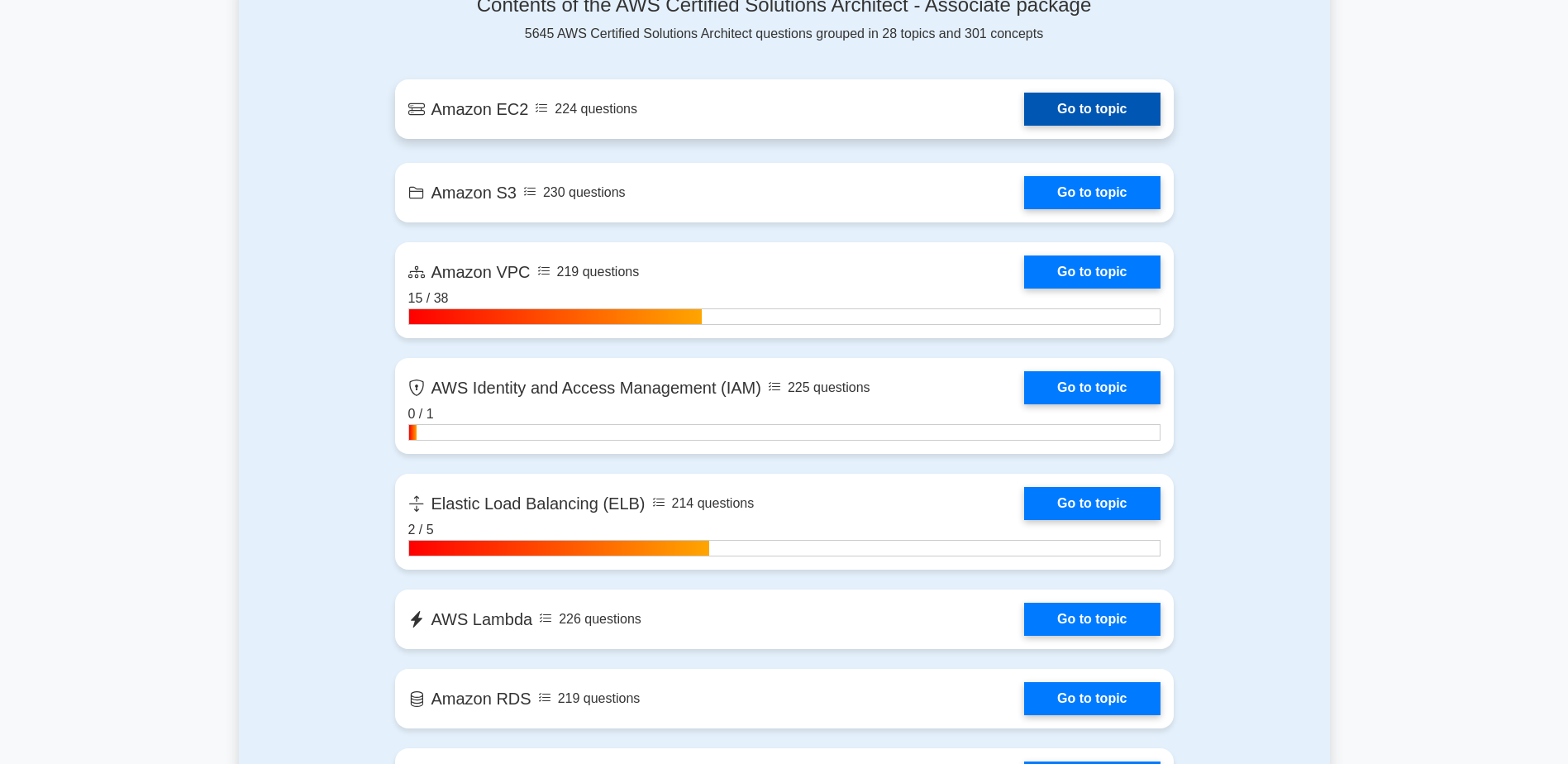
click at [1085, 108] on link "Go to topic" at bounding box center [1092, 109] width 136 height 33
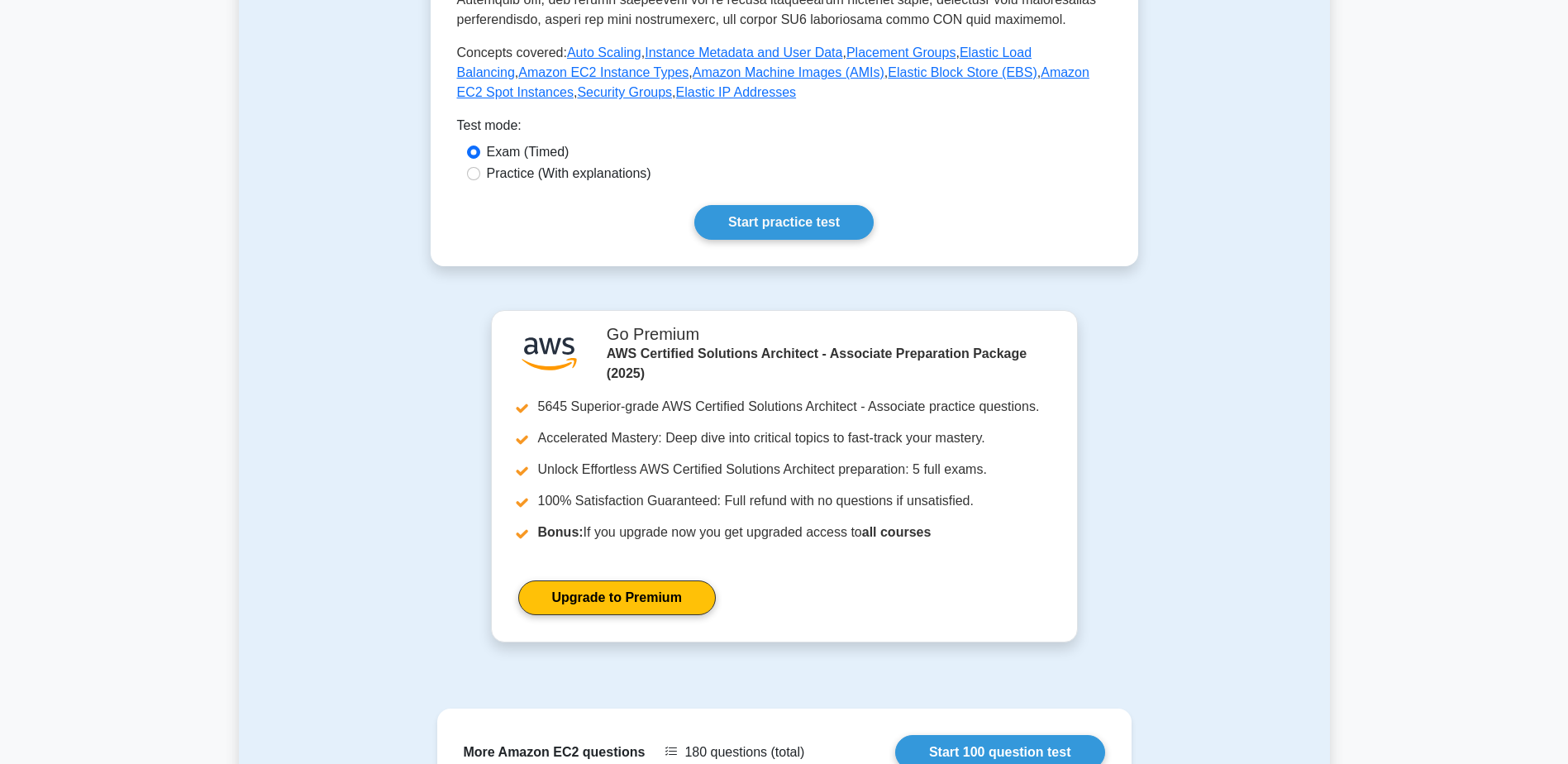
scroll to position [661, 0]
click at [827, 212] on link "Start practice test" at bounding box center [783, 222] width 179 height 35
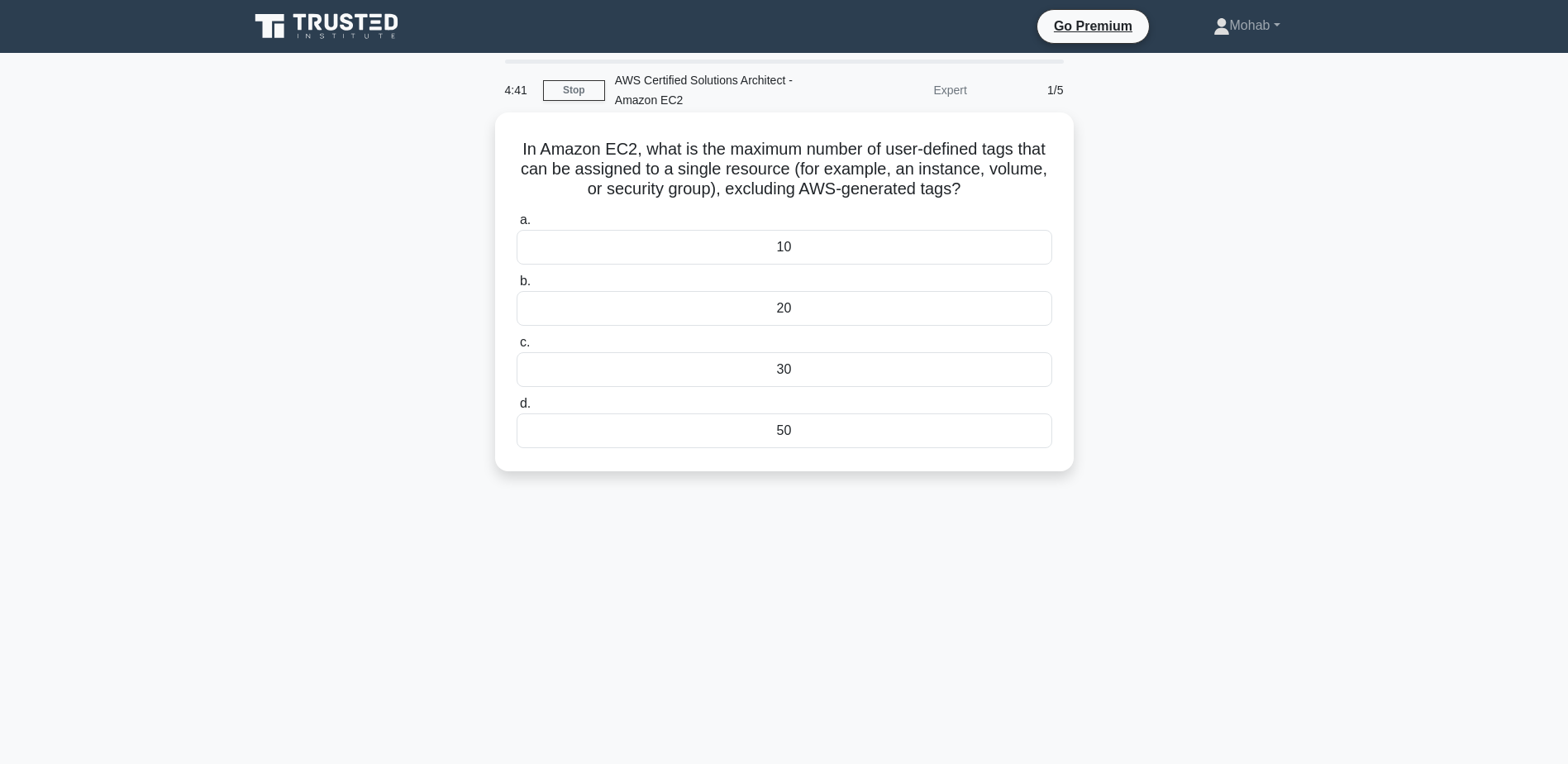
drag, startPoint x: 1013, startPoint y: 190, endPoint x: 610, endPoint y: 177, distance: 403.2
click at [610, 177] on h5 "In Amazon EC2, what is the maximum number of user-defined tags that can be assi…" at bounding box center [784, 170] width 539 height 61
drag, startPoint x: 610, startPoint y: 177, endPoint x: 1420, endPoint y: 299, distance: 819.1
click at [1458, 302] on main "4:40 Stop AWS Certified Solutions Architect - Amazon EC2 Expert 1/5 In Amazon E…" at bounding box center [784, 473] width 1568 height 840
click at [828, 248] on div "10" at bounding box center [784, 247] width 535 height 35
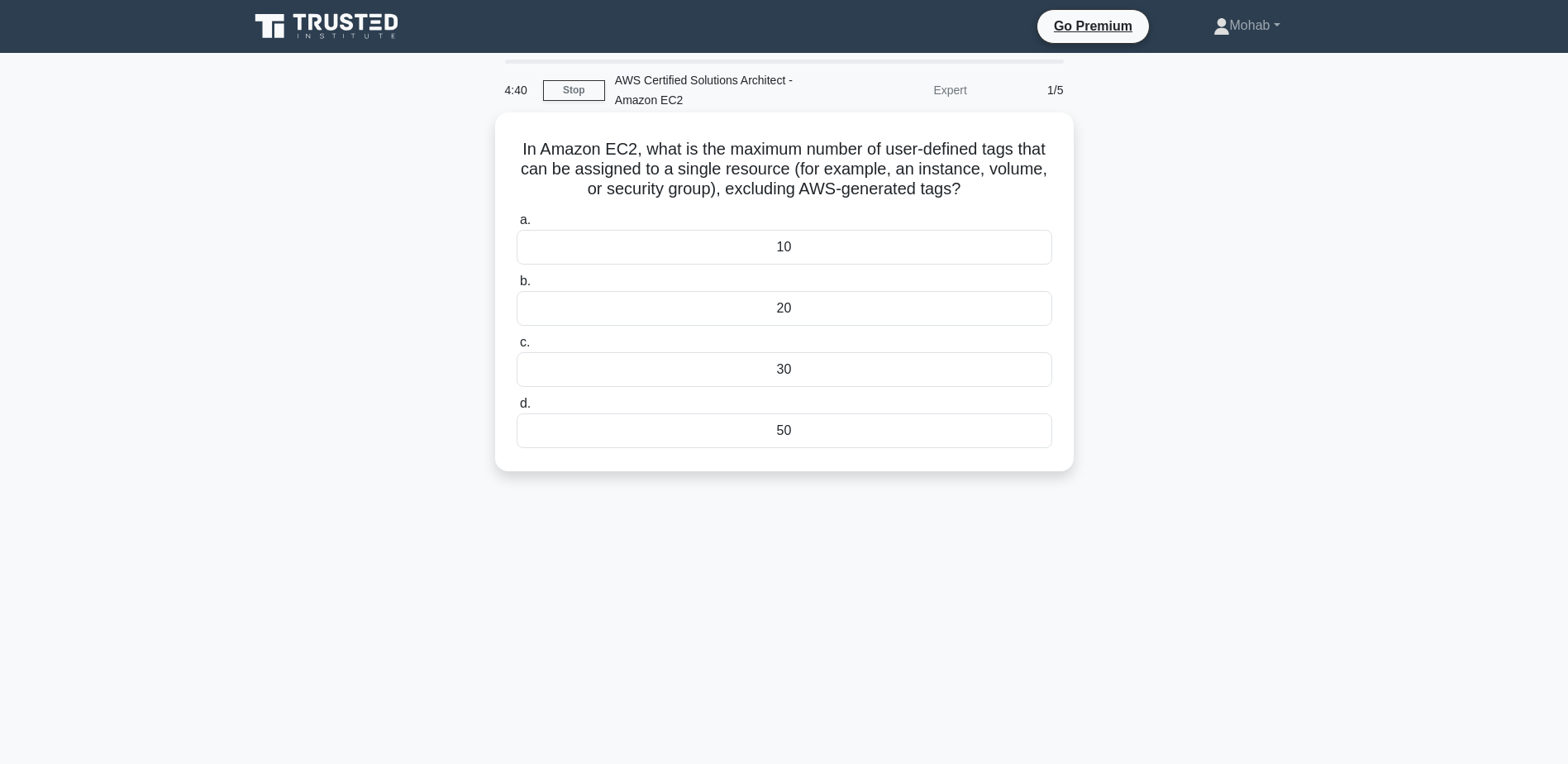
click at [517, 226] on input "a. 10" at bounding box center [517, 220] width 0 height 11
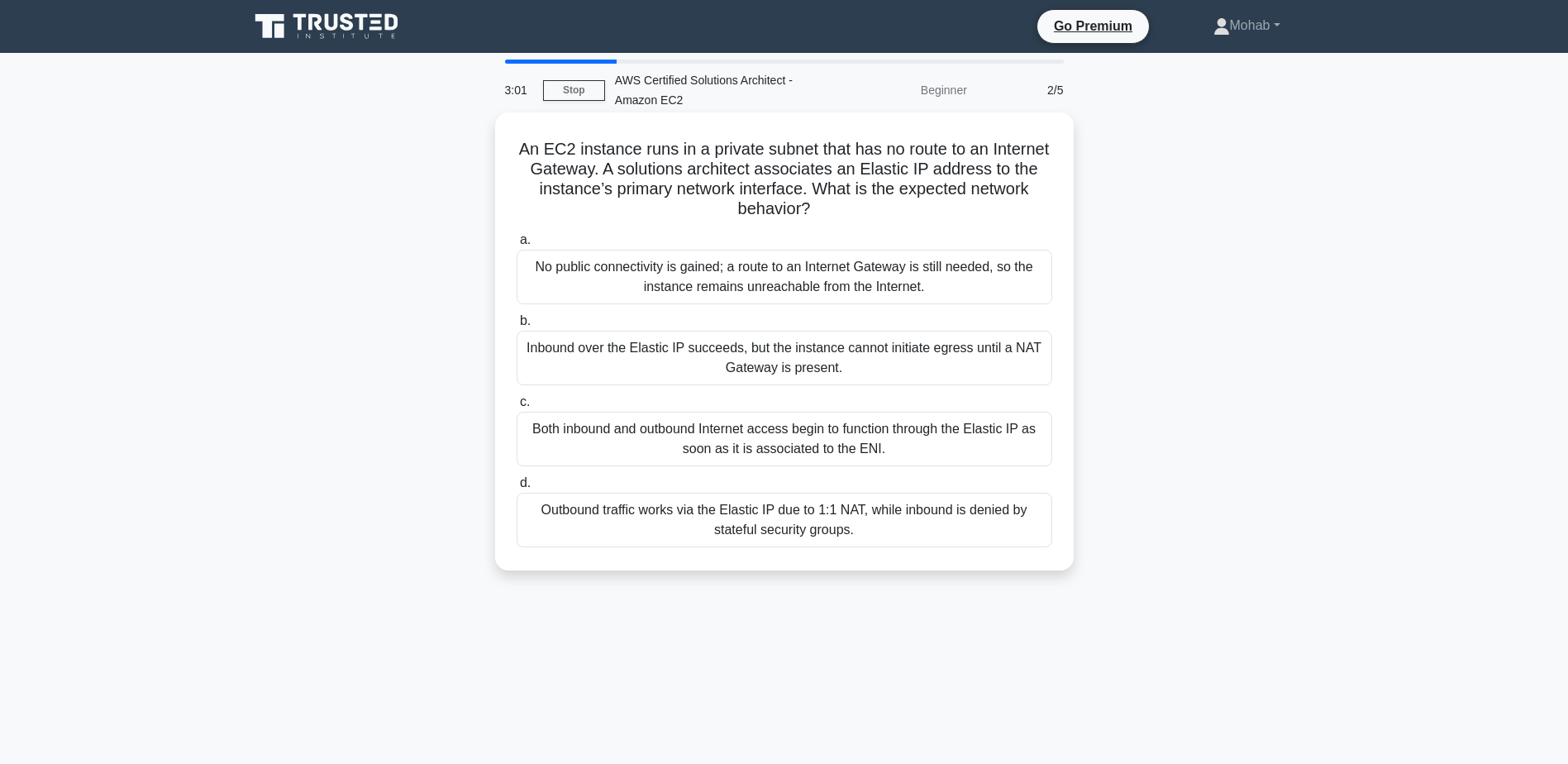
click at [793, 265] on div "No public connectivity is gained; a route to an Internet Gateway is still neede…" at bounding box center [784, 277] width 535 height 54
click at [517, 245] on input "a. No public connectivity is gained; a route to an Internet Gateway is still ne…" at bounding box center [517, 240] width 0 height 11
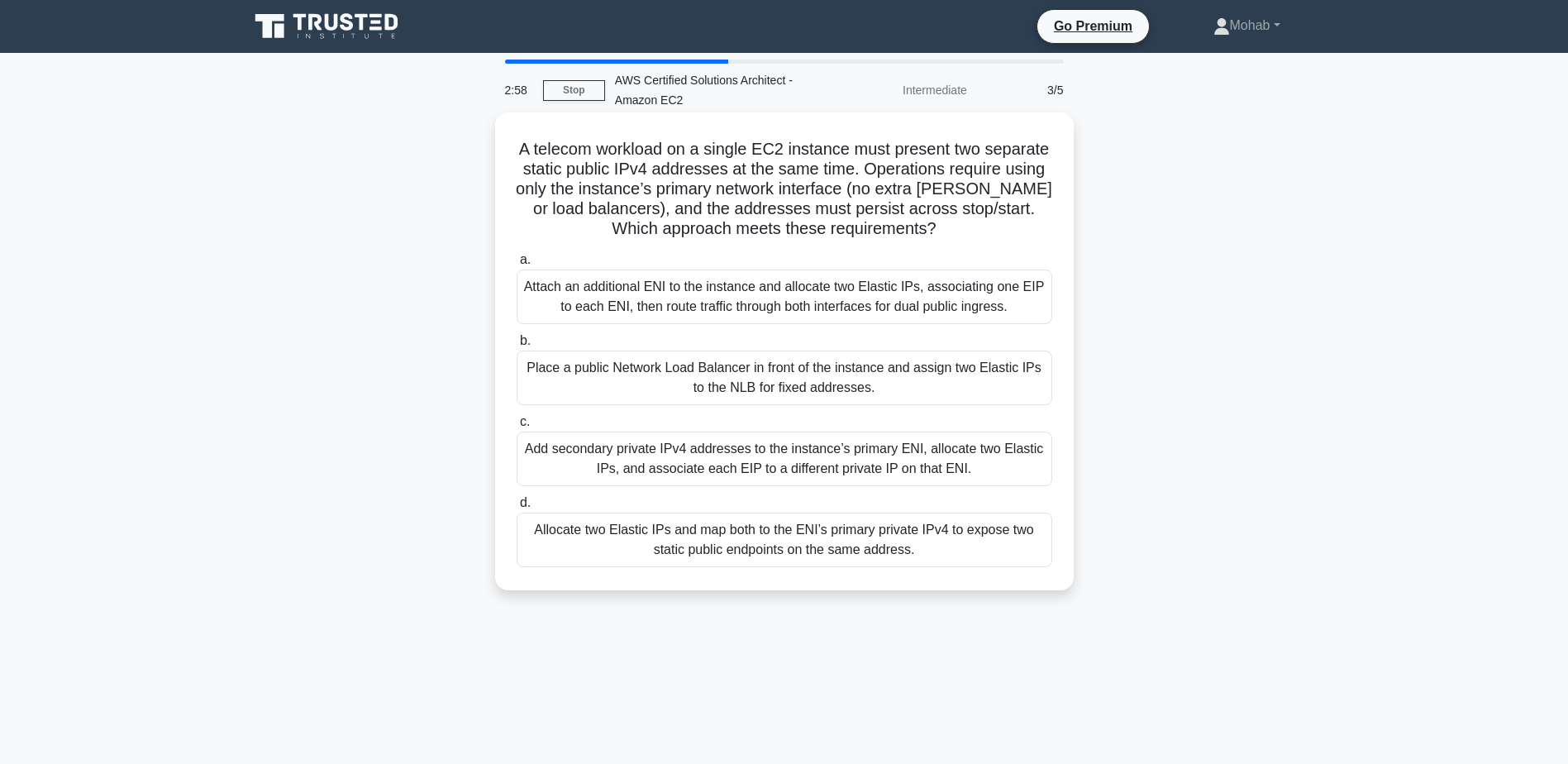
click at [563, 149] on h5 "A telecom workload on a single EC2 instance must present two separate static pu…" at bounding box center [784, 189] width 539 height 101
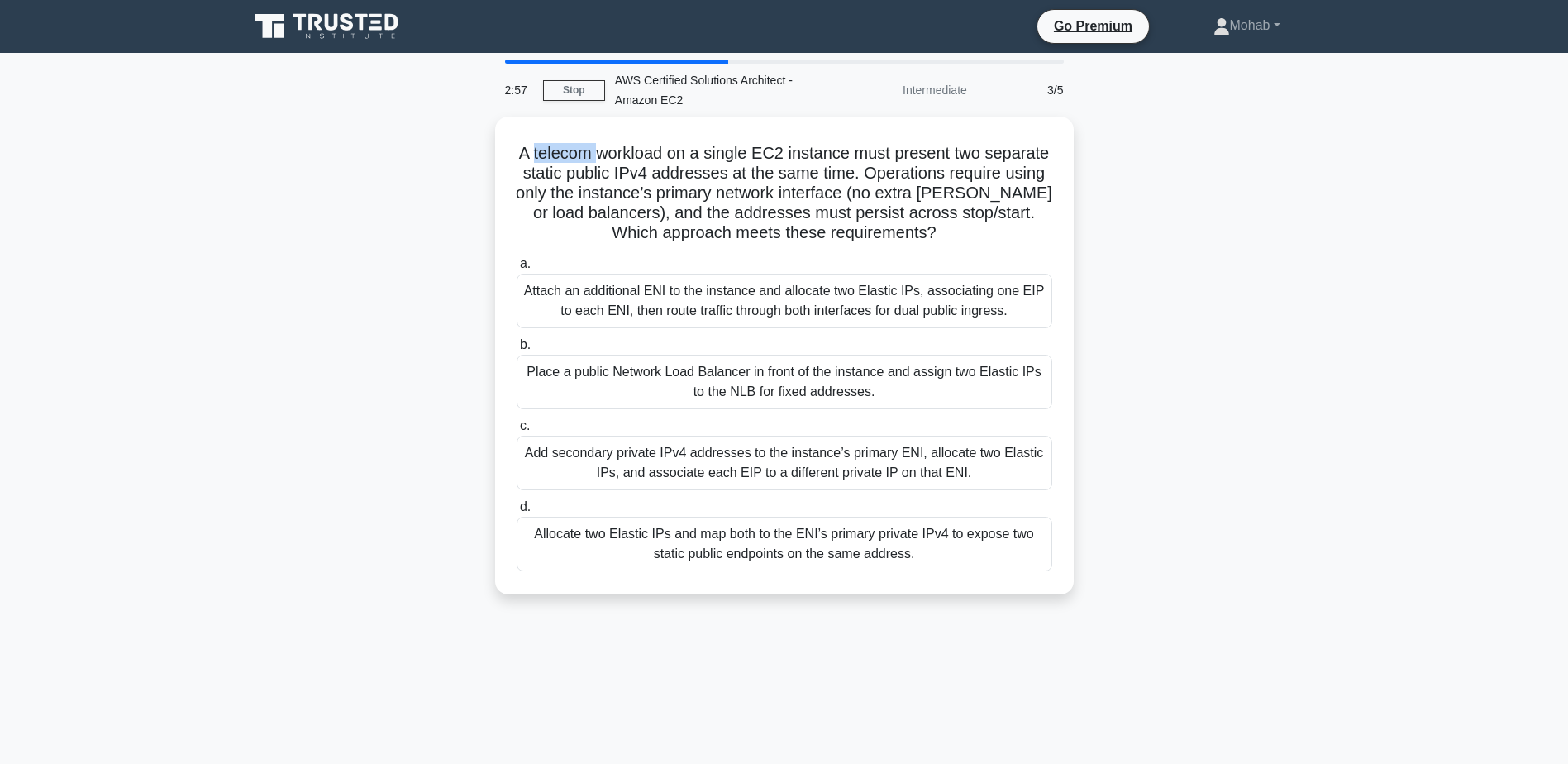
copy h5 "telecom"
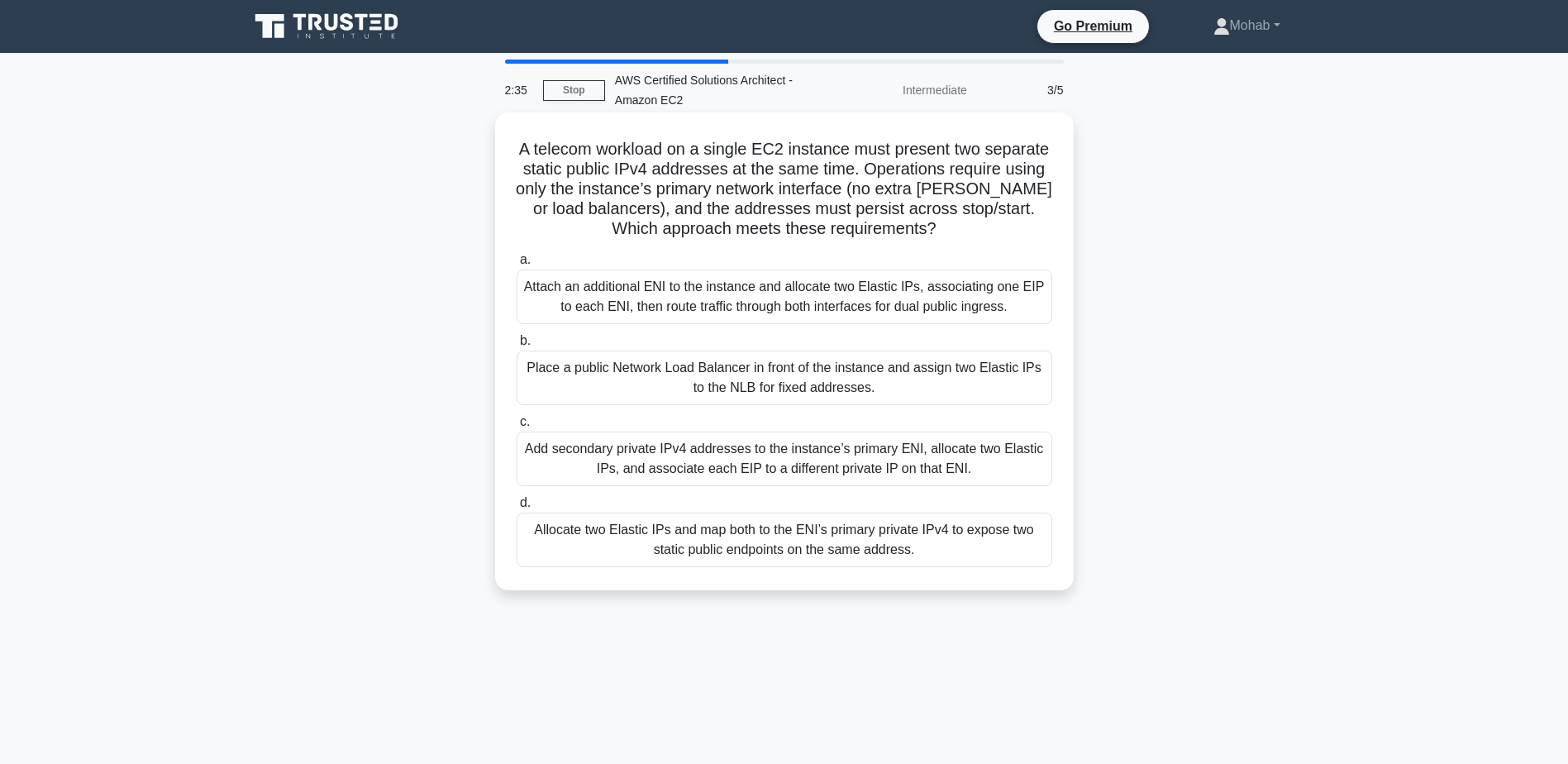
click at [648, 365] on div "Place a public Network Load Balancer in front of the instance and assign two El…" at bounding box center [784, 378] width 535 height 54
click at [517, 346] on input "b. Place a public Network Load Balancer in front of the instance and assign two…" at bounding box center [517, 341] width 0 height 11
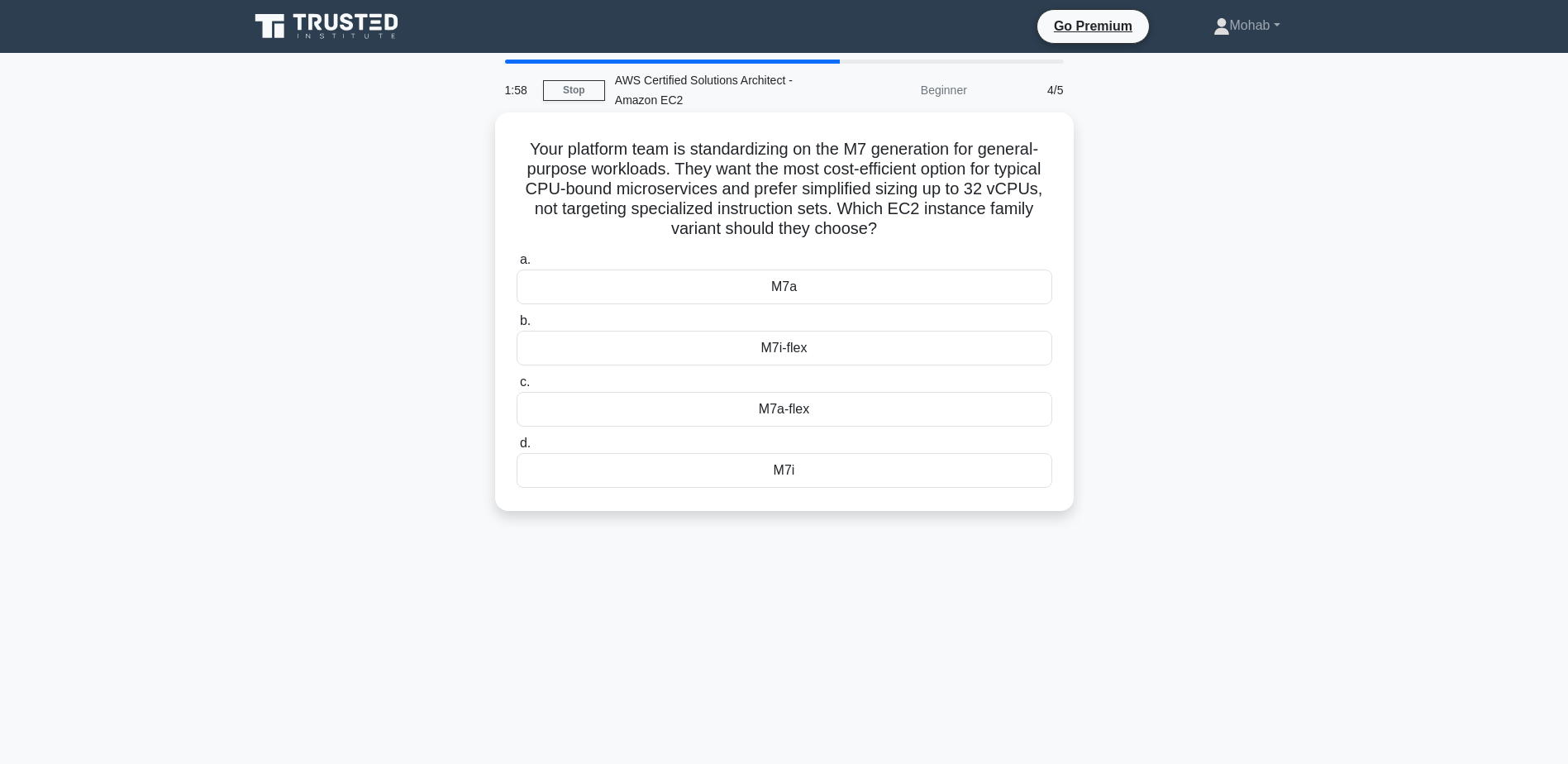
click at [839, 351] on div "M7i-flex" at bounding box center [784, 348] width 535 height 35
click at [517, 327] on input "b. M7i-flex" at bounding box center [517, 321] width 0 height 11
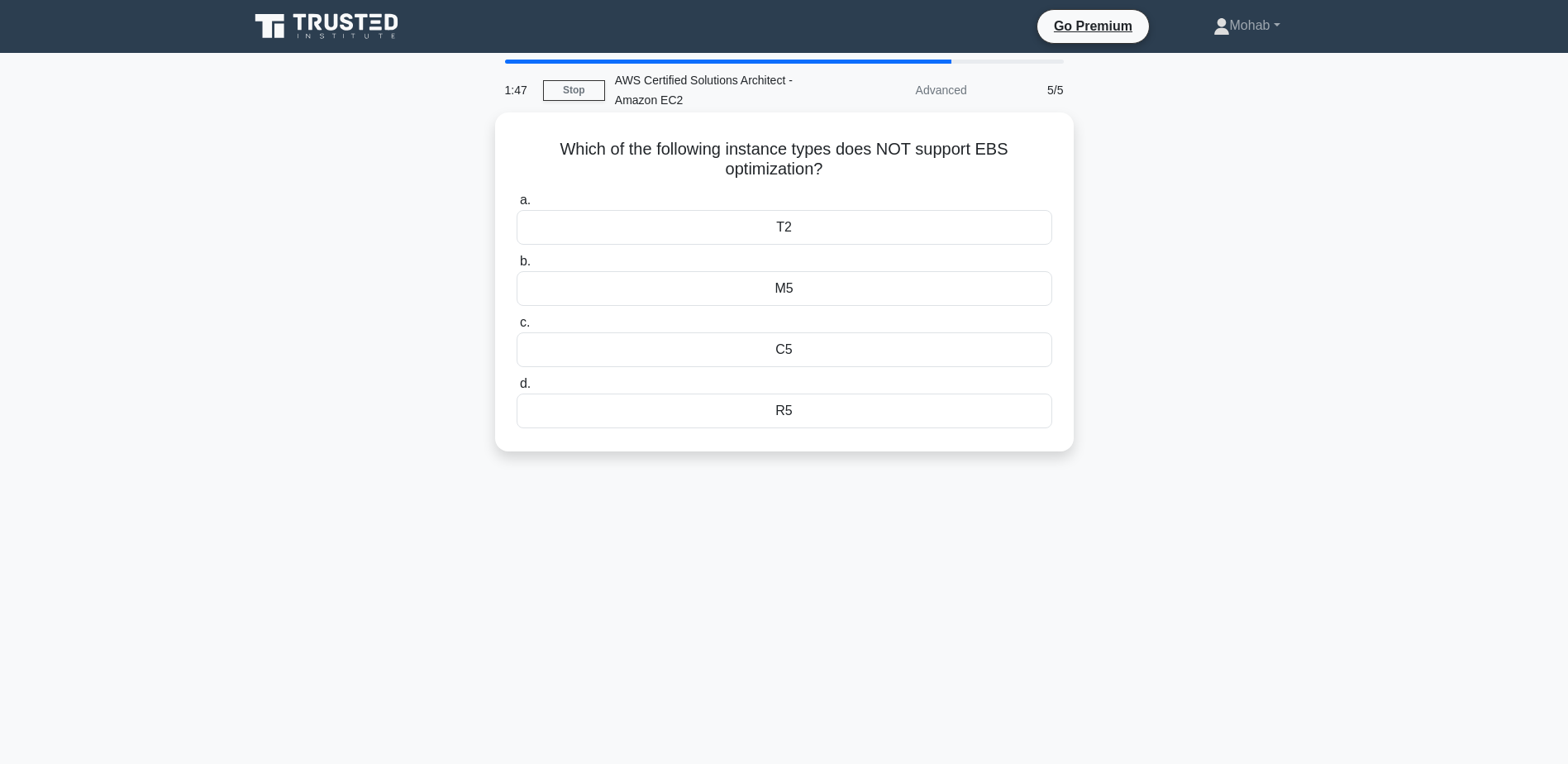
click at [819, 419] on div "R5" at bounding box center [784, 411] width 535 height 35
click at [517, 390] on input "d. R5" at bounding box center [517, 384] width 0 height 11
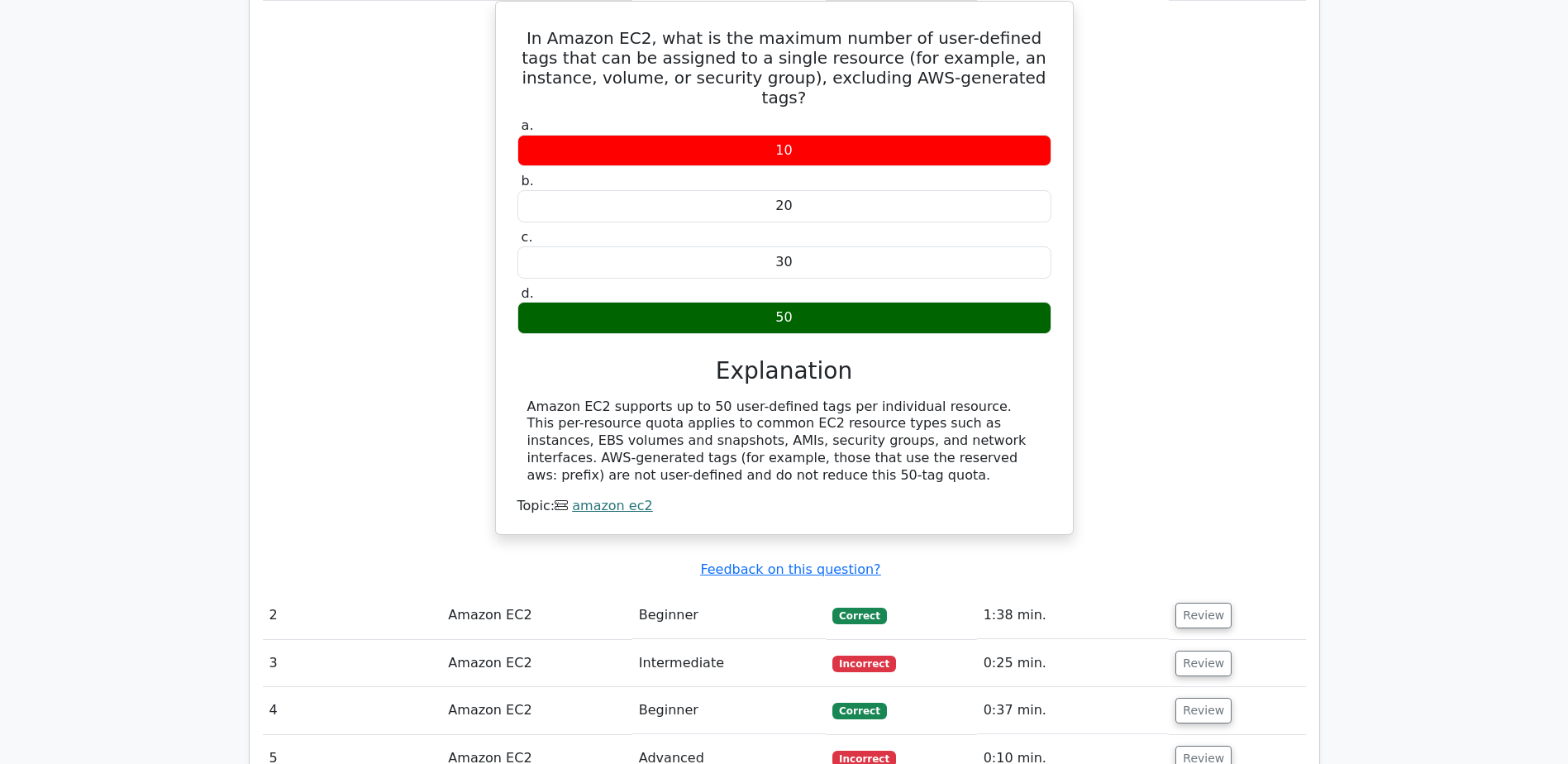
scroll to position [1323, 0]
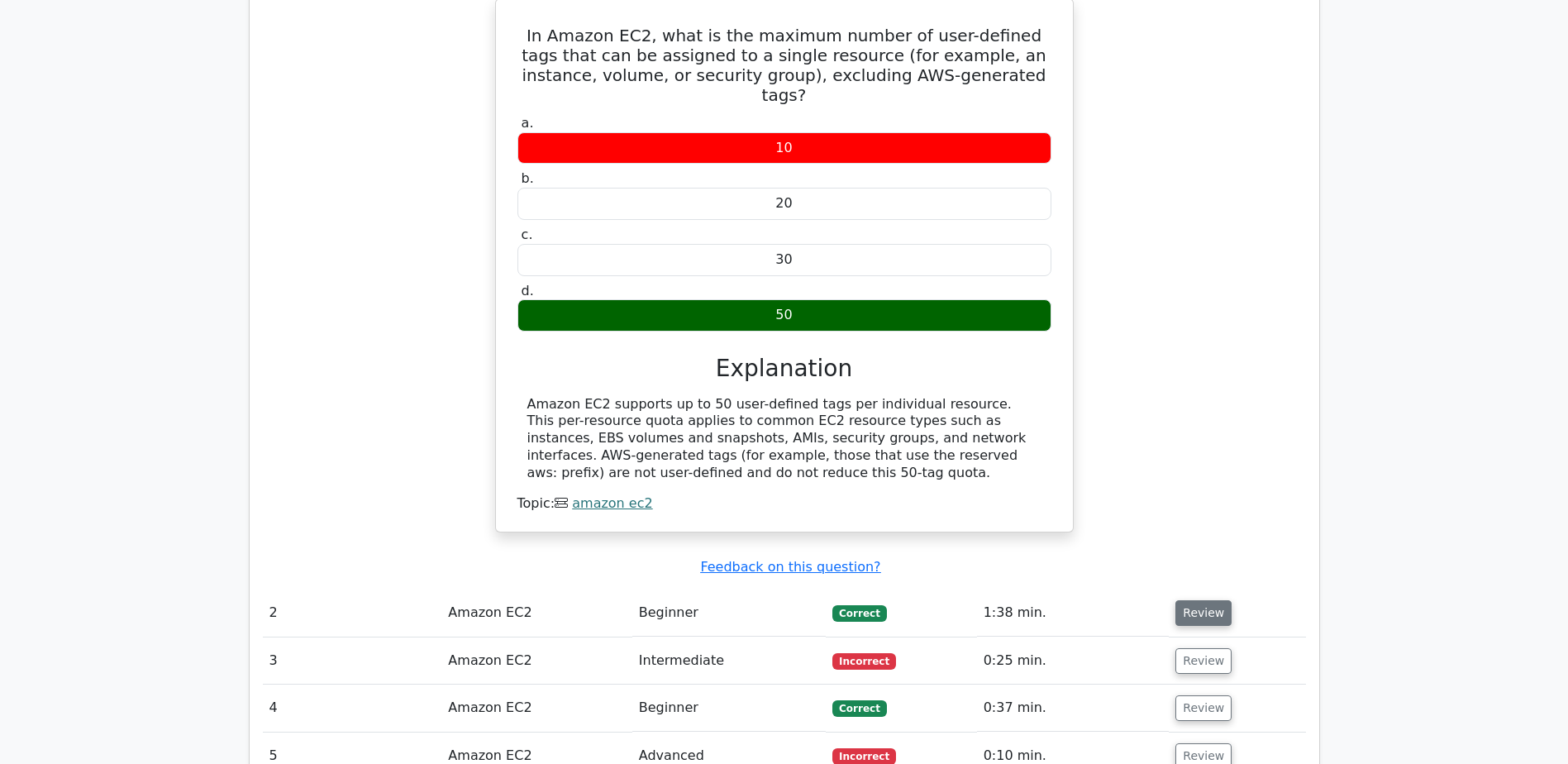
click at [1201, 600] on button "Review" at bounding box center [1204, 613] width 56 height 25
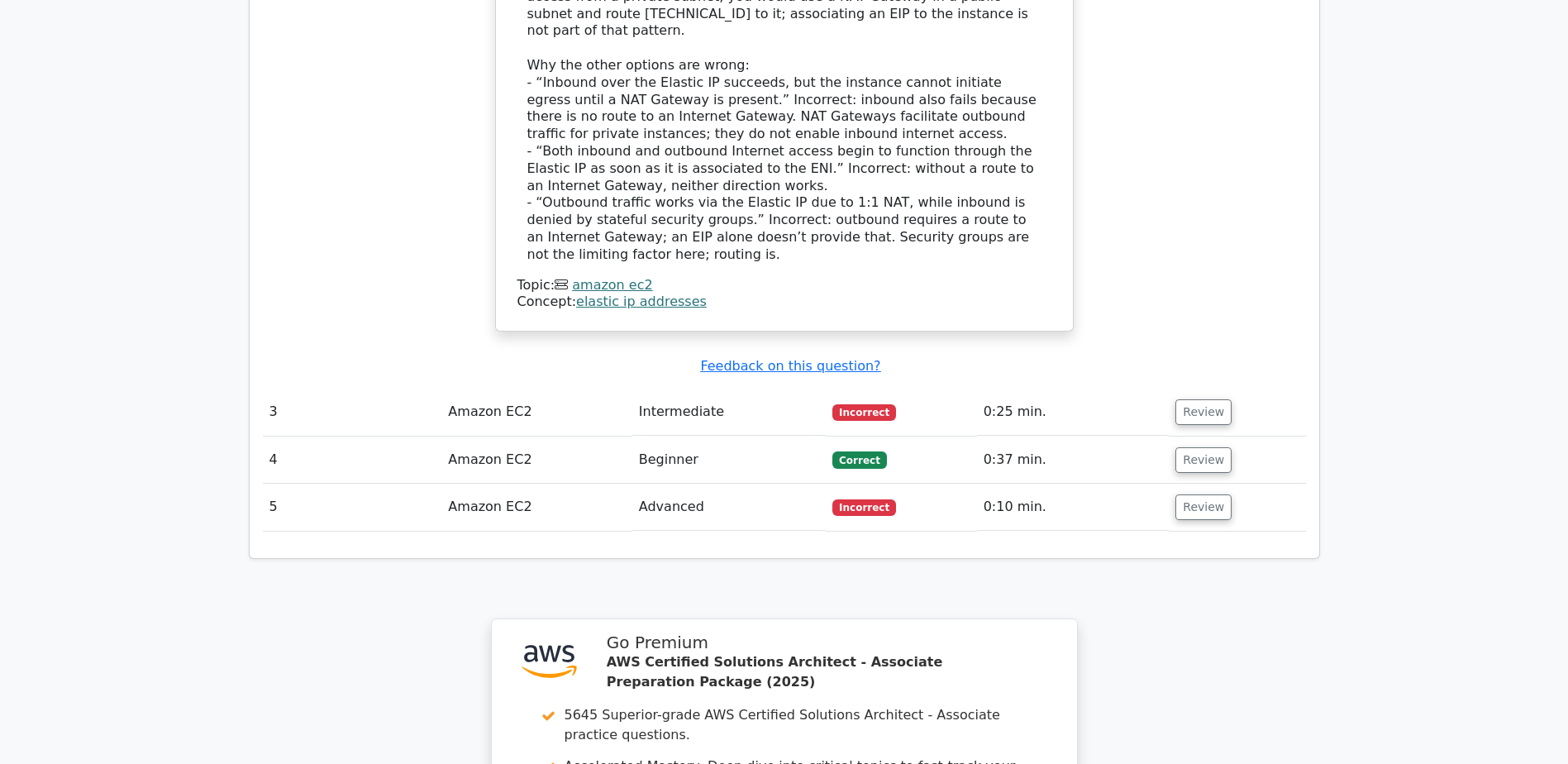
scroll to position [2647, 0]
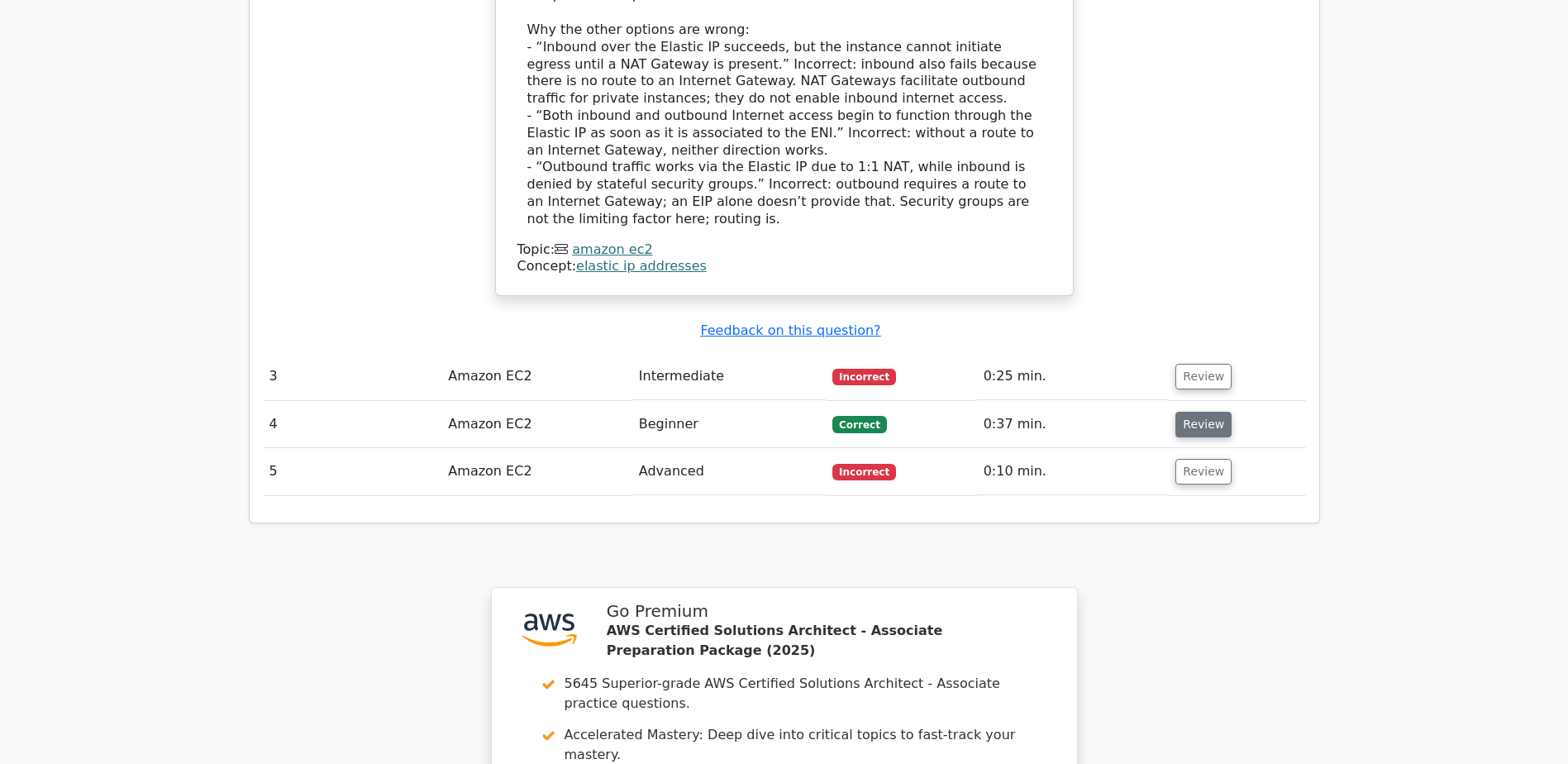
click at [1208, 412] on button "Review" at bounding box center [1204, 424] width 56 height 25
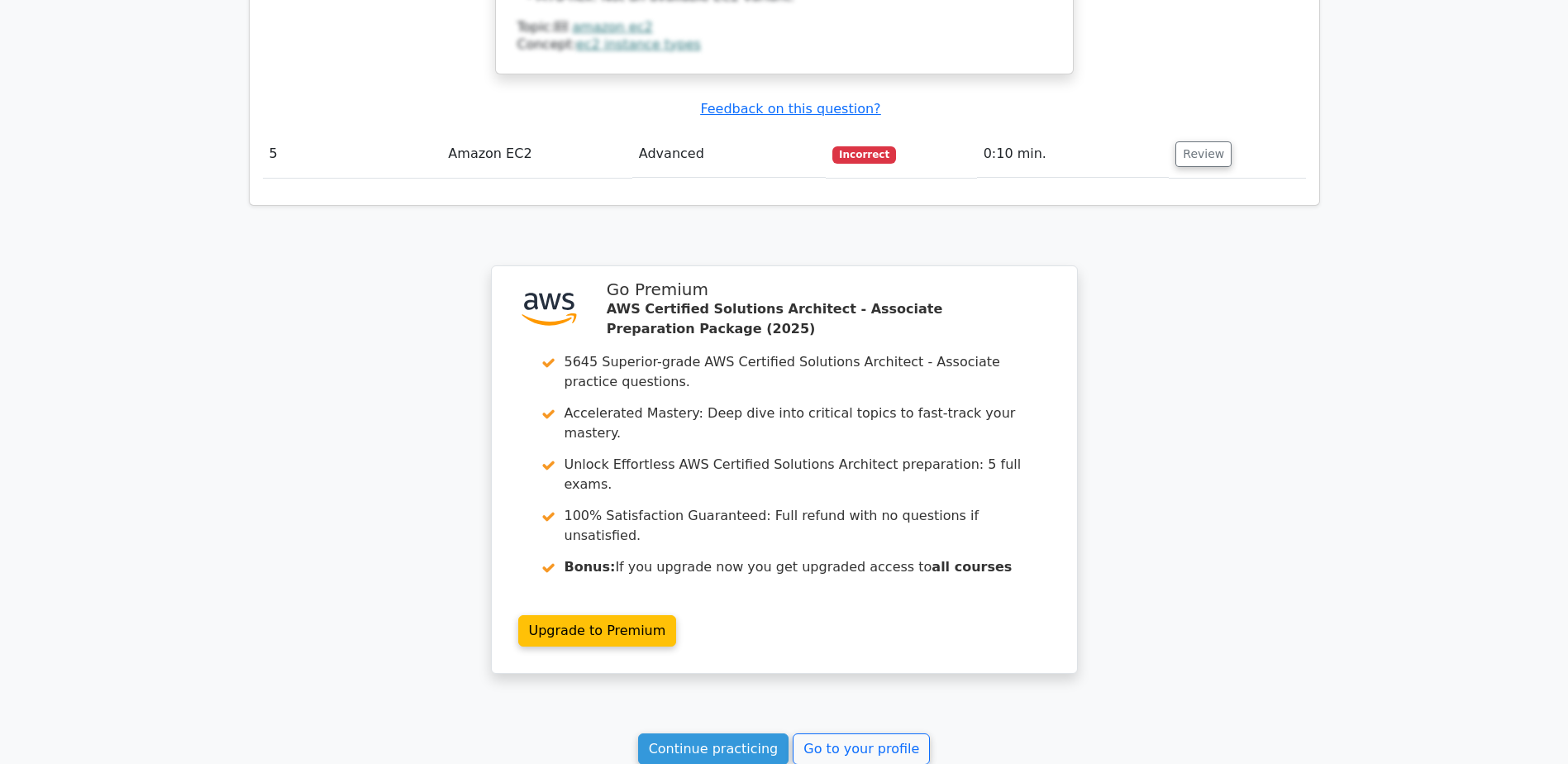
scroll to position [3827, 0]
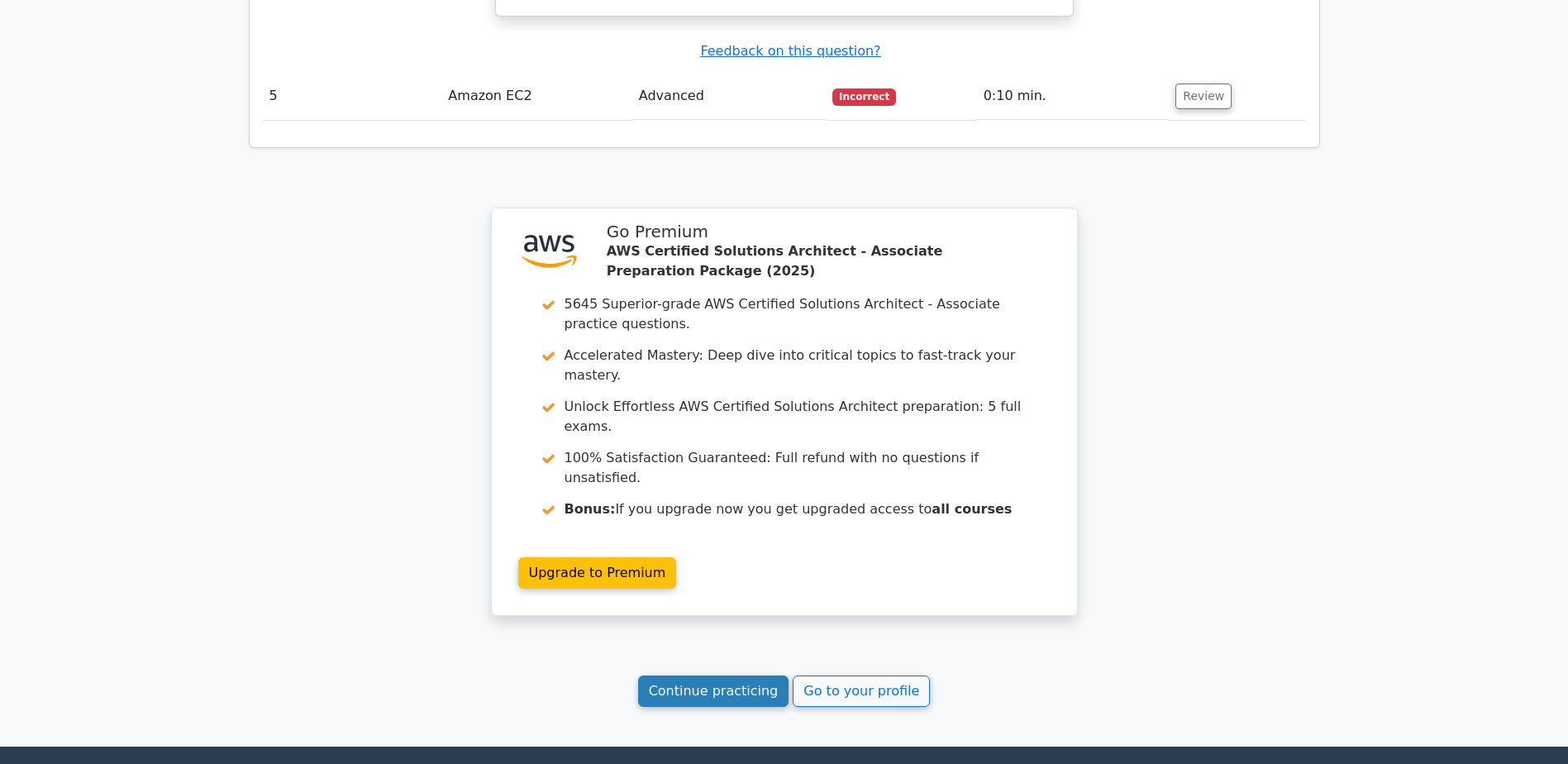
click at [701, 676] on link "Continue practicing" at bounding box center [714, 691] width 151 height 31
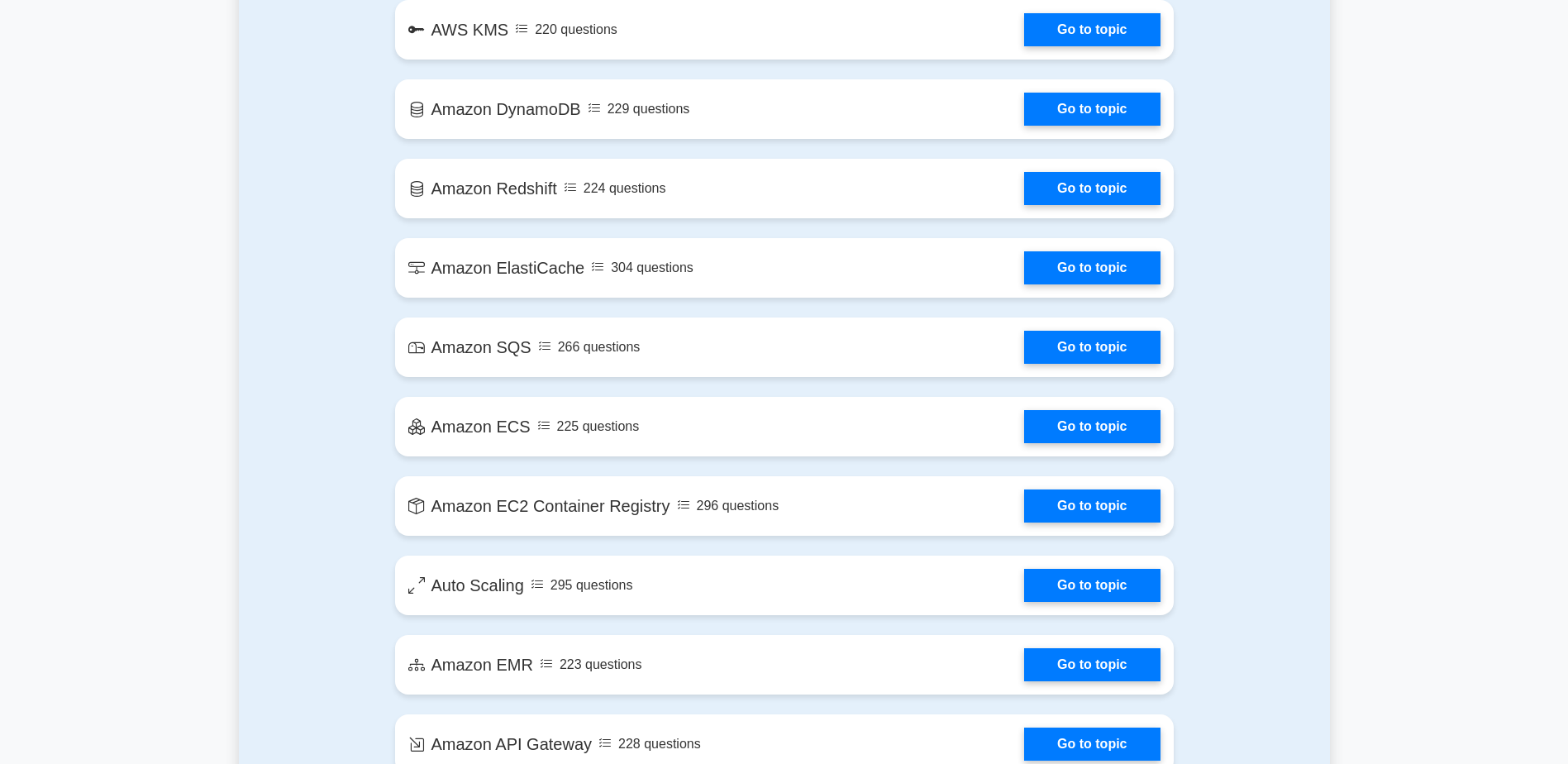
scroll to position [2729, 0]
